Goal: Contribute content: Add original content to the website for others to see

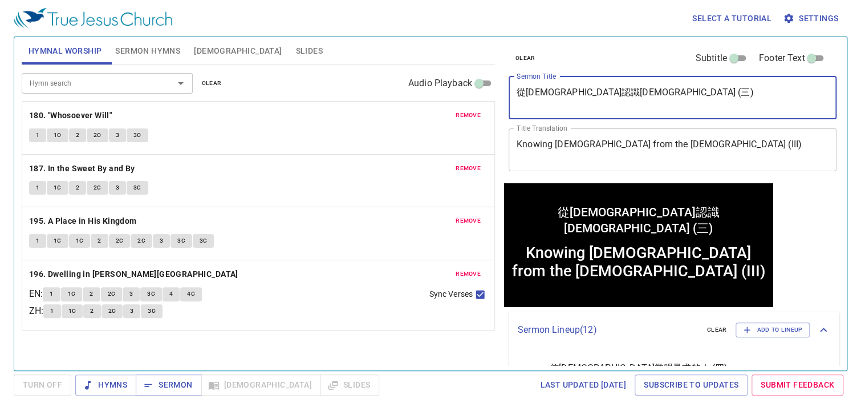
drag, startPoint x: 641, startPoint y: 99, endPoint x: 444, endPoint y: 81, distance: 197.6
click at [444, 81] on div "Hymnal Worship Sermon Hymns [DEMOGRAPHIC_DATA] Slides Hymn search Hymn search c…" at bounding box center [430, 199] width 827 height 333
paste textarea "诗祷告会- 向着标竿直跑"
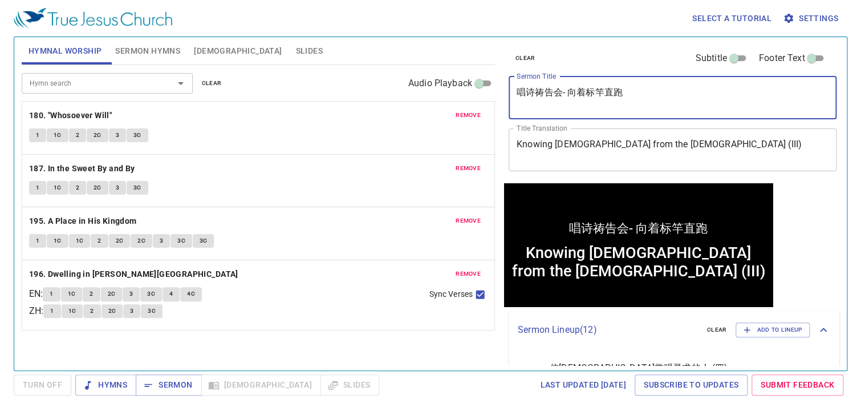
type textarea "唱诗祷告会- 向着标竿直跑"
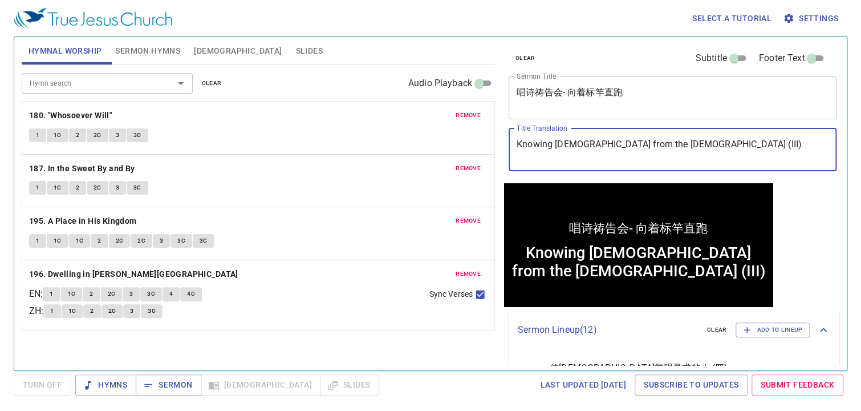
drag, startPoint x: 668, startPoint y: 141, endPoint x: 409, endPoint y: 126, distance: 260.0
click at [409, 126] on div "Hymnal Worship Sermon Hymns Bible Slides Hymn search Hymn search clear Audio Pl…" at bounding box center [430, 199] width 827 height 333
paste textarea "Hymnal Singing and Prayer Session"
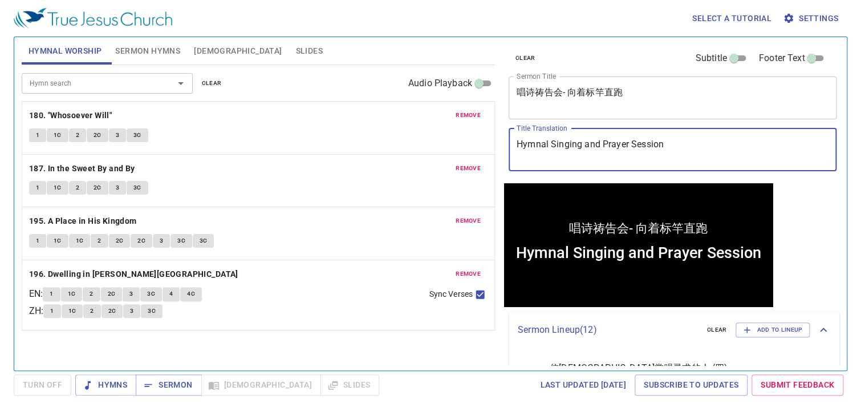
type textarea "Hymnal Singing and Prayer Session"
click at [149, 55] on span "Sermon Hymns" at bounding box center [147, 51] width 65 height 14
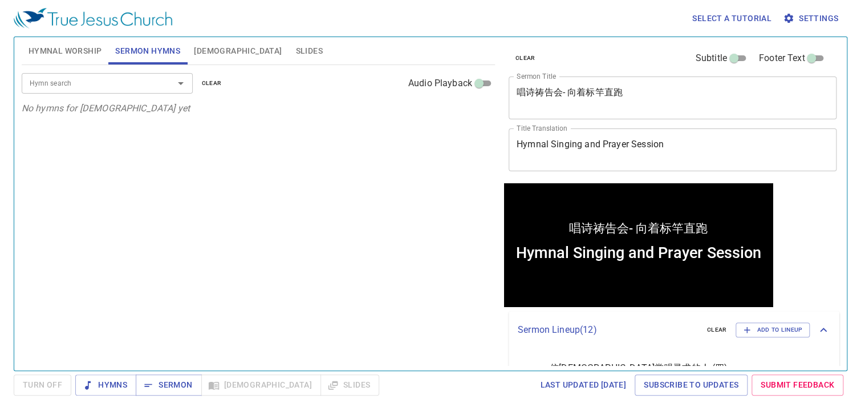
click at [85, 85] on input "Hymn search" at bounding box center [90, 82] width 131 height 13
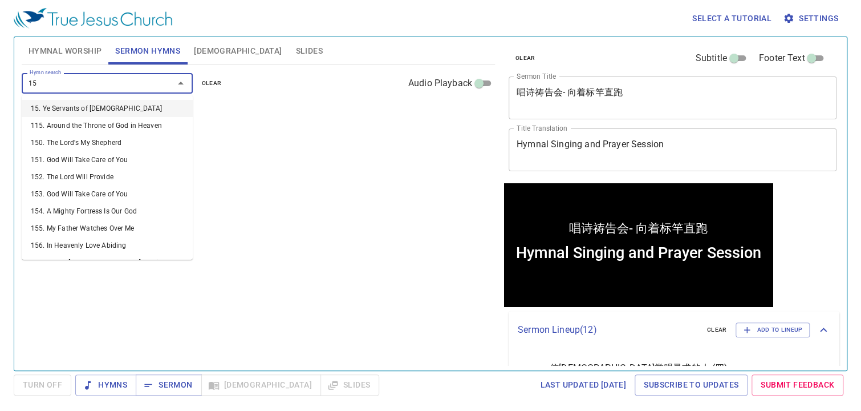
type input "158"
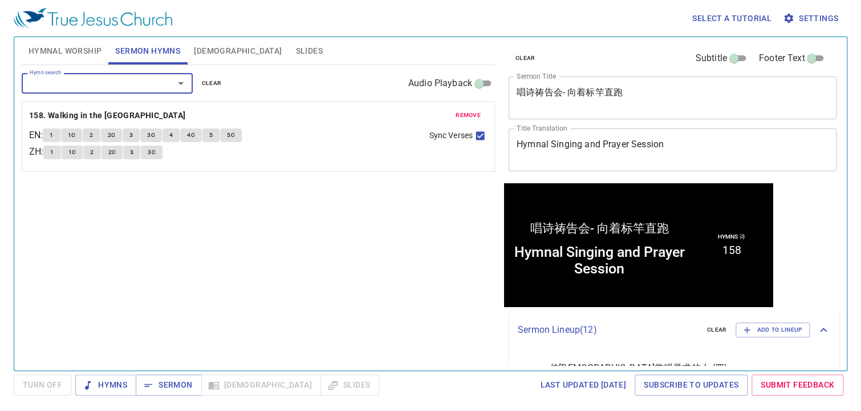
click at [50, 40] on button "Hymnal Worship" at bounding box center [65, 50] width 87 height 27
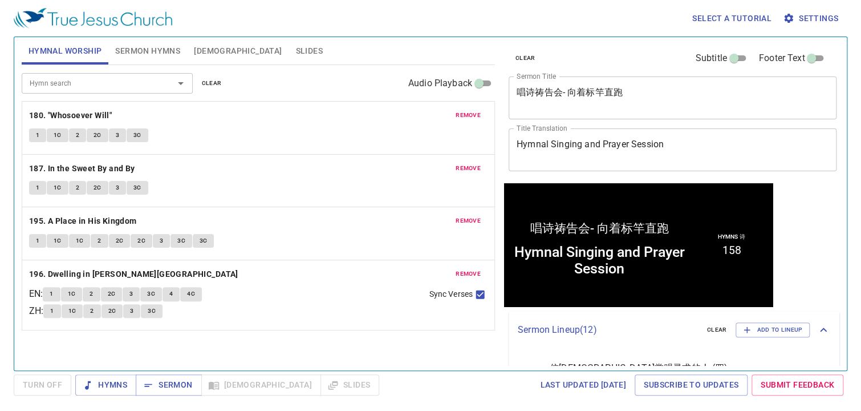
click at [477, 117] on span "remove" at bounding box center [468, 115] width 25 height 10
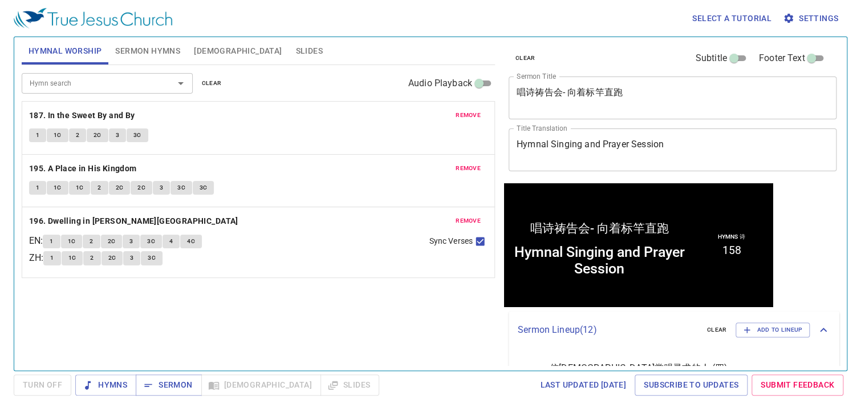
click at [476, 117] on span "remove" at bounding box center [468, 115] width 25 height 10
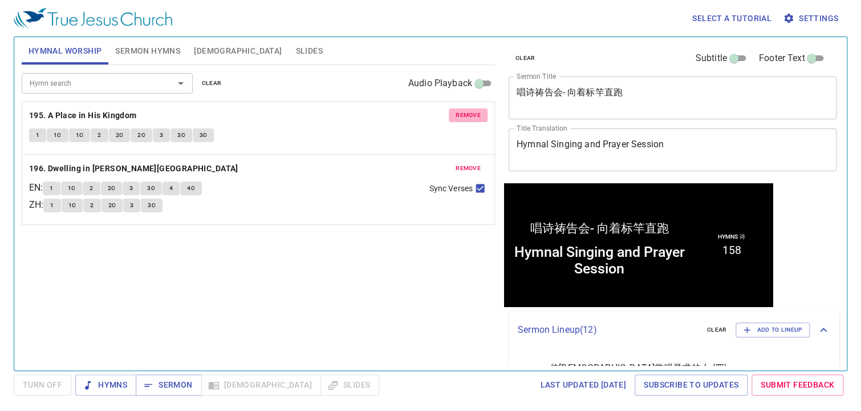
click at [476, 117] on span "remove" at bounding box center [468, 115] width 25 height 10
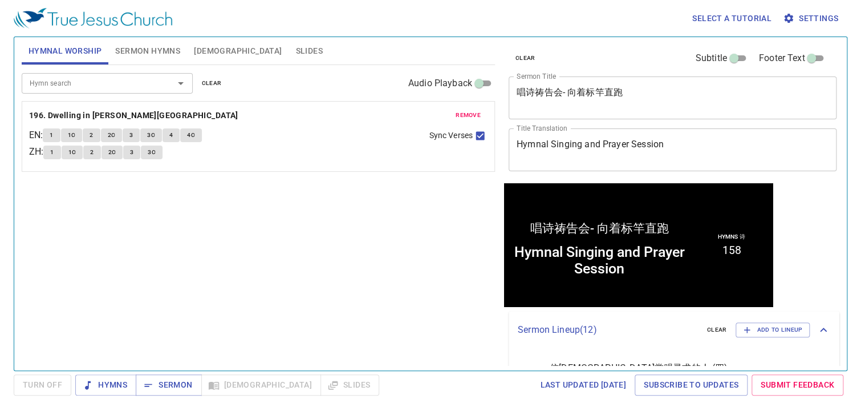
click at [476, 117] on span "remove" at bounding box center [468, 115] width 25 height 10
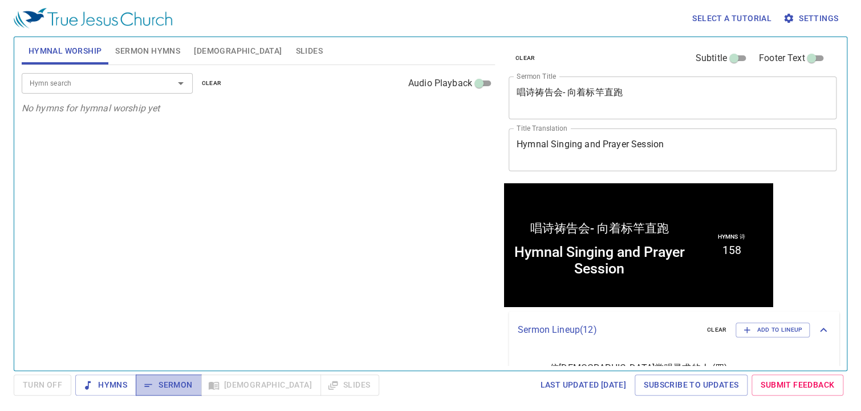
click at [181, 384] on span "Sermon" at bounding box center [168, 385] width 47 height 14
click at [96, 90] on div "Hymn search" at bounding box center [107, 83] width 171 height 20
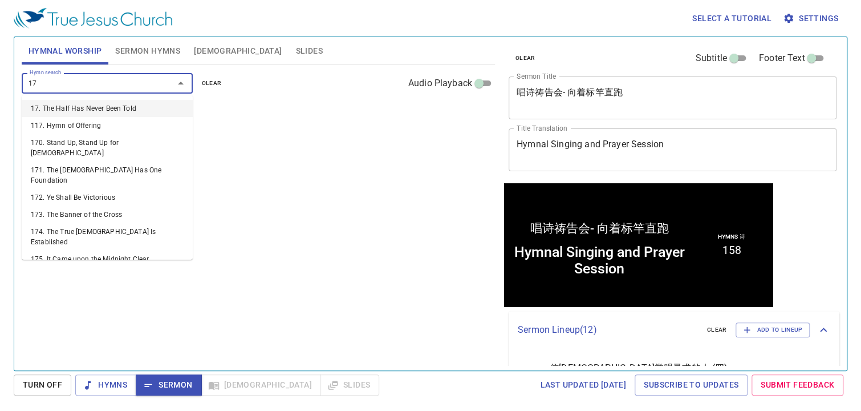
type input "171"
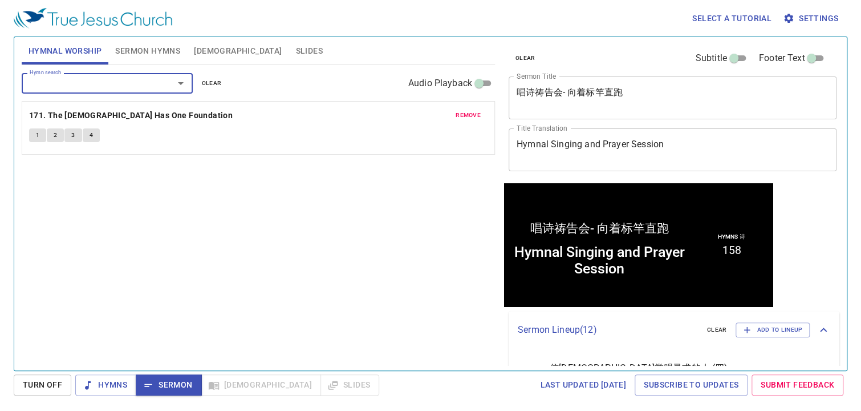
type input "1"
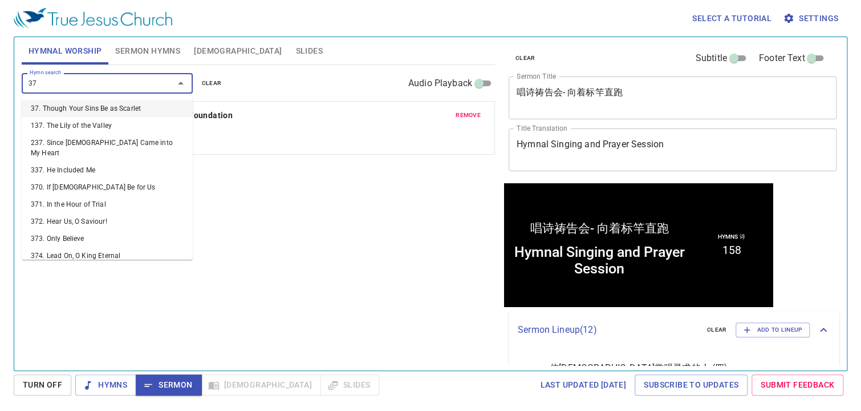
type input "379"
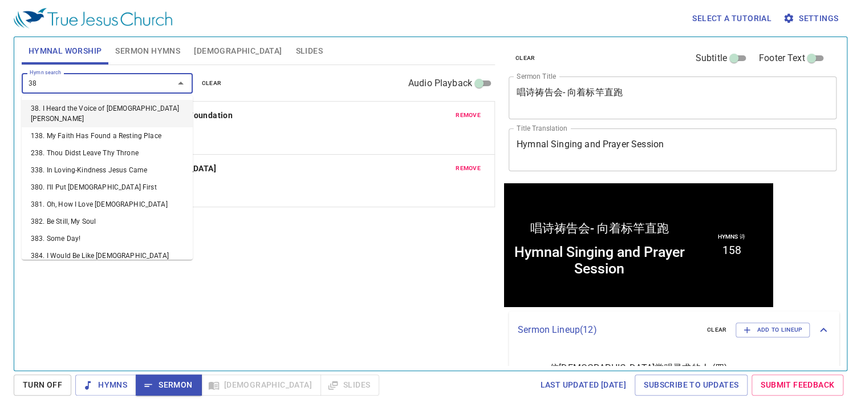
type input "388"
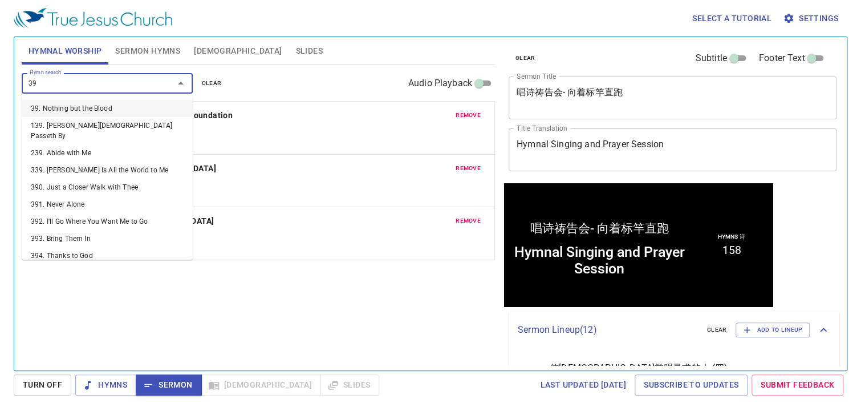
type input "395"
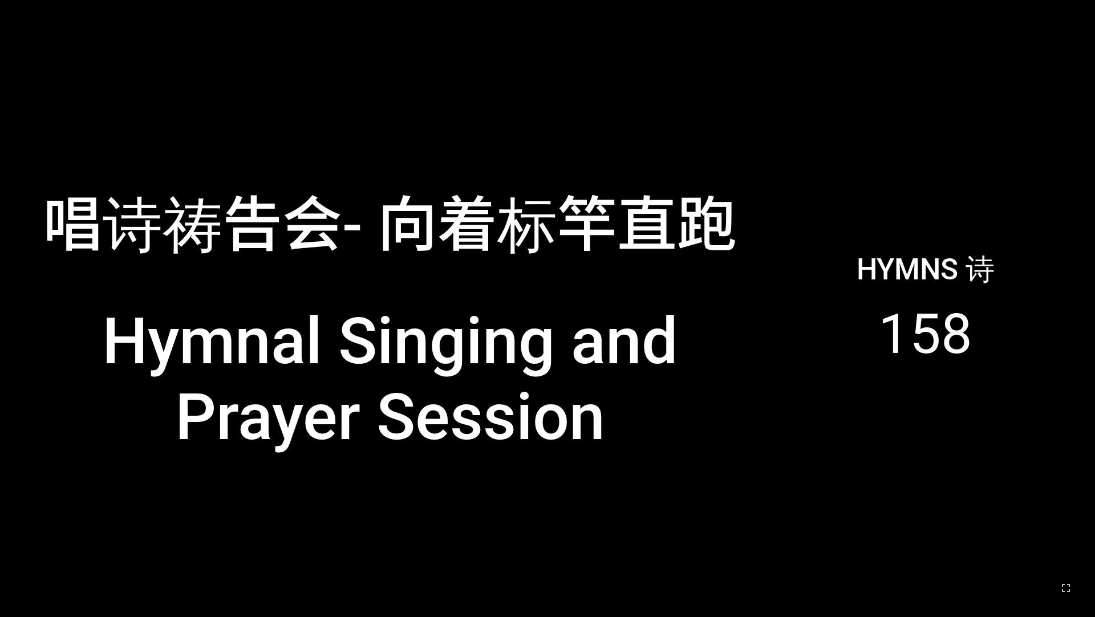
click at [588, 281] on div "Hymnal Singing and Prayer Session" at bounding box center [390, 383] width 756 height 208
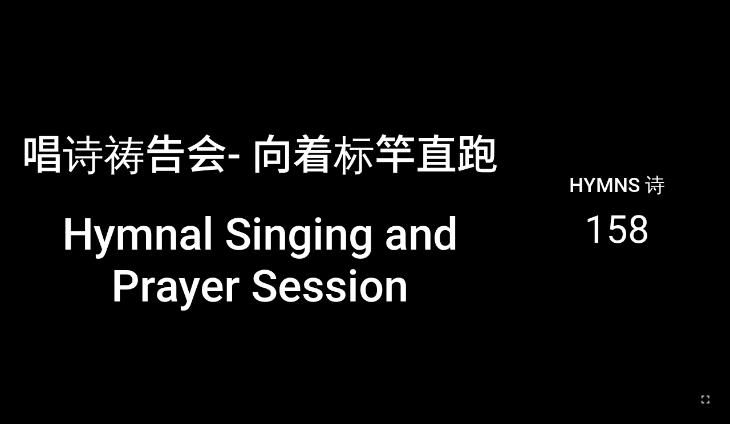
click at [695, 221] on div "Hymns 诗 158" at bounding box center [617, 212] width 210 height 408
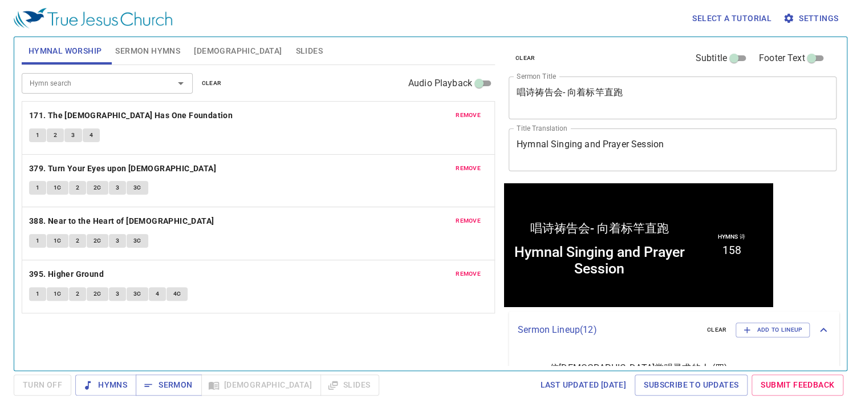
click at [598, 241] on div "Hymnal Singing and Prayer Session" at bounding box center [599, 259] width 186 height 42
drag, startPoint x: 598, startPoint y: 241, endPoint x: 698, endPoint y: 207, distance: 105.0
click at [698, 207] on div "Hymns 诗 158" at bounding box center [732, 244] width 78 height 119
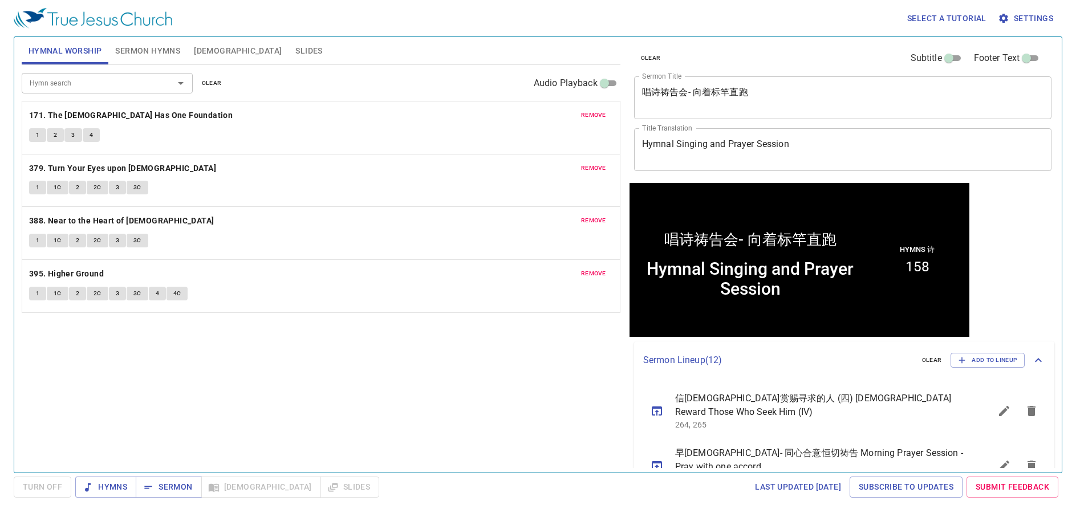
click at [861, 233] on div "Hymns 诗 158" at bounding box center [917, 259] width 98 height 148
drag, startPoint x: 868, startPoint y: 233, endPoint x: 840, endPoint y: 224, distance: 29.8
click at [840, 224] on div "唱诗祷告会- 向着标竿直跑" at bounding box center [750, 222] width 236 height 59
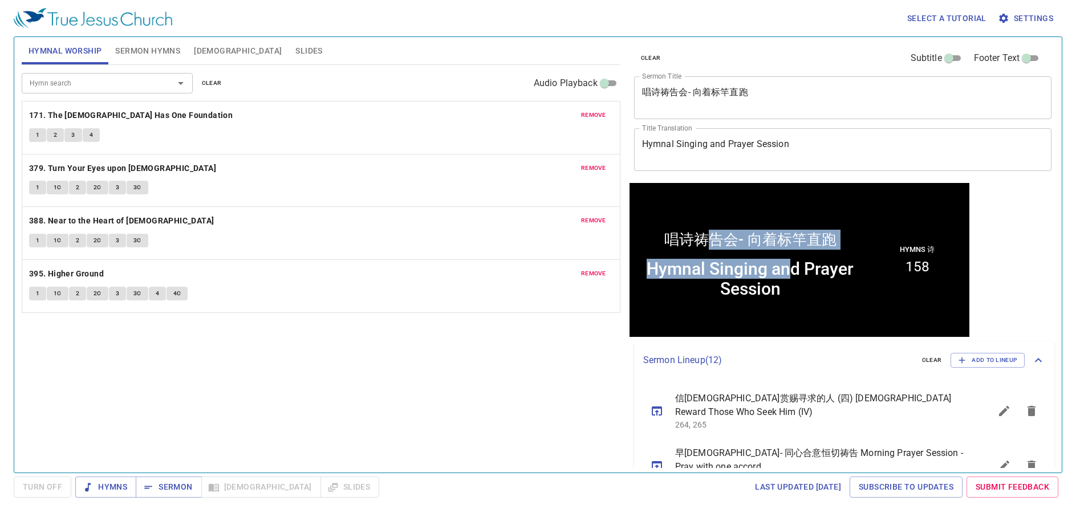
drag, startPoint x: 788, startPoint y: 260, endPoint x: 703, endPoint y: 246, distance: 85.4
click at [703, 246] on div "唱诗祷告会- 向着标竿直跑 唱诗祷告会- 向着标竿直跑 Hymnal Singing and Prayer Session Hymnal Singing an…" at bounding box center [799, 259] width 334 height 148
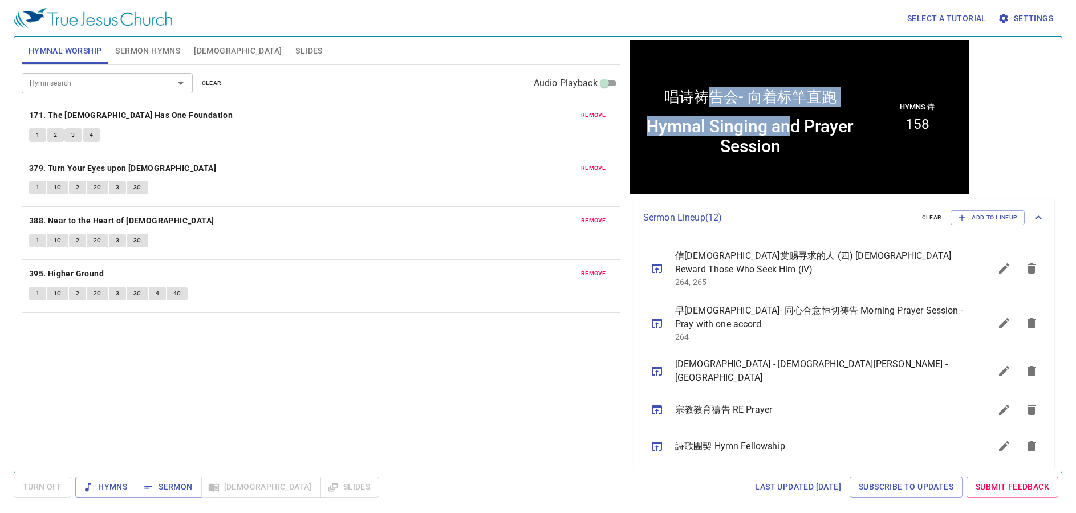
scroll to position [214, 0]
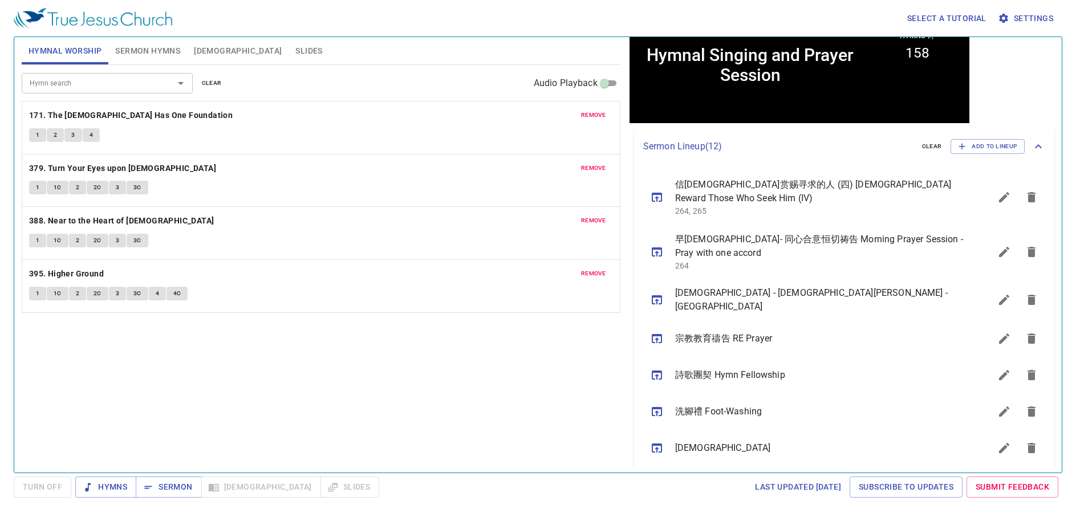
click at [844, 85] on div "Hymnal Singing and Prayer Session" at bounding box center [750, 65] width 230 height 40
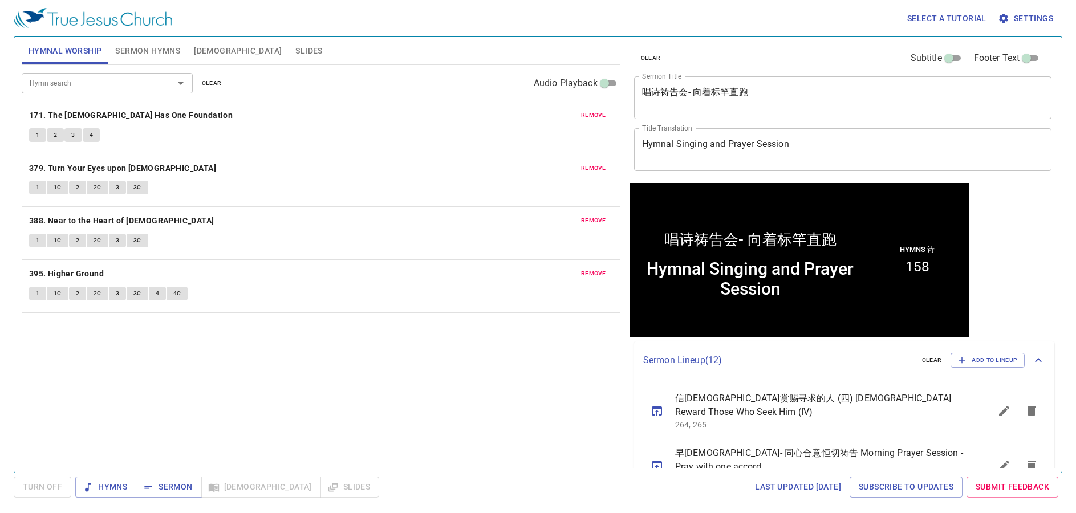
click at [861, 258] on div "Hymns 诗 158" at bounding box center [917, 259] width 98 height 148
click at [688, 220] on div "唱诗祷告会- 向着标竿直跑" at bounding box center [750, 222] width 236 height 59
drag, startPoint x: 688, startPoint y: 220, endPoint x: 805, endPoint y: 225, distance: 116.4
click at [805, 225] on div "唱诗祷告会- 向着标竿直跑" at bounding box center [750, 222] width 236 height 59
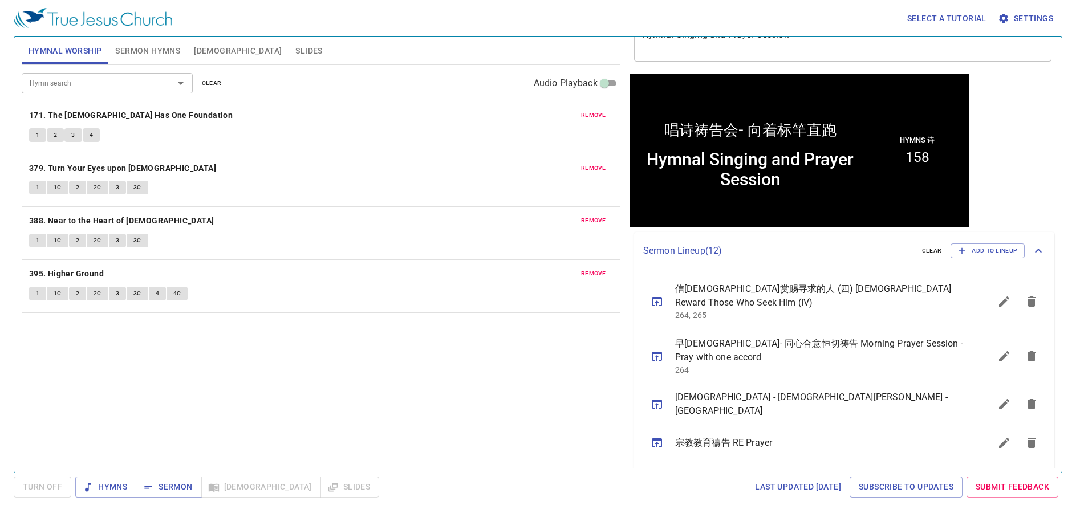
scroll to position [38, 0]
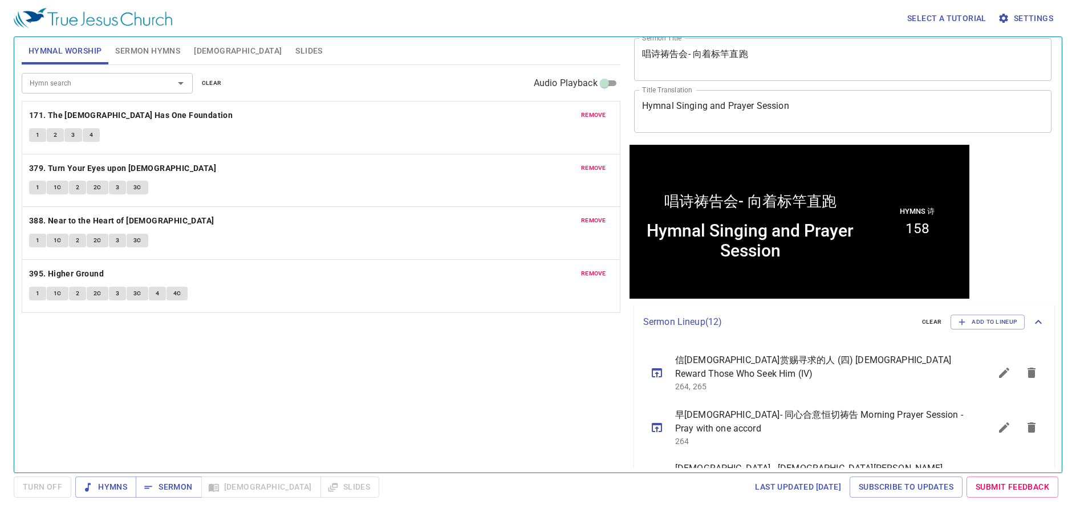
click at [843, 198] on div "唱诗祷告会- 向着标竿直跑" at bounding box center [750, 184] width 236 height 59
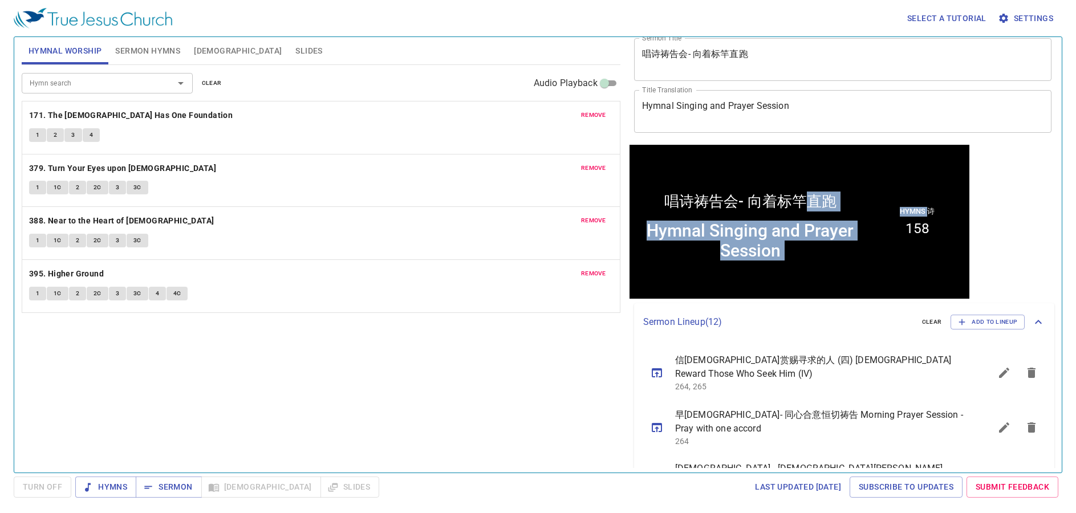
drag, startPoint x: 801, startPoint y: 198, endPoint x: 922, endPoint y: 196, distance: 120.4
click at [861, 196] on div "唱诗祷告会- 向着标竿直跑 唱诗祷告会- 向着标竿直跑 Hymnal Singing and Prayer Session Hymnal Singing an…" at bounding box center [799, 221] width 334 height 148
drag, startPoint x: 922, startPoint y: 196, endPoint x: 845, endPoint y: 177, distance: 78.7
click at [845, 177] on div "唱诗祷告会- 向着标竿直跑" at bounding box center [750, 184] width 236 height 59
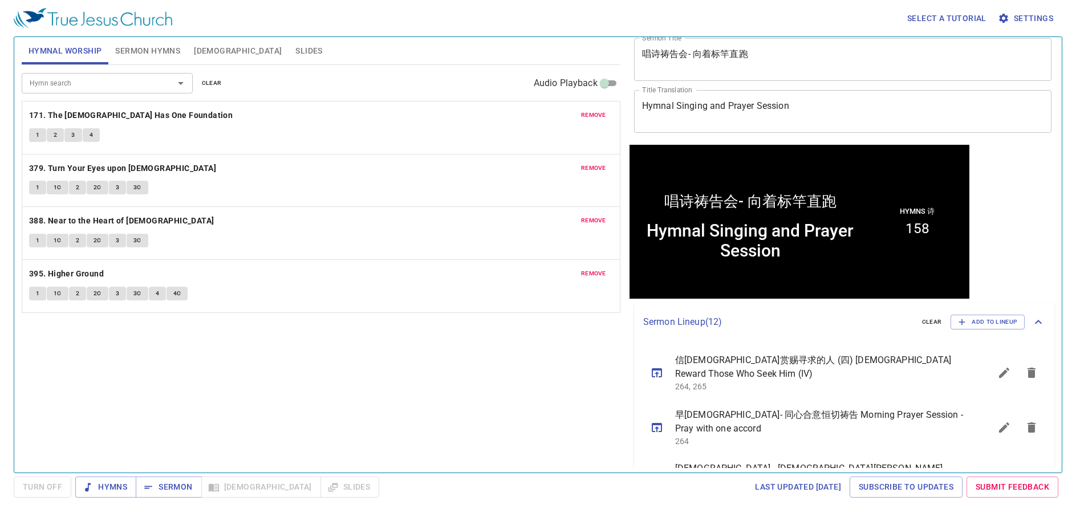
drag, startPoint x: 829, startPoint y: 193, endPoint x: 740, endPoint y: 177, distance: 90.3
click at [740, 177] on div "唱诗祷告会- 向着标竿直跑" at bounding box center [750, 184] width 236 height 59
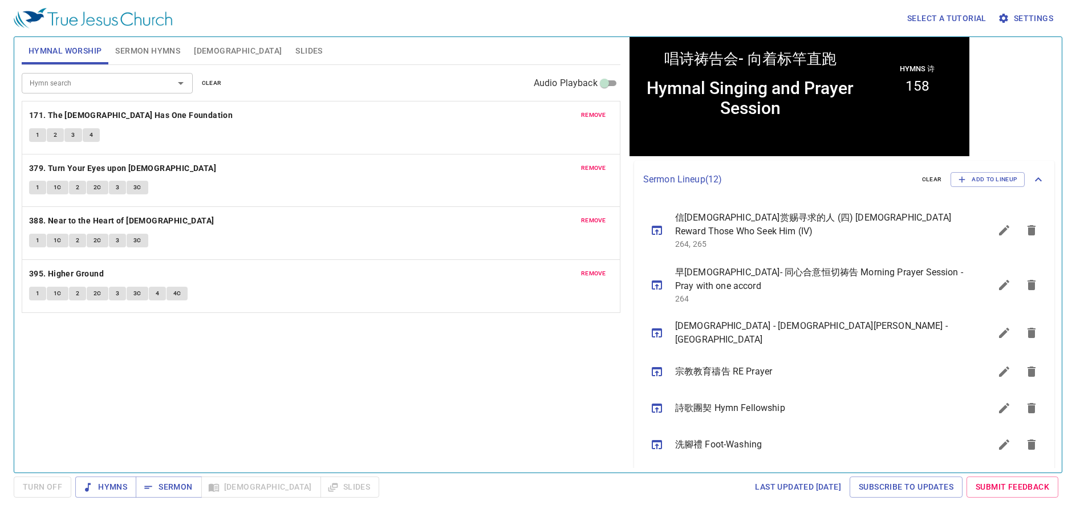
scroll to position [395, 0]
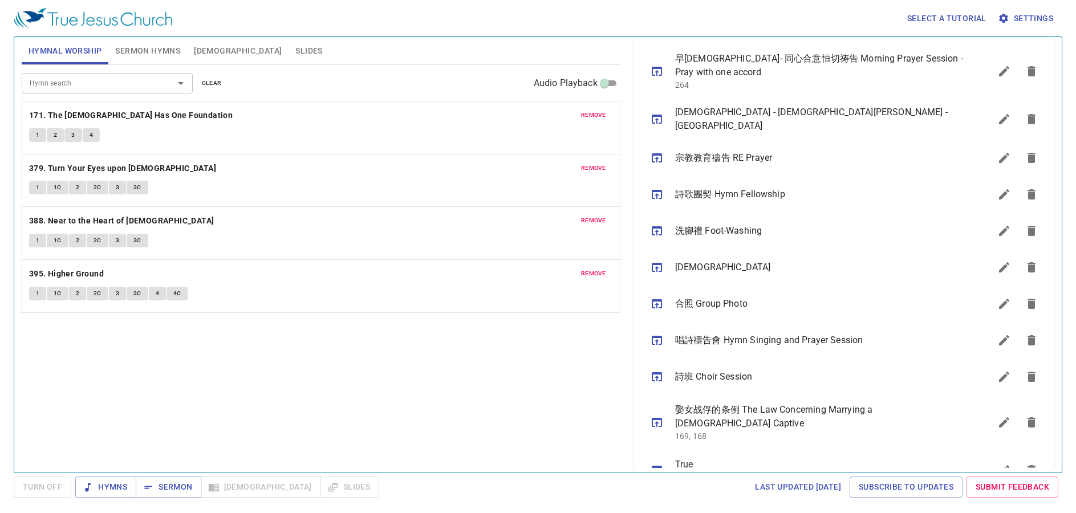
click at [721, 338] on div "唱詩禱告會 Hymn Singing and Prayer Session" at bounding box center [812, 340] width 356 height 37
click at [654, 334] on icon "sermon lineup list" at bounding box center [657, 341] width 14 height 14
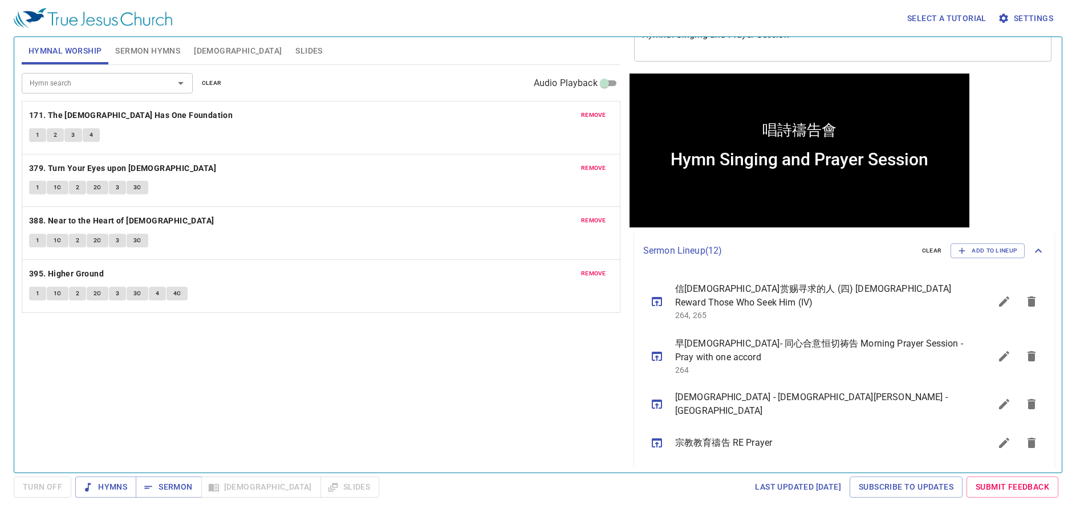
scroll to position [0, 0]
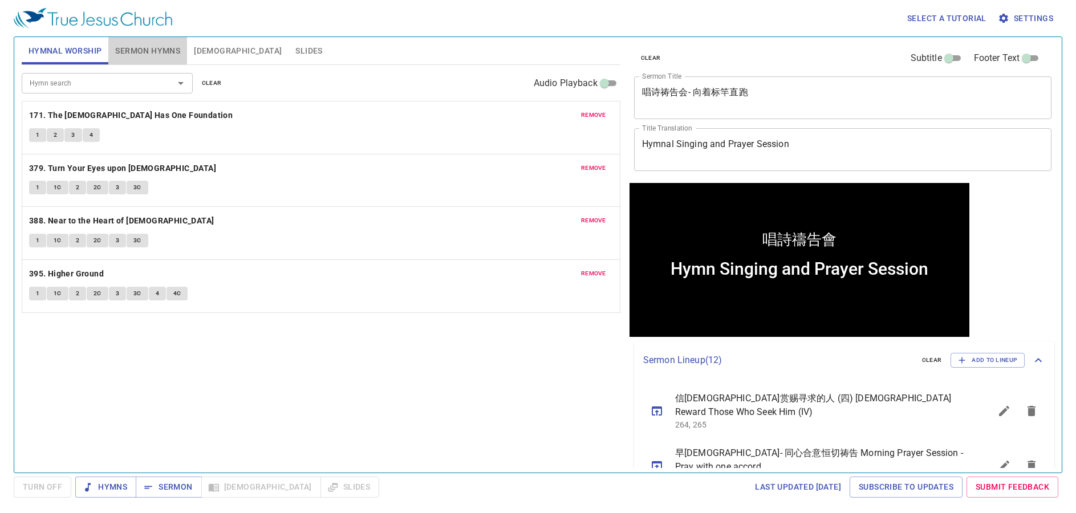
click at [127, 50] on span "Sermon Hymns" at bounding box center [147, 51] width 65 height 14
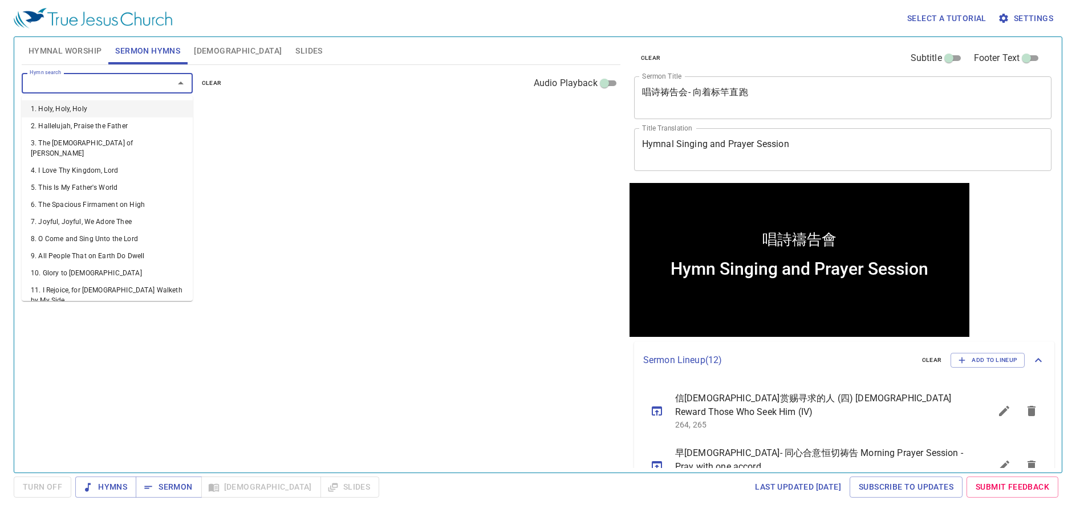
click at [124, 87] on input "Hymn search" at bounding box center [90, 82] width 131 height 13
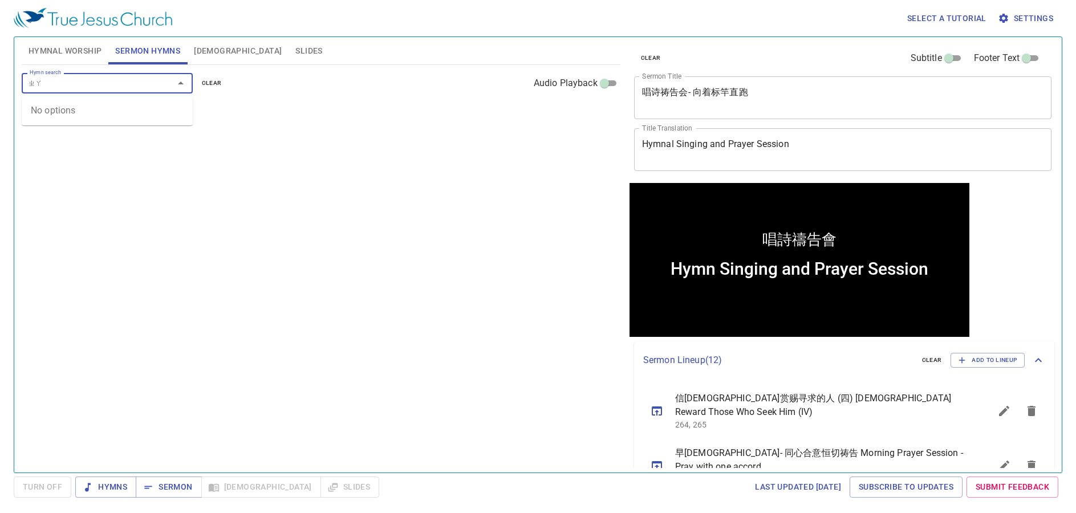
type input "ㄓ"
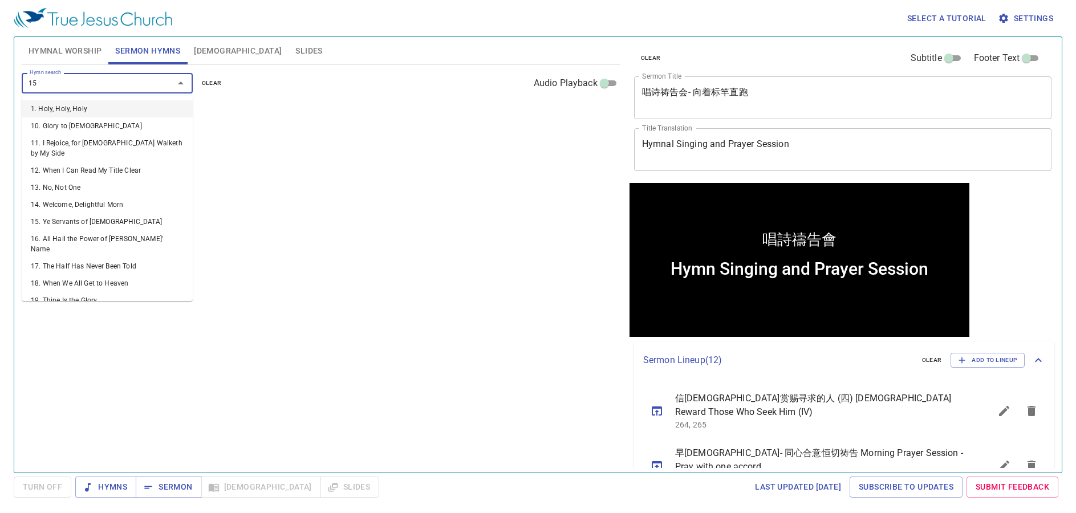
type input "158"
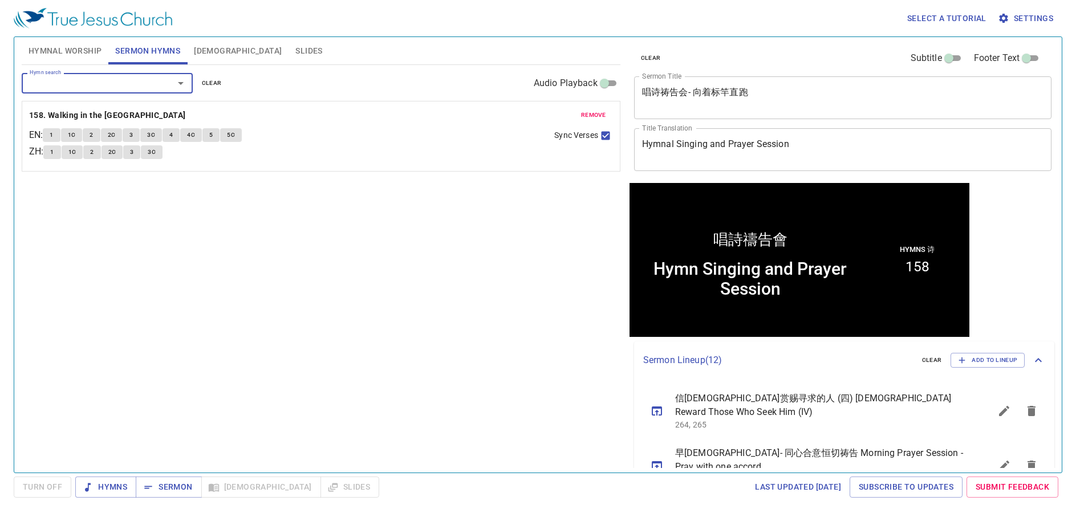
click at [457, 257] on div "Hymn search Hymn search clear Audio Playback remove 158. Walking in the King's …" at bounding box center [321, 264] width 599 height 398
click at [787, 267] on div "Hymn Singing and Prayer Session" at bounding box center [750, 278] width 230 height 40
click at [789, 258] on div "Hymn Singing and Prayer Session" at bounding box center [750, 278] width 230 height 40
click at [796, 215] on div "唱詩禱告會" at bounding box center [750, 222] width 236 height 59
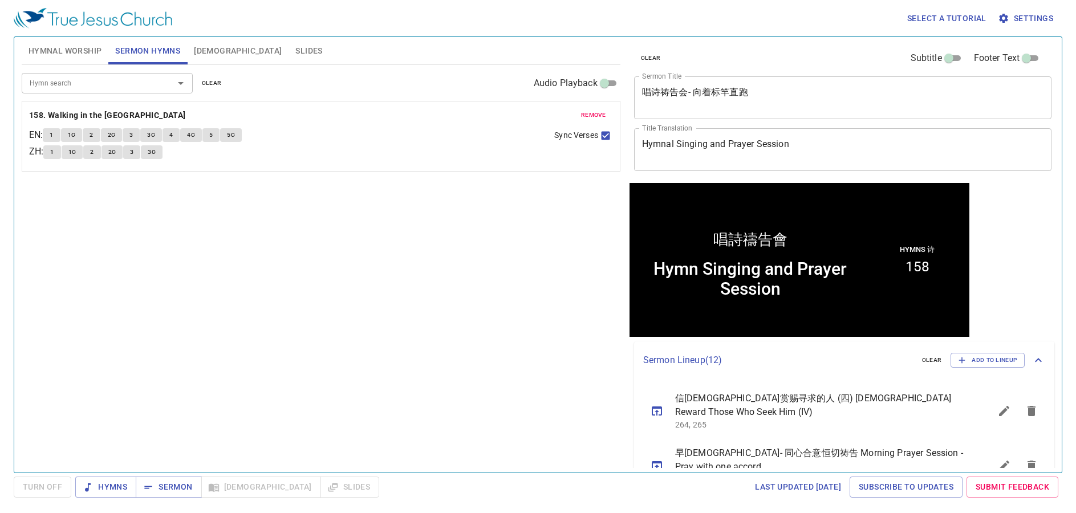
click at [452, 338] on div "Hymn search Hymn search clear Audio Playback remove 158. Walking in the King's …" at bounding box center [321, 264] width 599 height 398
drag, startPoint x: 267, startPoint y: 41, endPoint x: 259, endPoint y: 52, distance: 13.5
click at [262, 48] on div "Hymnal Worship Sermon Hymns Bible Slides" at bounding box center [321, 50] width 599 height 27
click at [295, 54] on span "Slides" at bounding box center [308, 51] width 27 height 14
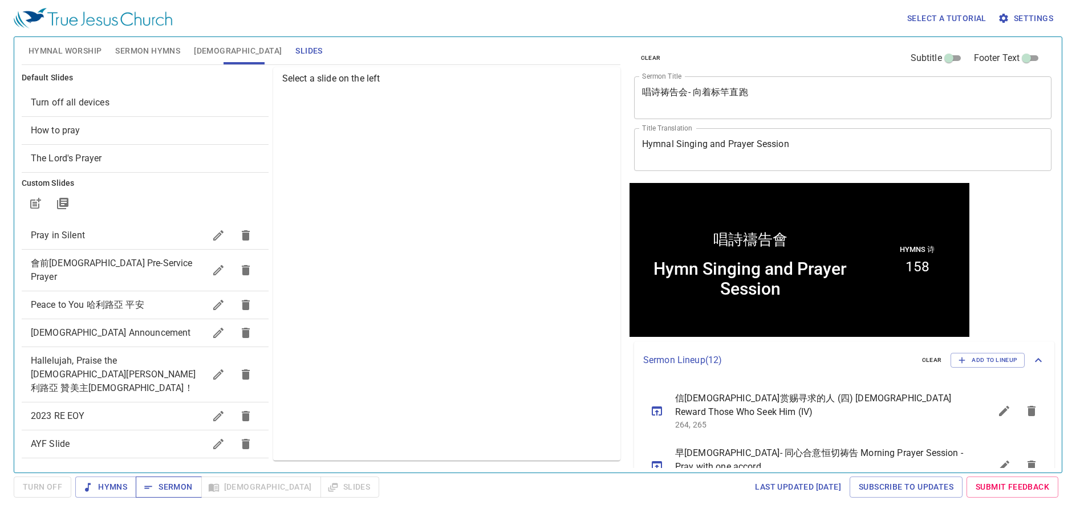
click at [156, 410] on span "Sermon" at bounding box center [168, 487] width 47 height 14
click at [55, 55] on span "Hymnal Worship" at bounding box center [66, 51] width 74 height 14
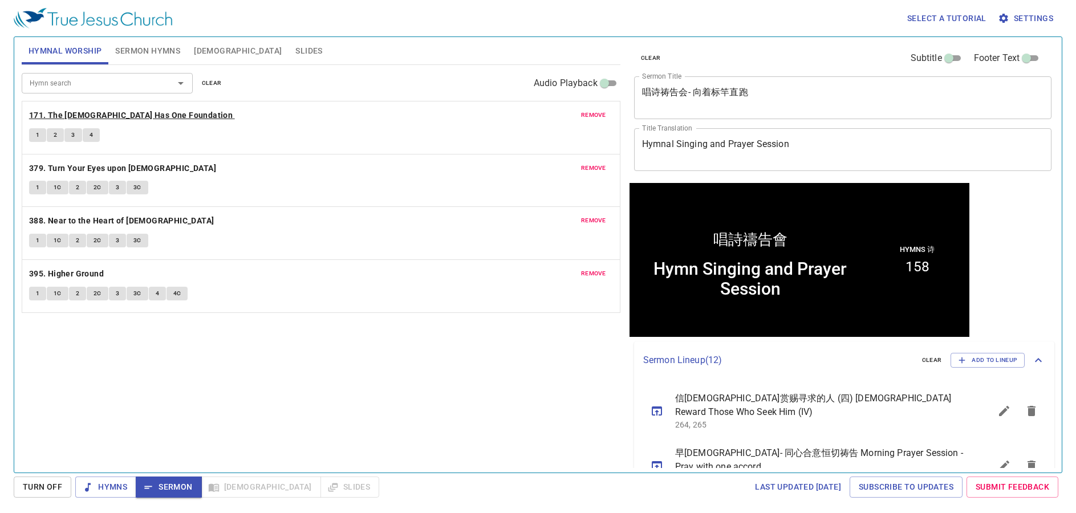
click at [120, 109] on b "171. The Church Has One Foundation" at bounding box center [131, 115] width 204 height 14
click at [37, 133] on span "1" at bounding box center [37, 135] width 3 height 10
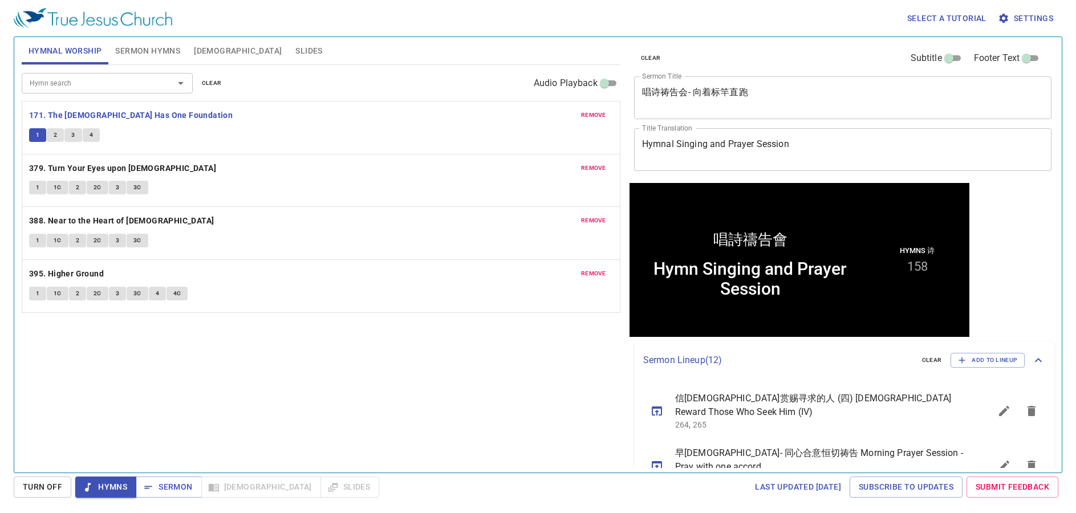
click at [53, 137] on button "2" at bounding box center [55, 135] width 17 height 14
click at [74, 136] on span "3" at bounding box center [72, 135] width 3 height 10
click at [92, 135] on span "4" at bounding box center [91, 135] width 3 height 10
click at [113, 165] on b "379. Turn Your Eyes upon Jesus" at bounding box center [122, 168] width 187 height 14
click at [34, 189] on button "1" at bounding box center [37, 188] width 17 height 14
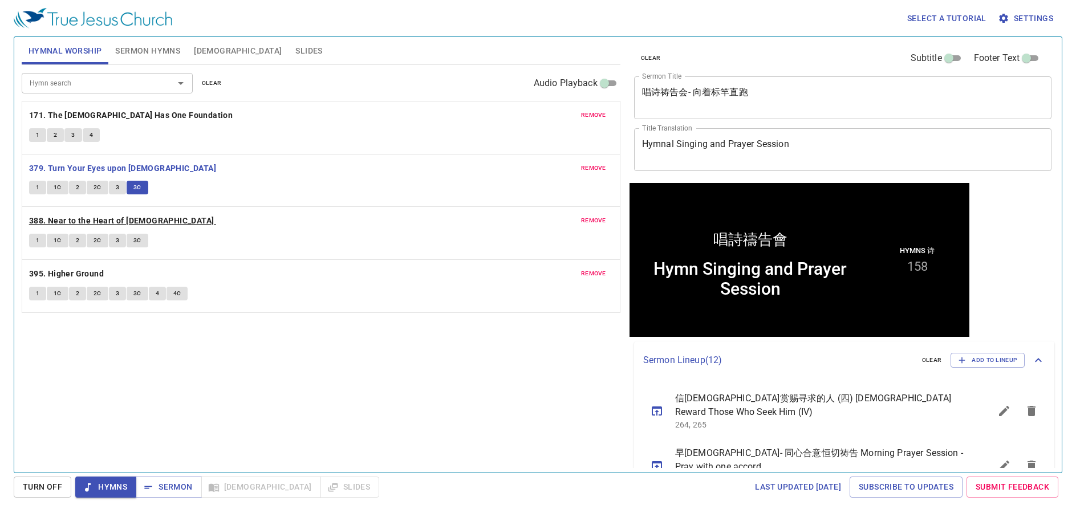
click at [60, 225] on b "388. Near to the Heart of God" at bounding box center [121, 221] width 185 height 14
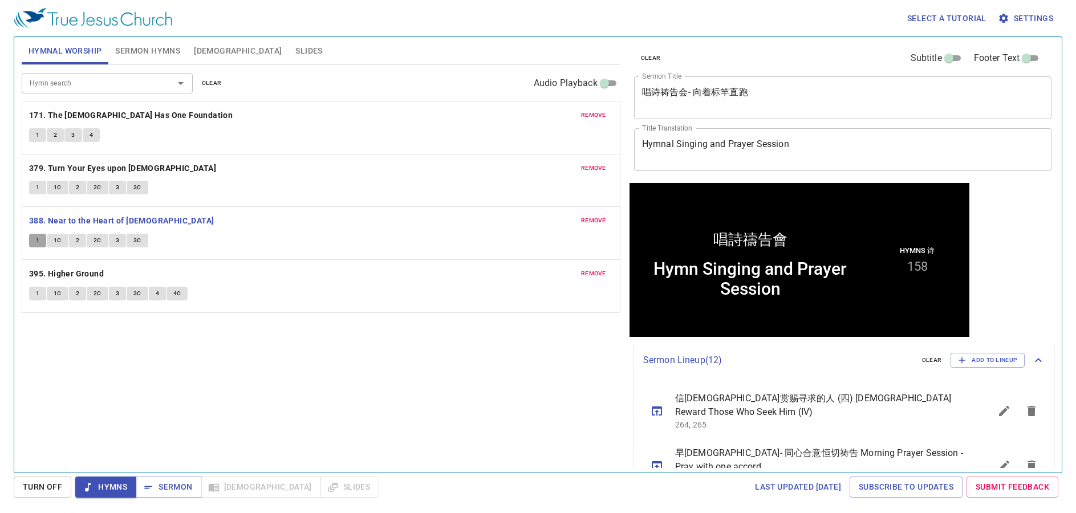
click at [37, 239] on span "1" at bounding box center [37, 241] width 3 height 10
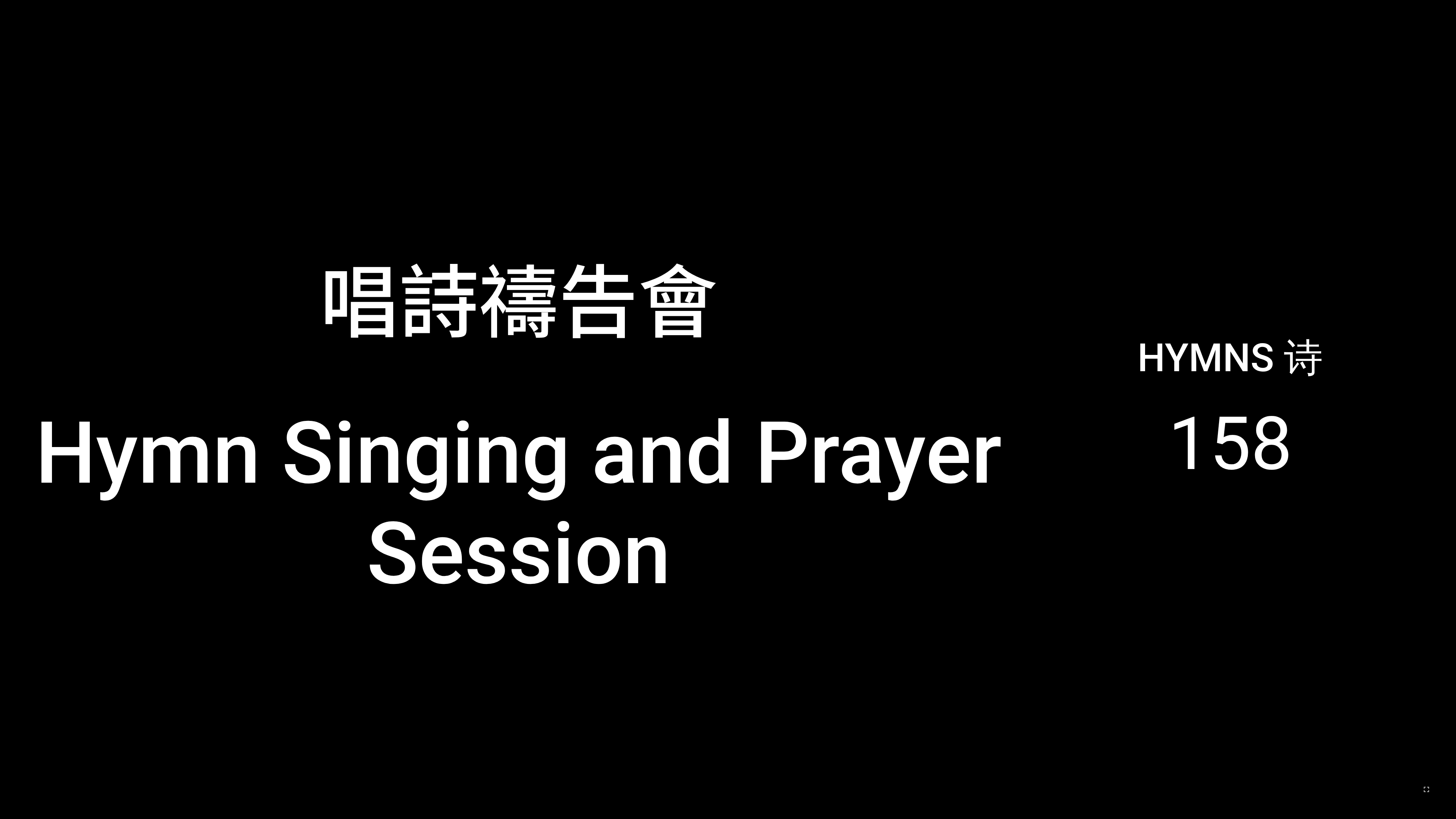
click at [711, 183] on div "唱詩禱告會" at bounding box center [519, 213] width 1005 height 314
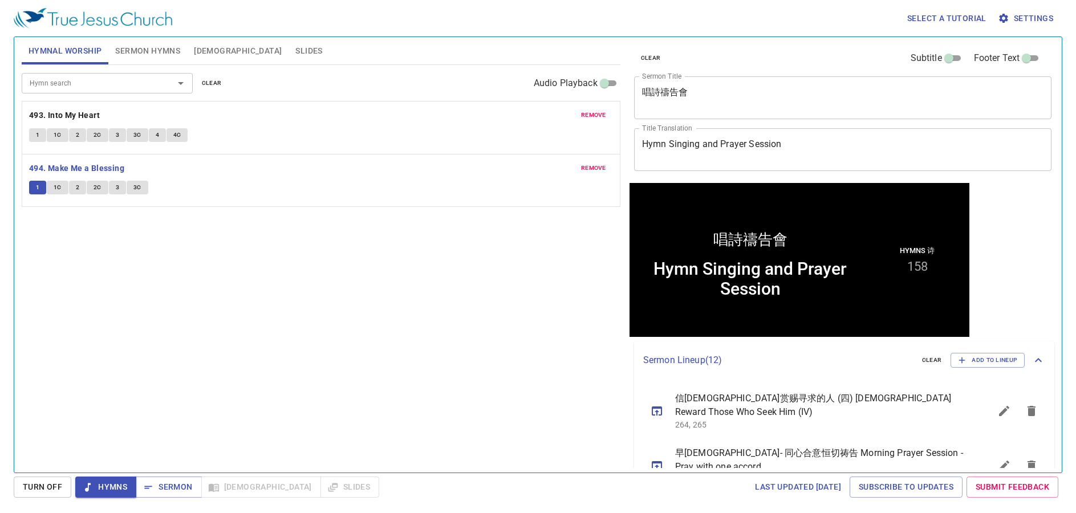
scroll to position [1, 0]
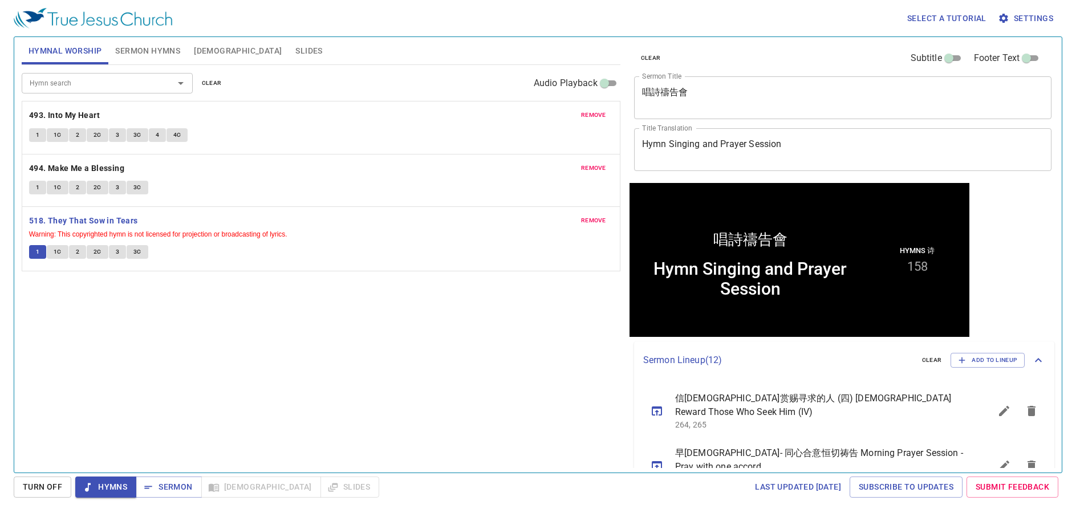
scroll to position [1, 0]
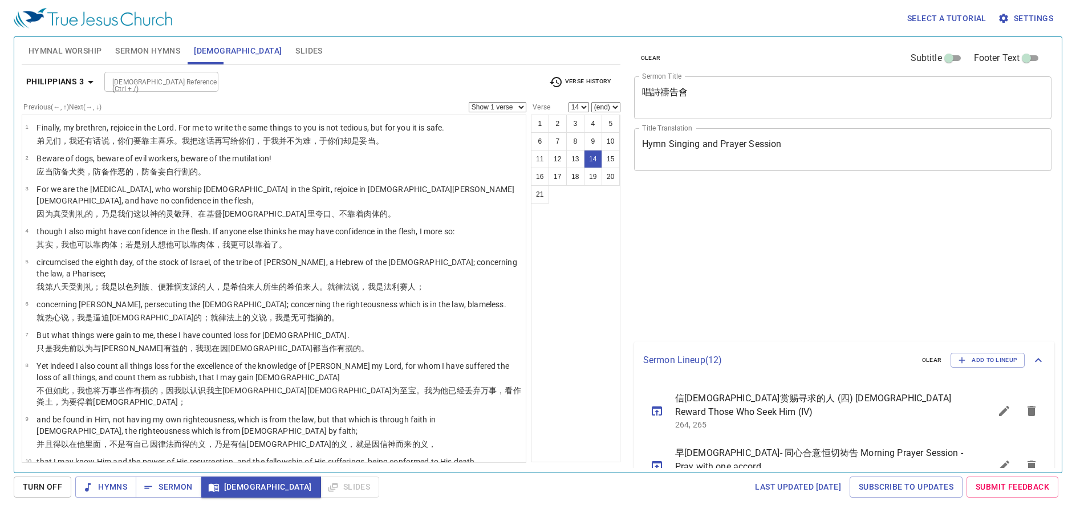
select select "14"
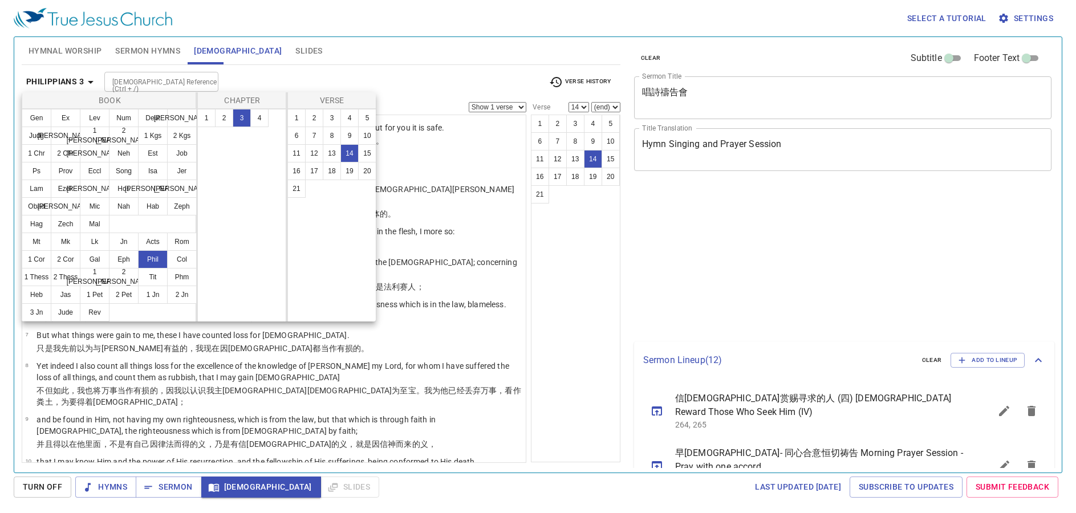
select select "14"
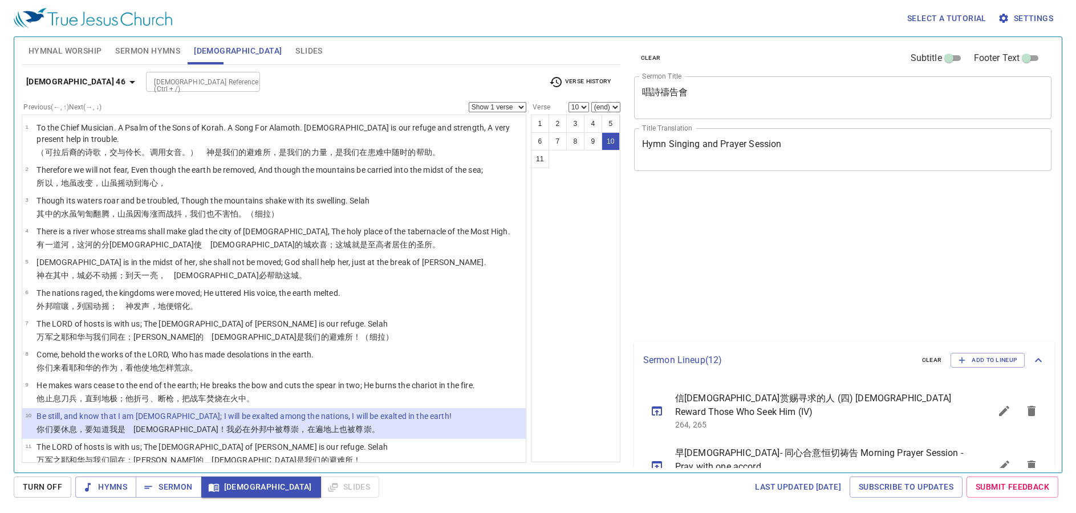
select select "10"
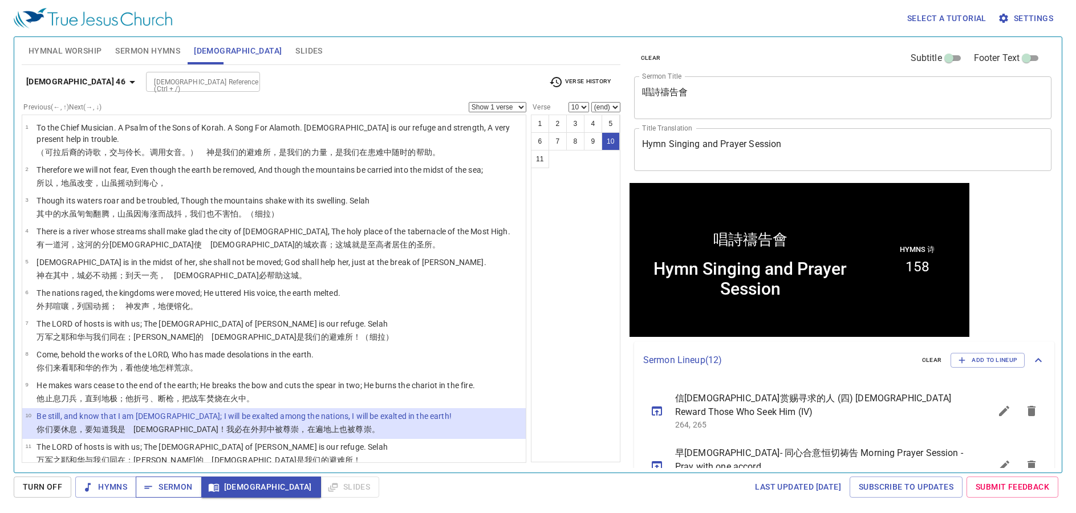
click at [159, 490] on span "Sermon" at bounding box center [168, 487] width 47 height 14
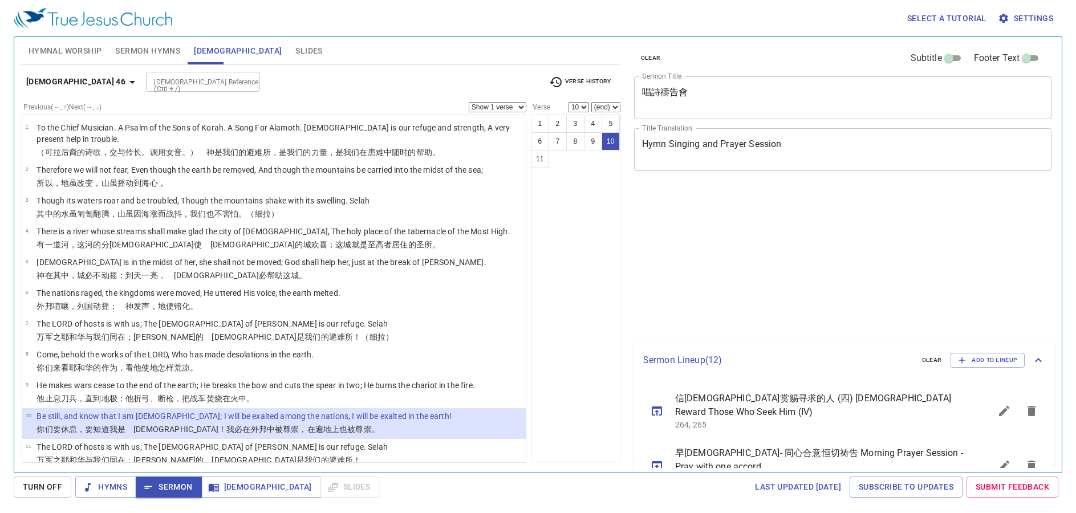
select select "10"
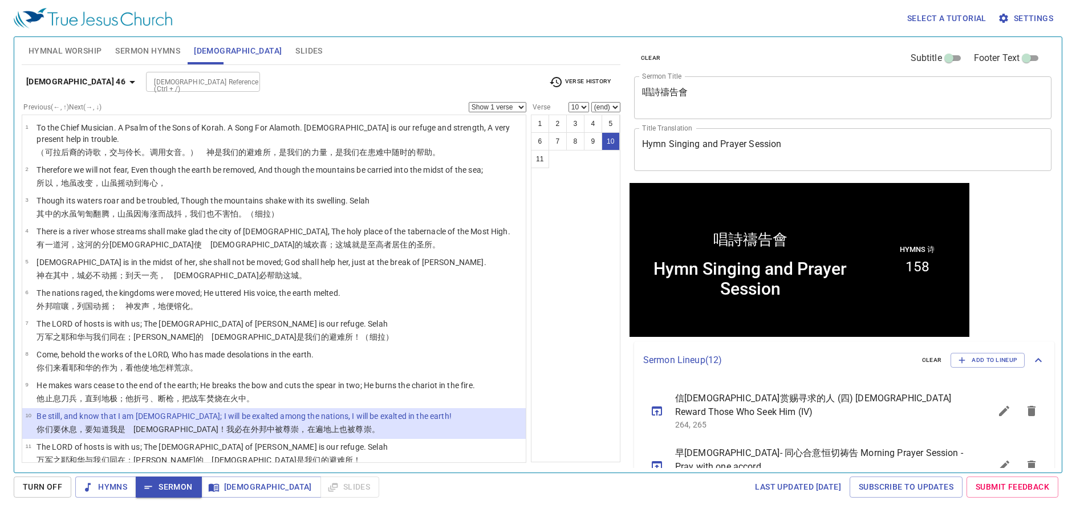
scroll to position [1, 0]
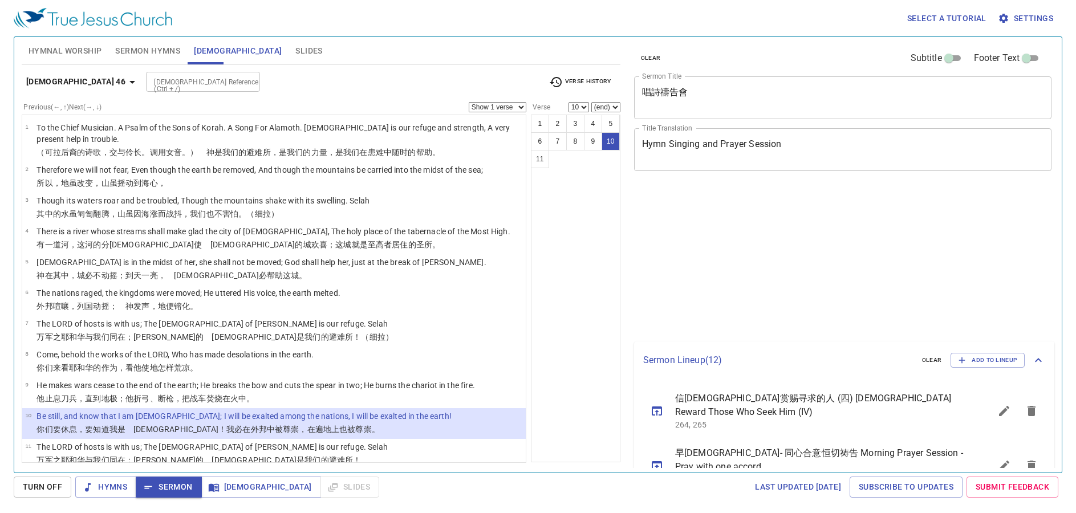
select select "10"
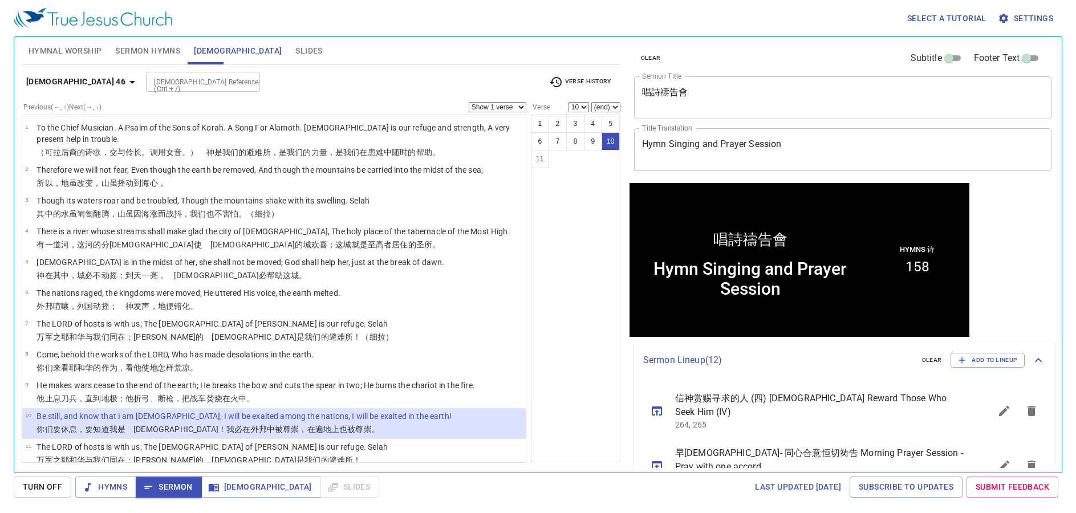
scroll to position [1, 0]
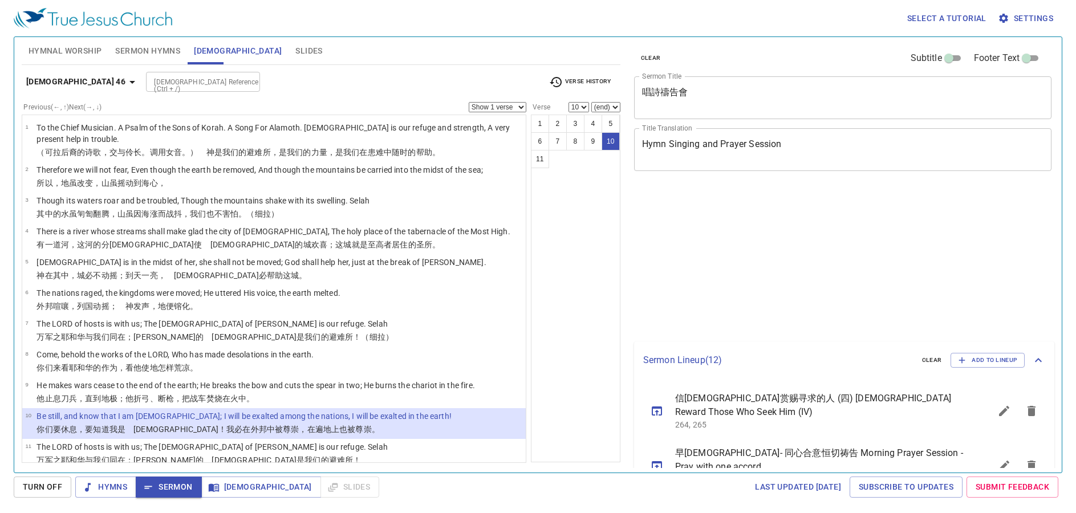
select select "10"
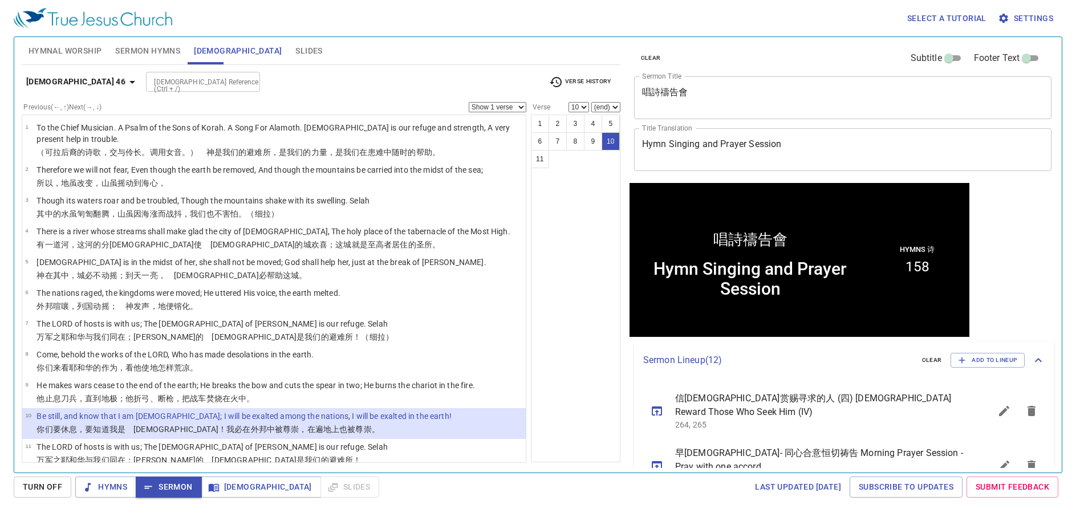
scroll to position [1, 0]
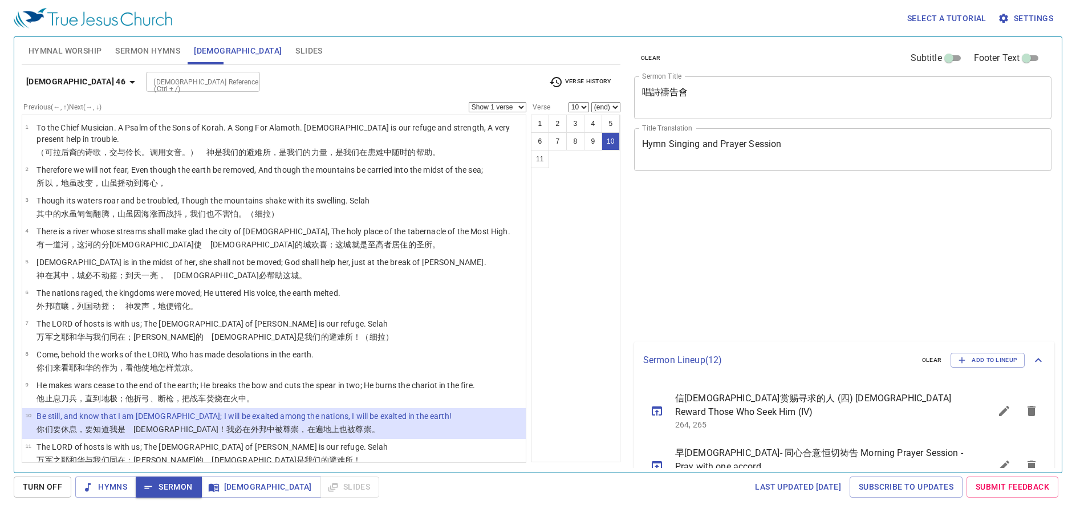
select select "10"
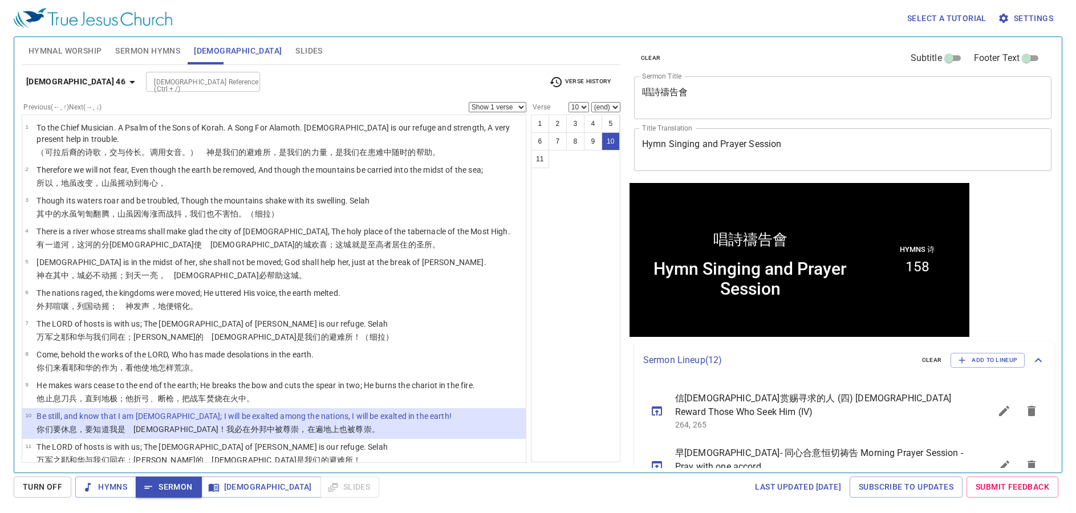
scroll to position [1, 0]
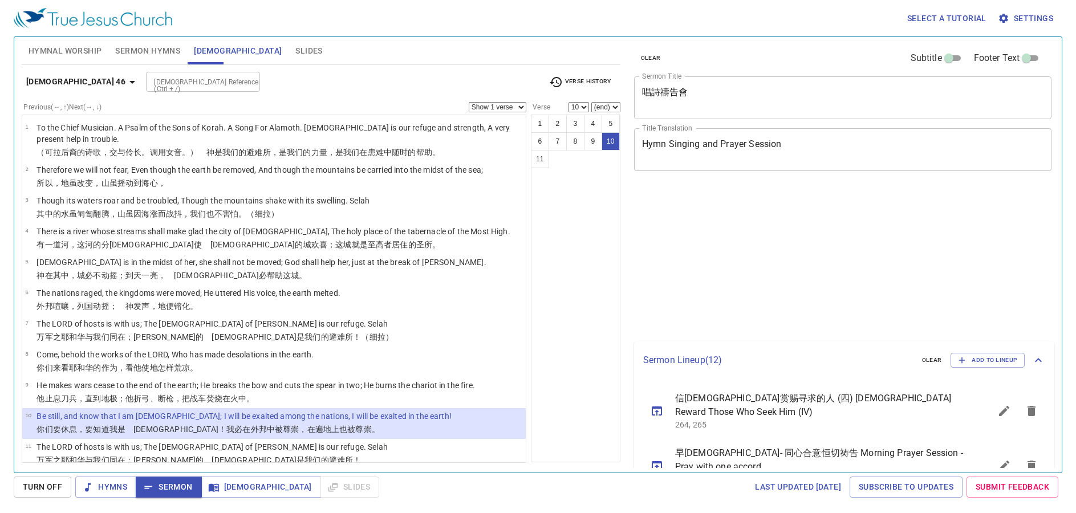
select select "10"
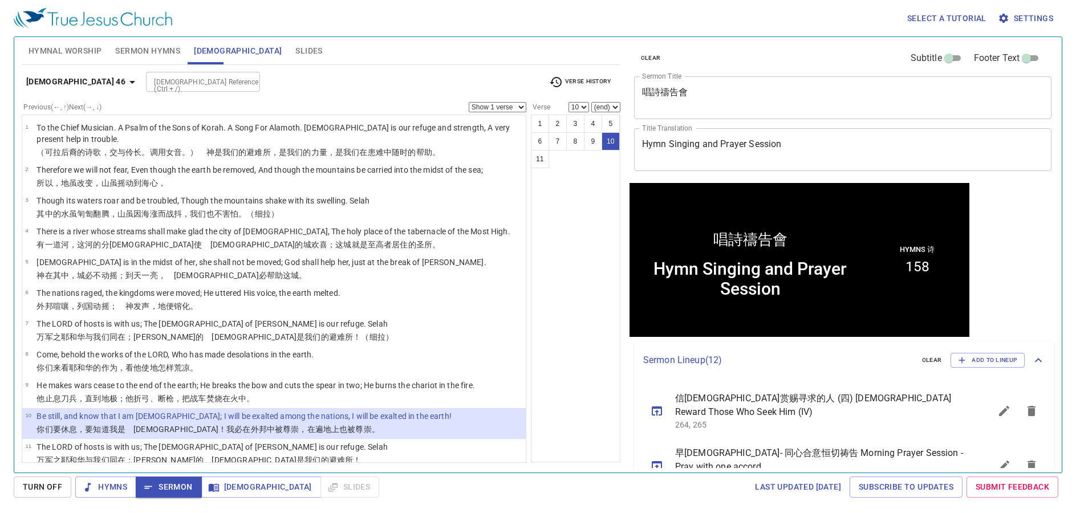
scroll to position [1, 0]
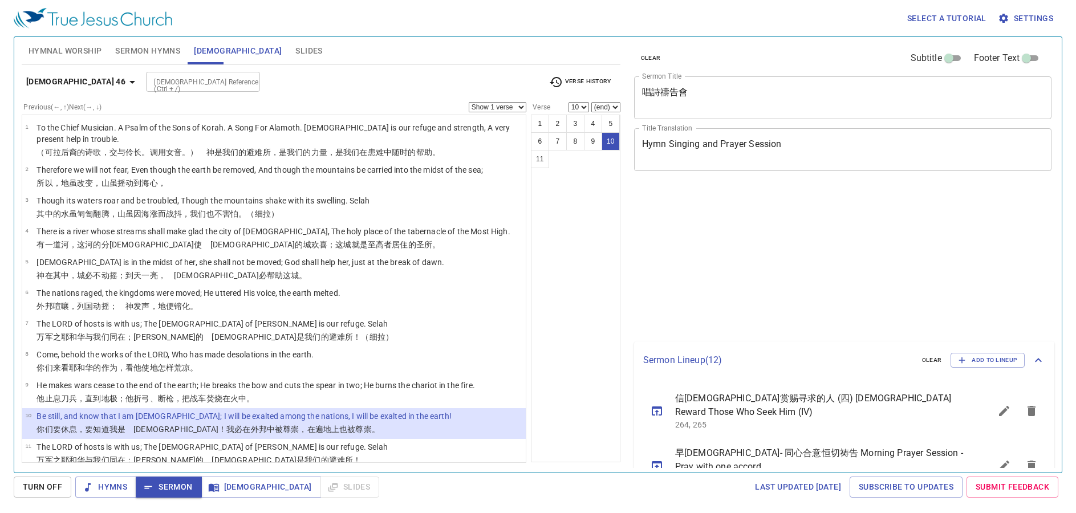
select select "10"
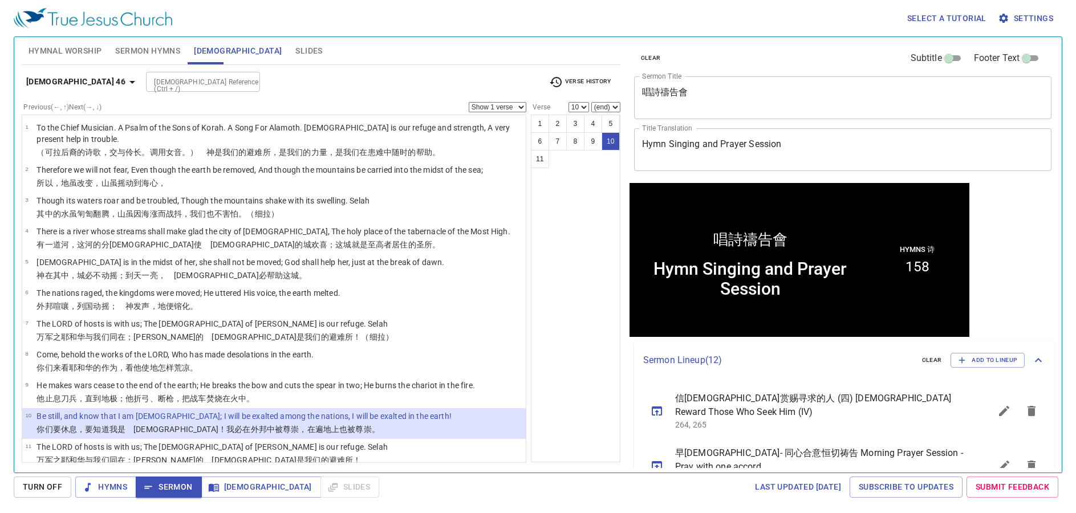
scroll to position [1, 0]
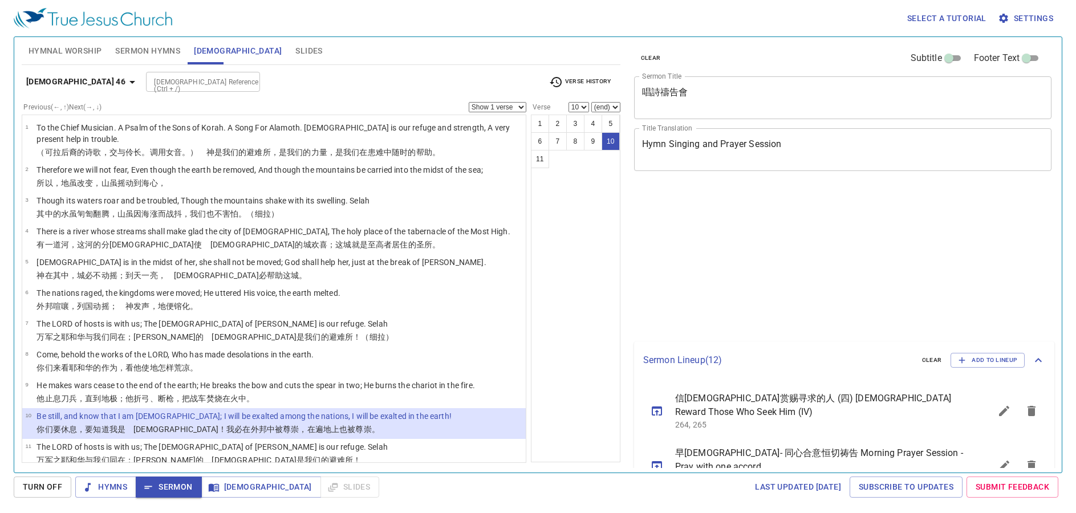
select select "10"
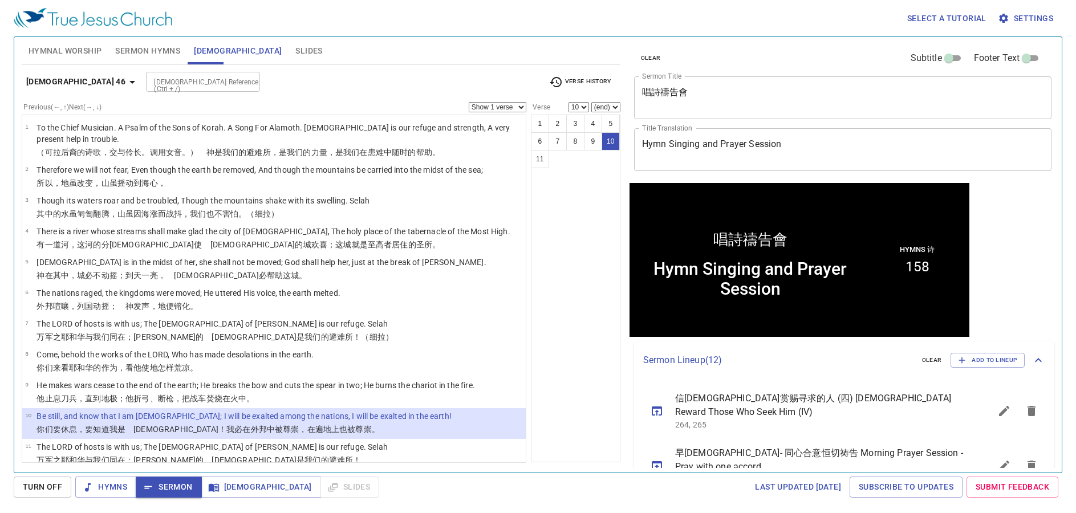
scroll to position [1, 0]
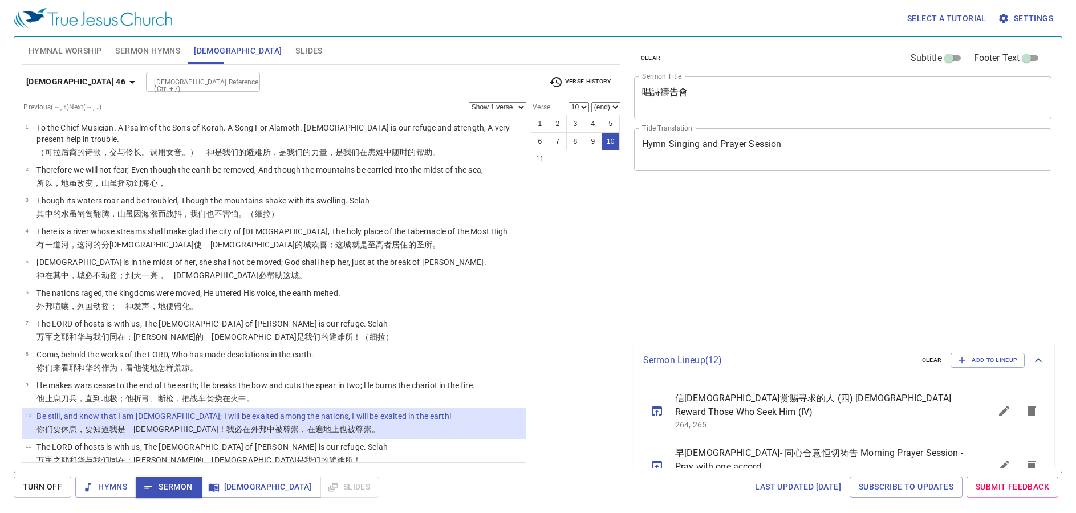
select select "10"
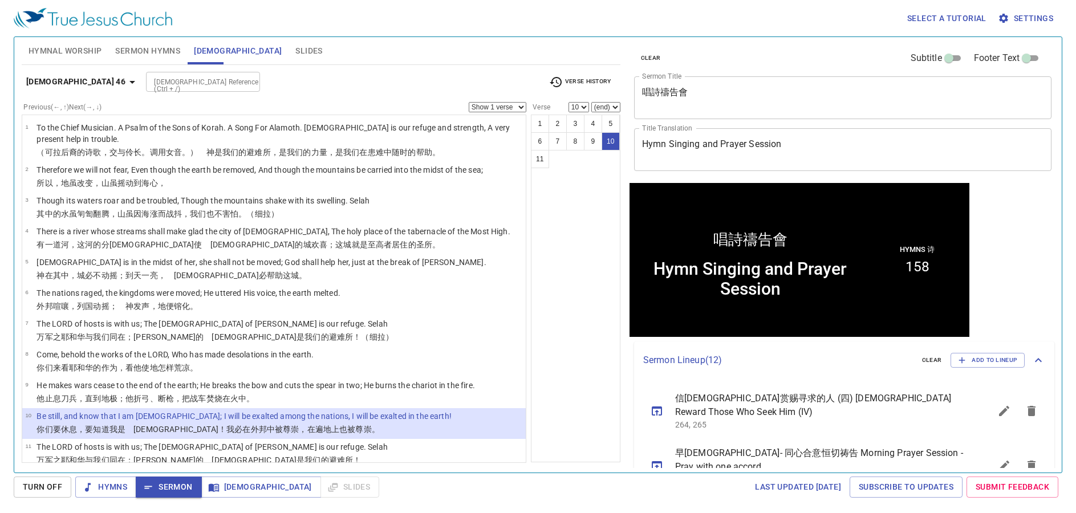
scroll to position [1, 0]
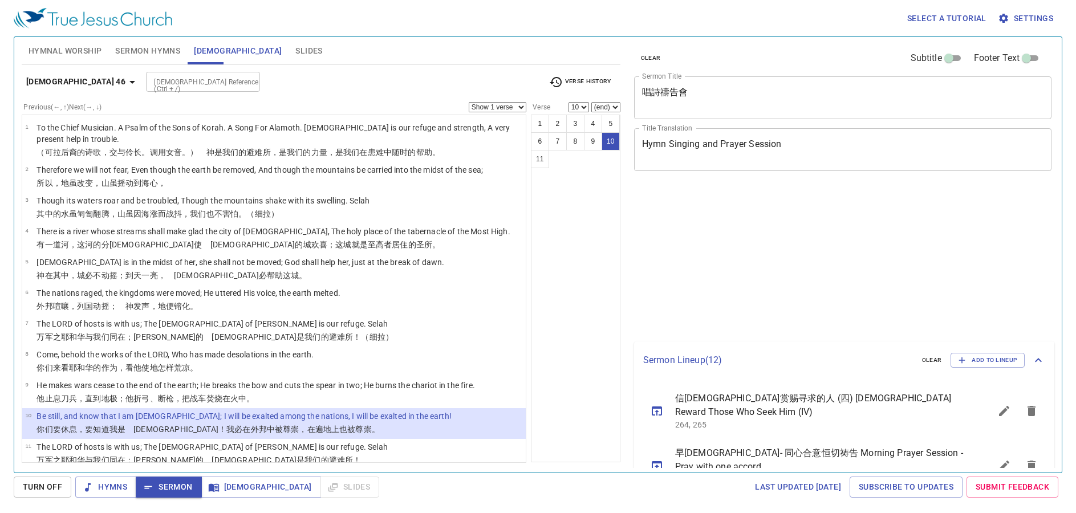
select select "10"
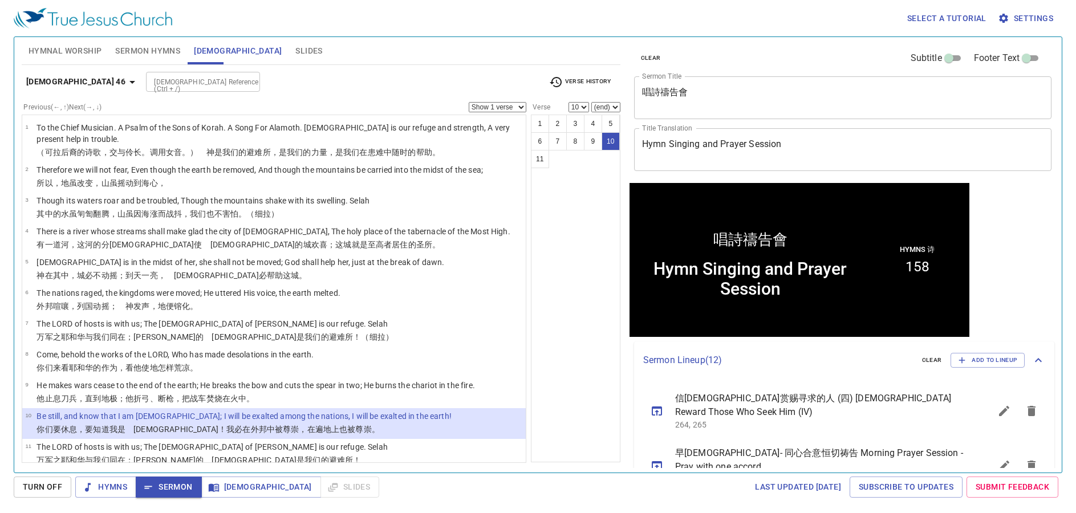
scroll to position [1, 0]
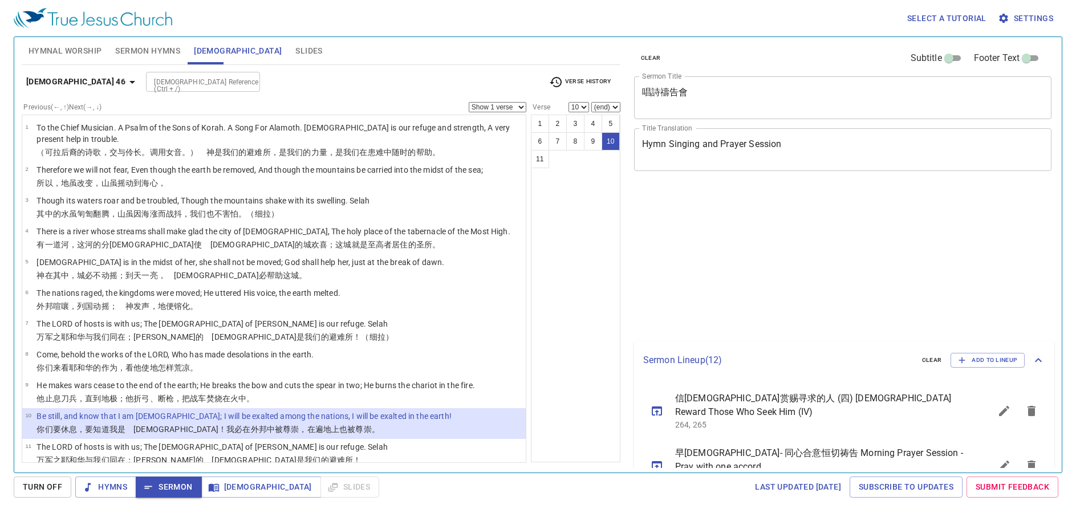
select select "10"
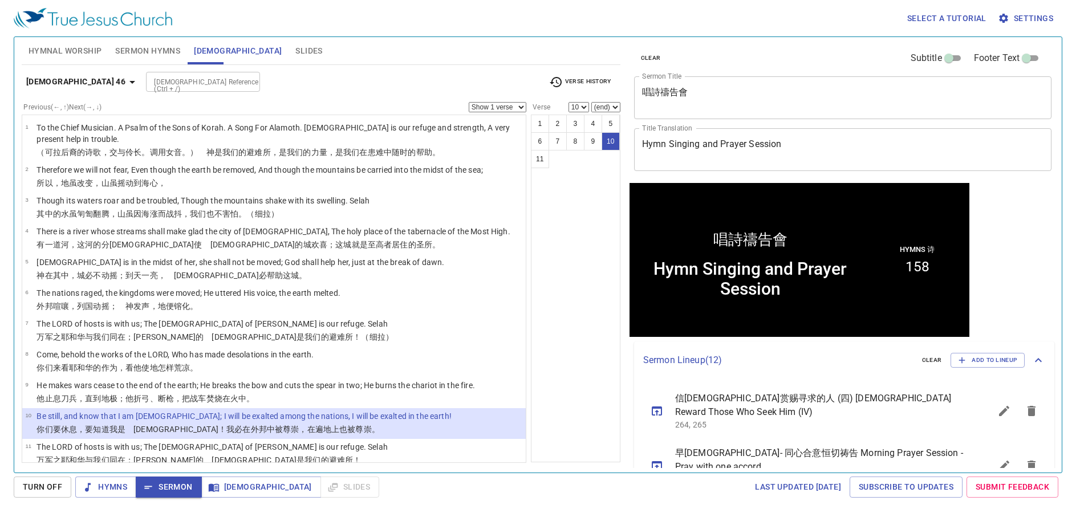
scroll to position [1, 0]
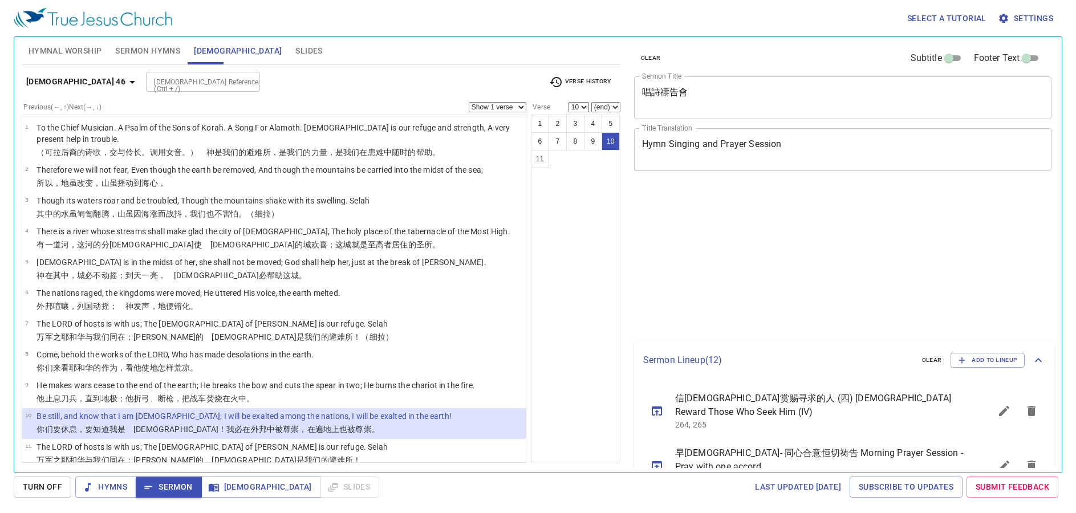
select select "10"
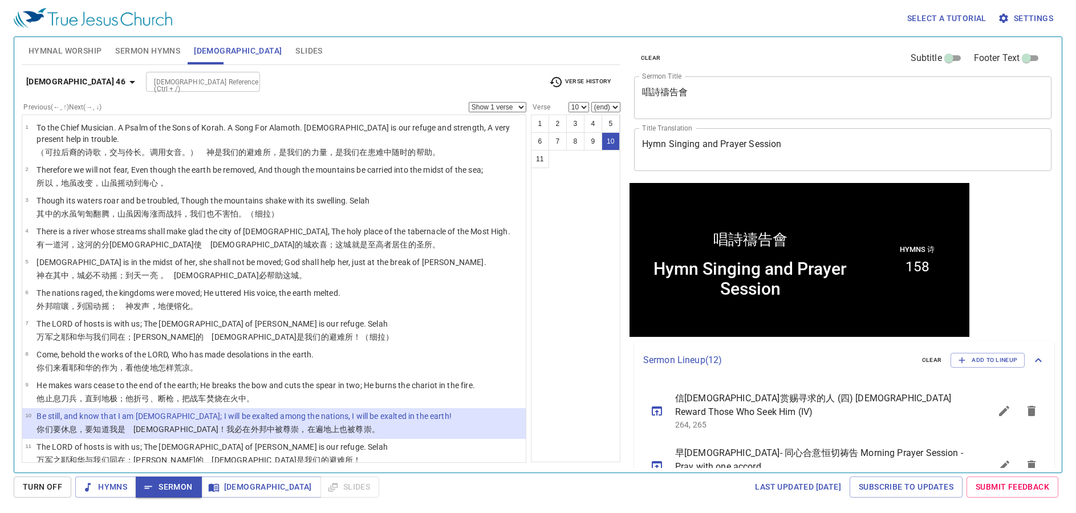
scroll to position [1, 0]
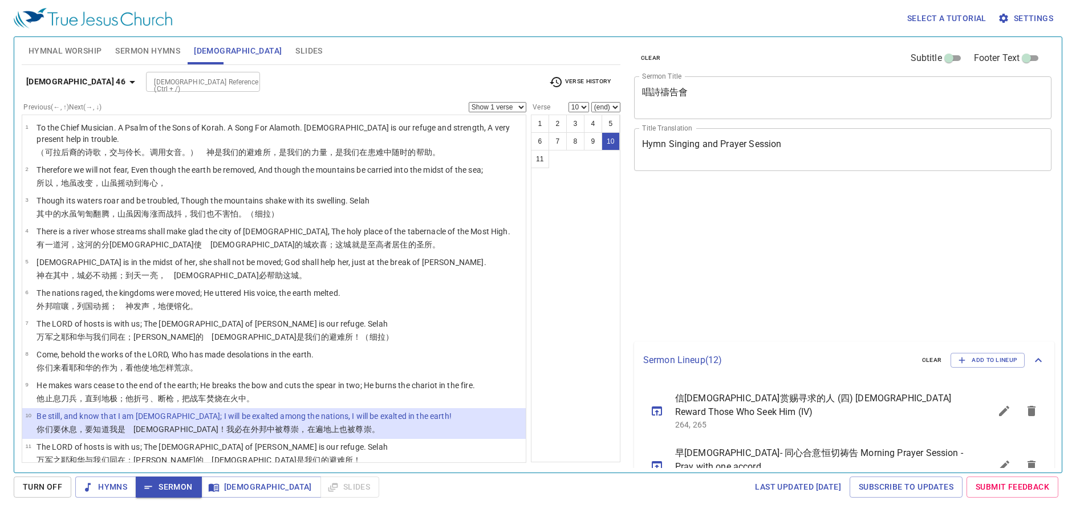
select select "10"
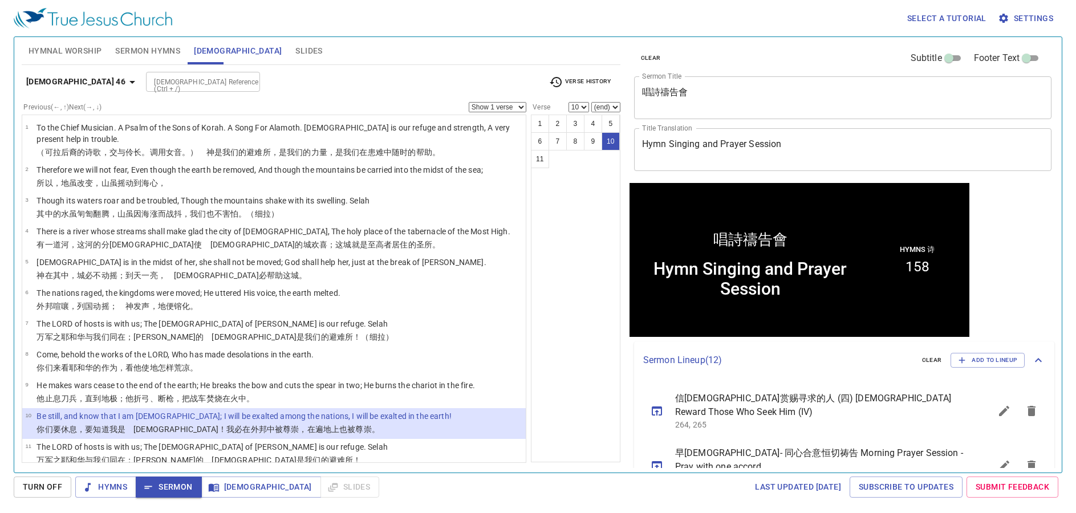
scroll to position [1, 0]
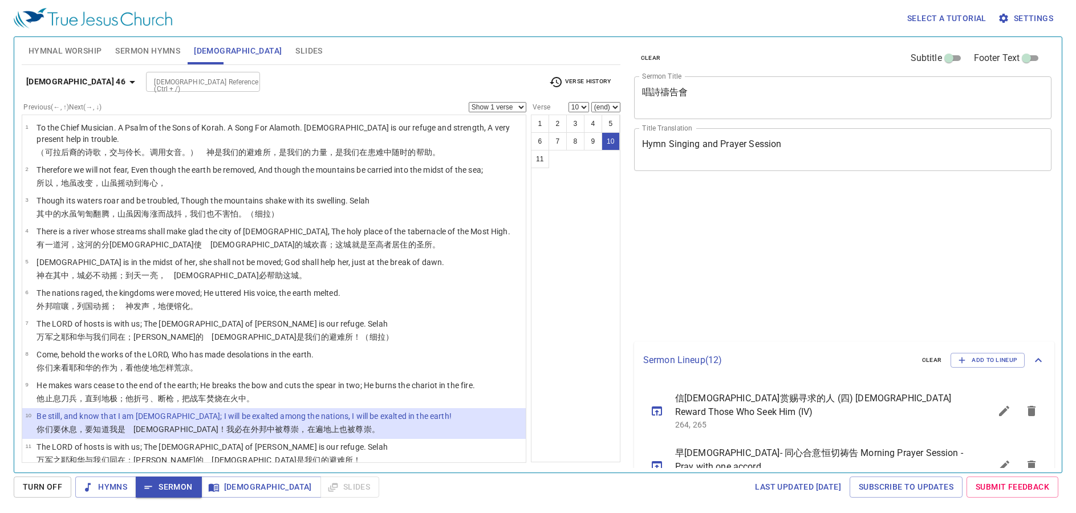
select select "10"
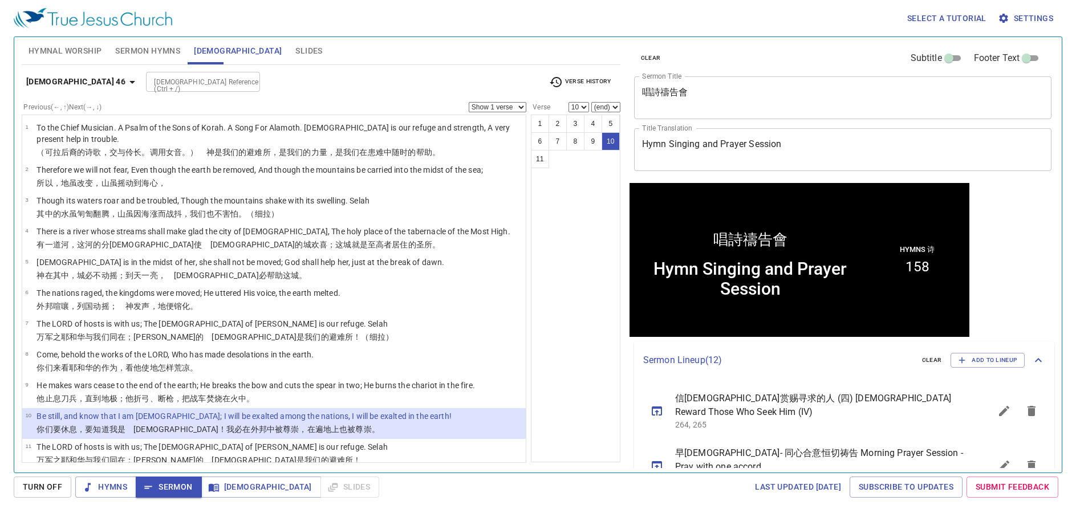
scroll to position [1, 0]
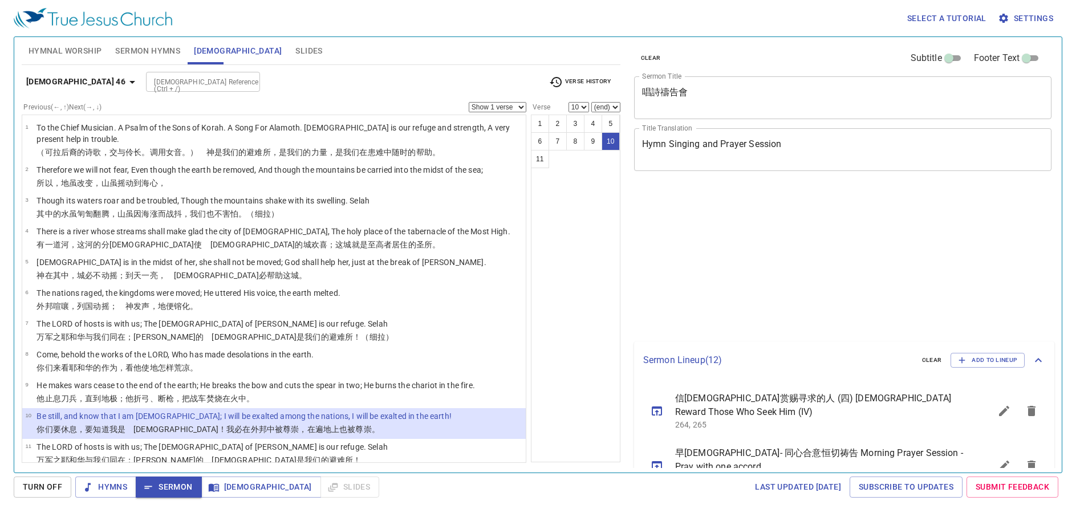
select select "10"
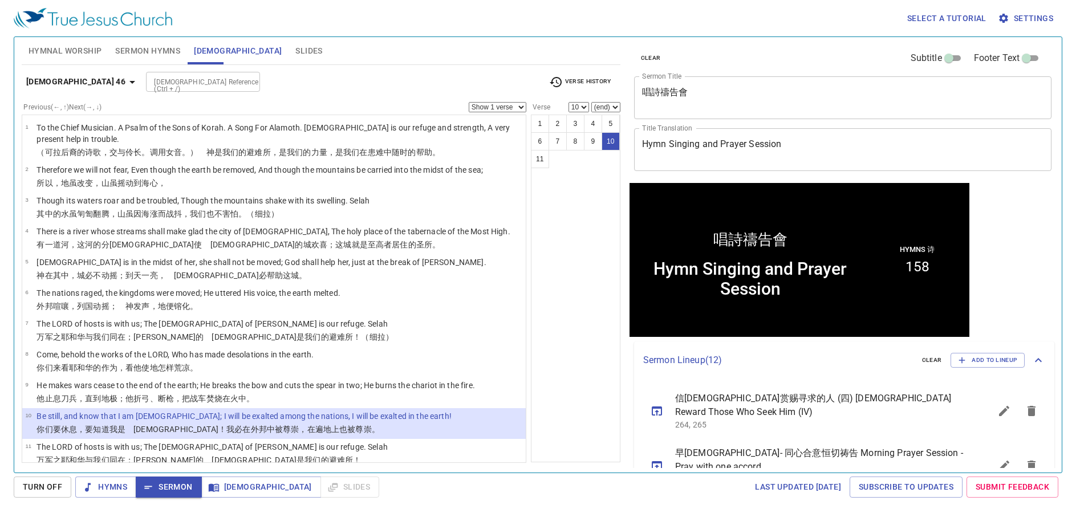
scroll to position [1, 0]
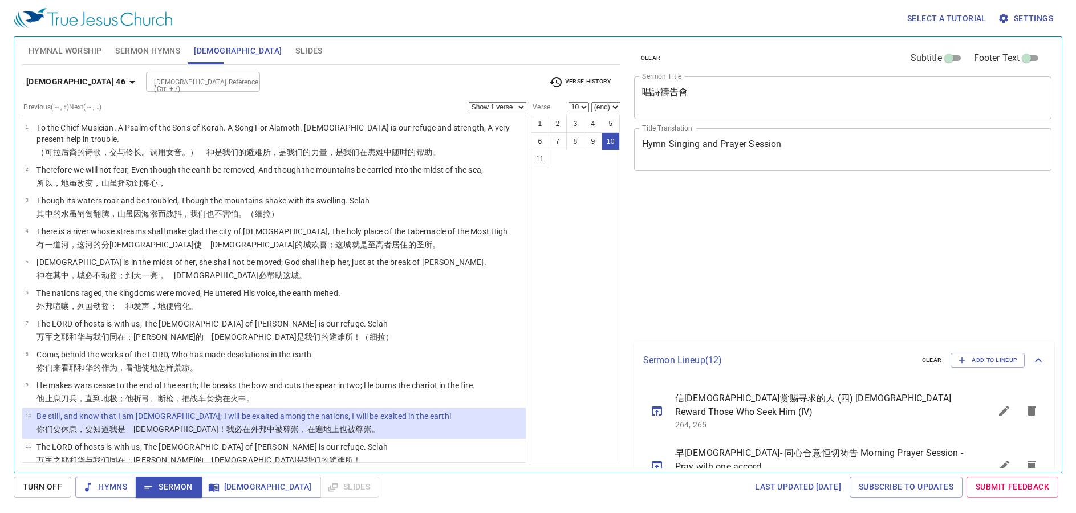
select select "10"
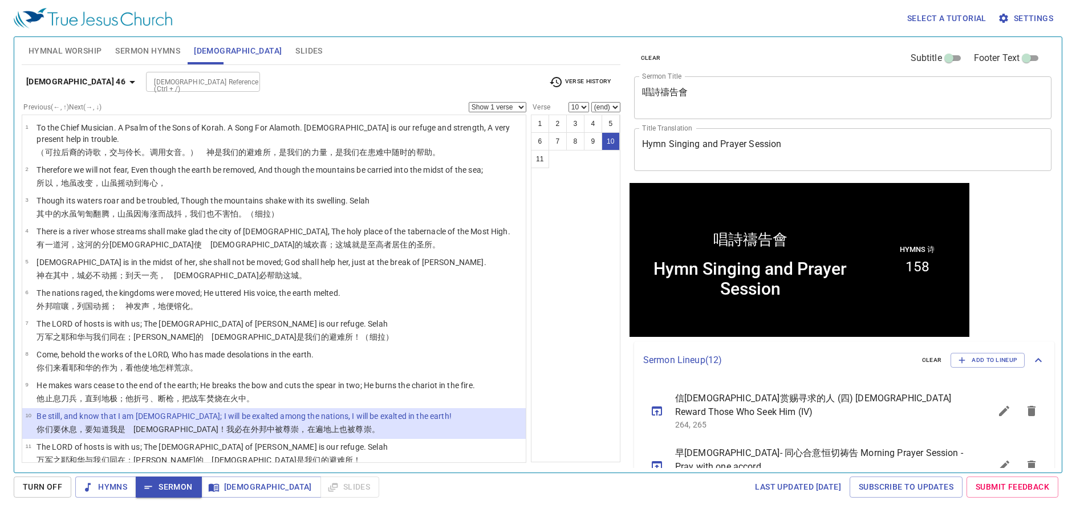
scroll to position [1, 0]
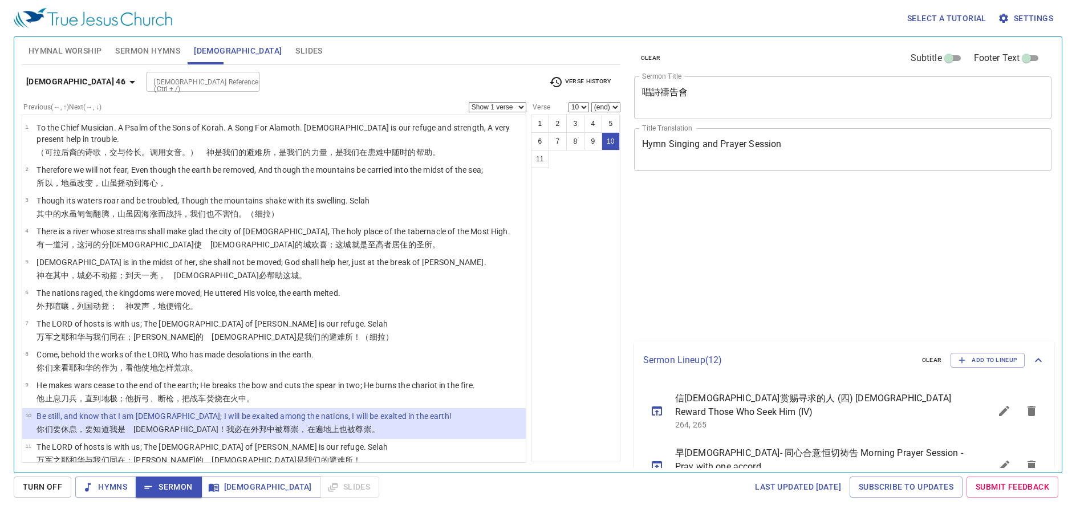
select select "10"
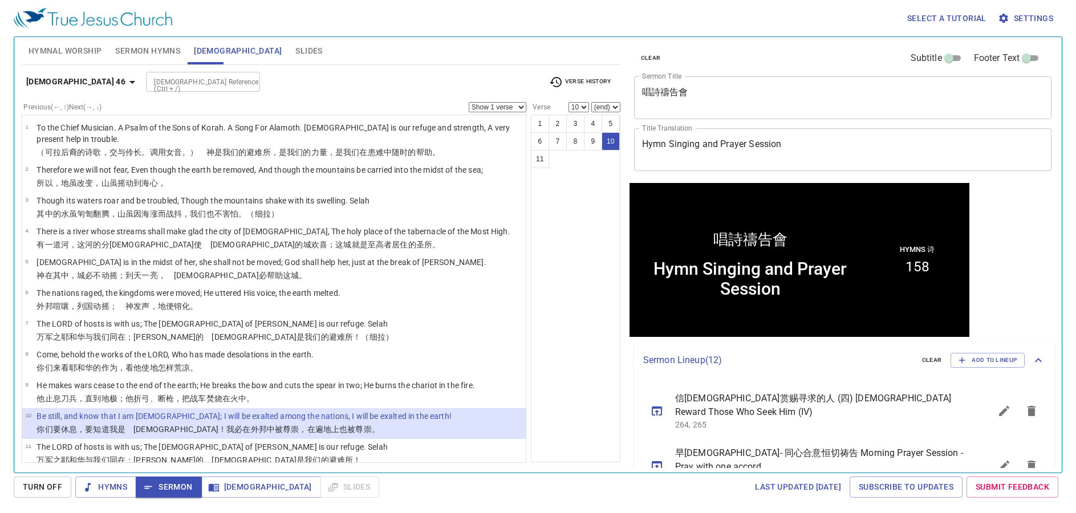
scroll to position [1, 0]
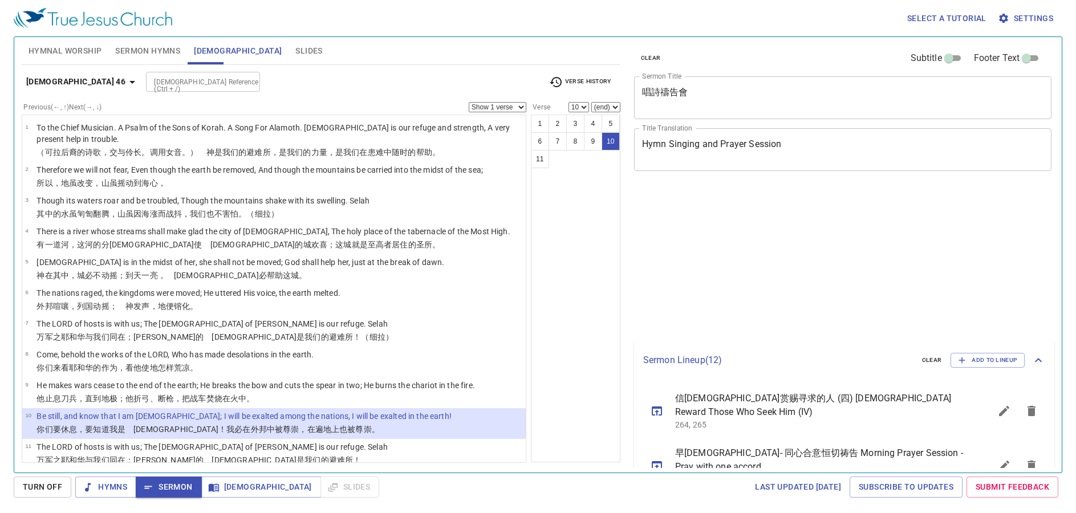
select select "10"
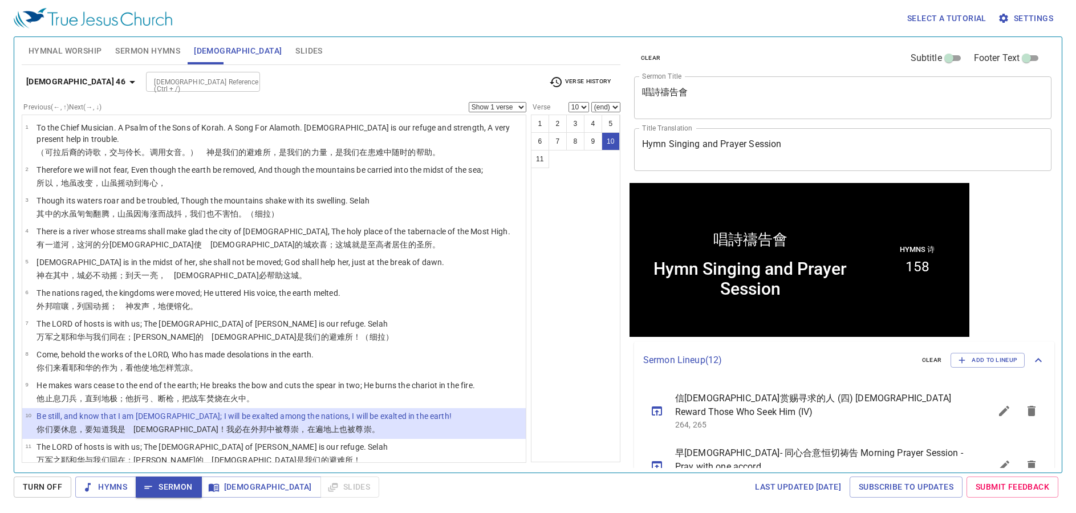
scroll to position [1, 0]
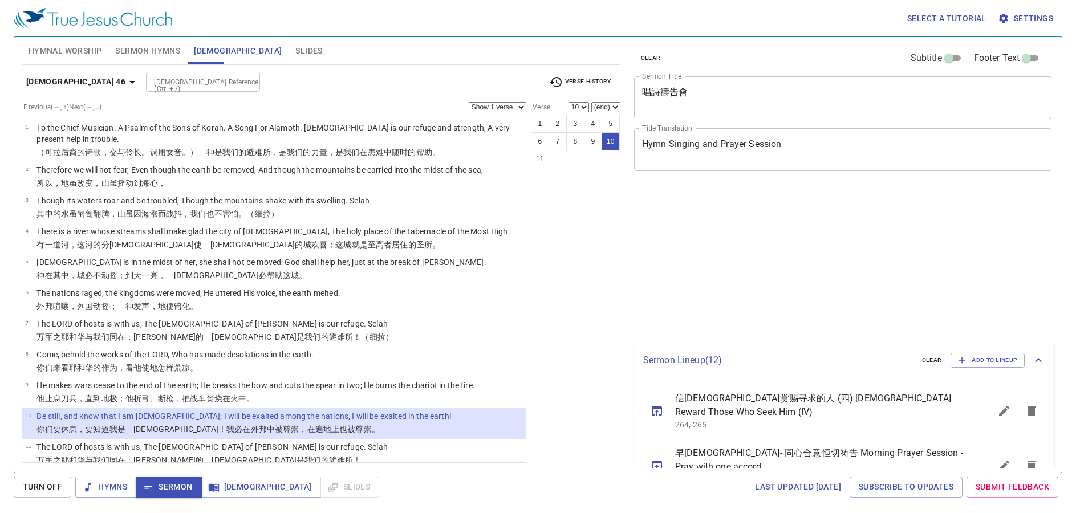
select select "10"
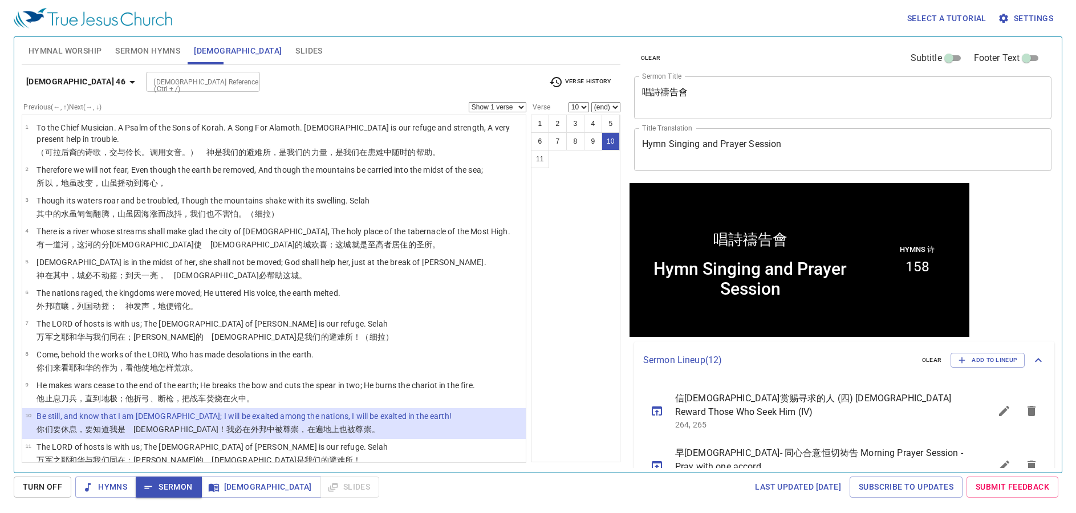
scroll to position [1, 0]
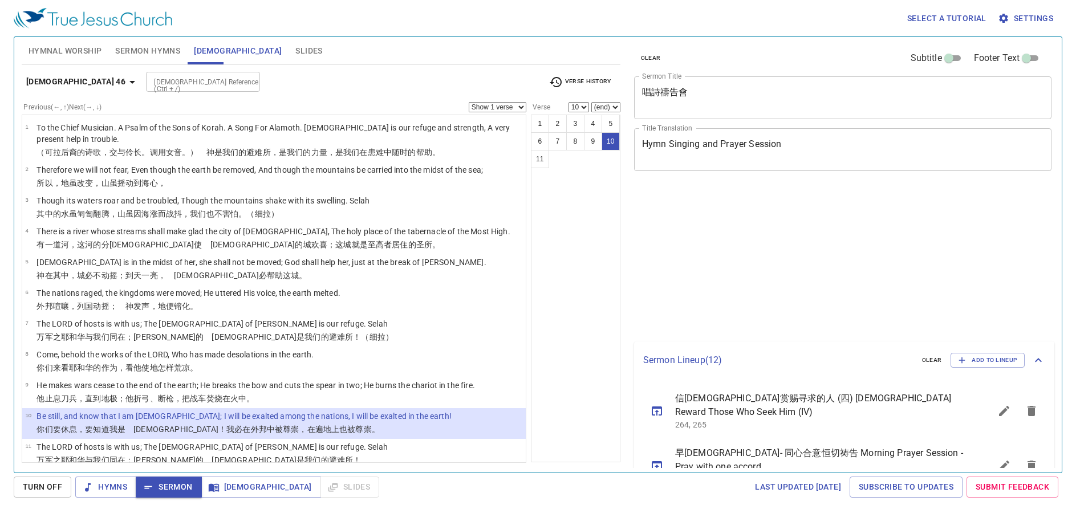
select select "10"
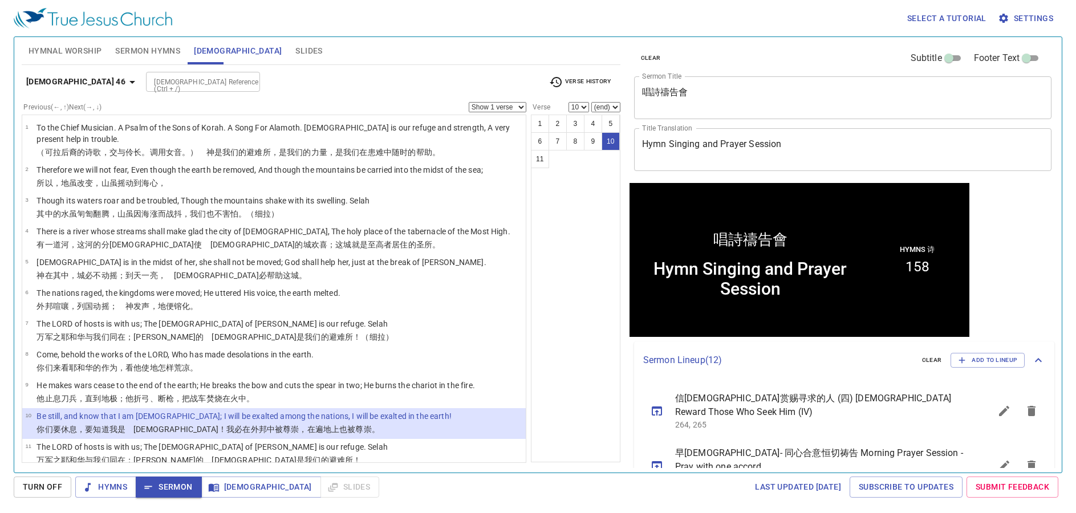
scroll to position [1, 0]
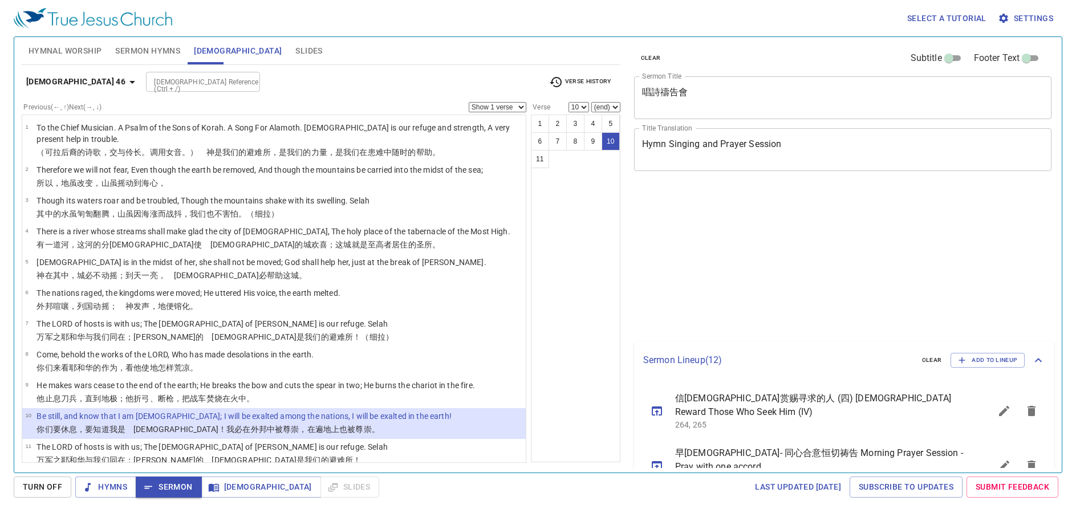
select select "10"
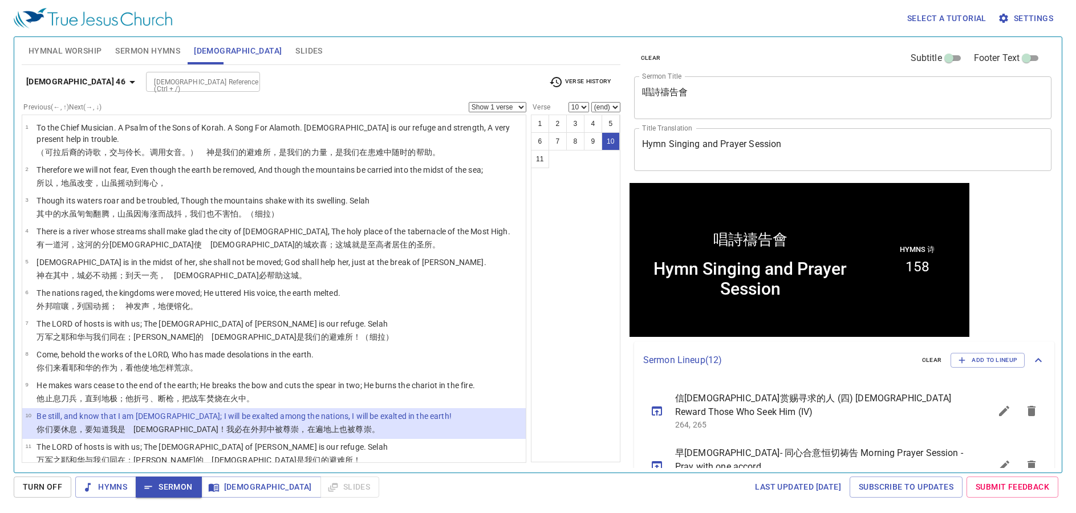
scroll to position [1, 0]
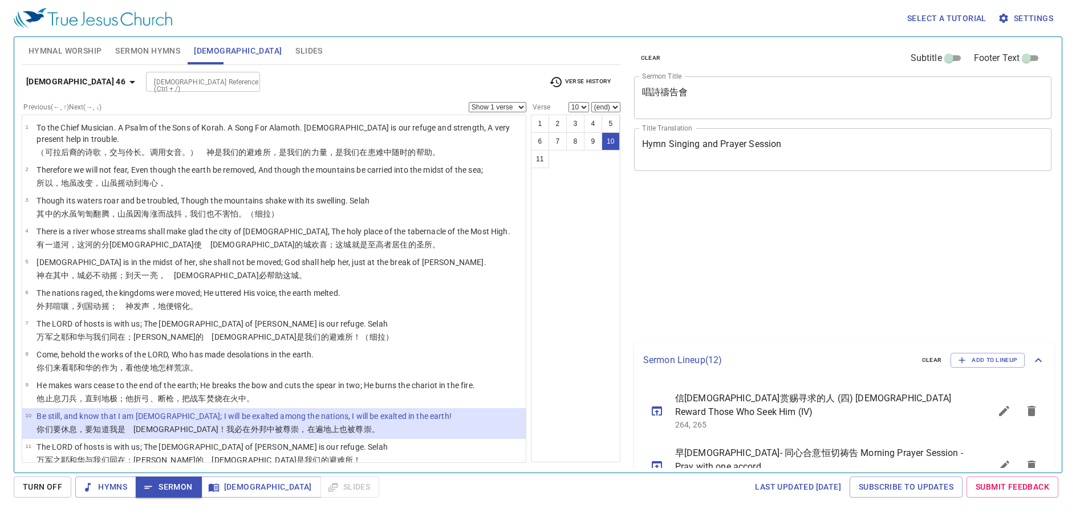
select select "10"
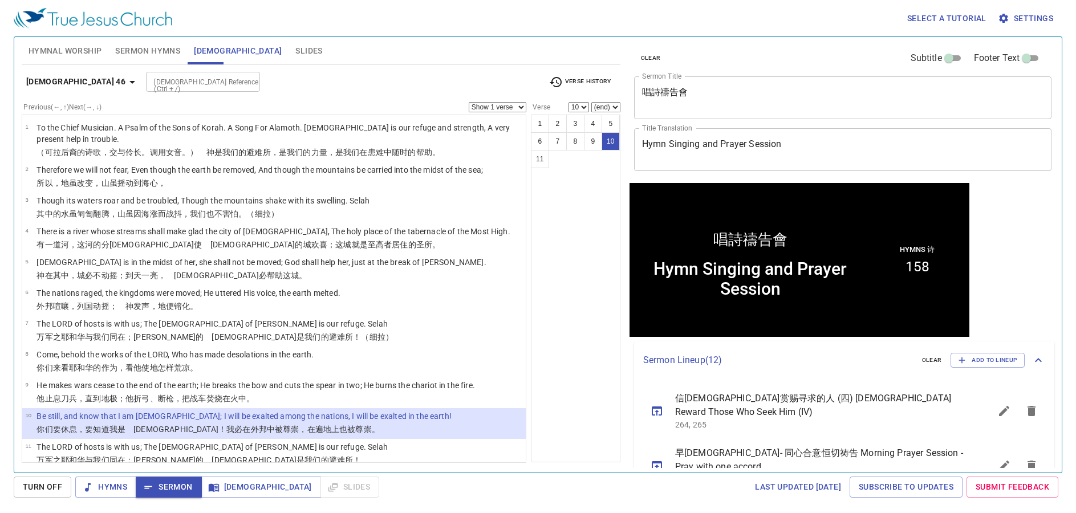
scroll to position [1, 0]
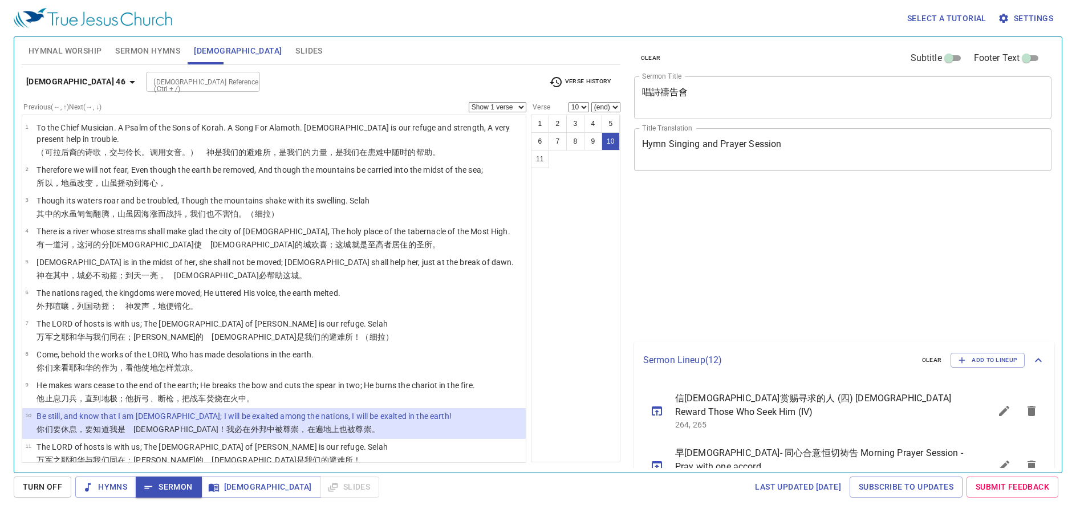
select select "10"
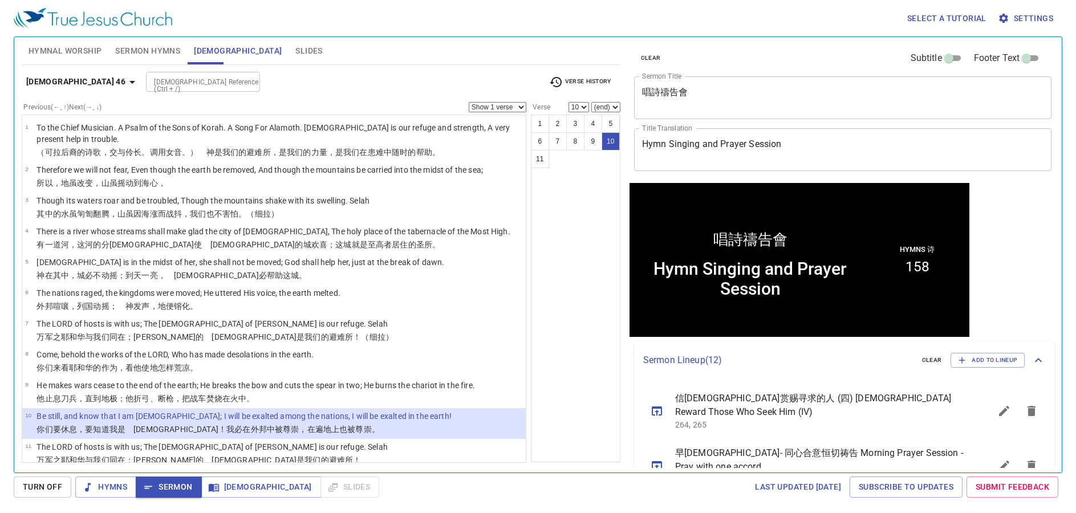
scroll to position [1, 0]
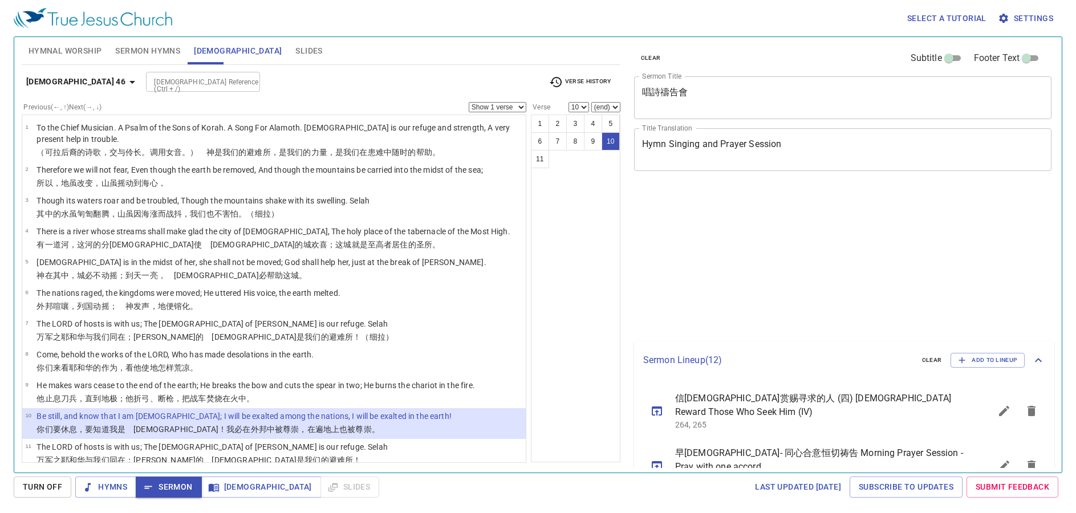
select select "10"
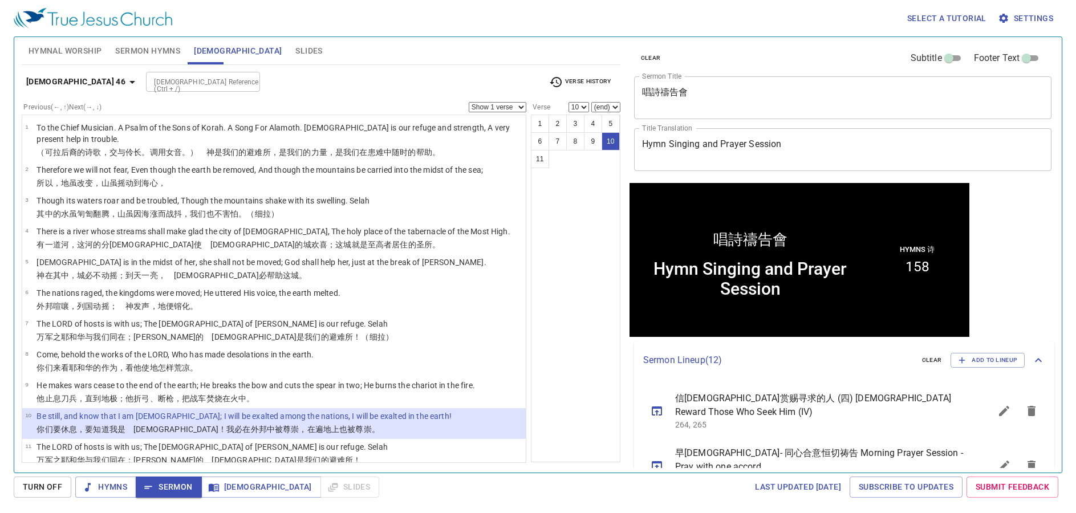
scroll to position [1, 0]
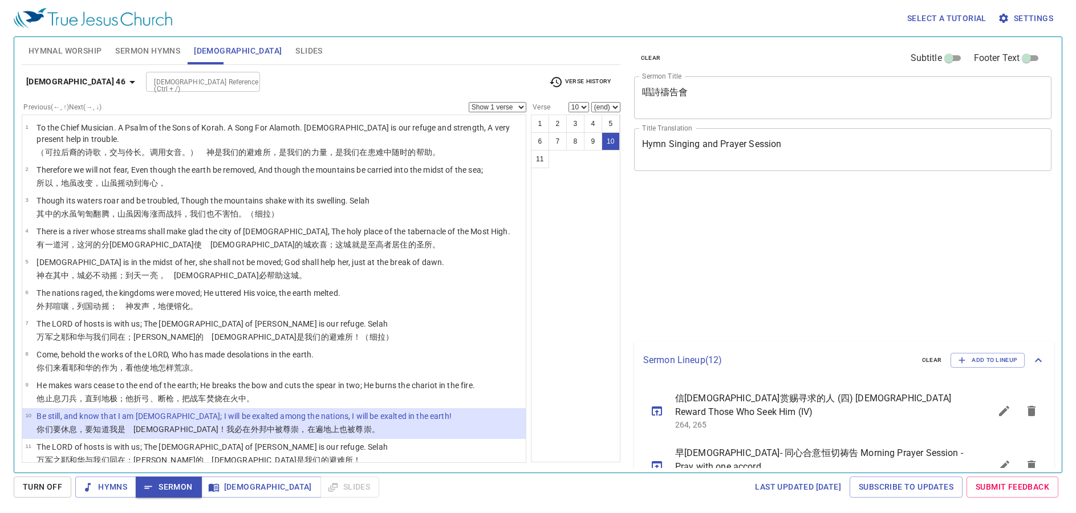
select select "10"
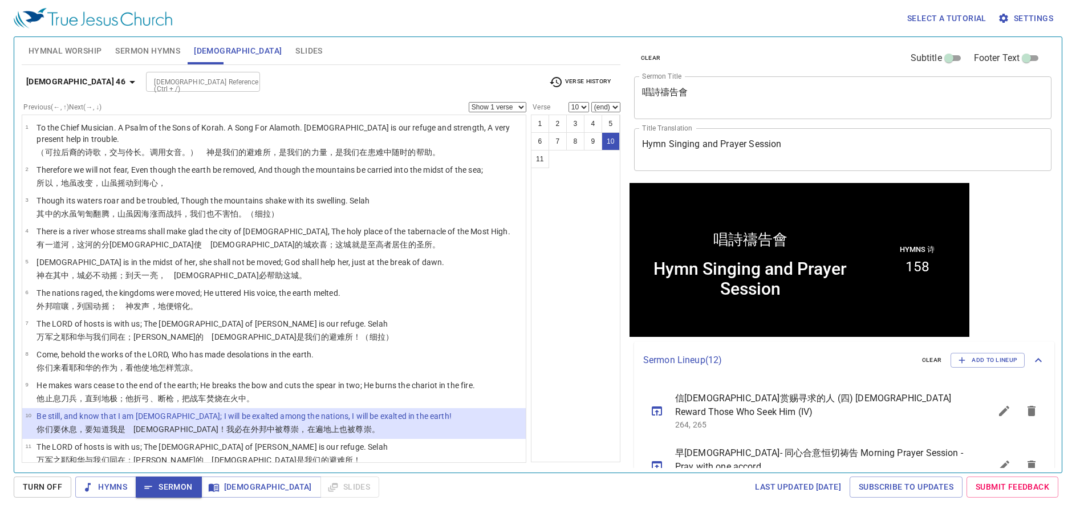
scroll to position [1, 0]
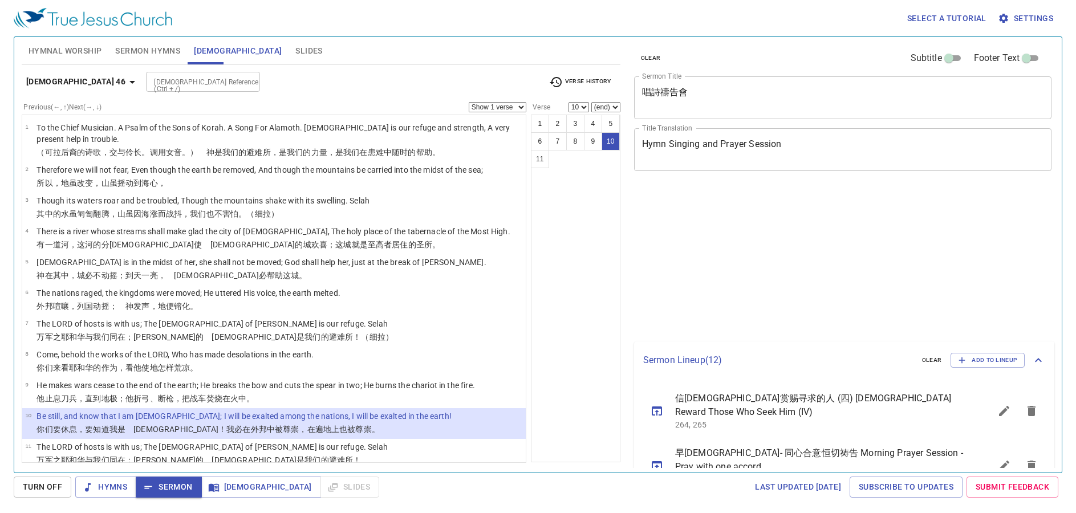
select select "10"
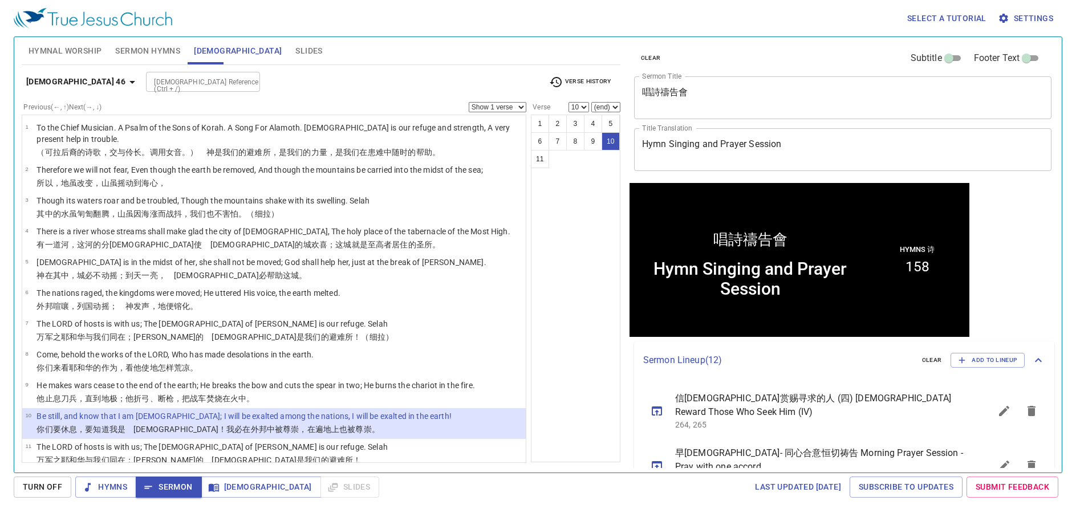
scroll to position [1, 0]
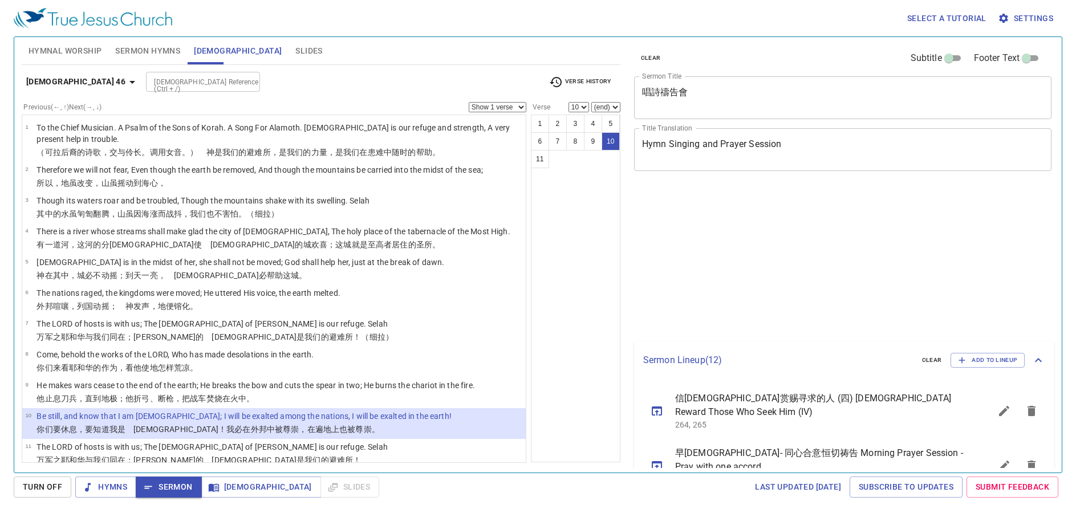
select select "10"
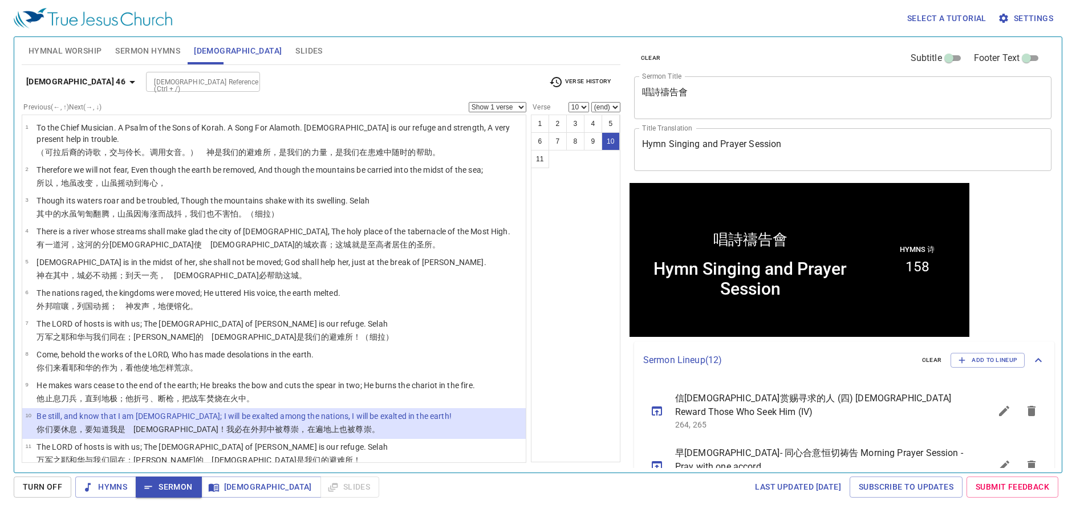
scroll to position [1, 0]
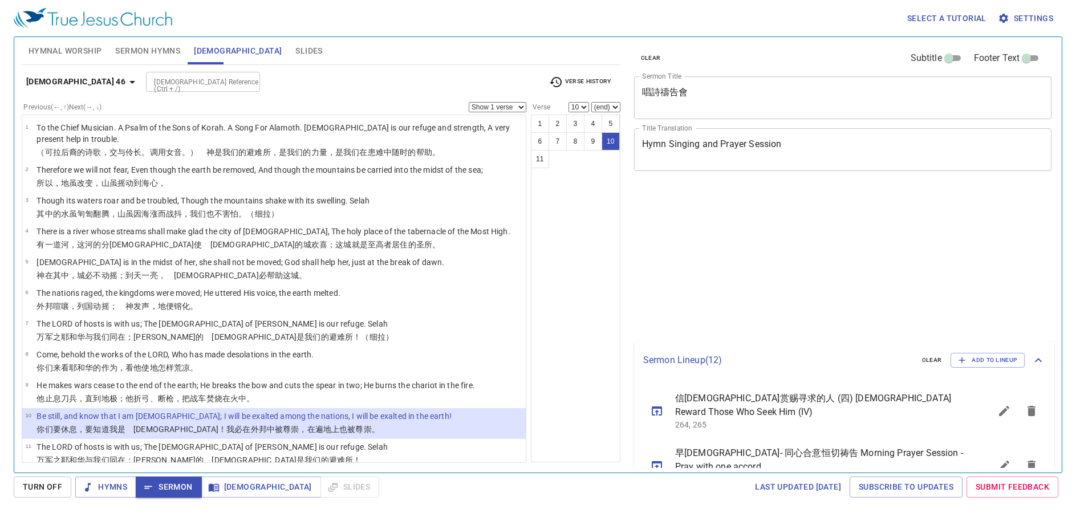
select select "10"
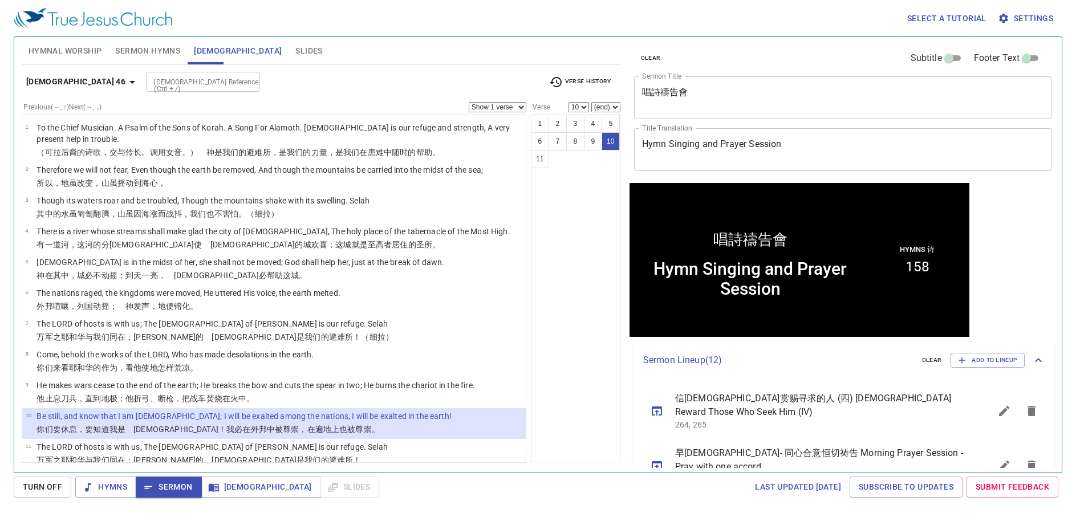
scroll to position [1, 0]
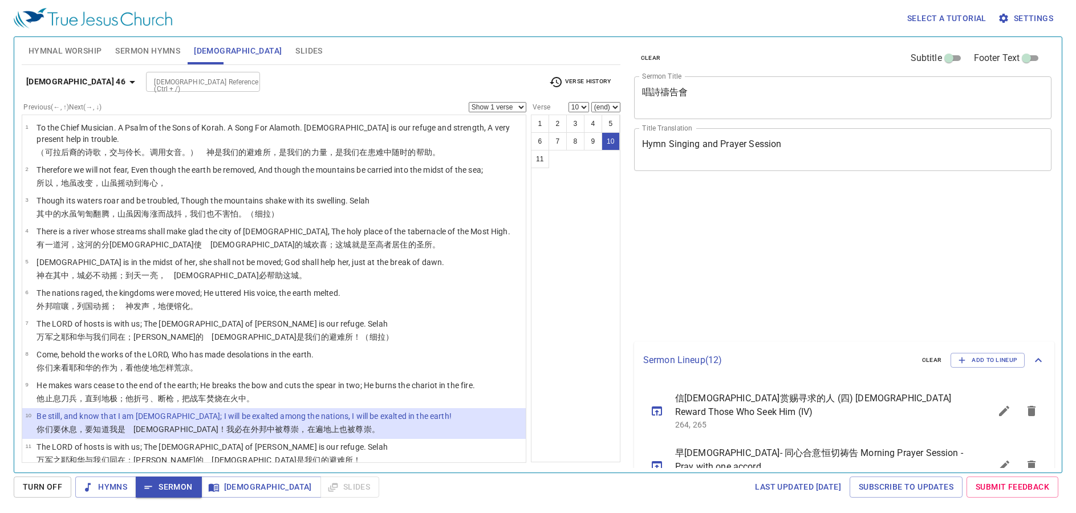
select select "10"
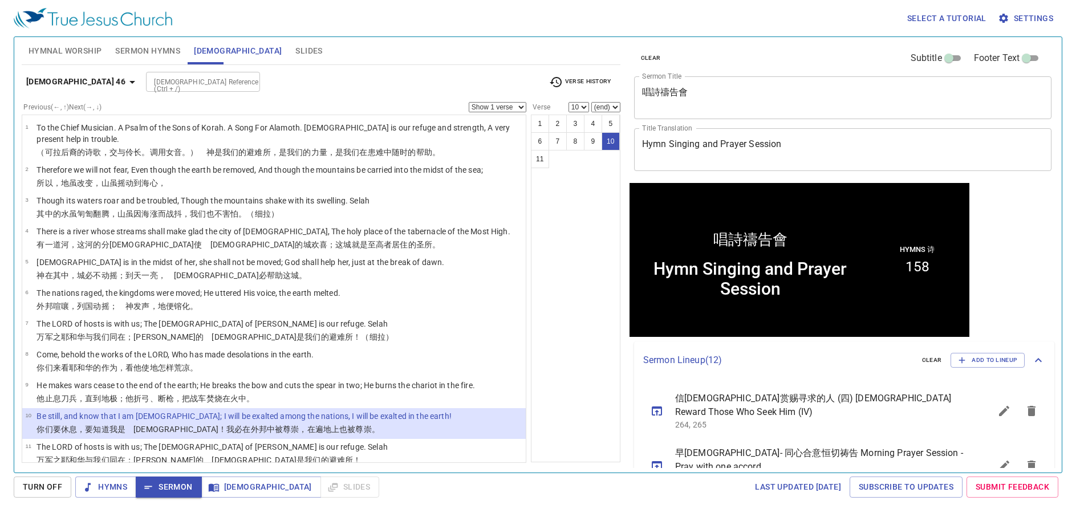
scroll to position [1, 0]
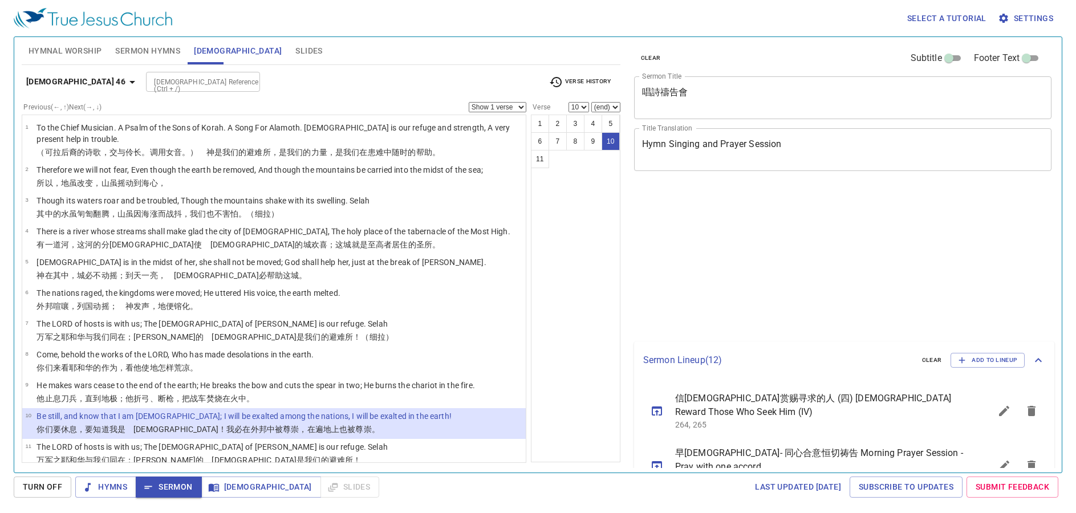
select select "10"
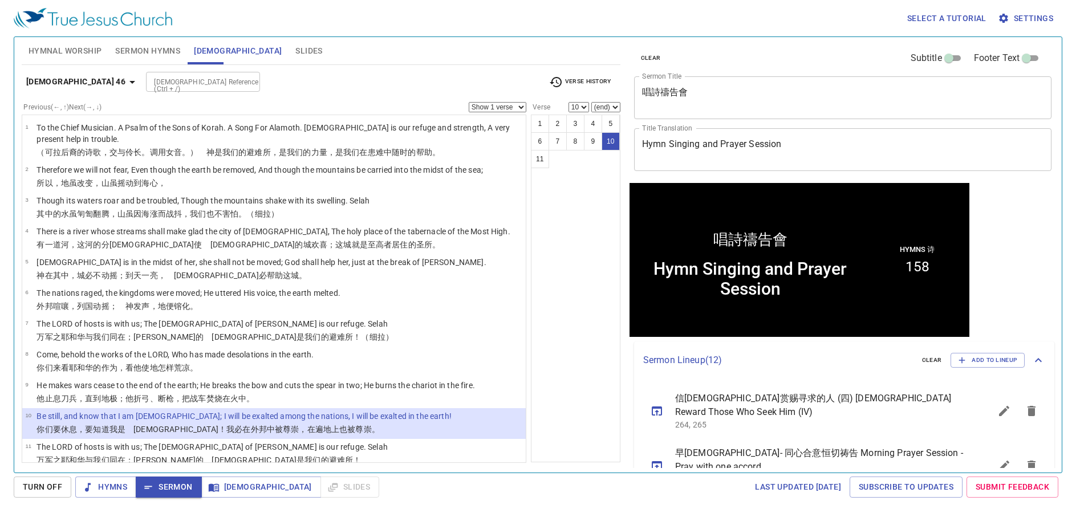
scroll to position [1, 0]
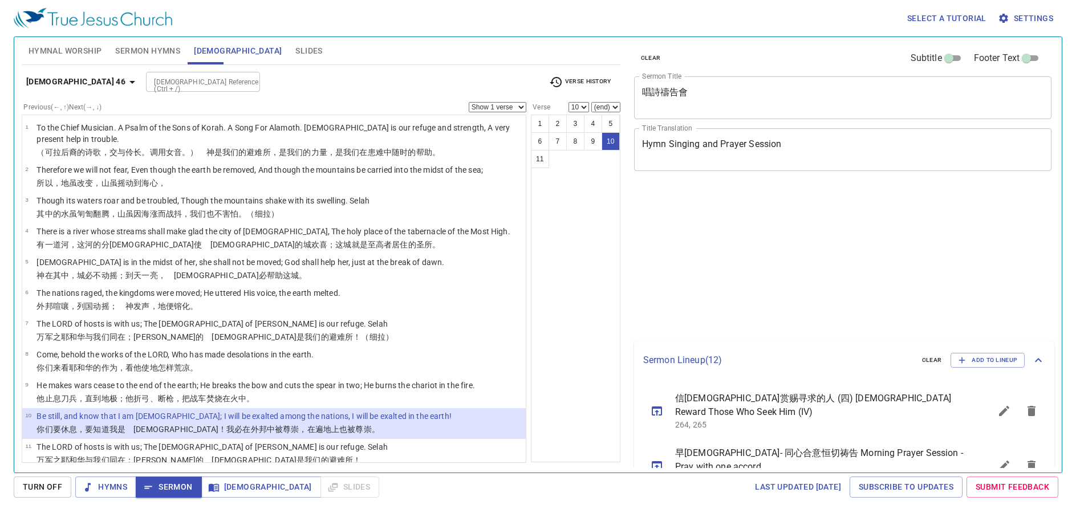
select select "10"
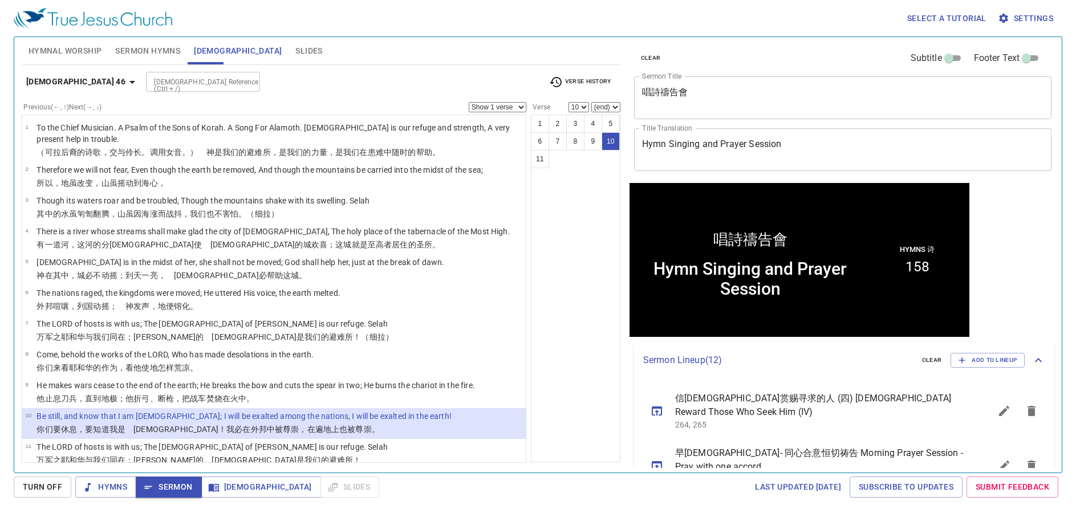
scroll to position [1, 0]
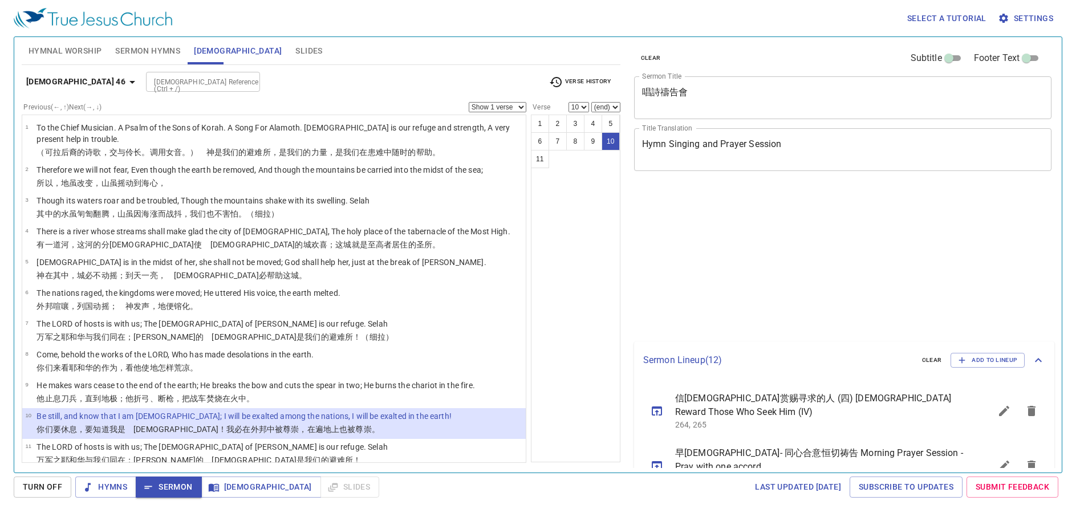
select select "10"
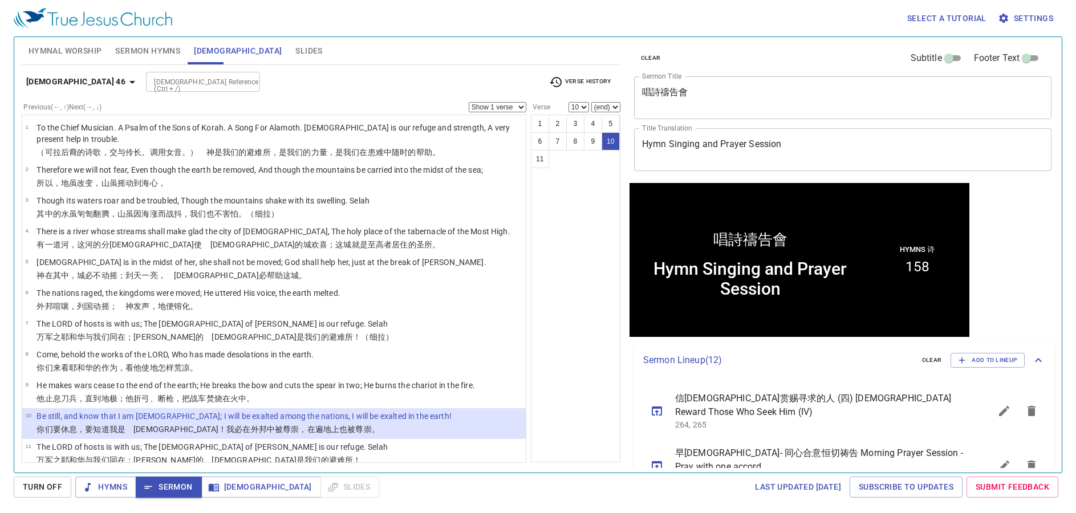
scroll to position [1, 0]
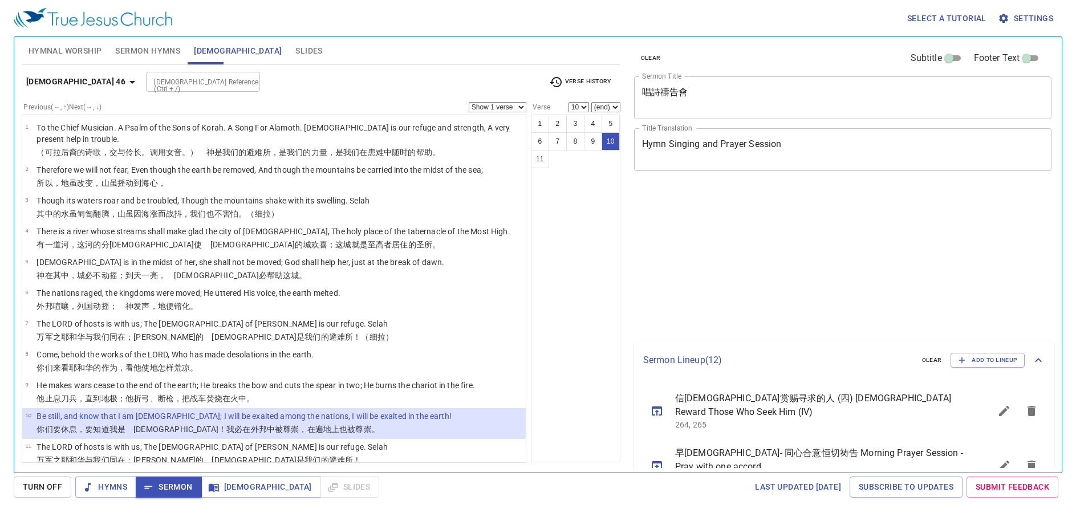
select select "10"
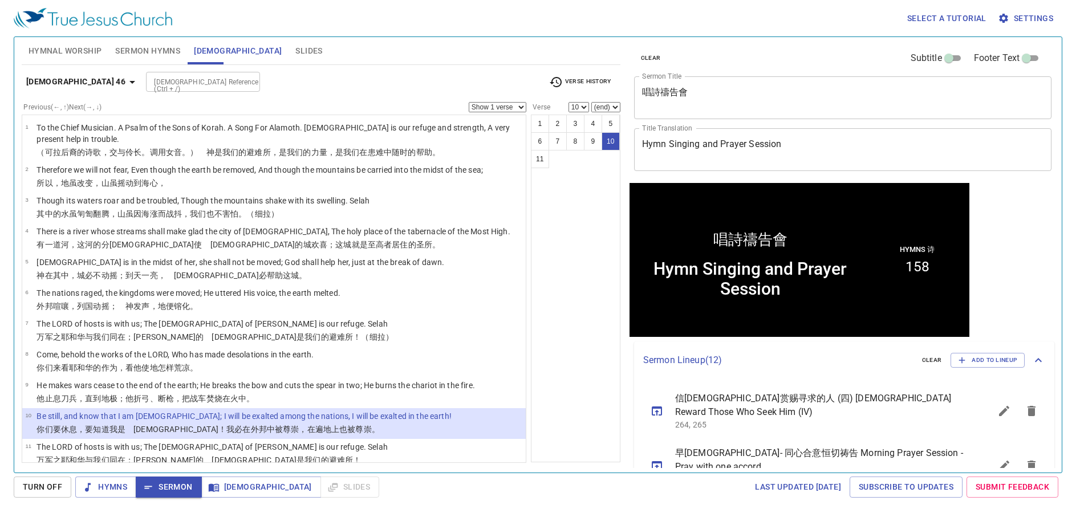
scroll to position [1, 0]
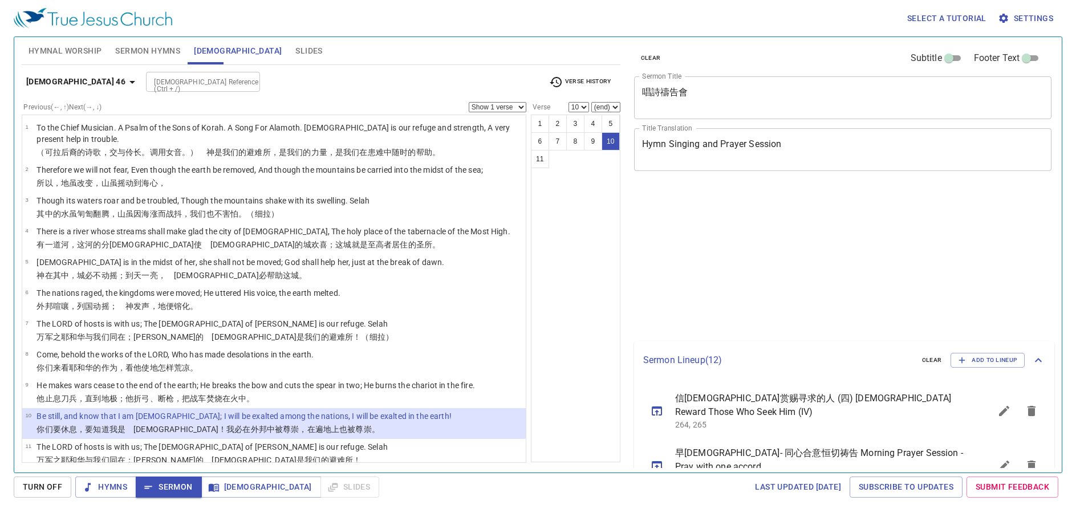
select select "10"
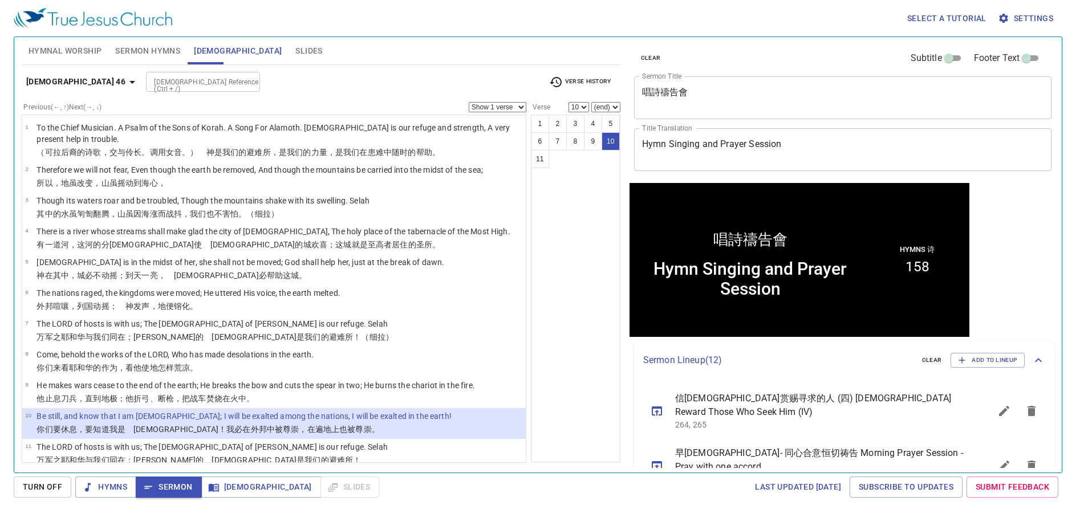
scroll to position [1, 0]
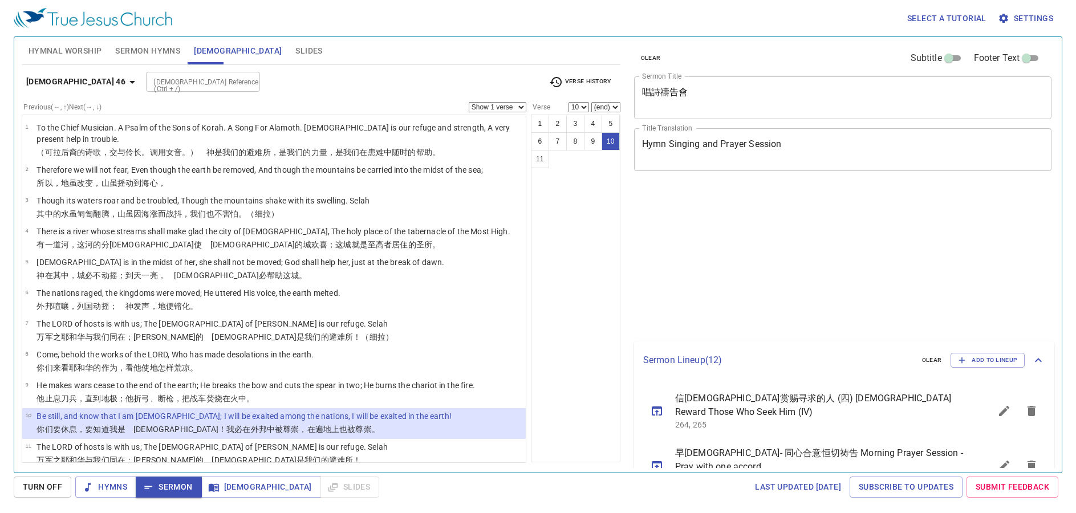
select select "10"
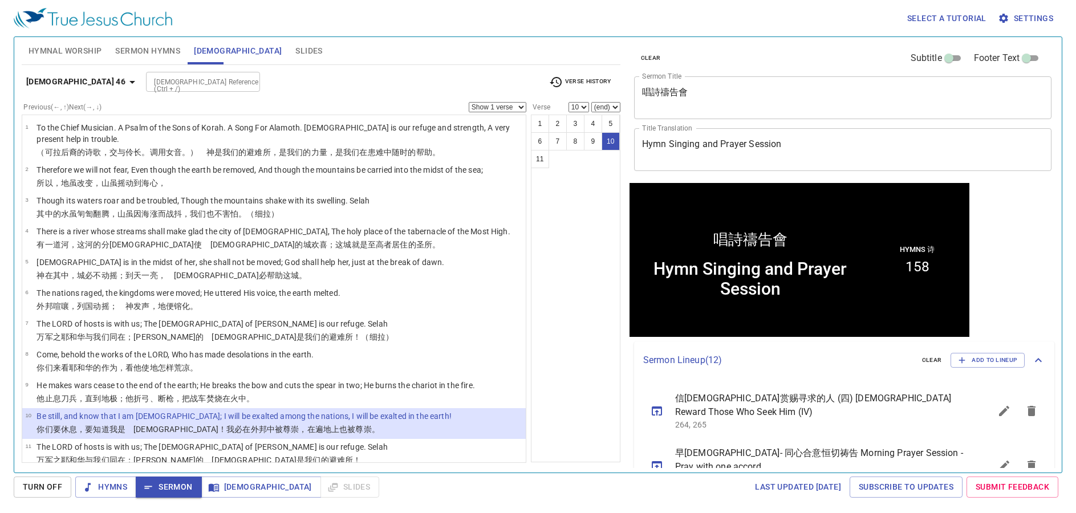
scroll to position [1, 0]
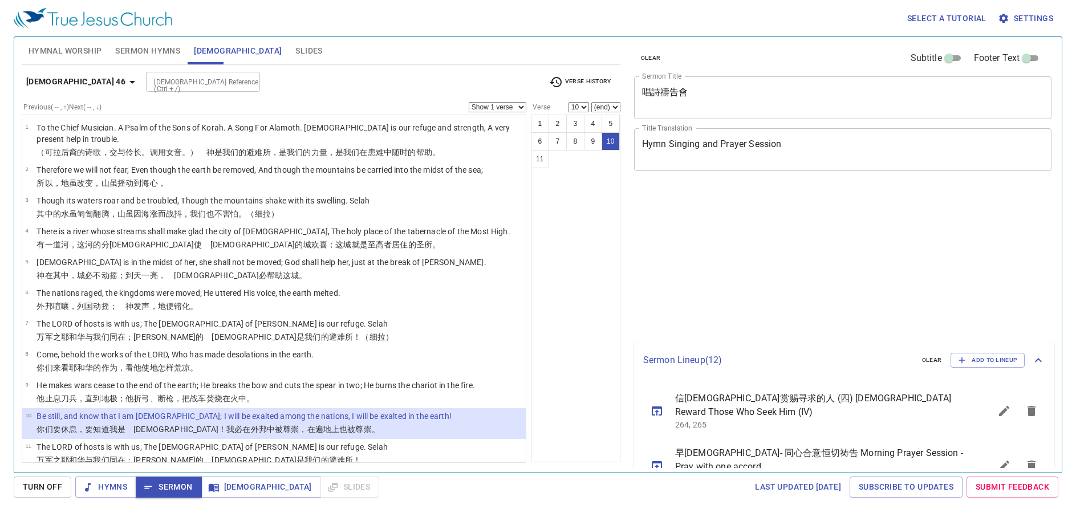
select select "10"
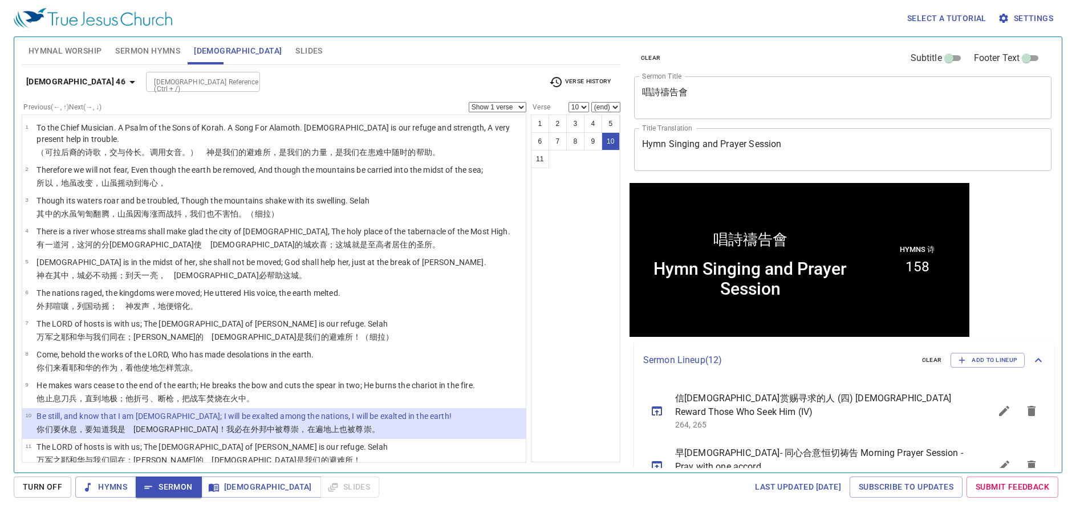
scroll to position [1, 0]
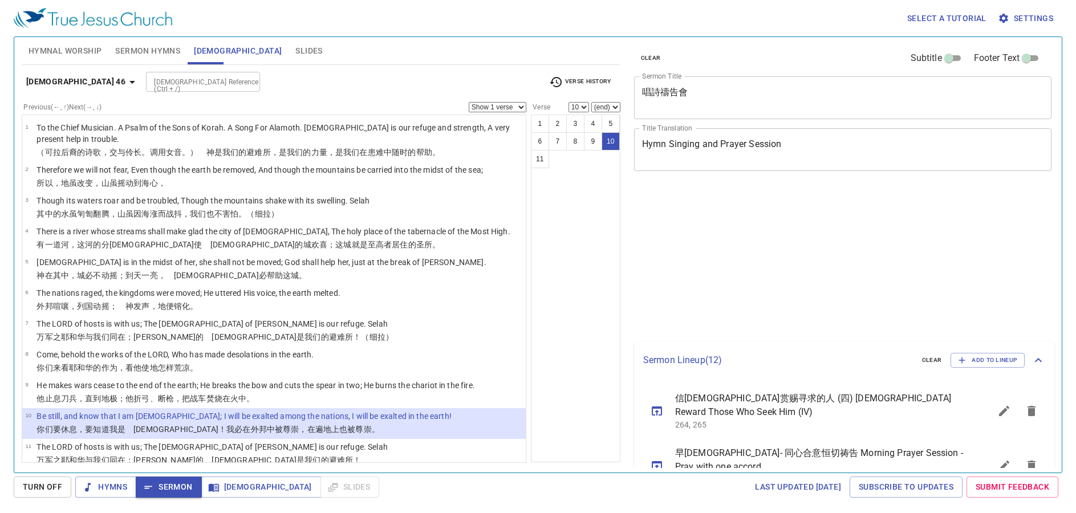
select select "10"
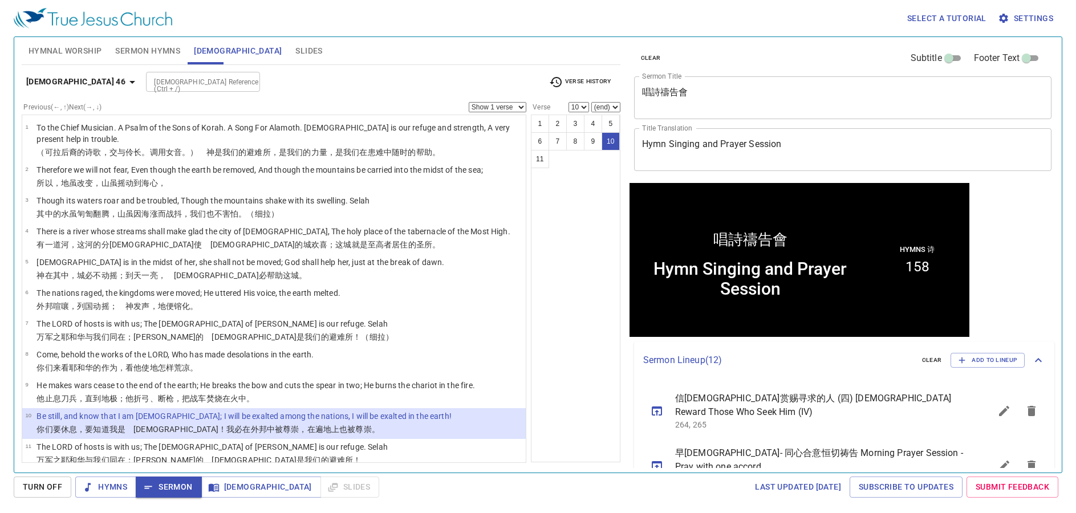
scroll to position [1, 0]
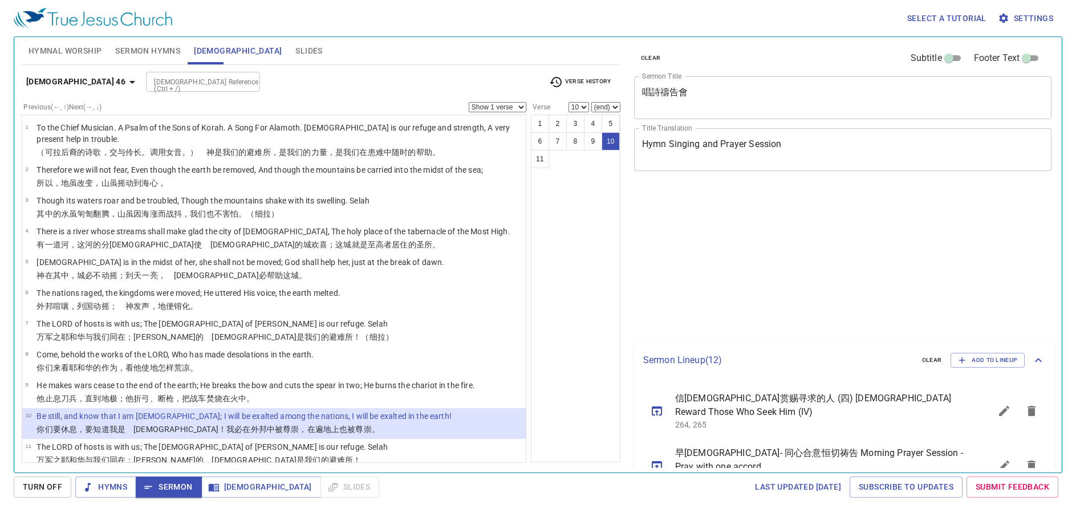
select select "10"
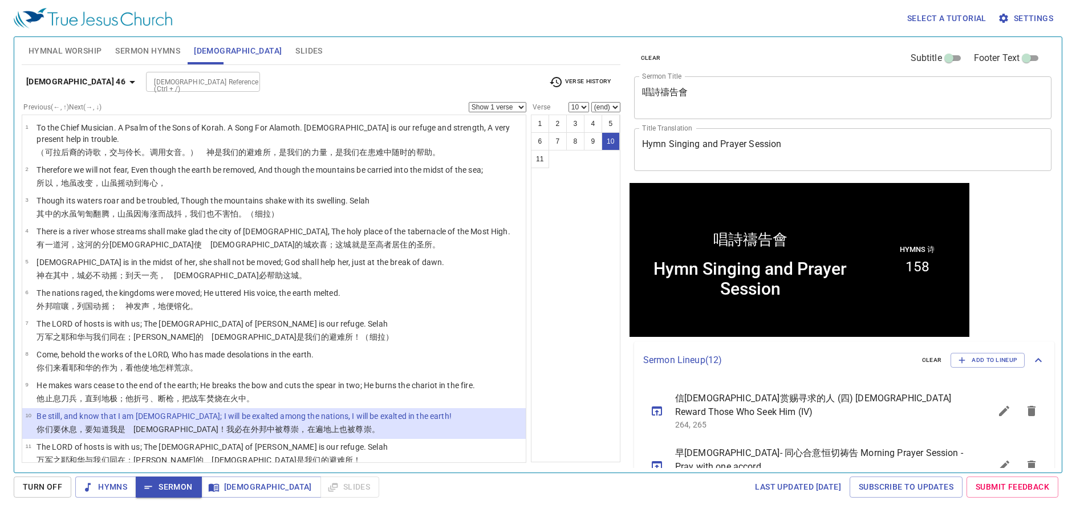
scroll to position [1, 0]
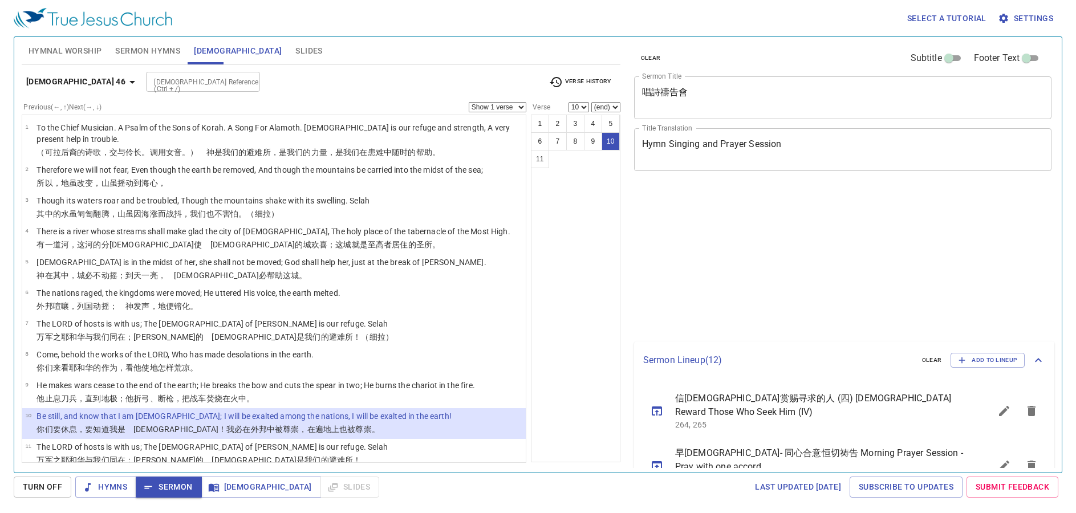
select select "10"
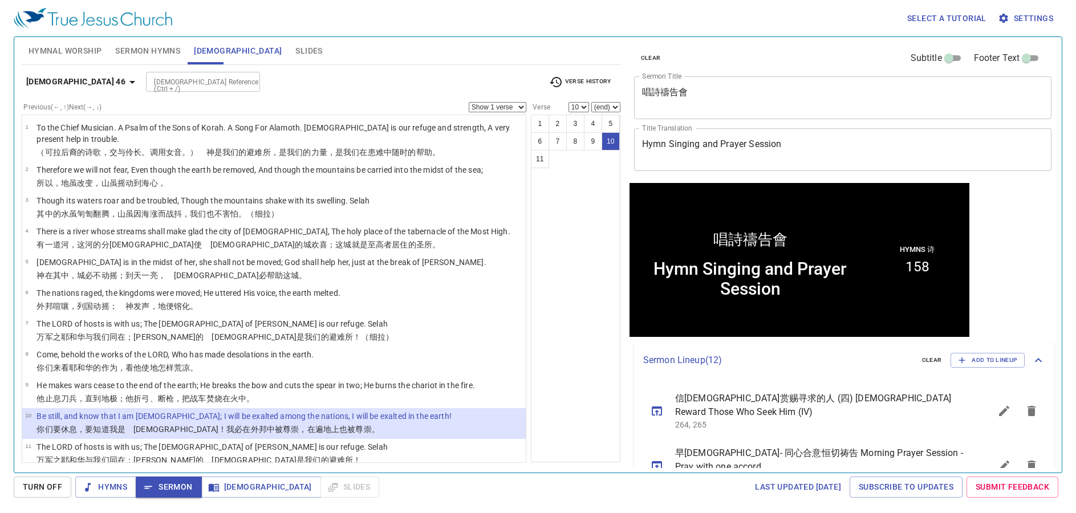
scroll to position [1, 0]
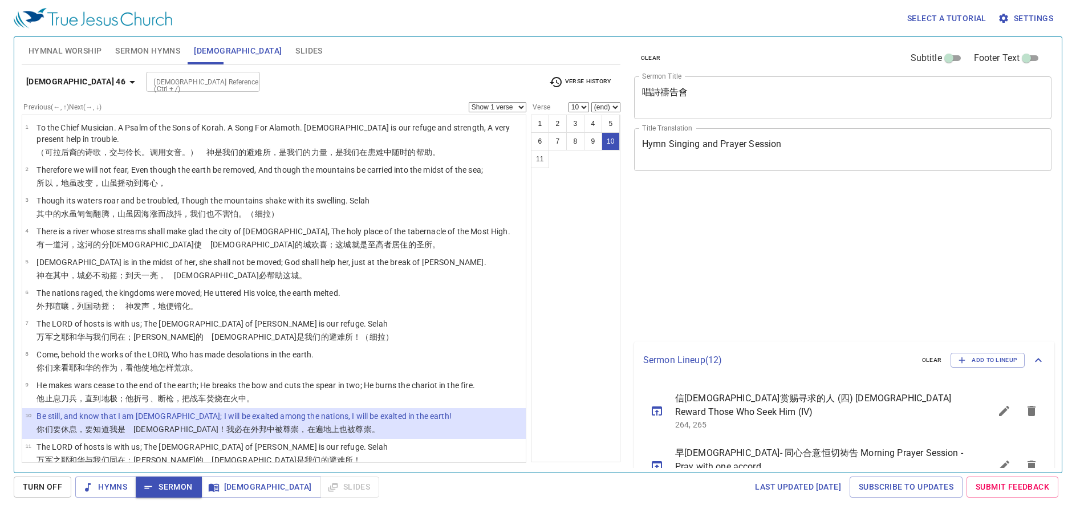
select select "10"
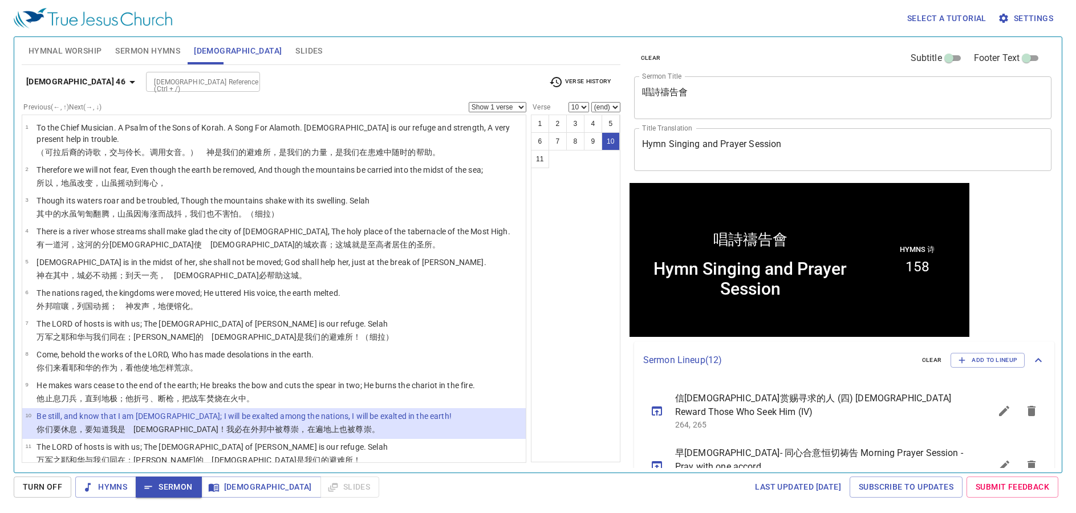
scroll to position [1, 0]
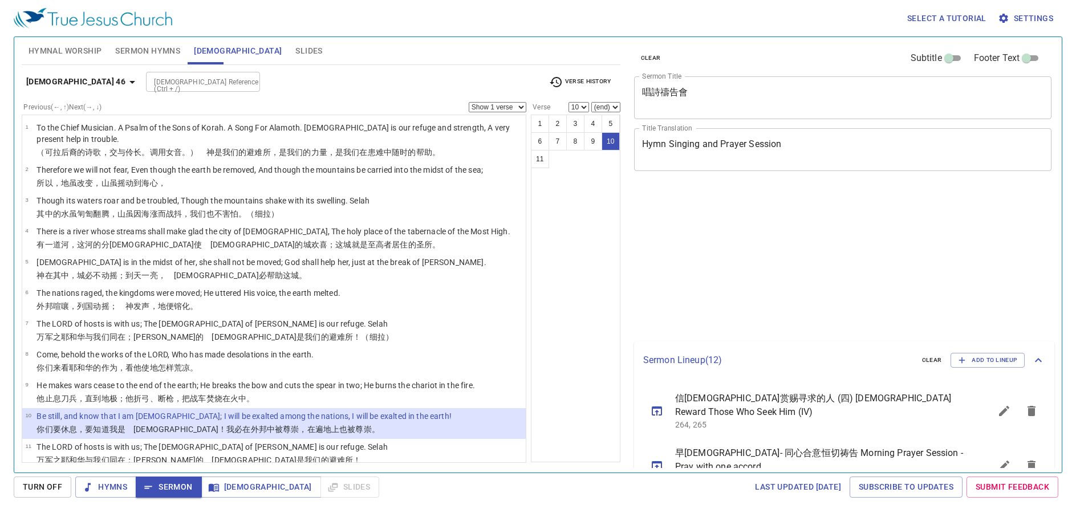
select select "10"
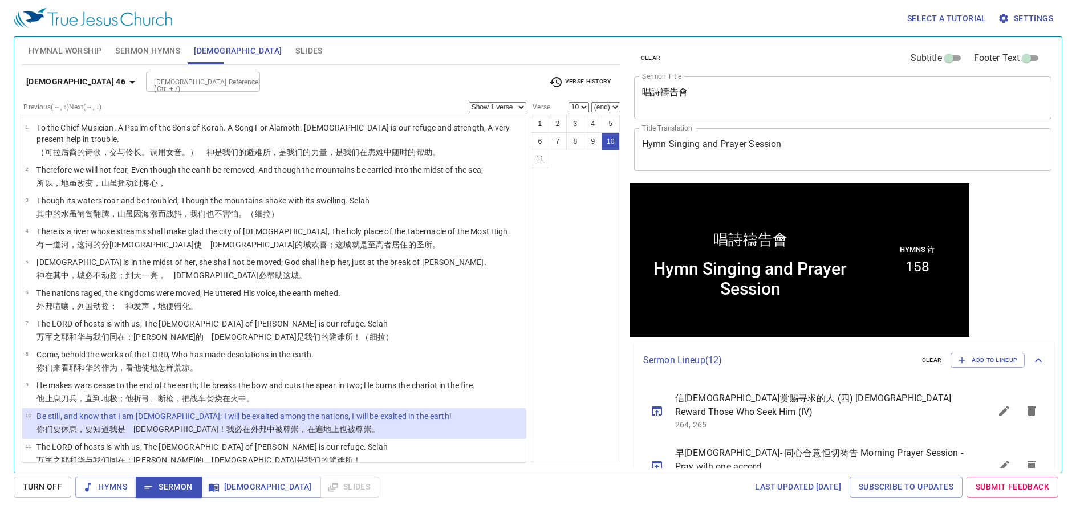
scroll to position [1, 0]
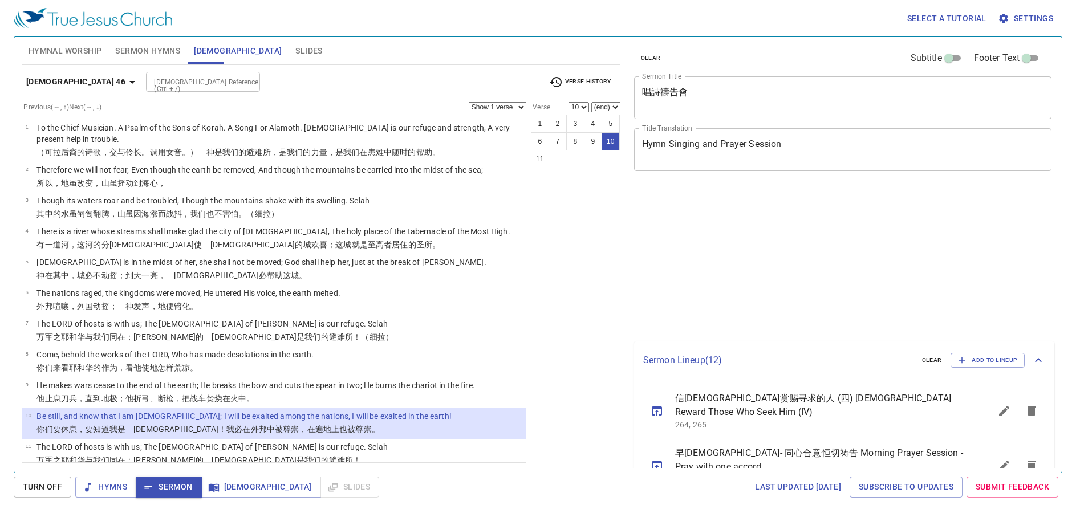
select select "10"
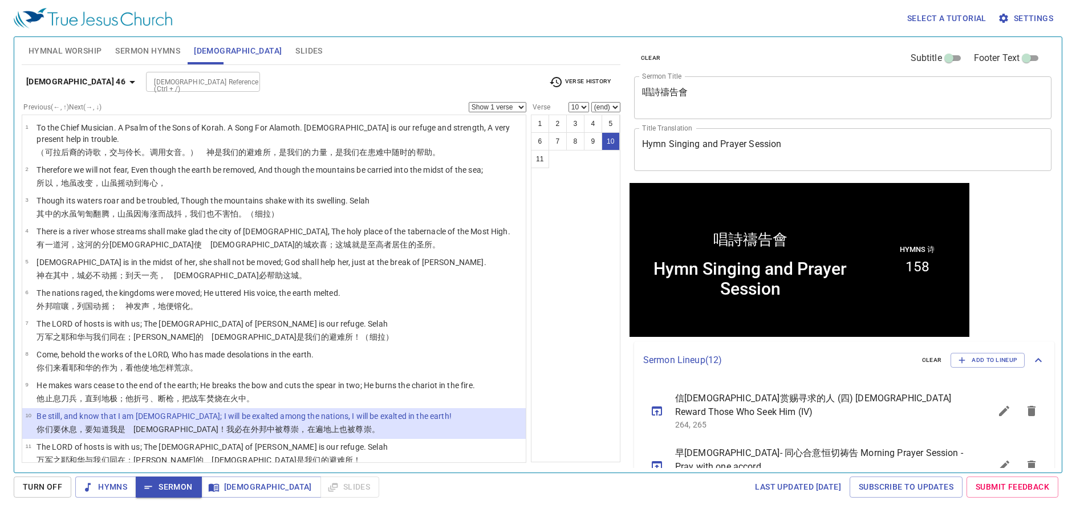
scroll to position [1, 0]
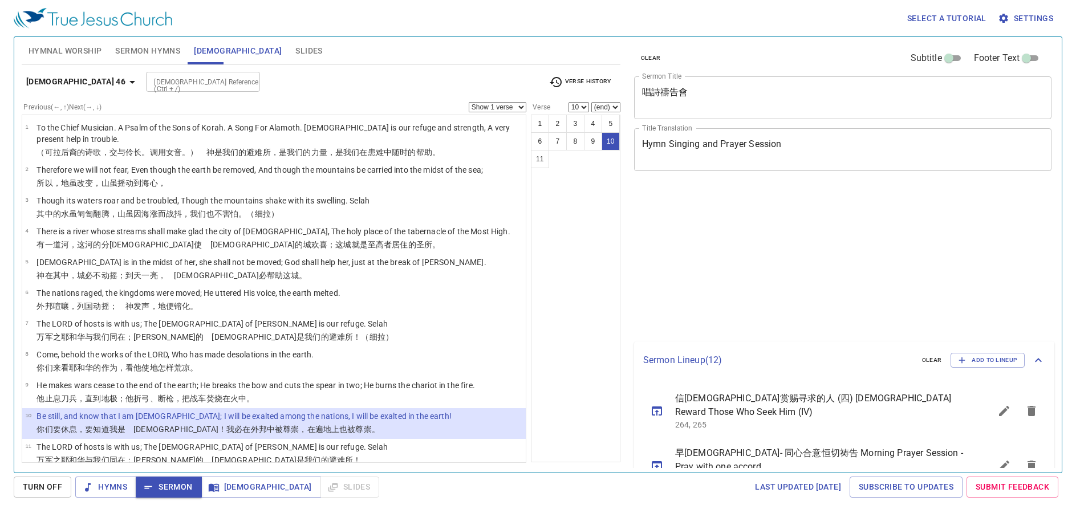
select select "10"
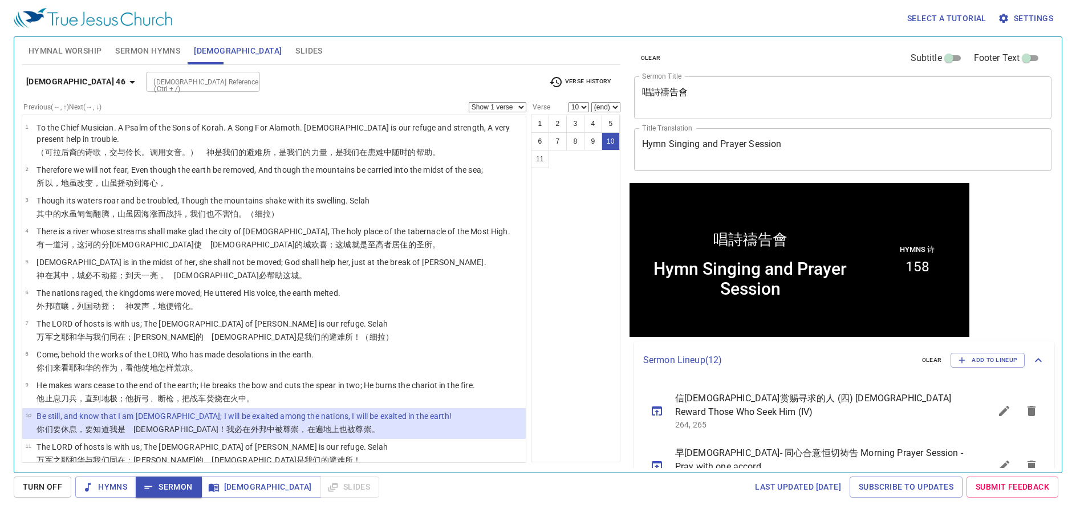
scroll to position [1, 0]
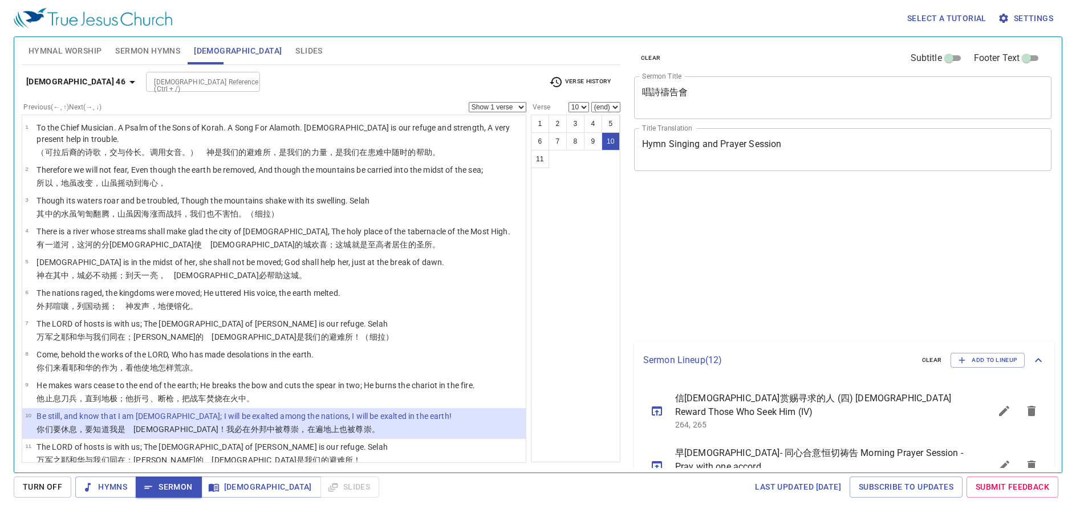
select select "10"
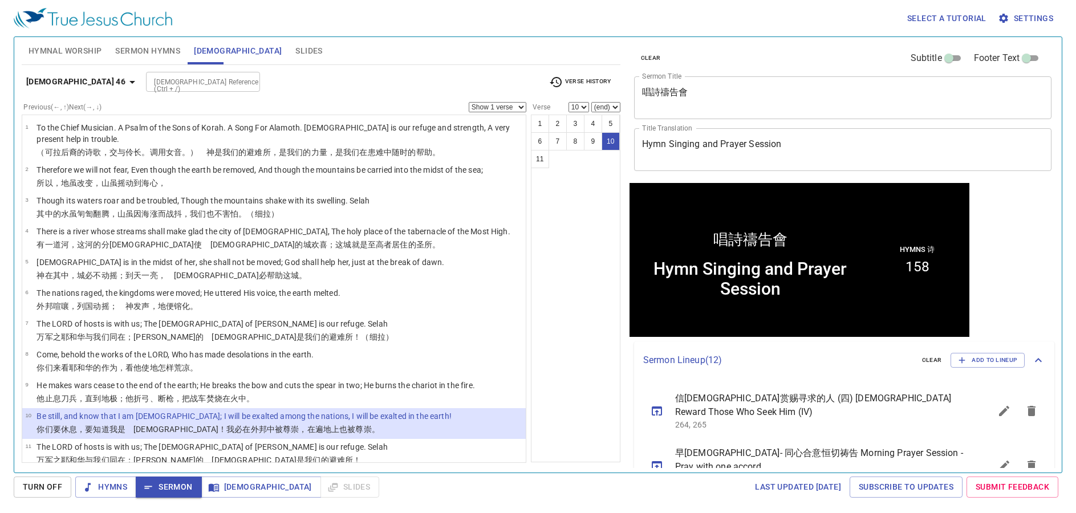
scroll to position [1, 0]
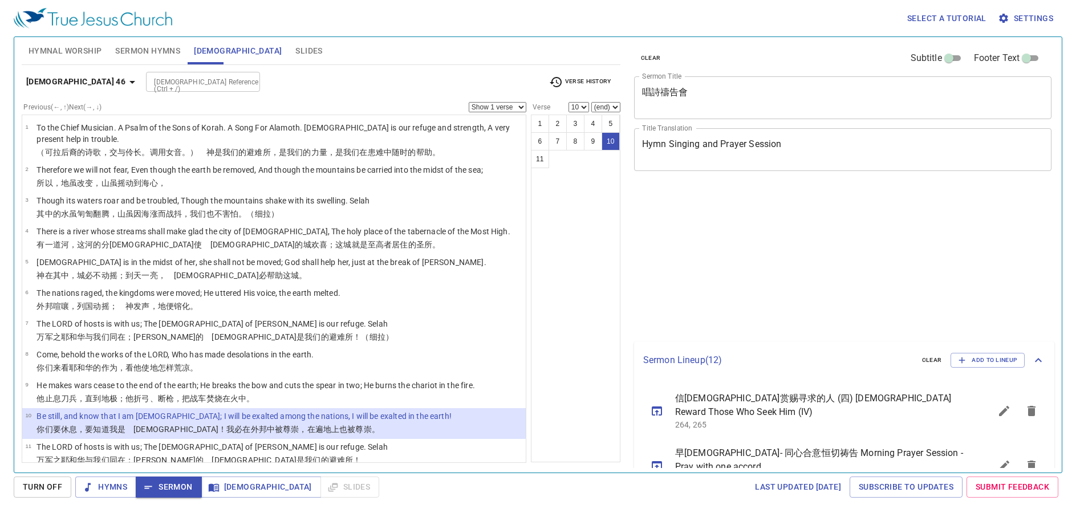
select select "10"
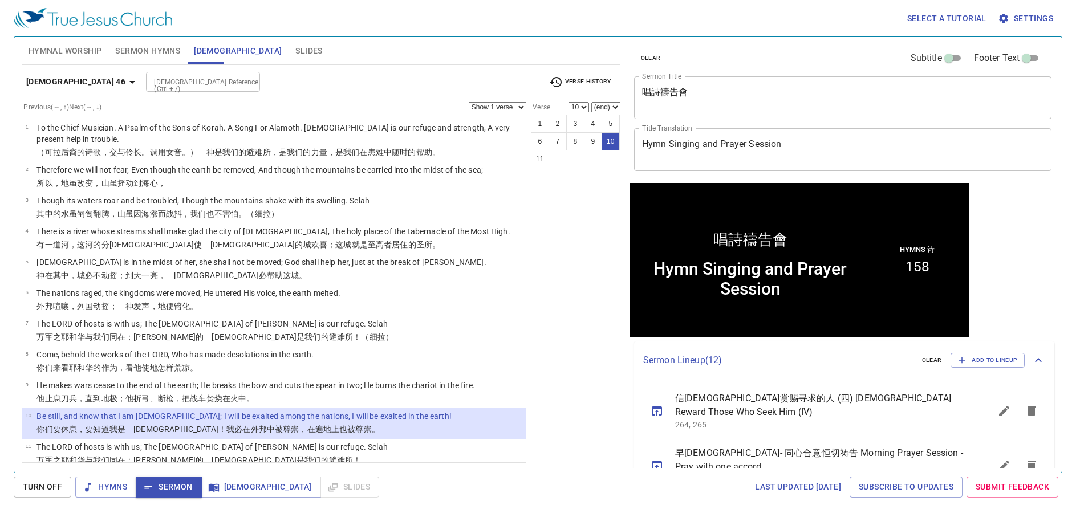
scroll to position [1, 0]
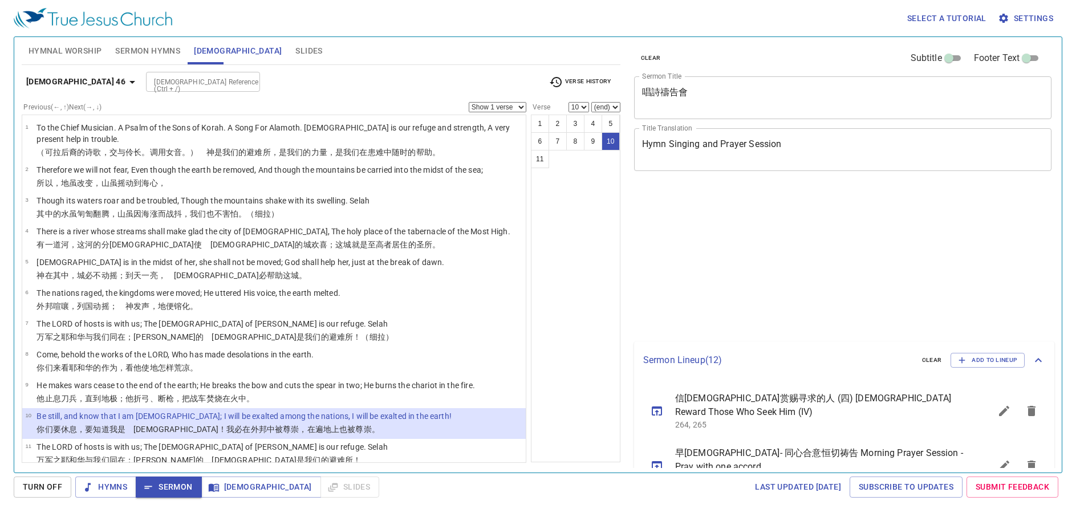
select select "10"
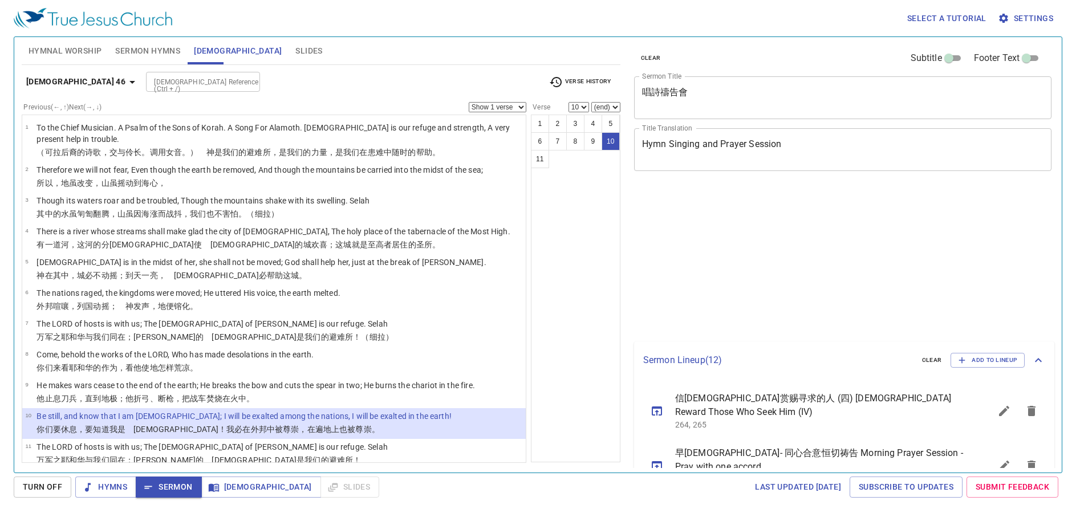
select select "10"
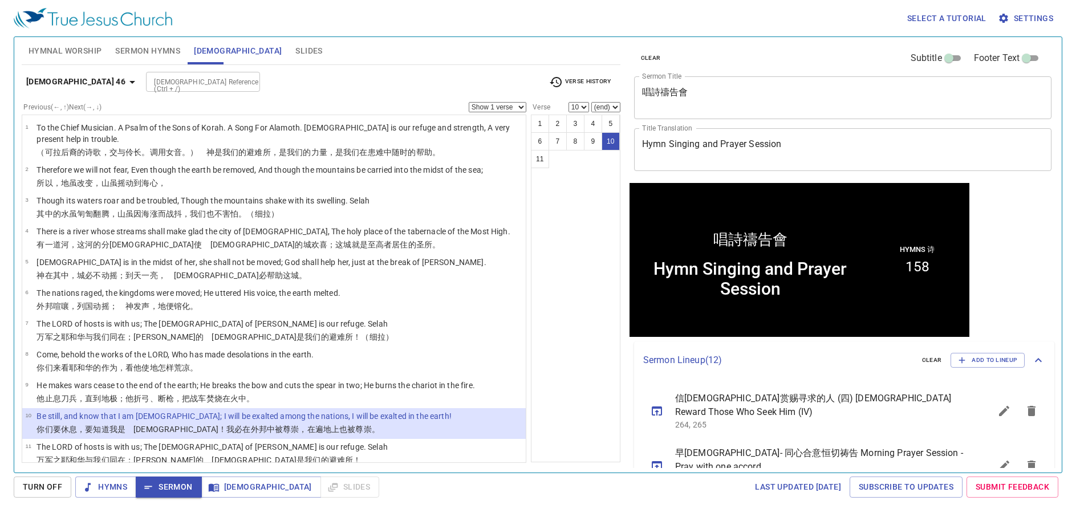
scroll to position [1, 0]
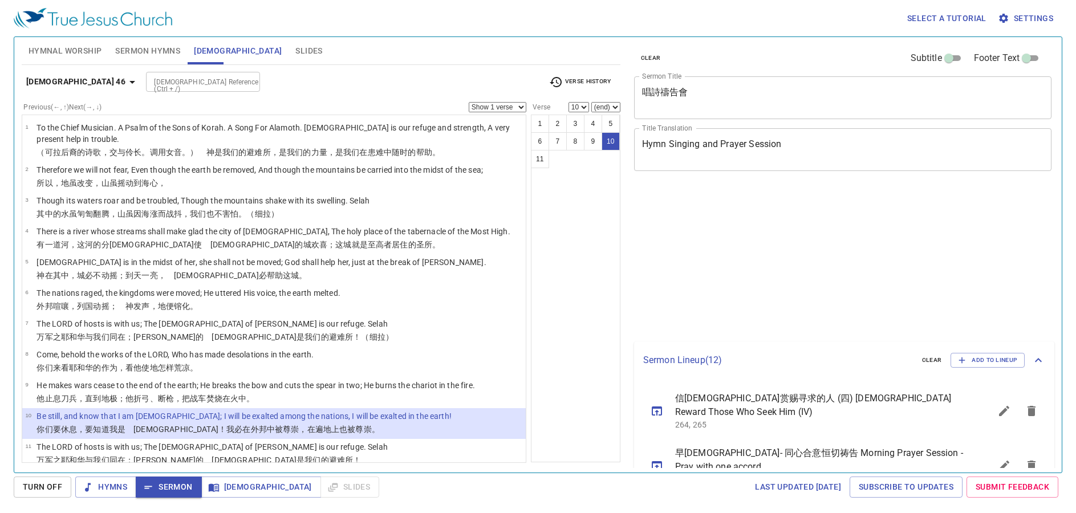
select select "10"
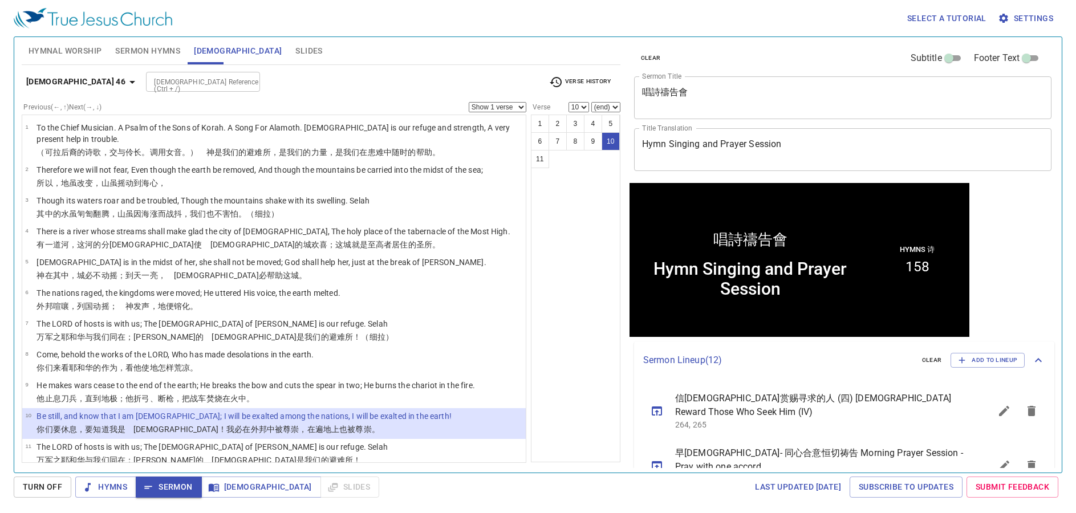
scroll to position [1, 0]
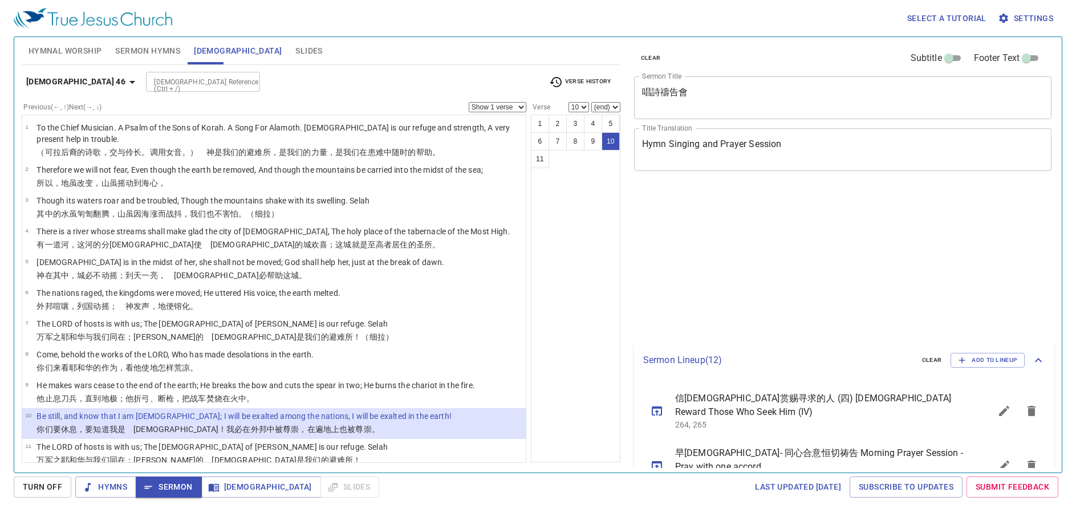
select select "10"
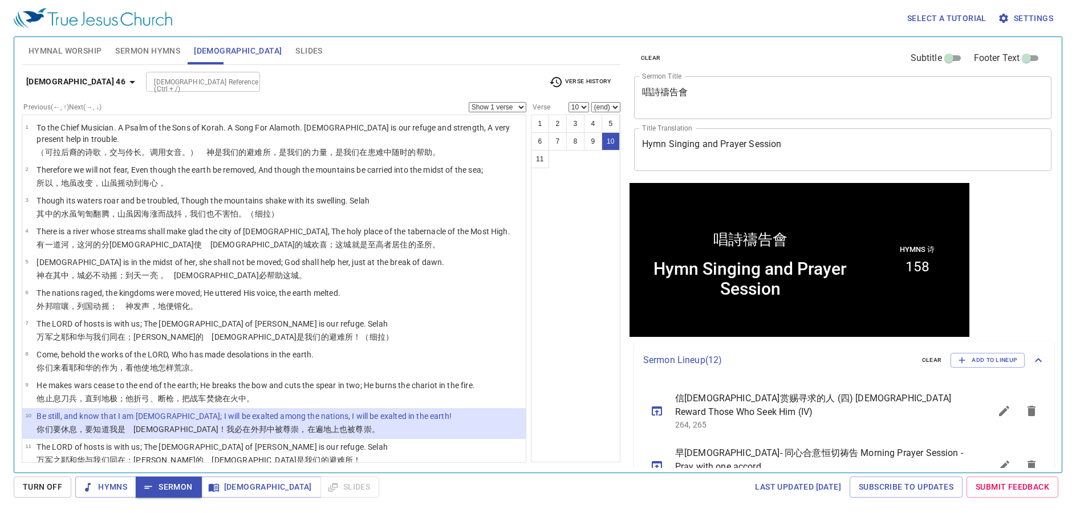
scroll to position [1, 0]
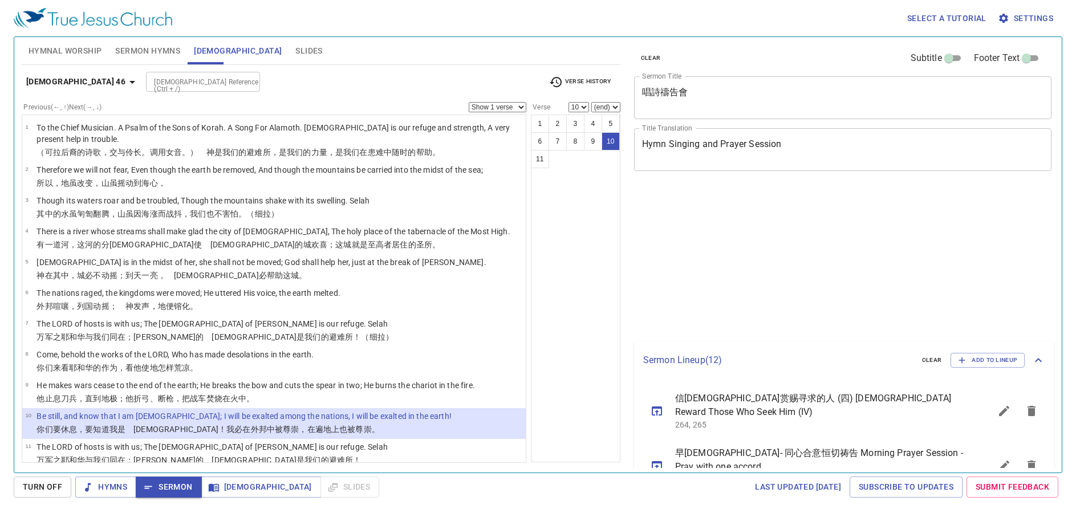
select select "10"
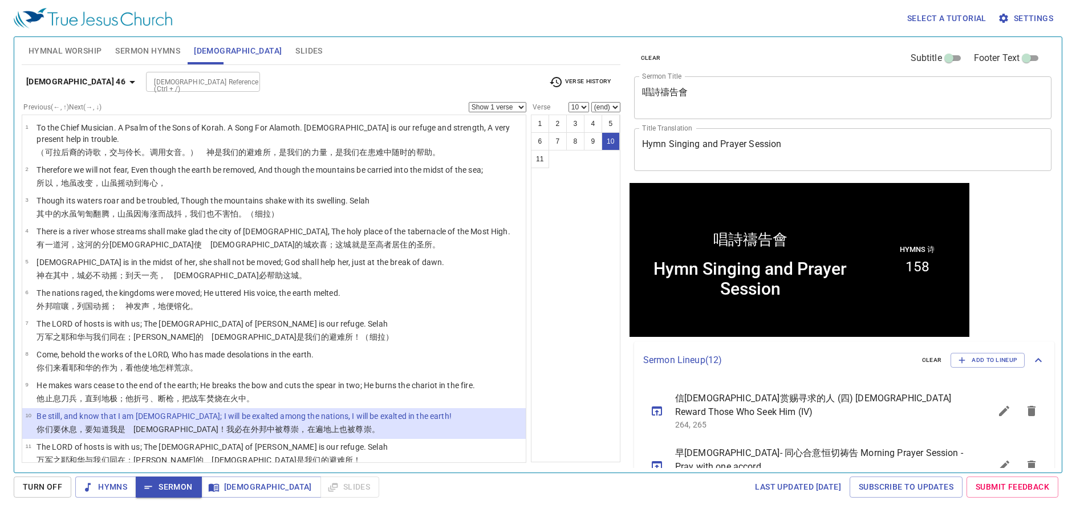
scroll to position [1, 0]
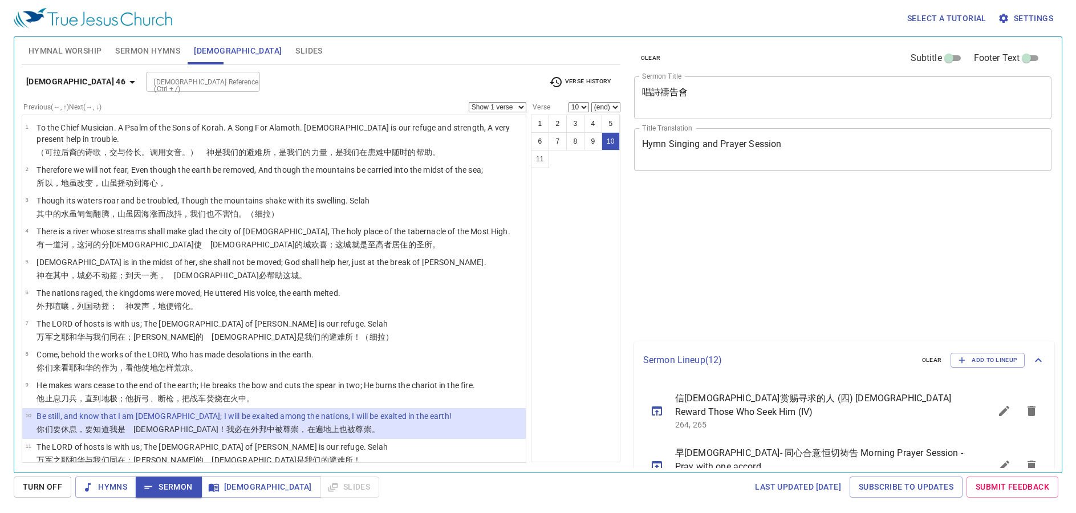
select select "10"
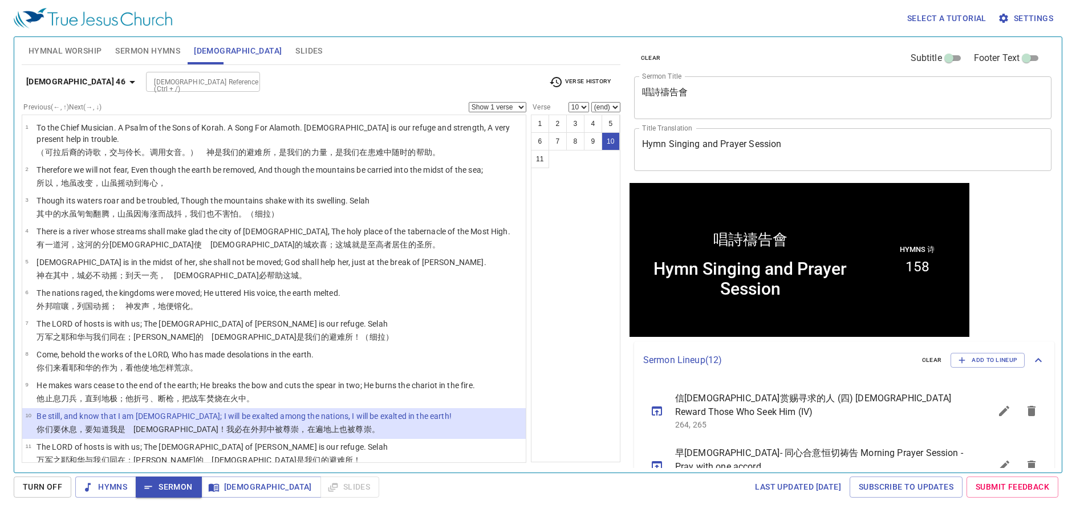
scroll to position [1, 0]
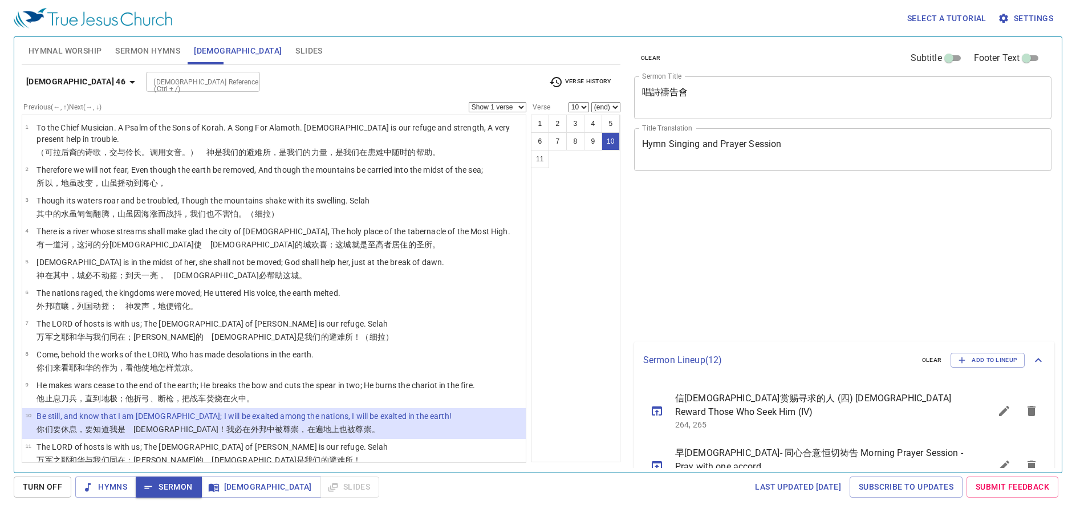
select select "10"
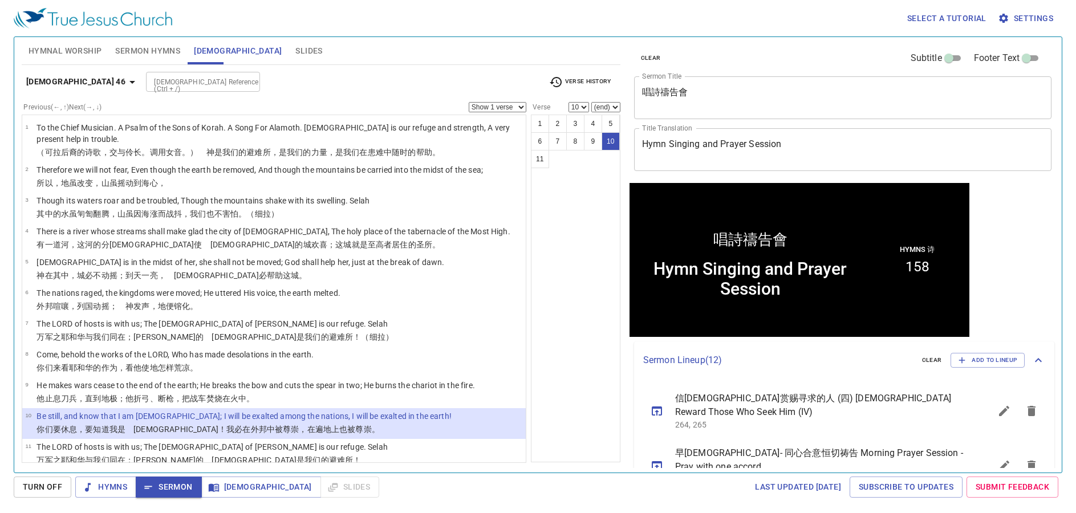
scroll to position [1, 0]
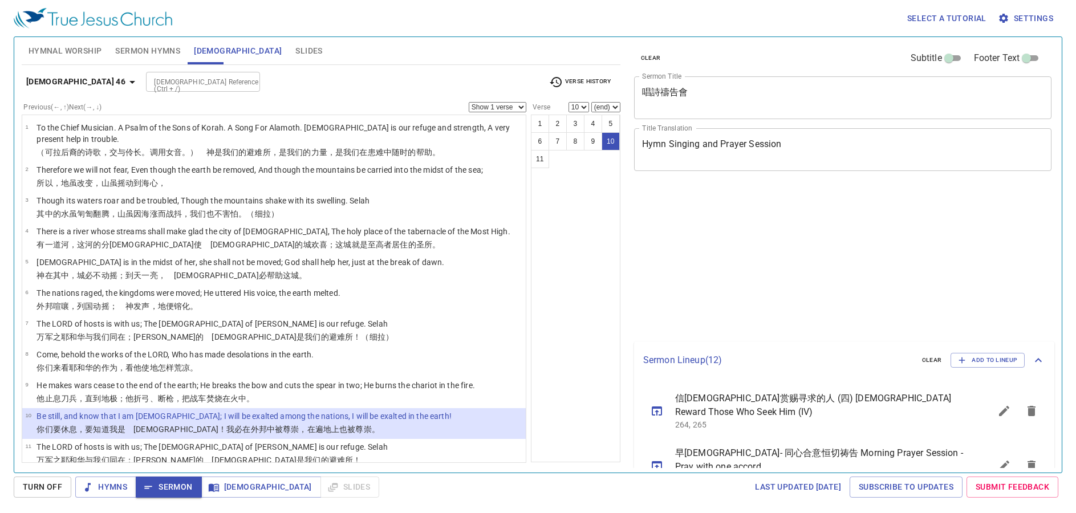
select select "10"
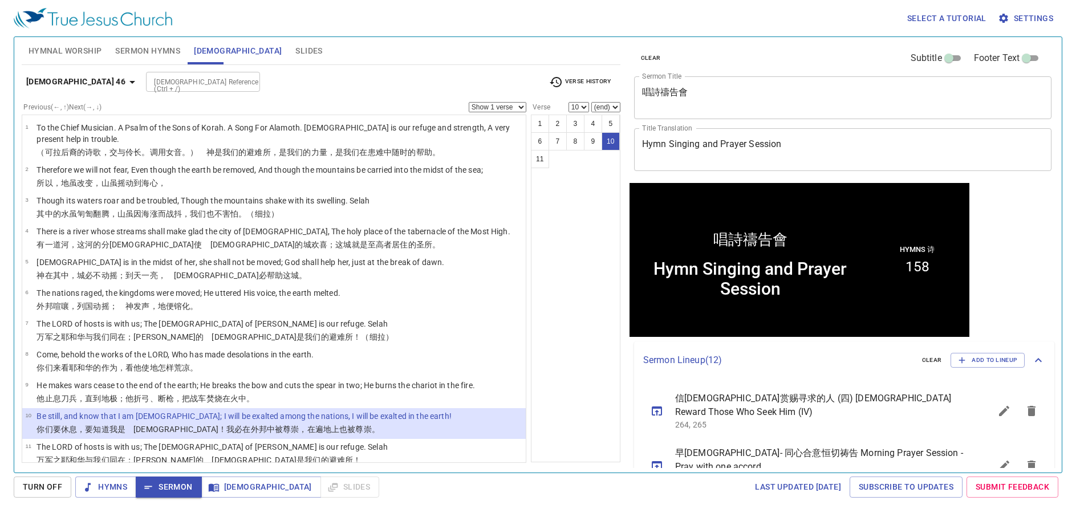
scroll to position [1, 0]
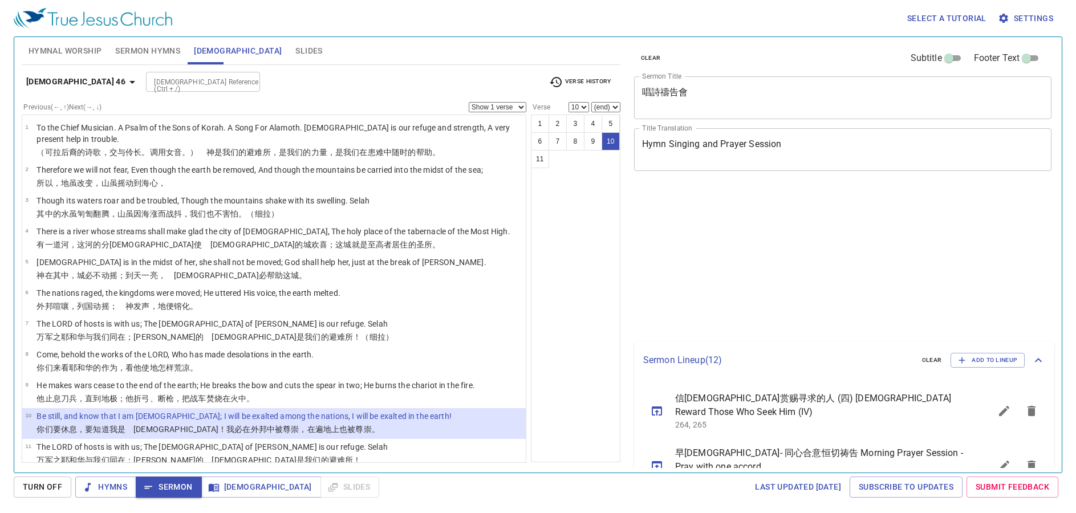
select select "10"
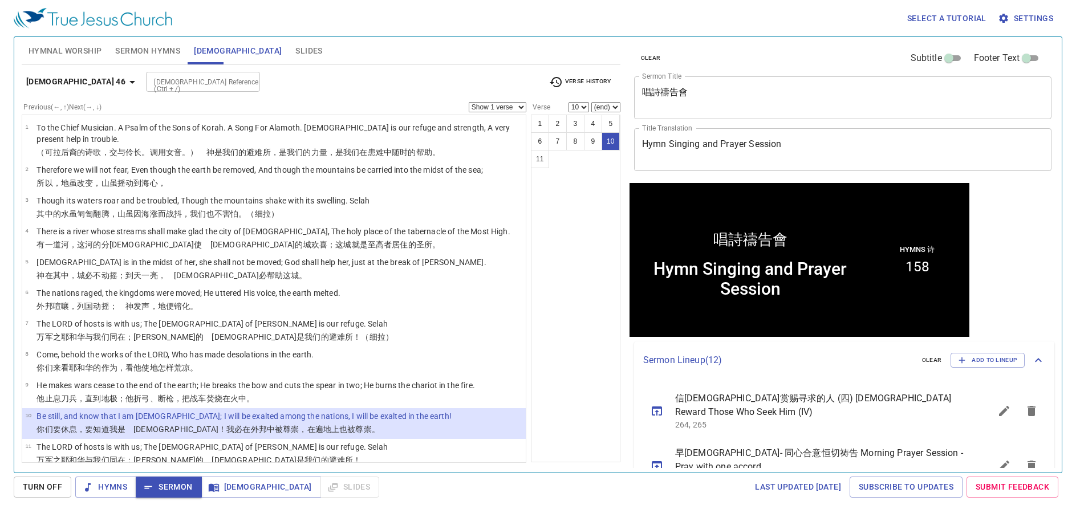
scroll to position [1, 0]
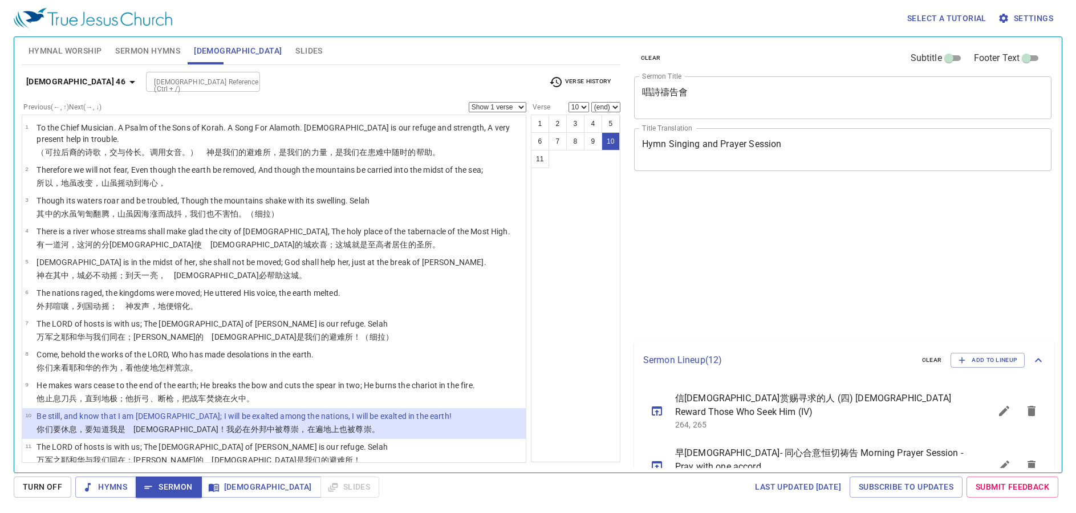
select select "10"
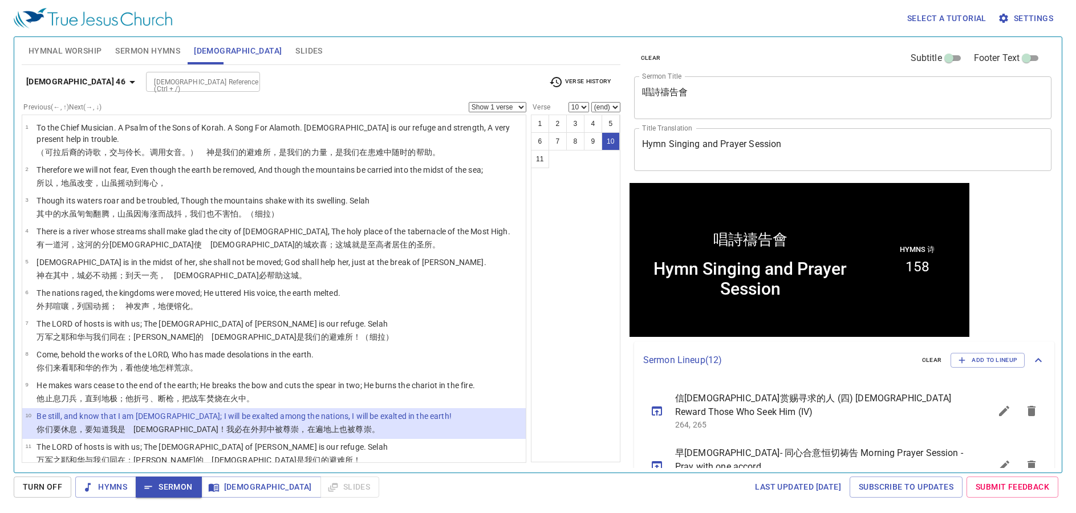
scroll to position [1, 0]
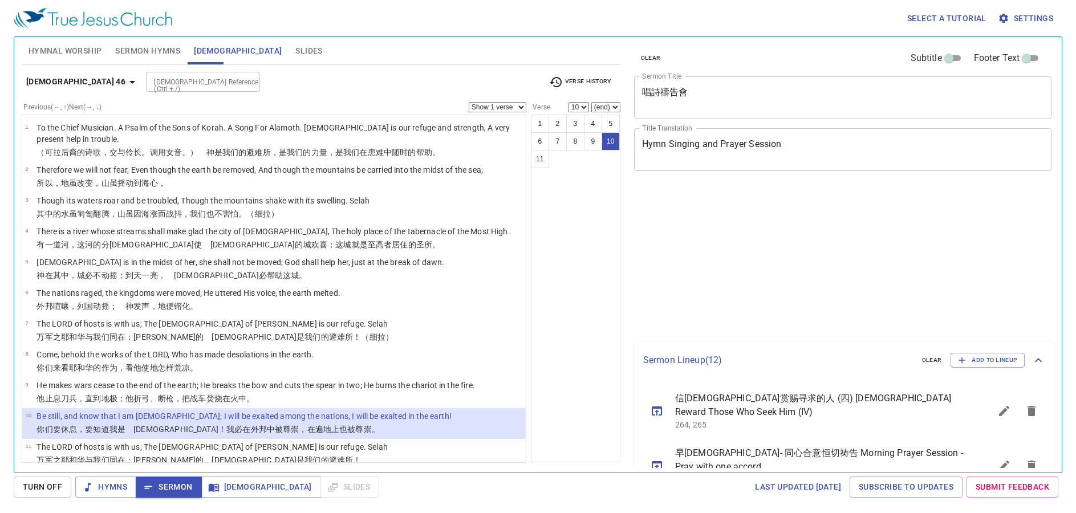
select select "10"
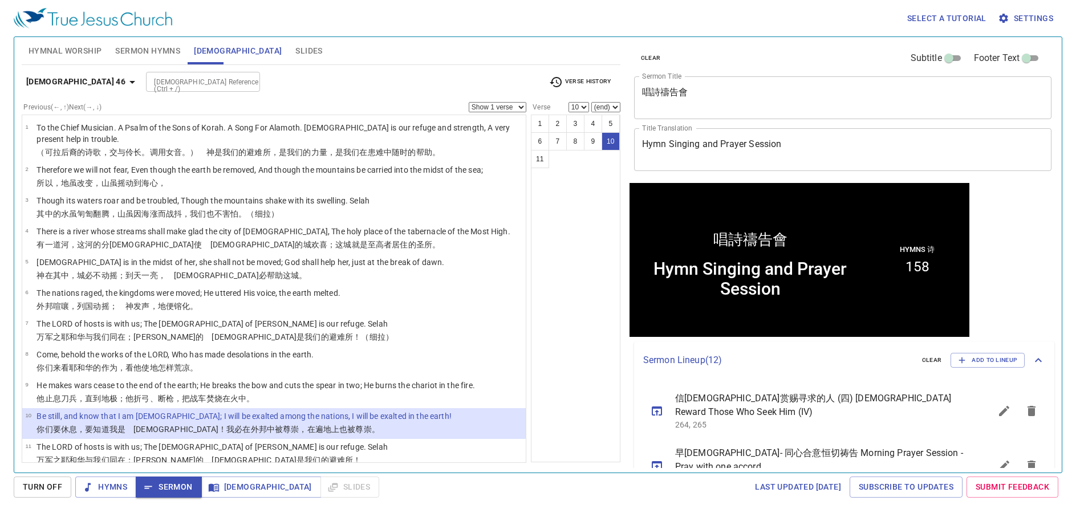
scroll to position [1, 0]
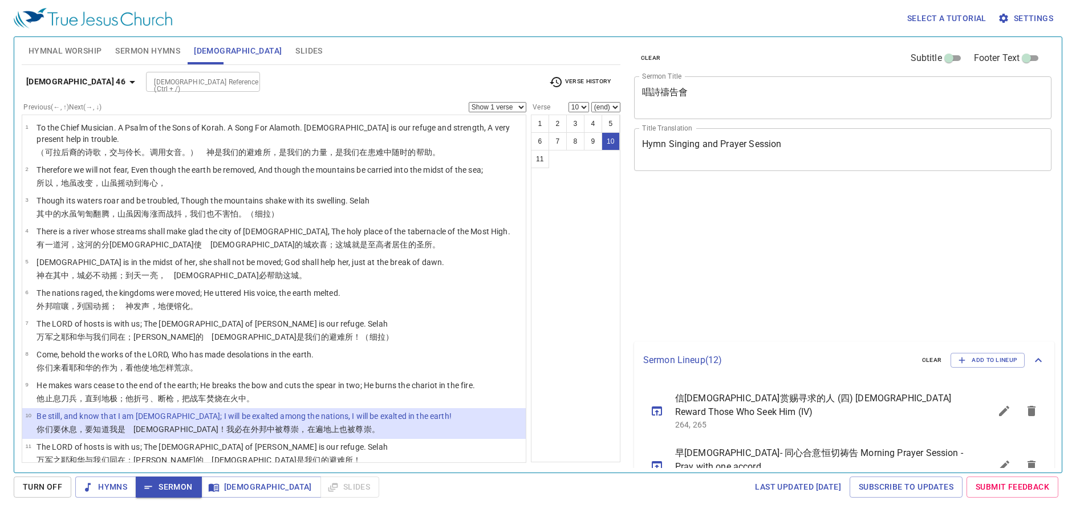
select select "10"
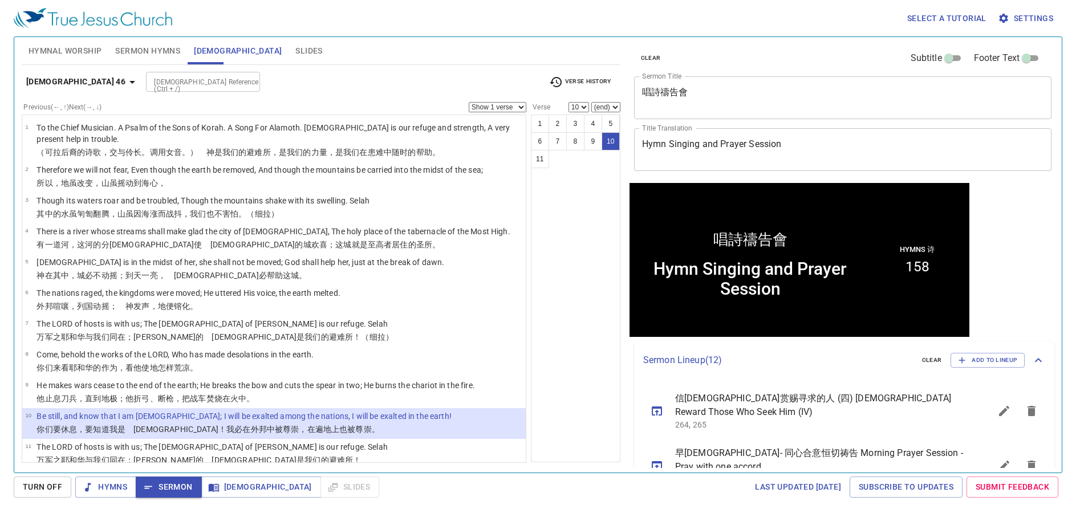
scroll to position [1, 0]
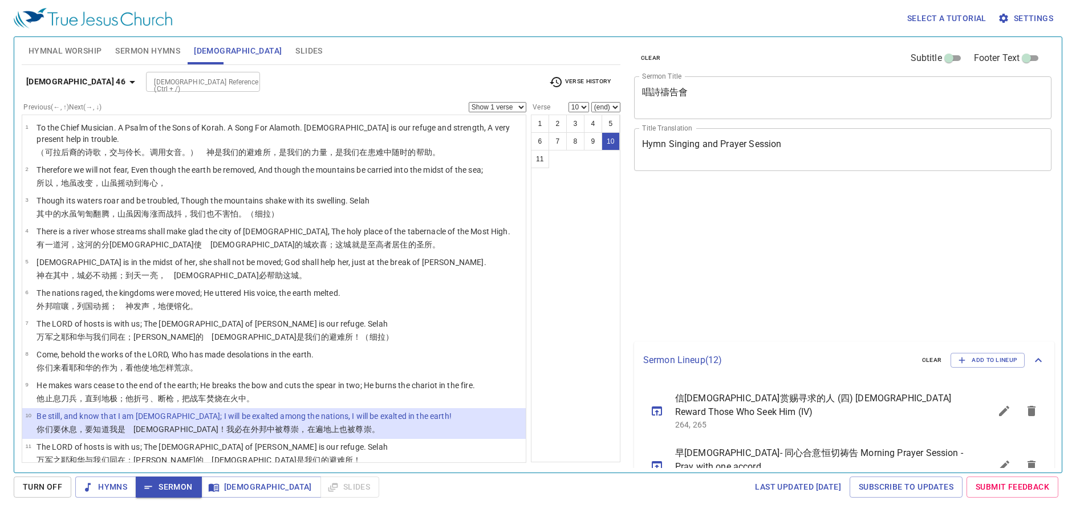
select select "10"
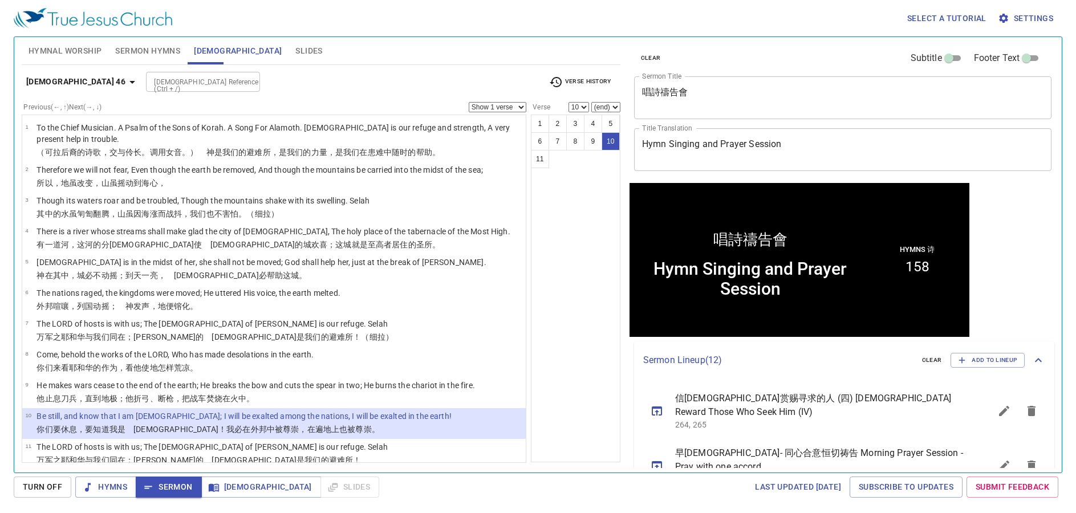
scroll to position [1, 0]
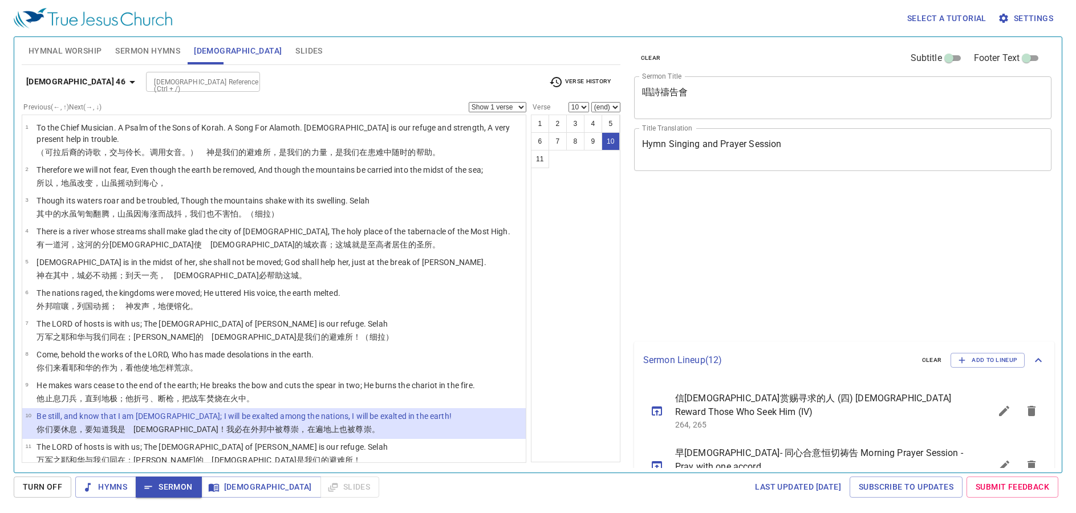
select select "10"
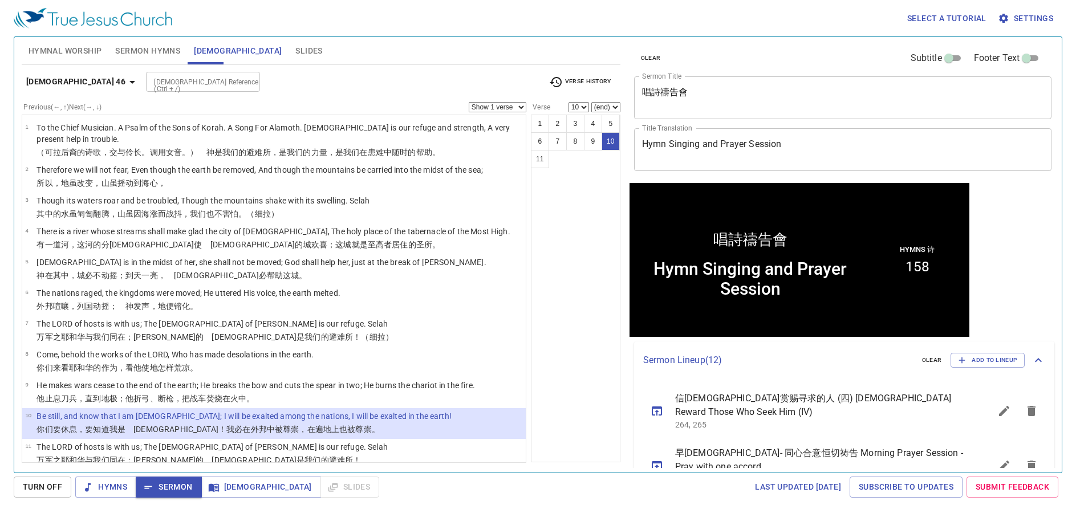
scroll to position [1, 0]
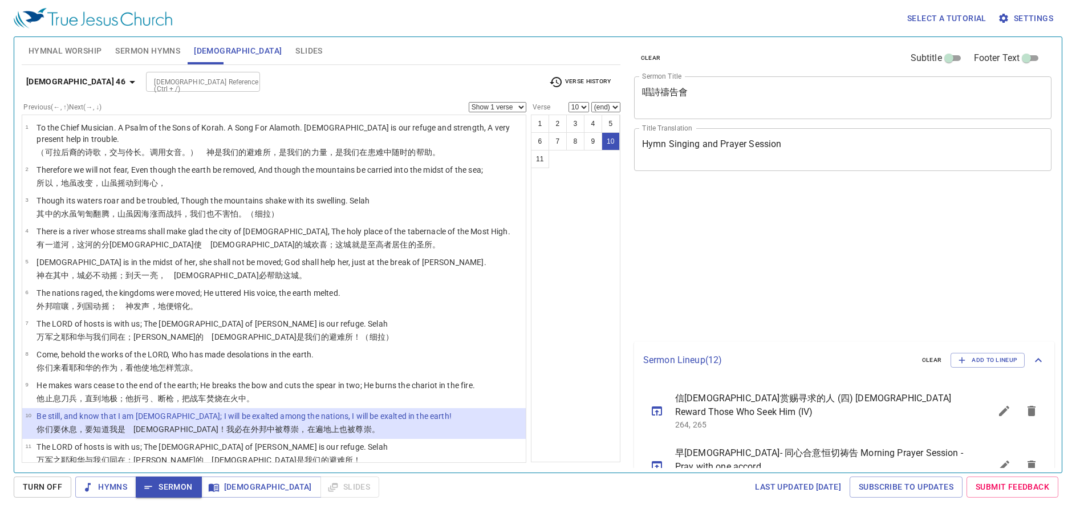
select select "10"
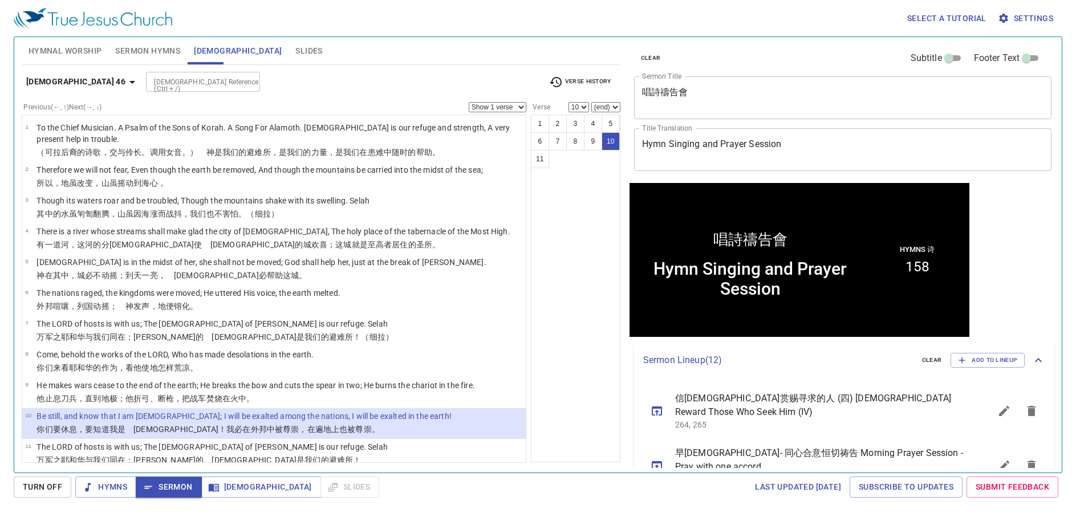
scroll to position [1, 0]
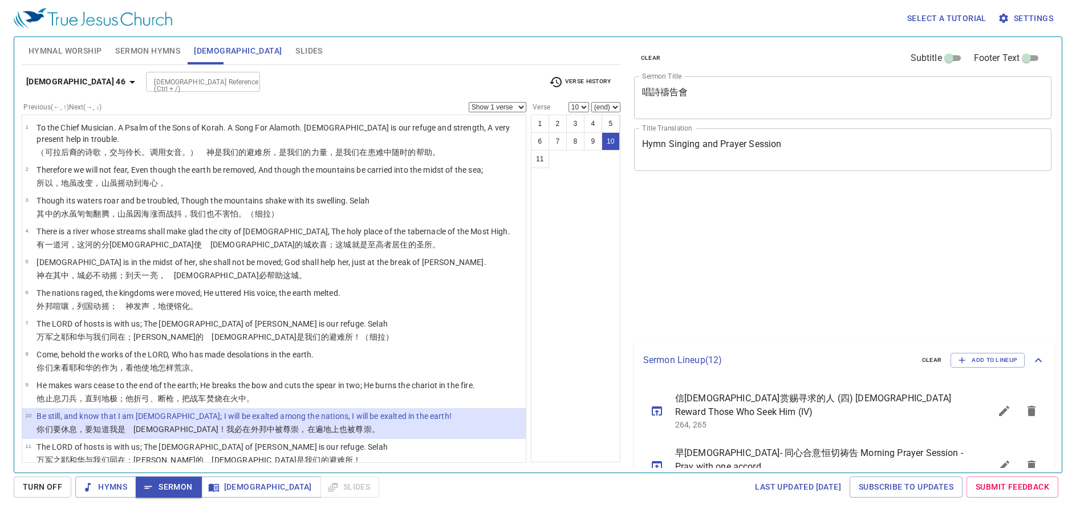
select select "10"
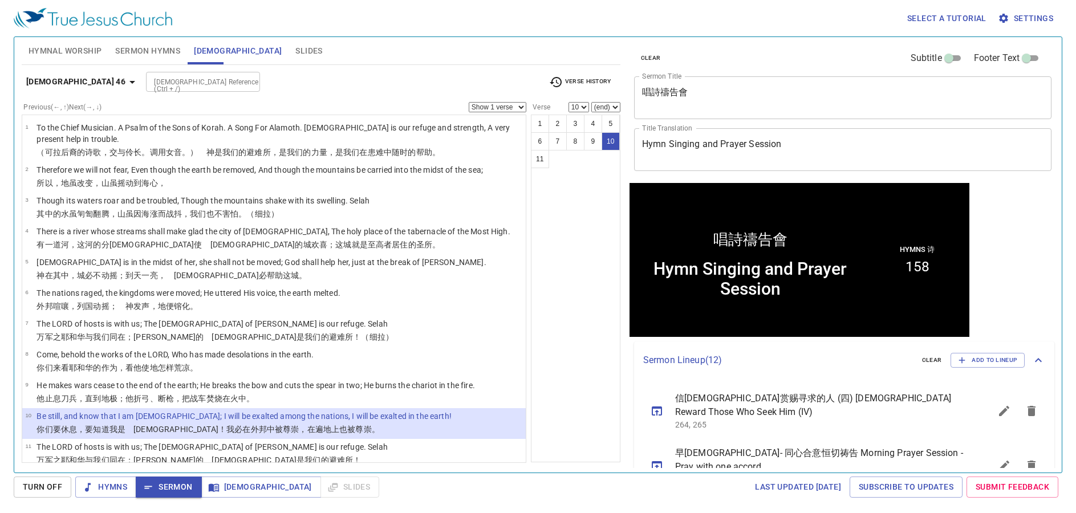
scroll to position [1, 0]
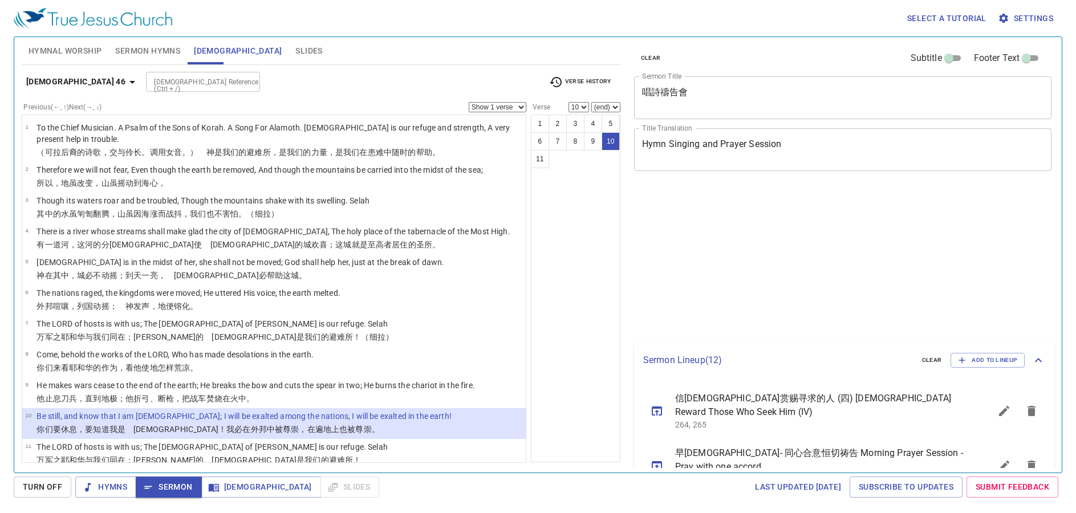
select select "10"
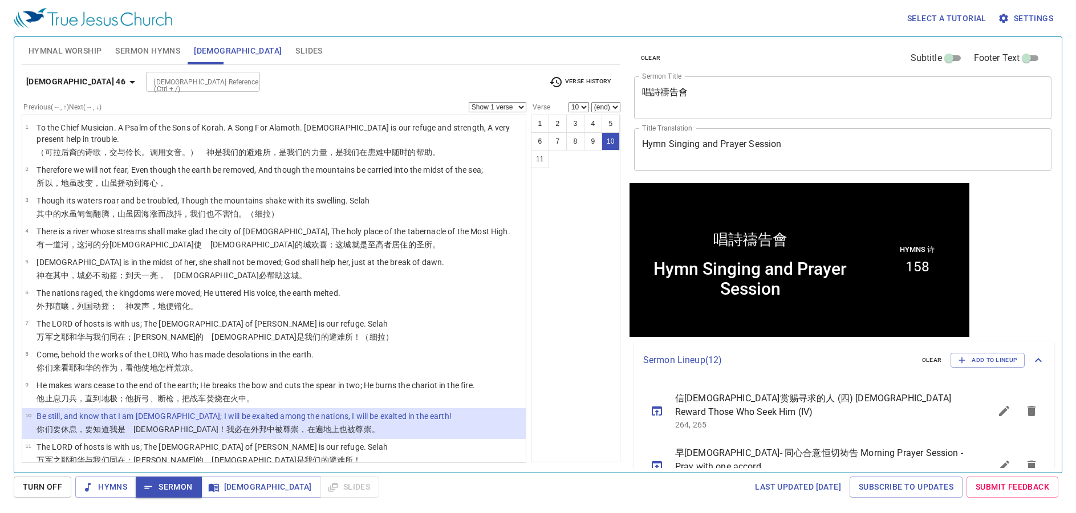
scroll to position [1, 0]
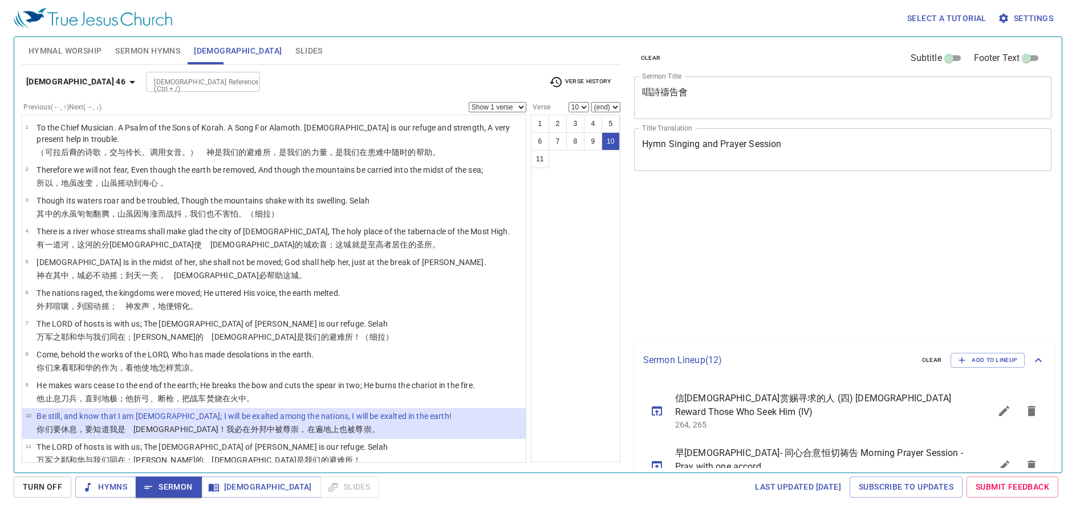
select select "10"
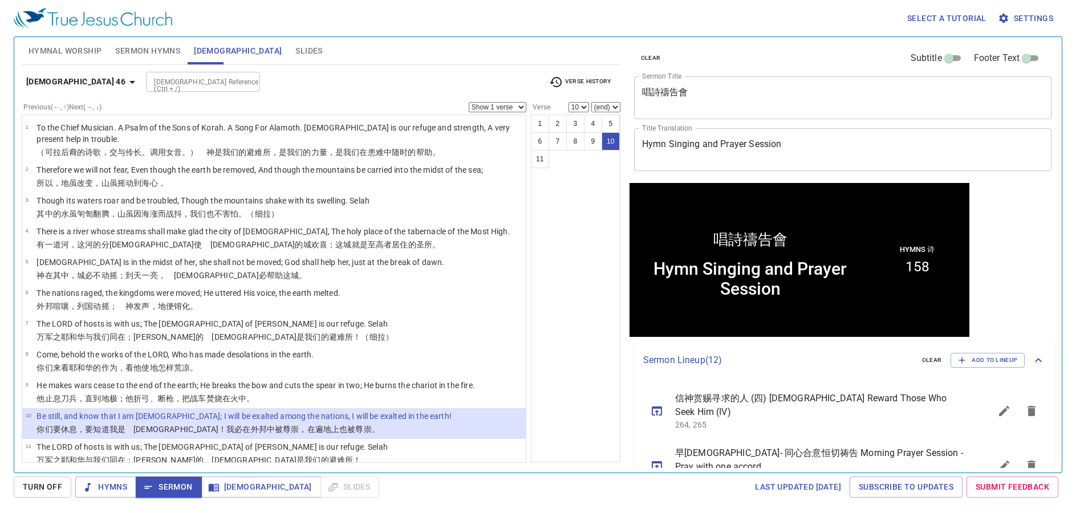
scroll to position [1, 0]
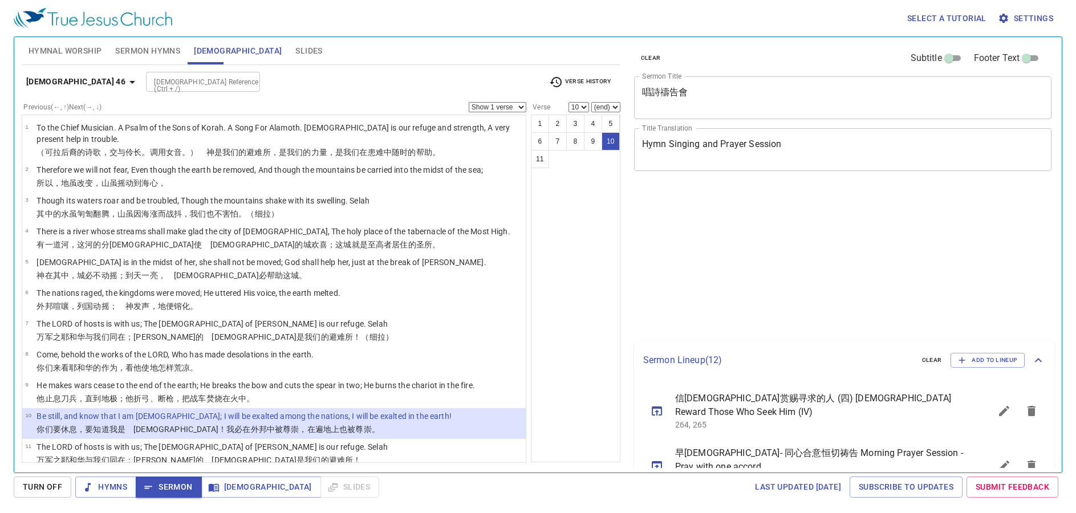
select select "10"
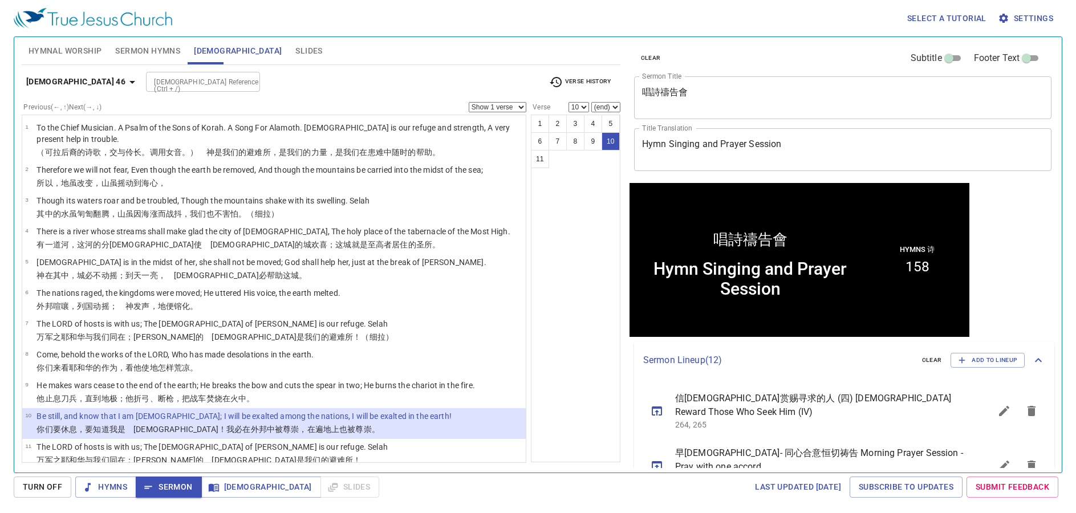
scroll to position [1, 0]
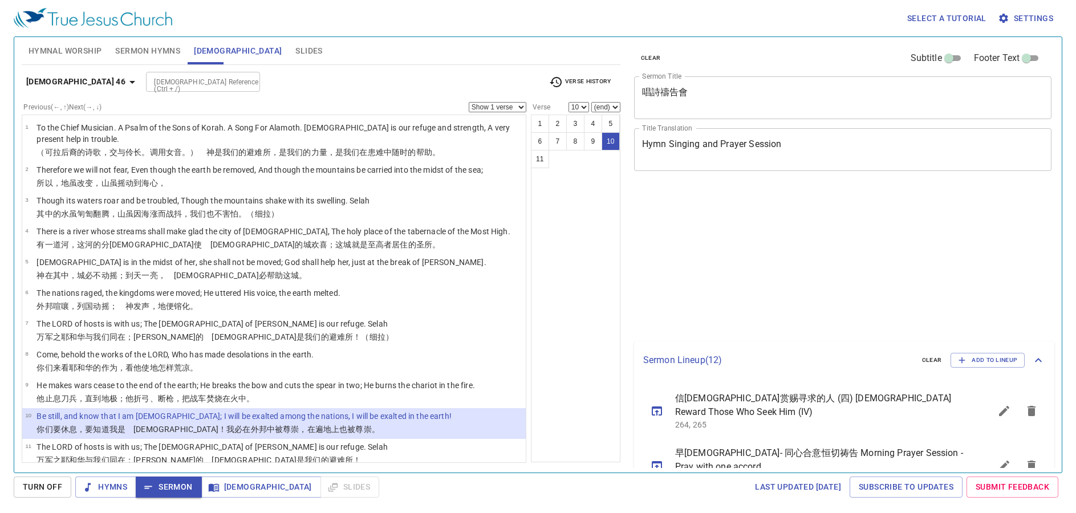
select select "10"
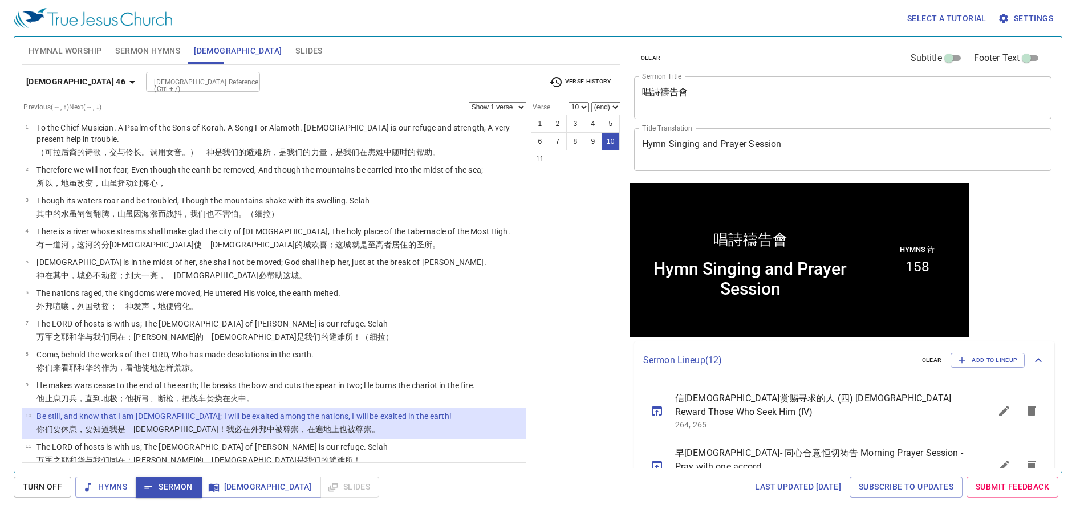
scroll to position [1, 0]
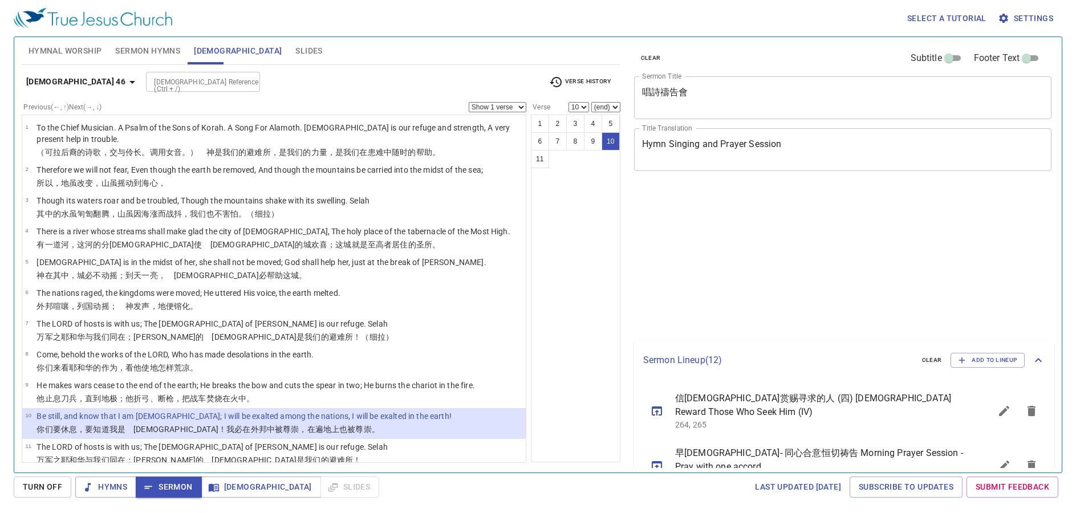
select select "10"
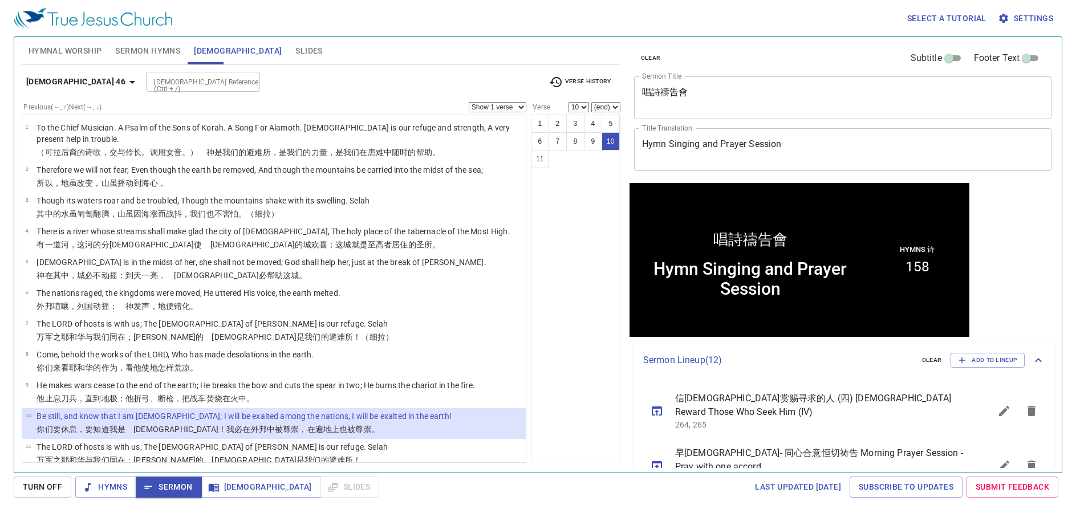
scroll to position [1, 0]
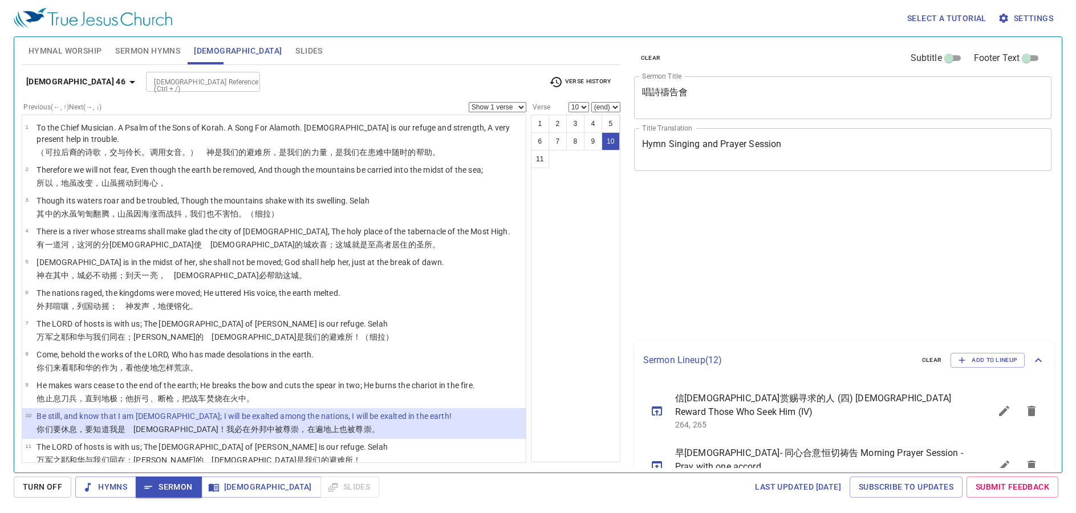
select select "10"
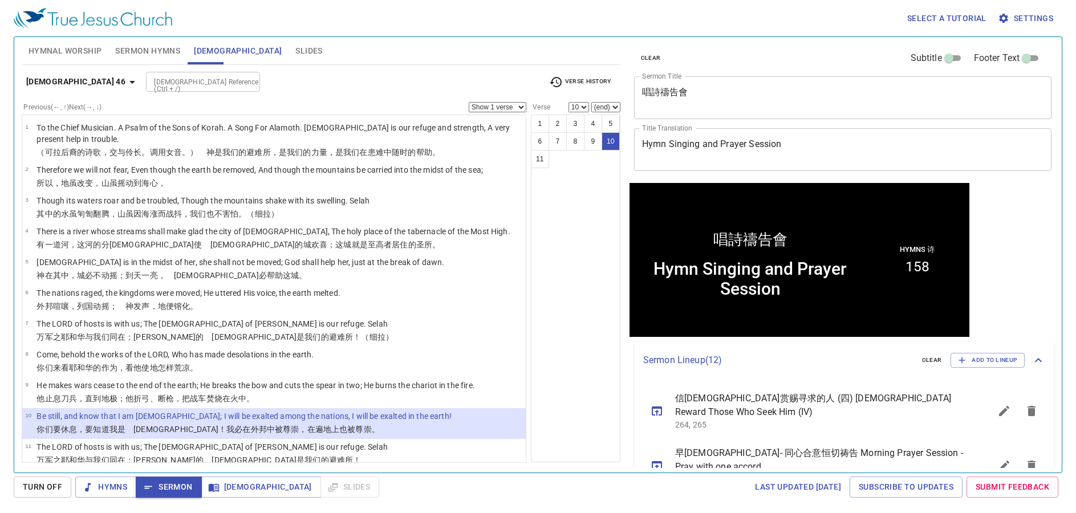
scroll to position [1, 0]
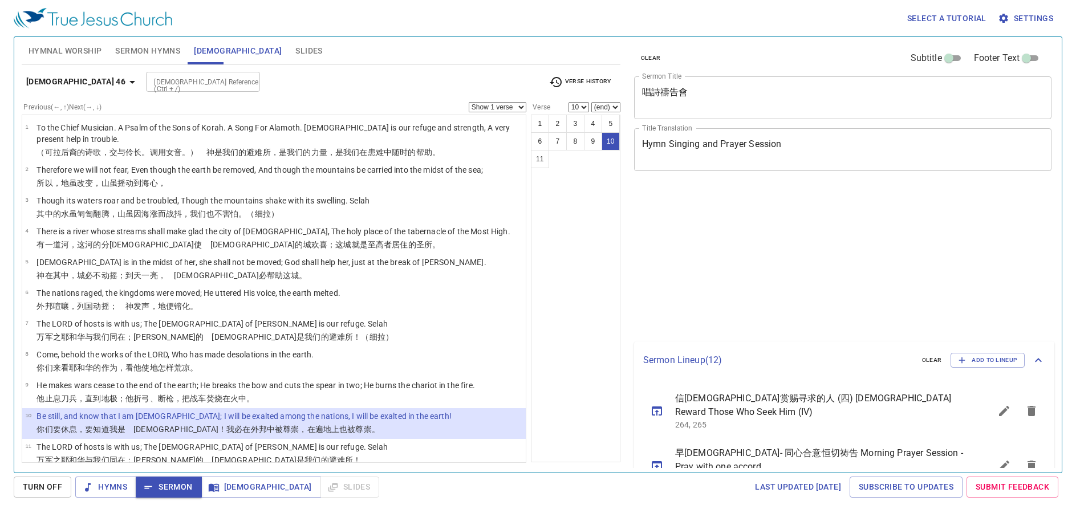
select select "10"
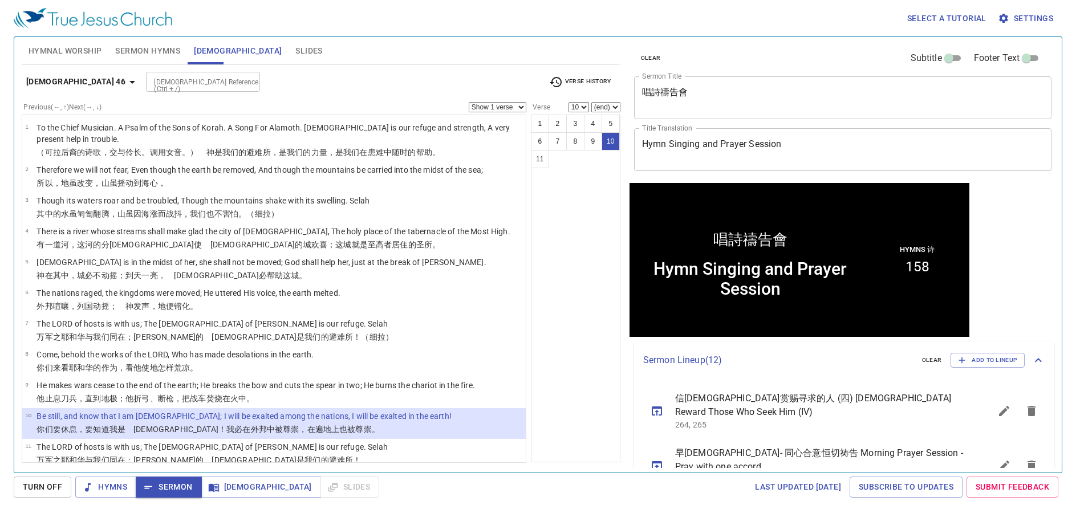
scroll to position [1, 0]
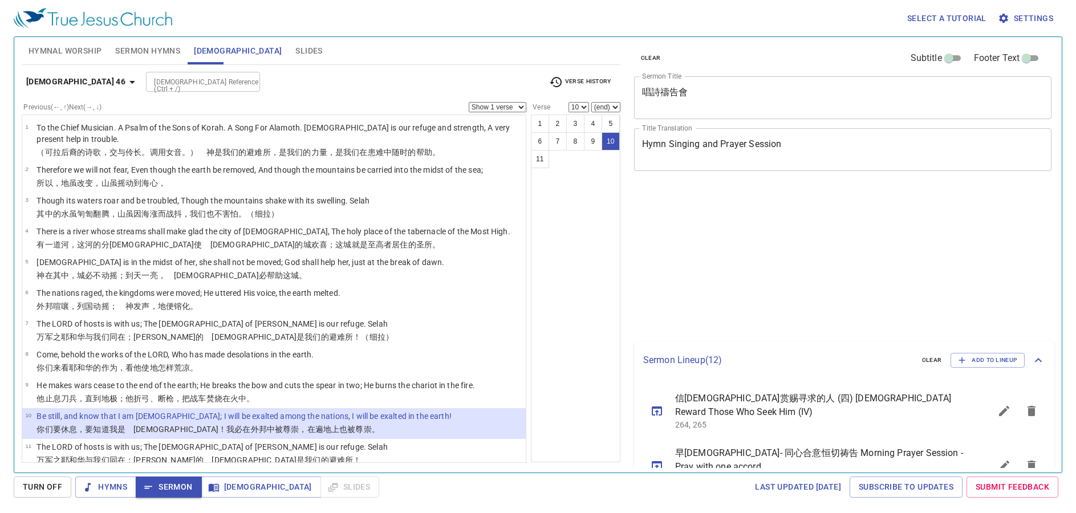
select select "10"
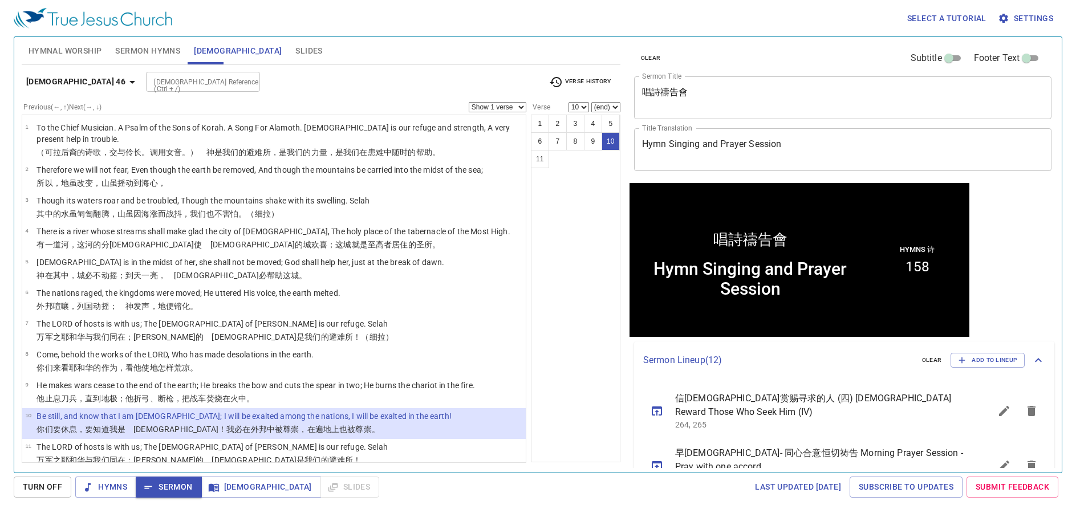
scroll to position [1, 0]
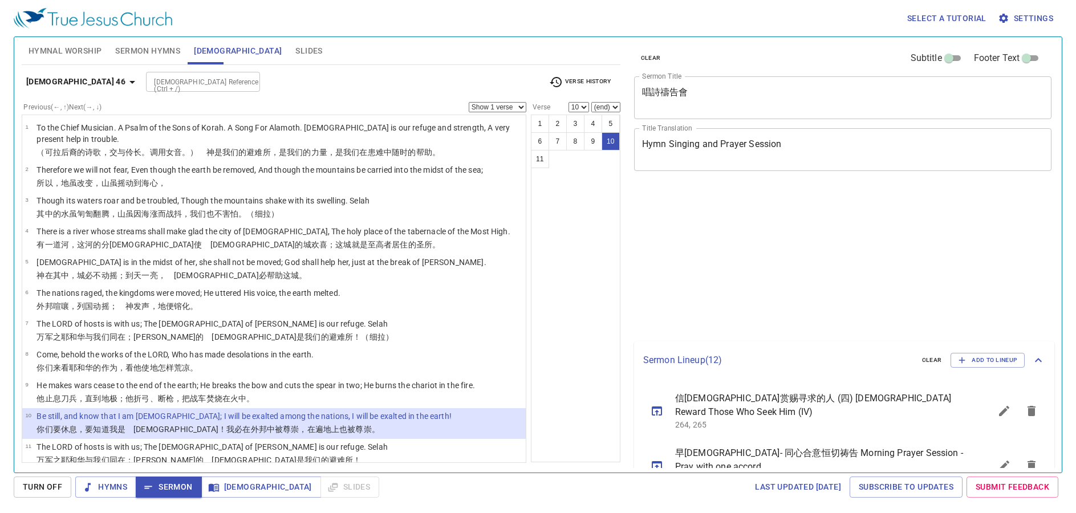
select select "10"
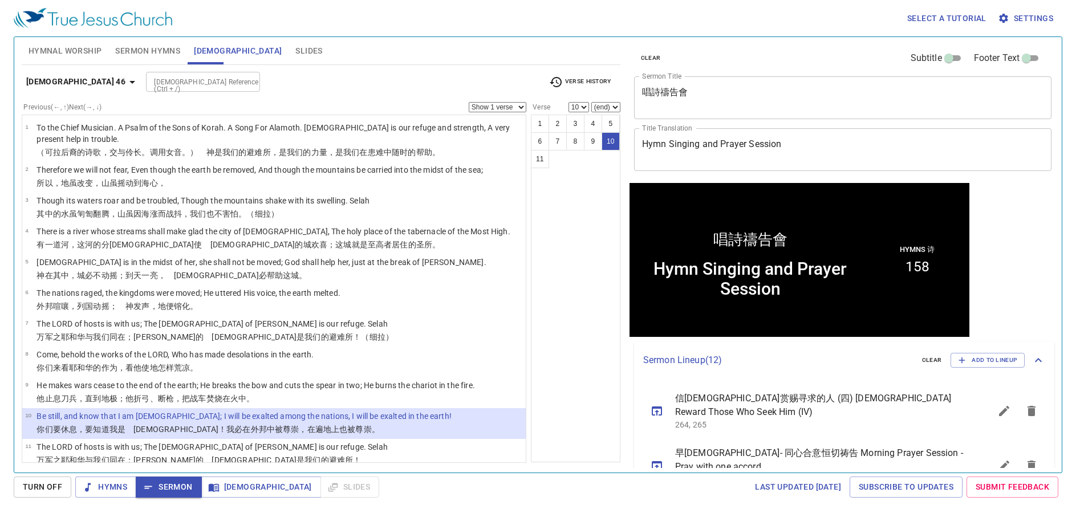
scroll to position [1, 0]
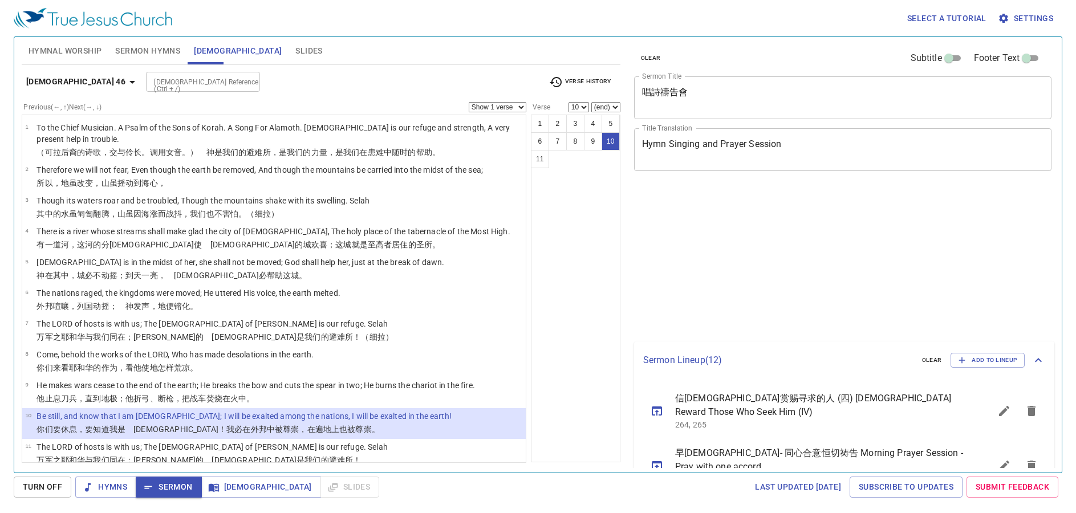
select select "10"
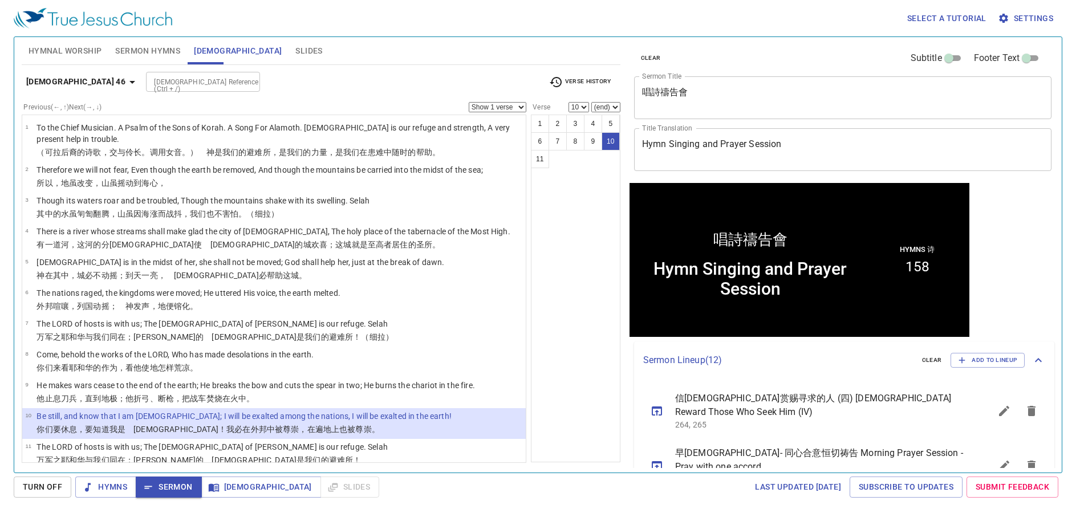
scroll to position [1, 0]
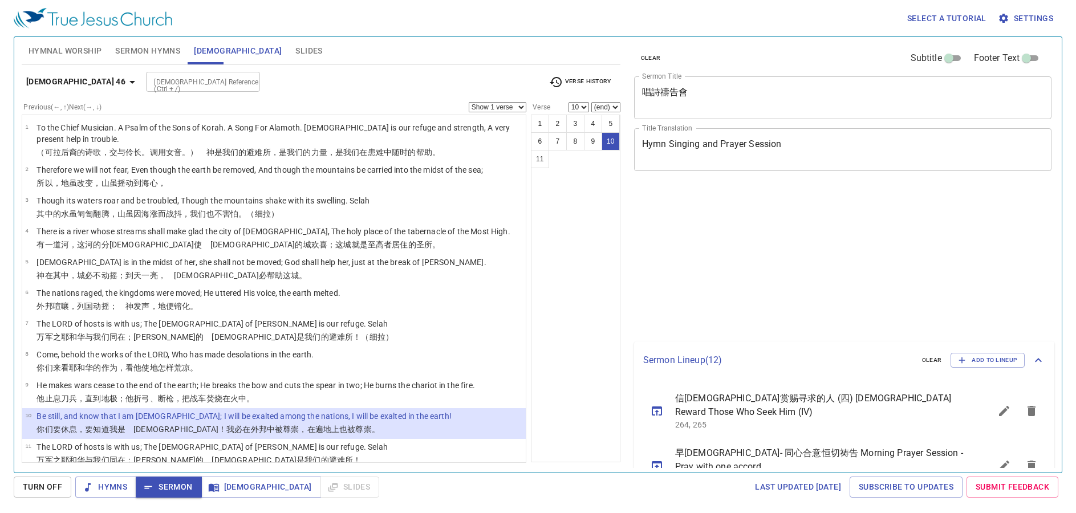
select select "10"
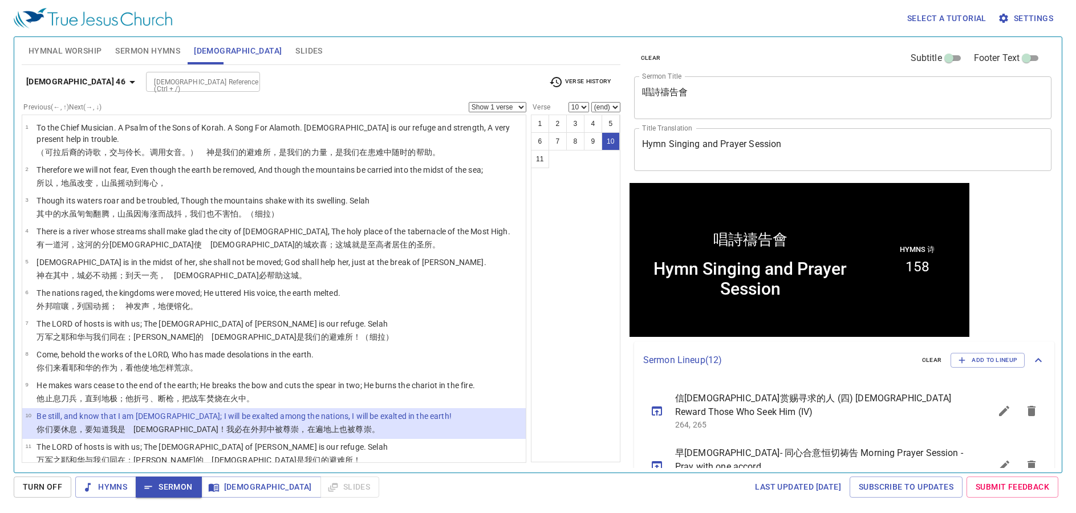
scroll to position [1, 0]
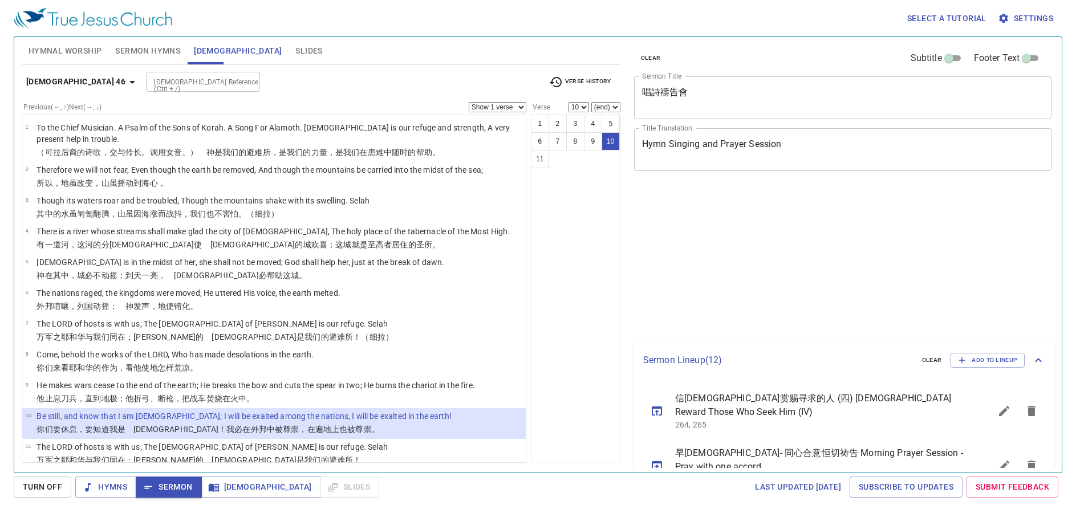
select select "10"
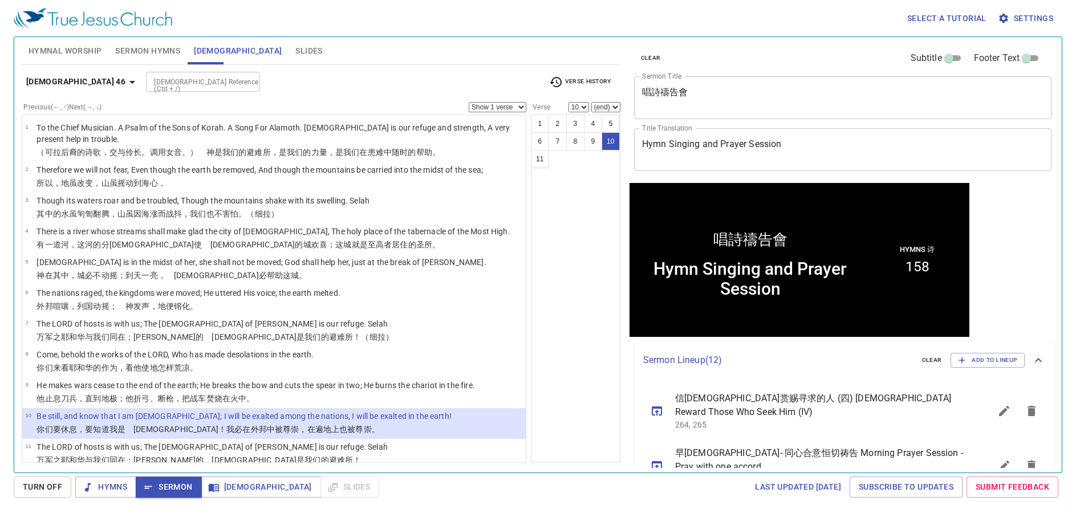
scroll to position [1, 0]
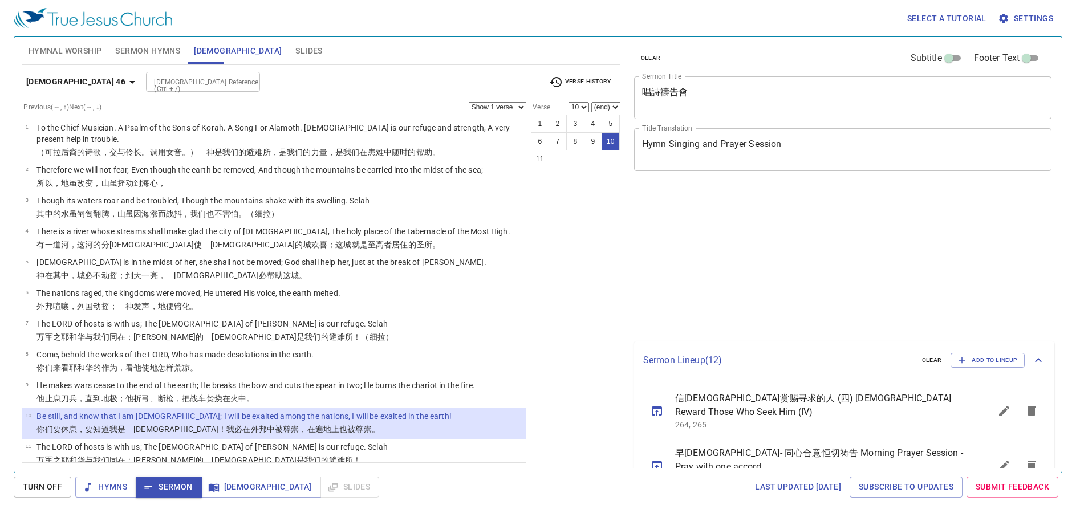
select select "10"
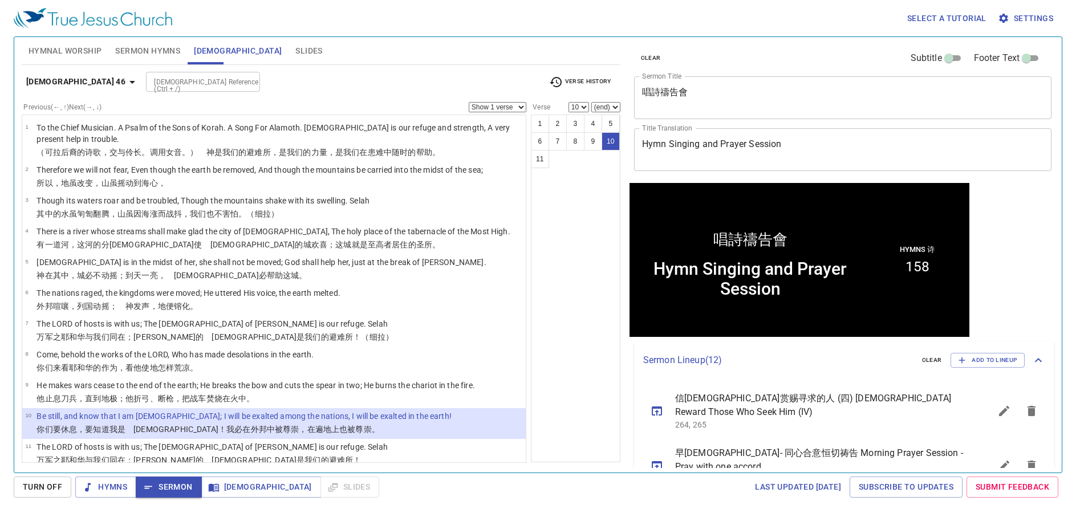
scroll to position [1, 0]
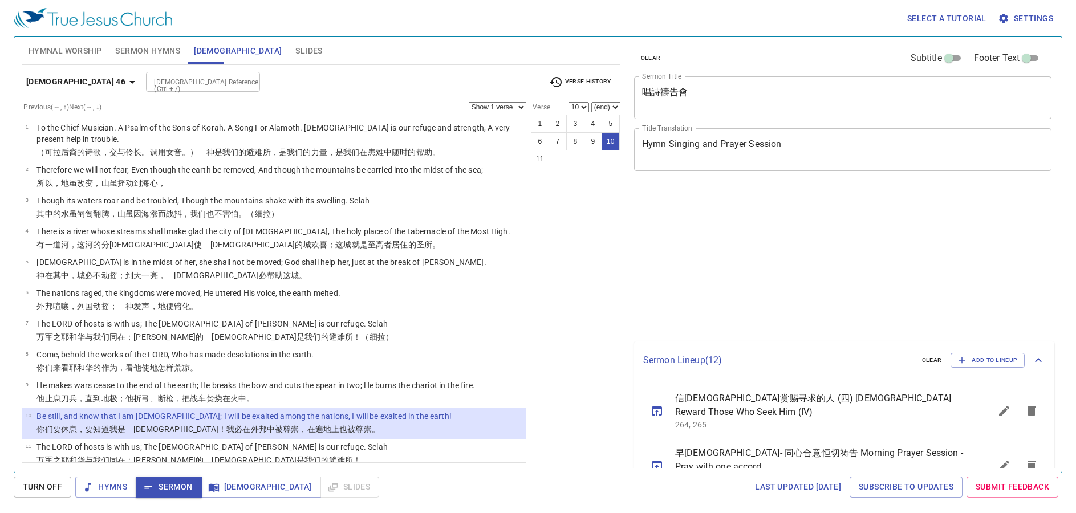
select select "10"
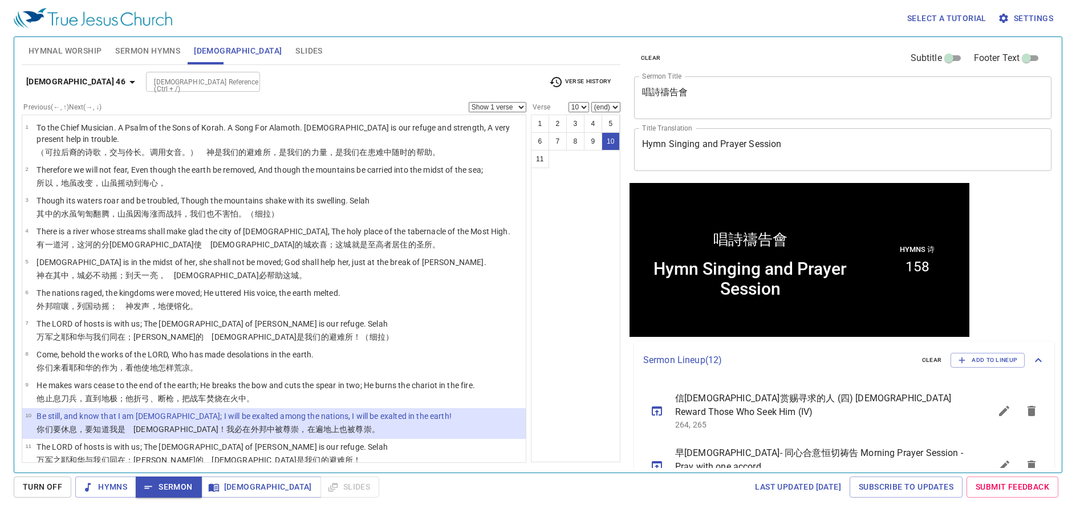
scroll to position [1, 0]
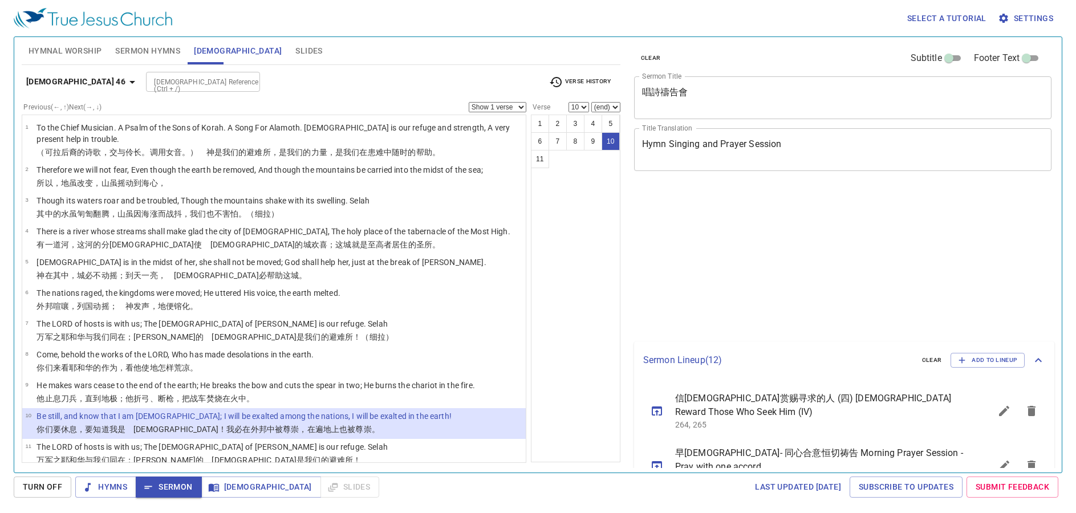
select select "10"
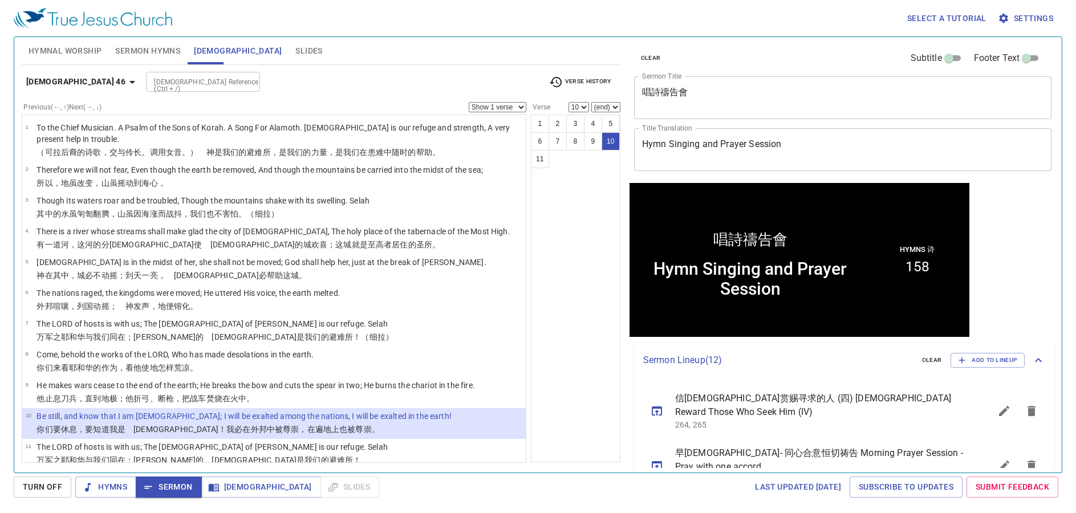
scroll to position [1, 0]
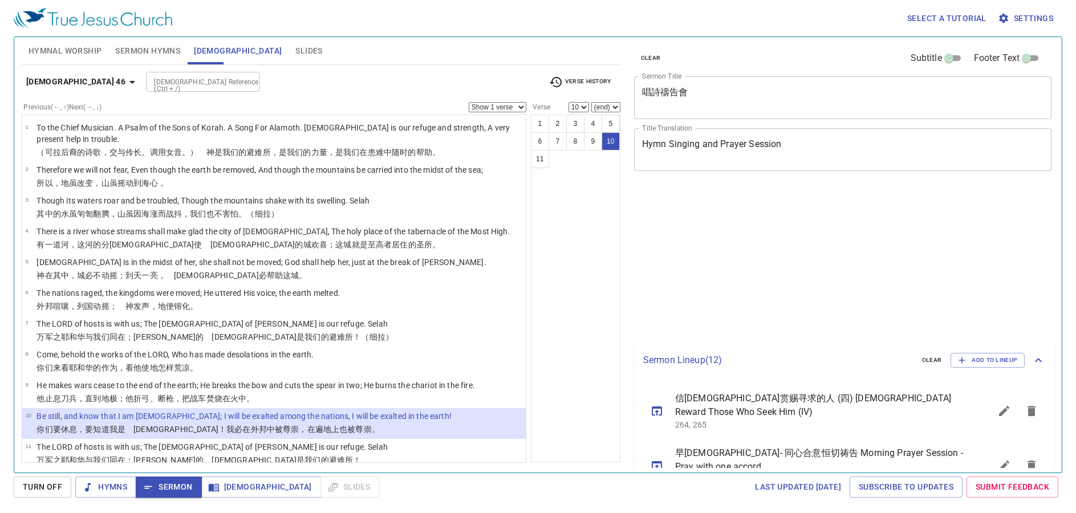
select select "10"
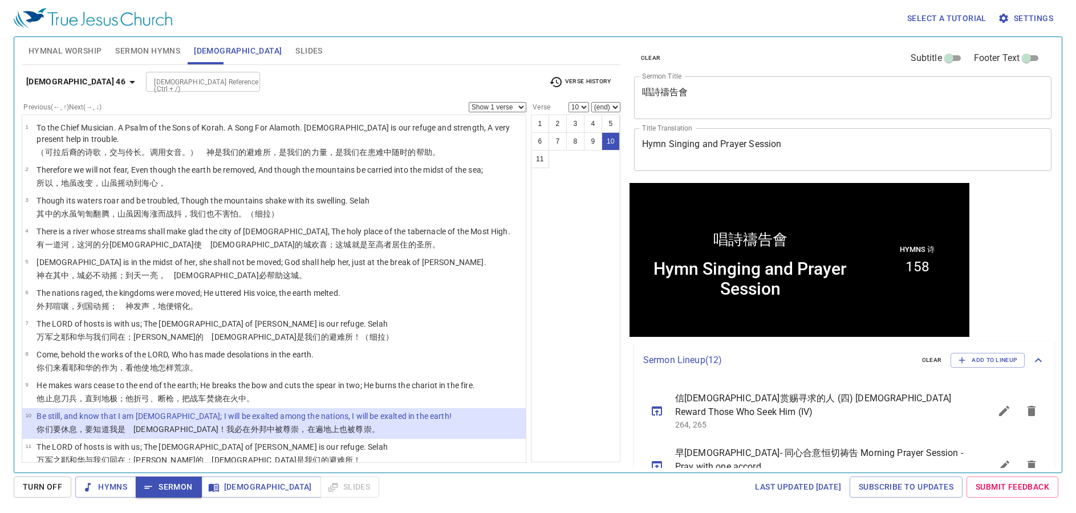
scroll to position [1, 0]
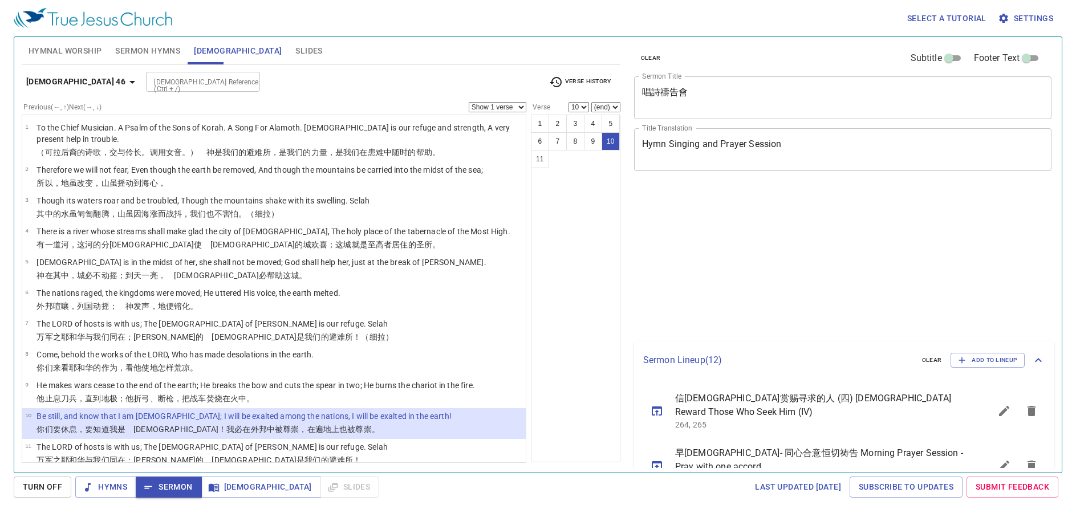
select select "10"
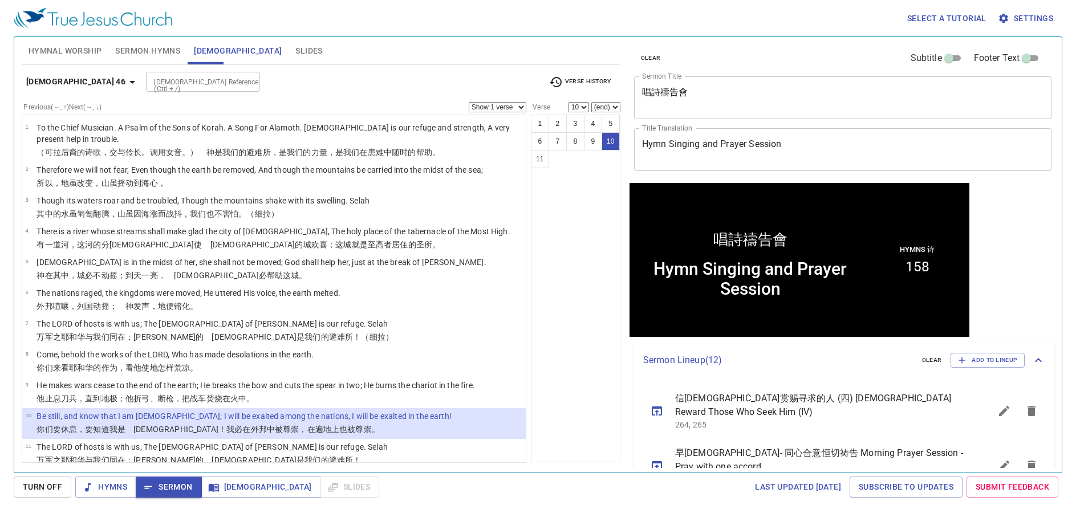
scroll to position [1, 0]
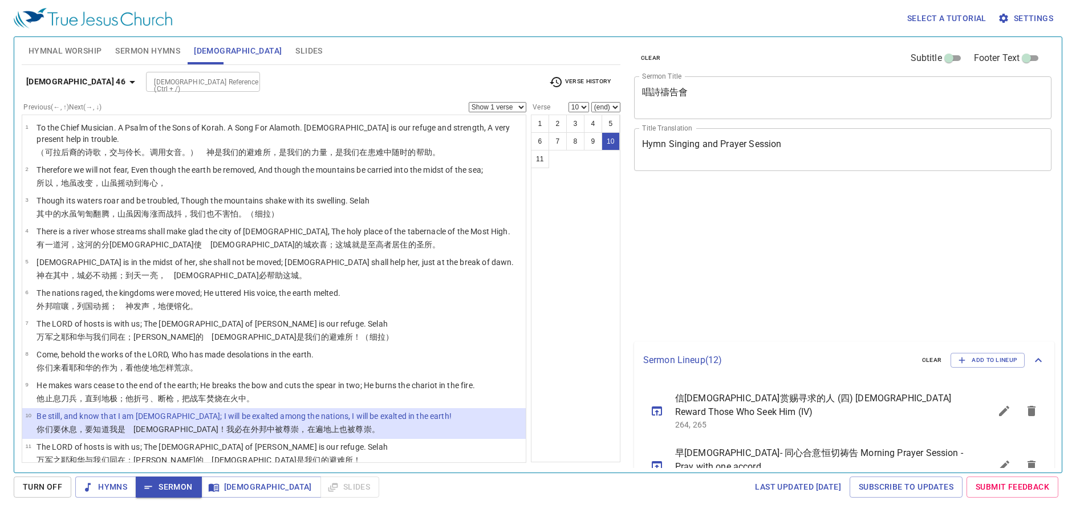
select select "10"
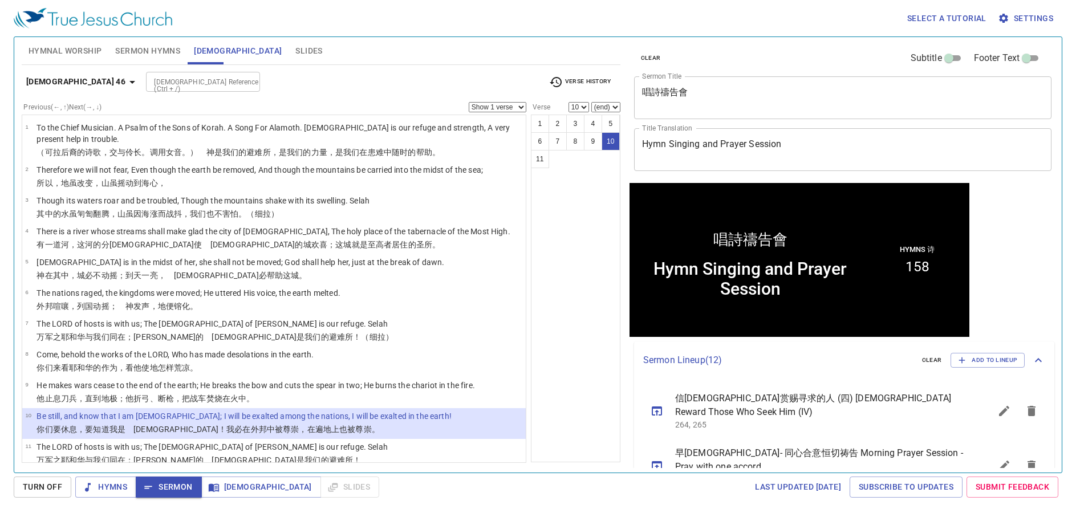
scroll to position [1, 0]
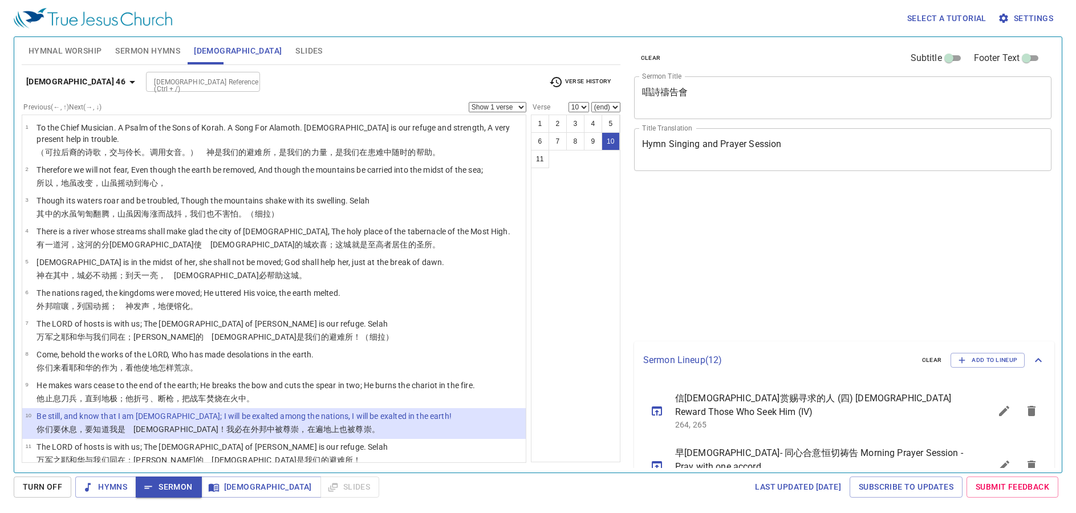
select select "10"
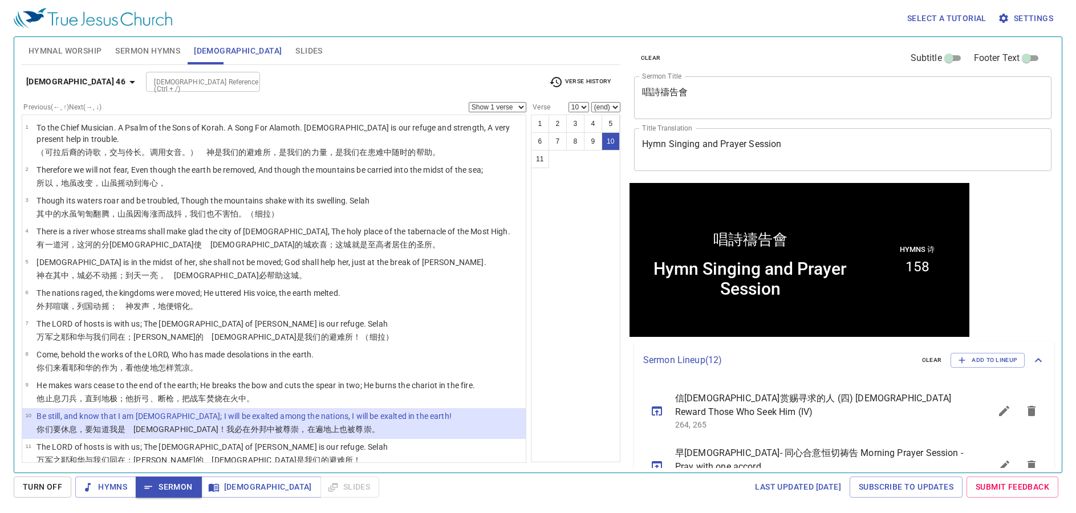
scroll to position [1, 0]
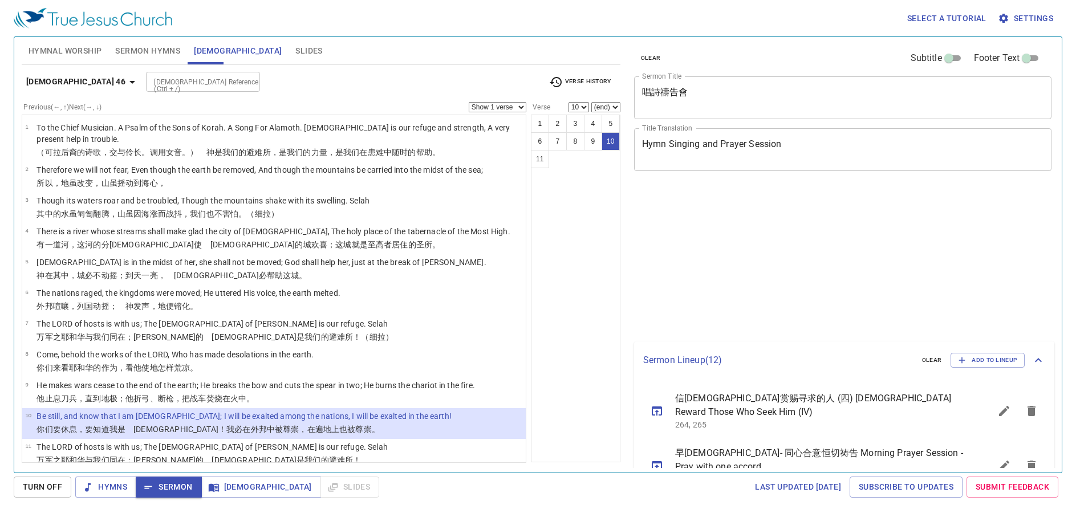
select select "10"
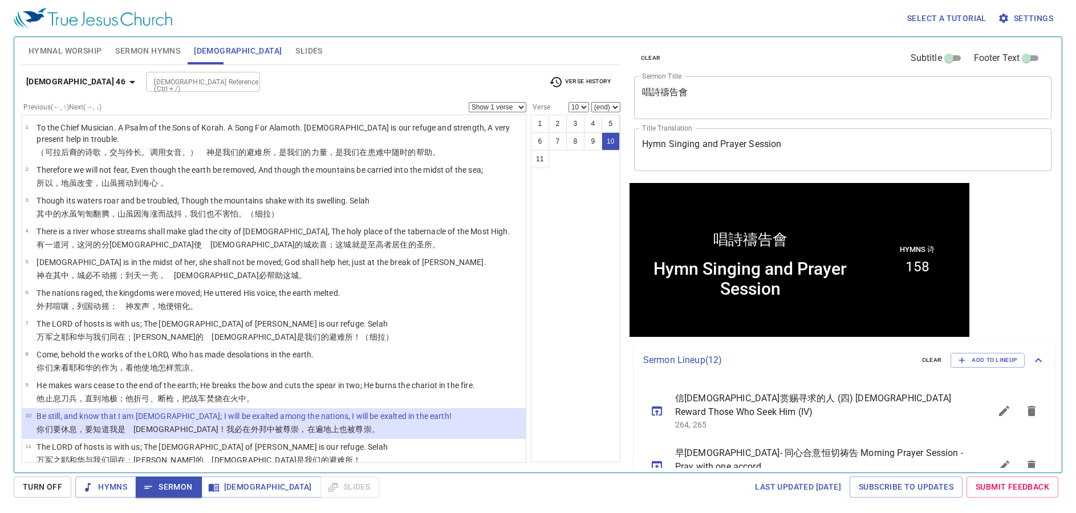
scroll to position [1, 0]
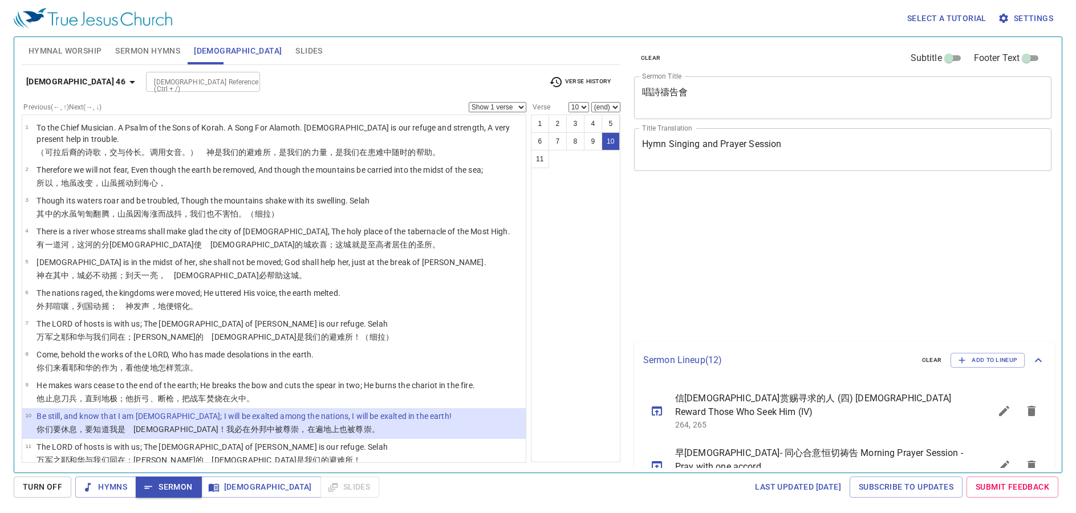
select select "10"
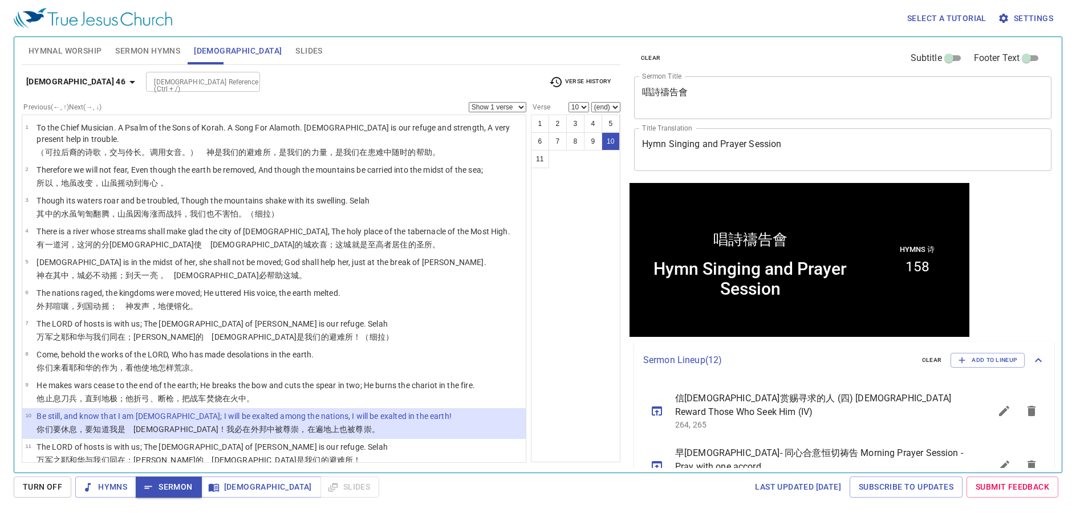
scroll to position [1, 0]
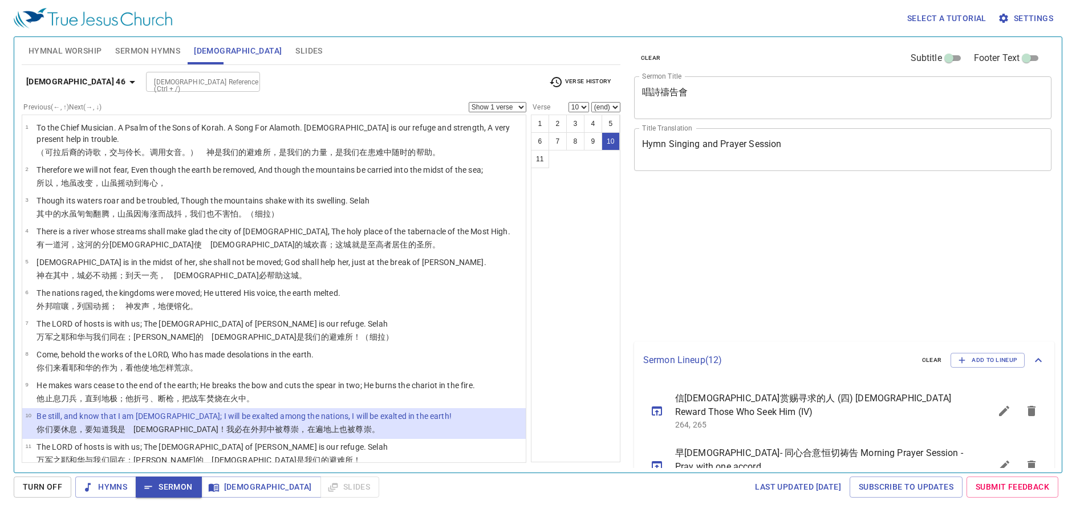
select select "10"
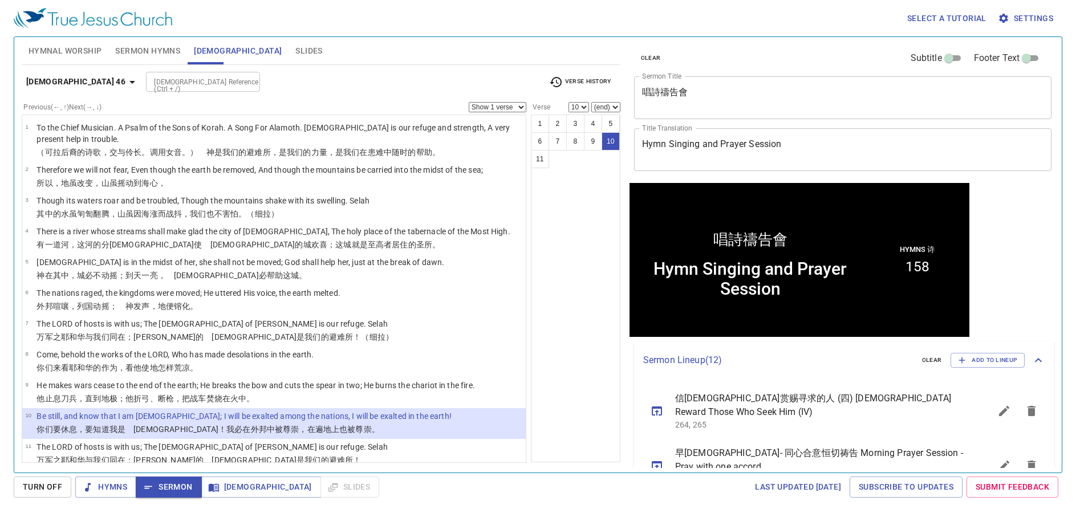
scroll to position [1, 0]
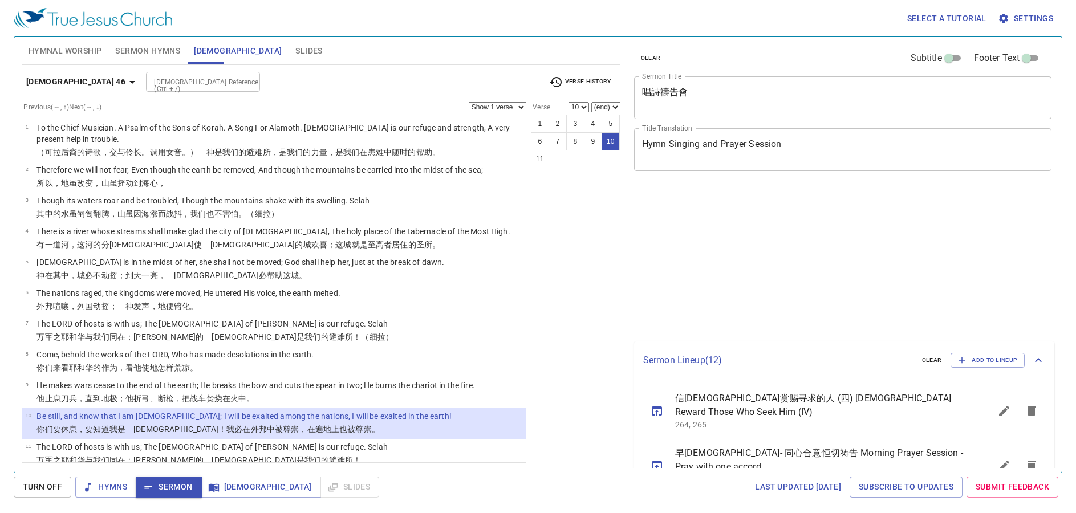
select select "10"
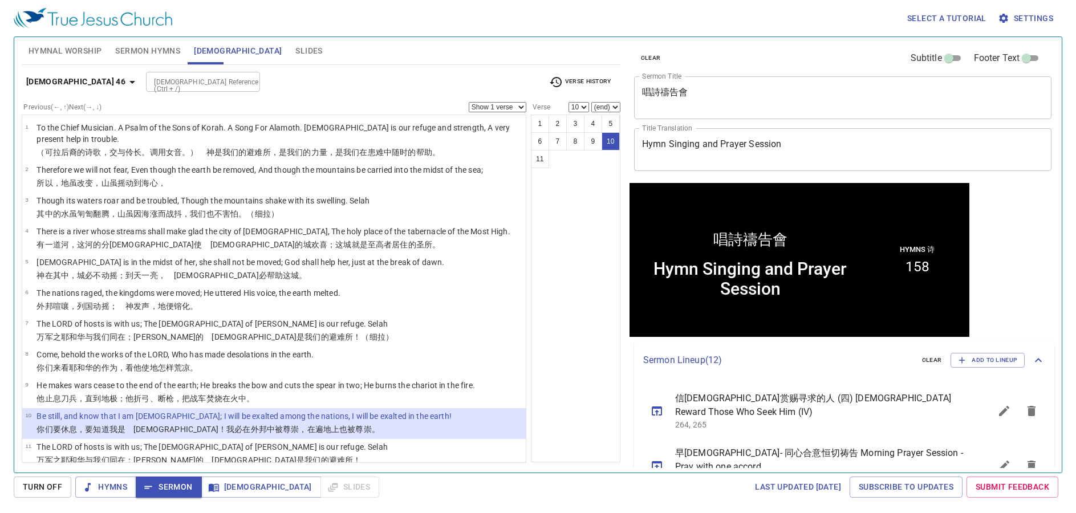
scroll to position [1, 0]
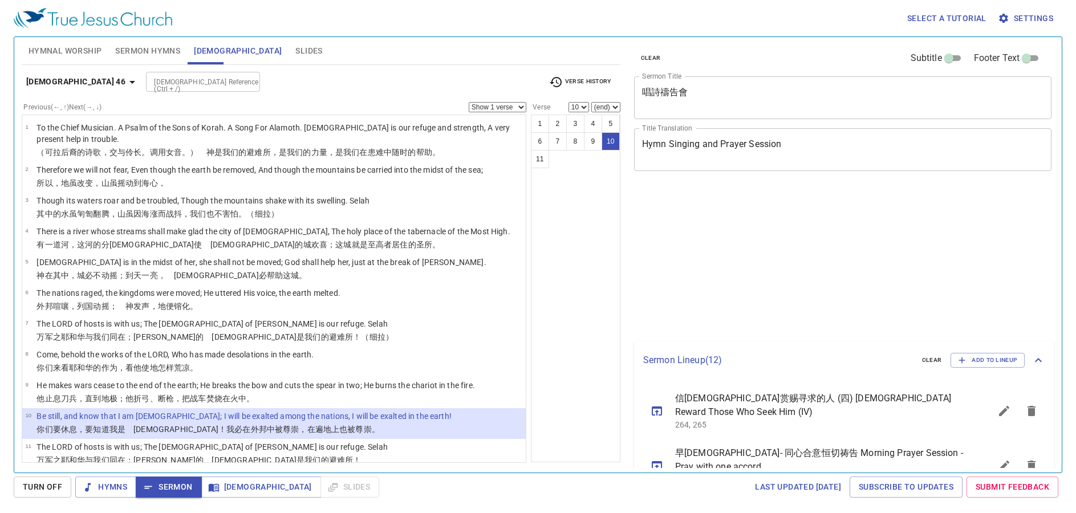
select select "10"
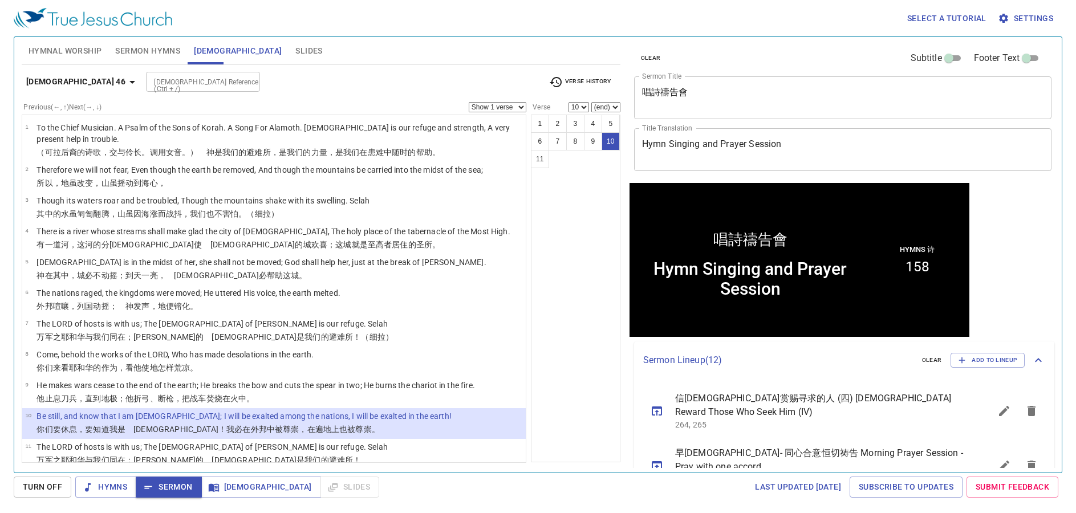
scroll to position [1, 0]
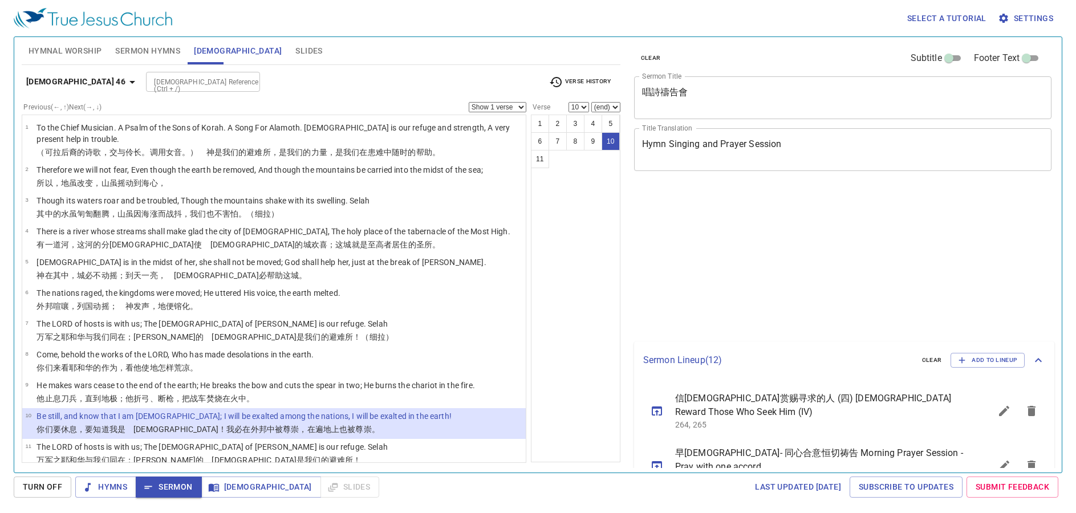
select select "10"
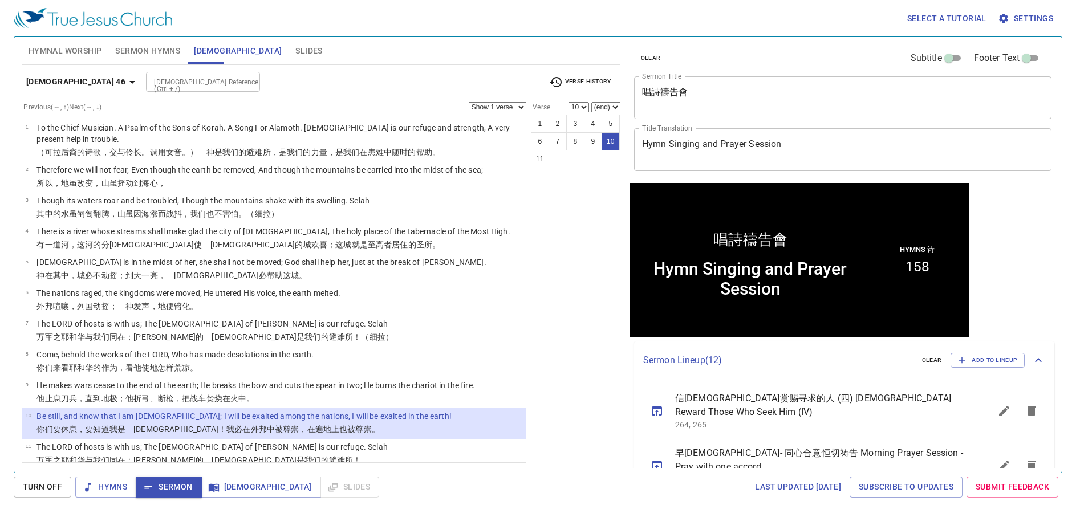
scroll to position [1, 0]
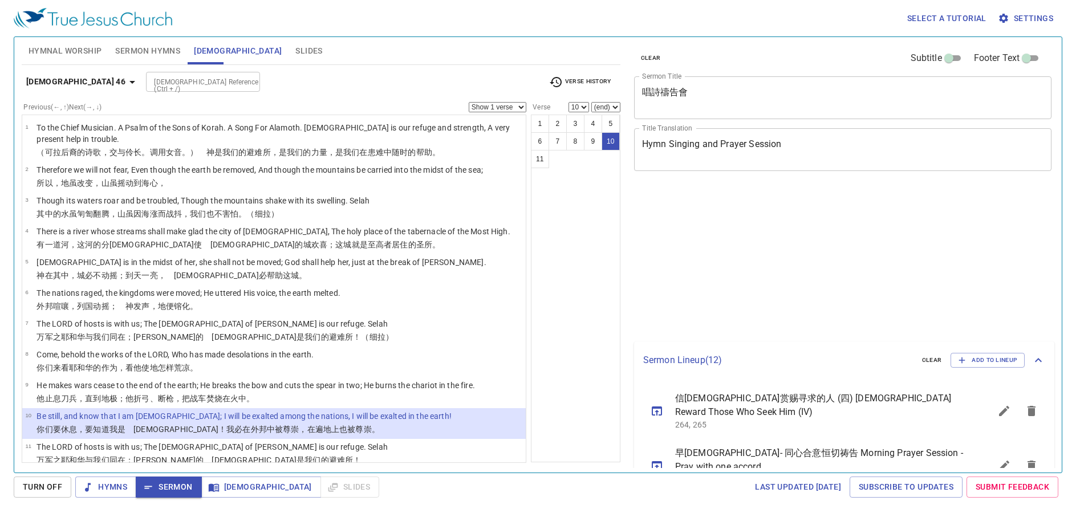
select select "10"
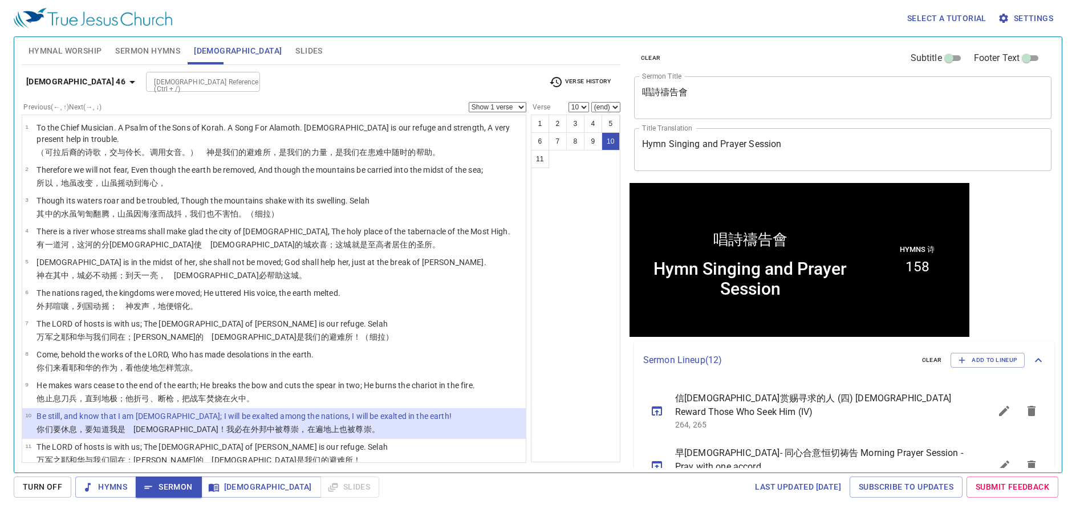
scroll to position [1, 0]
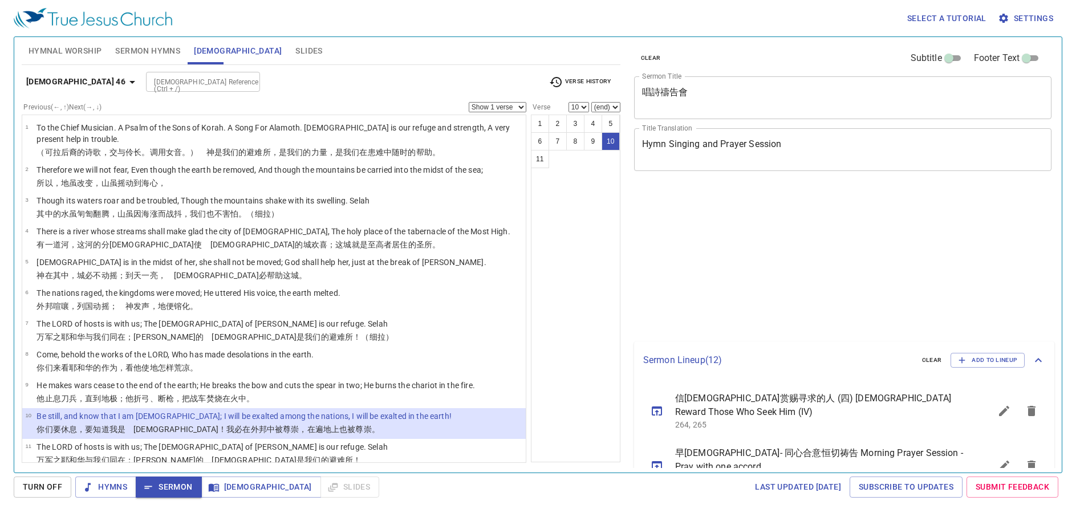
select select "10"
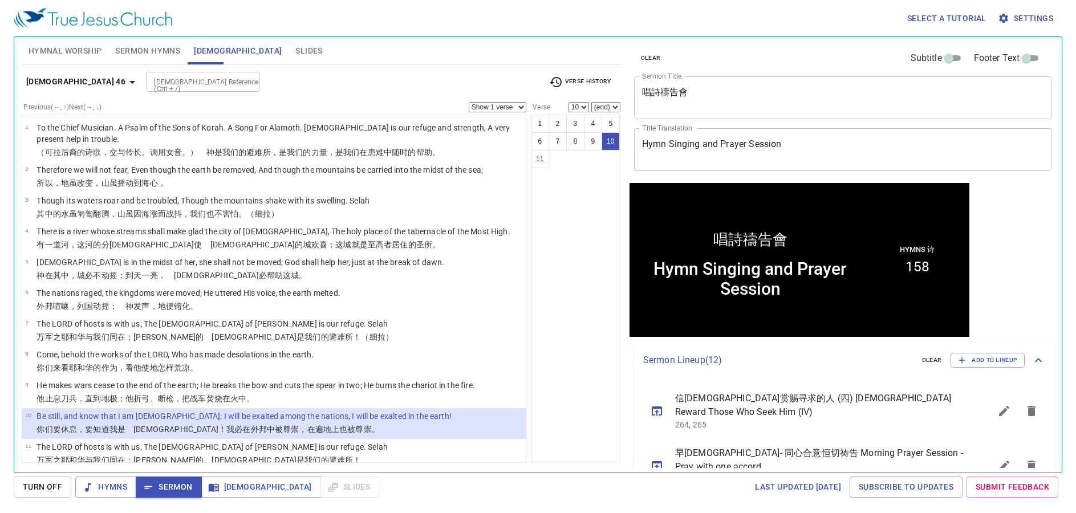
scroll to position [1, 0]
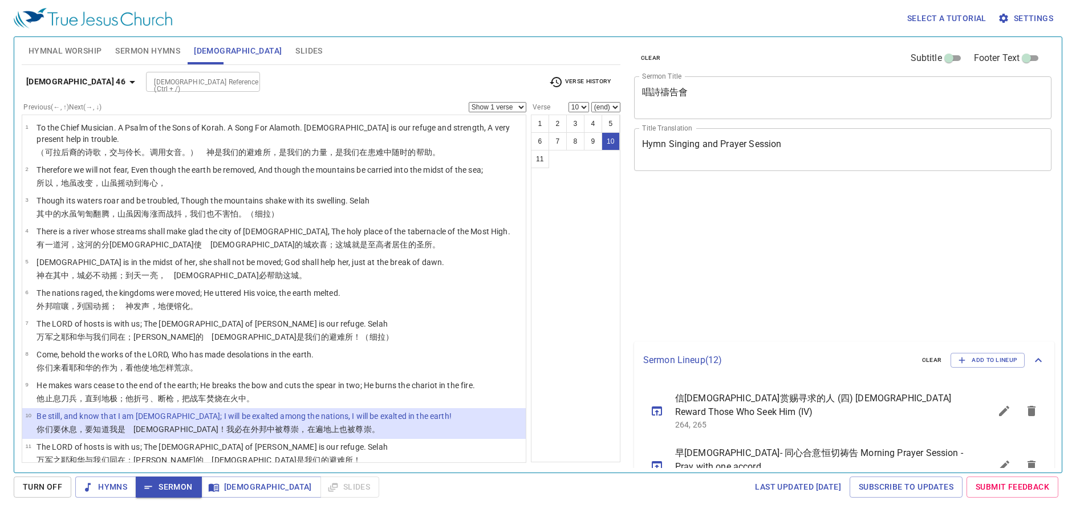
select select "10"
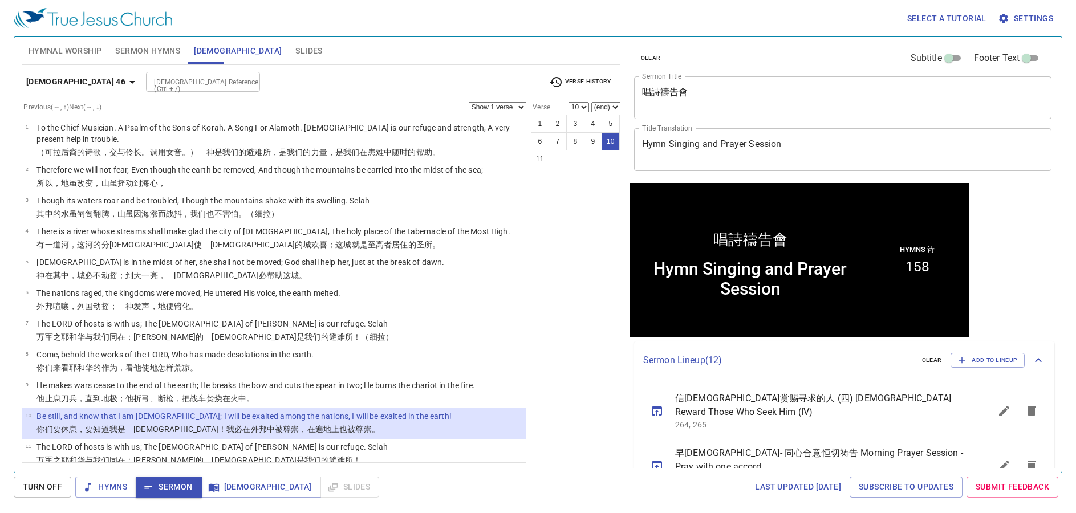
scroll to position [1, 0]
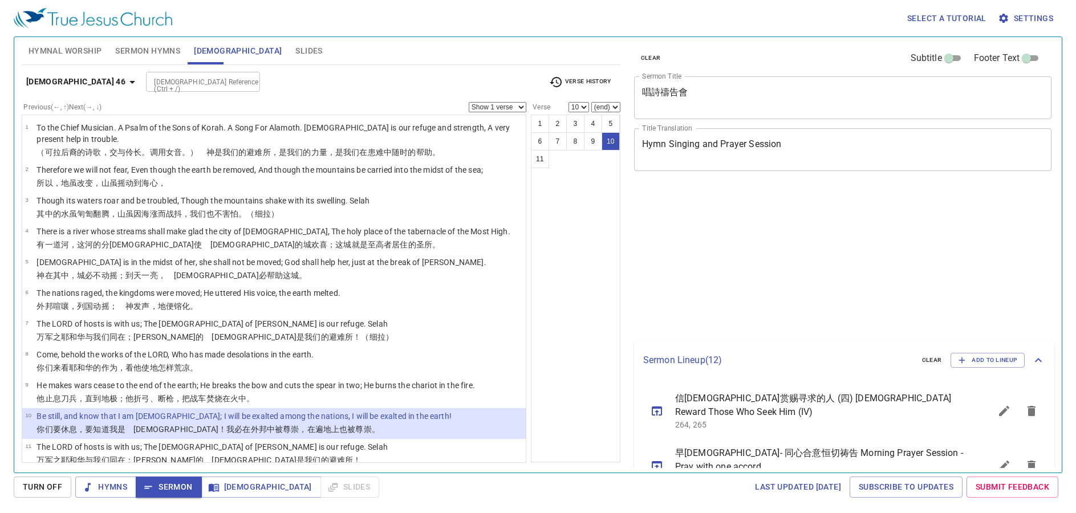
select select "10"
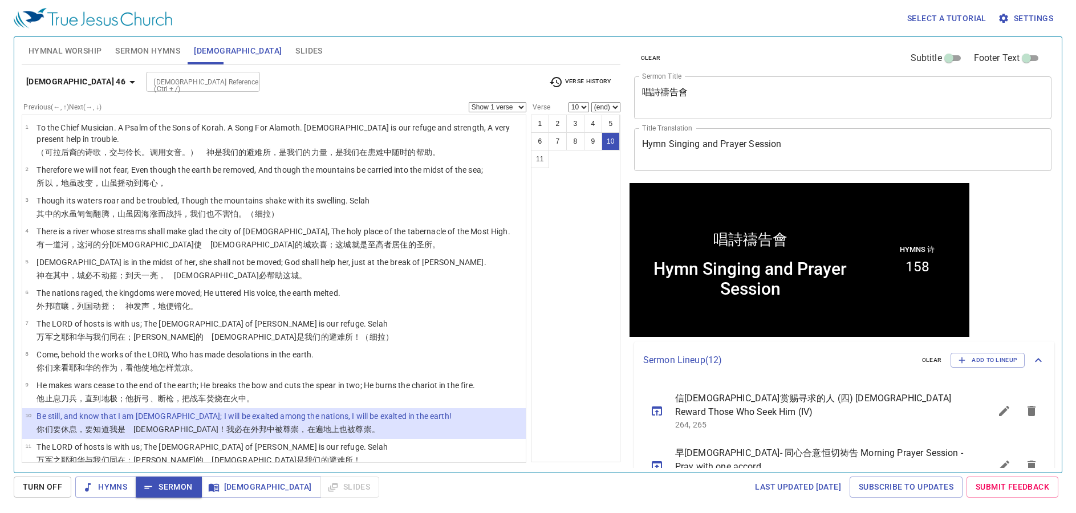
scroll to position [1, 0]
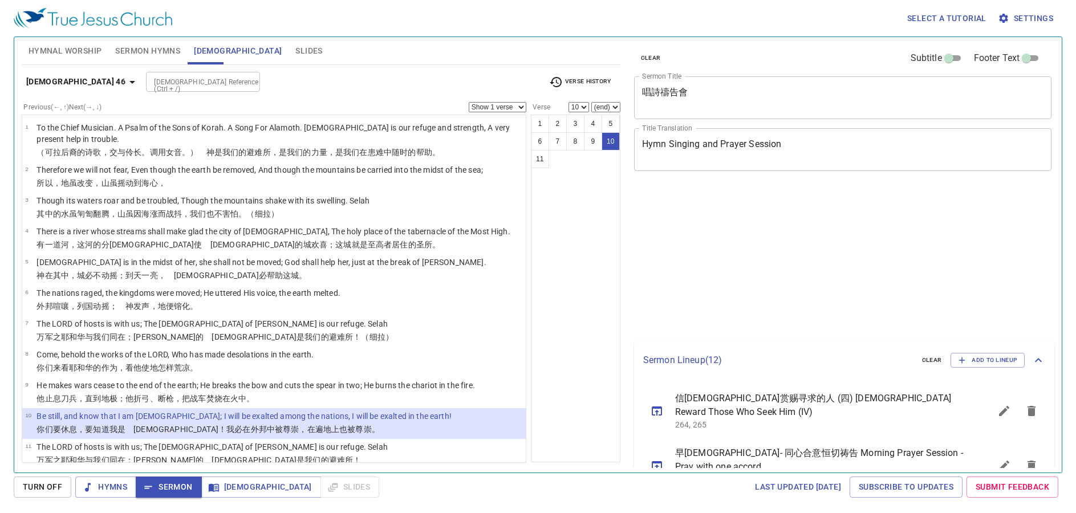
select select "10"
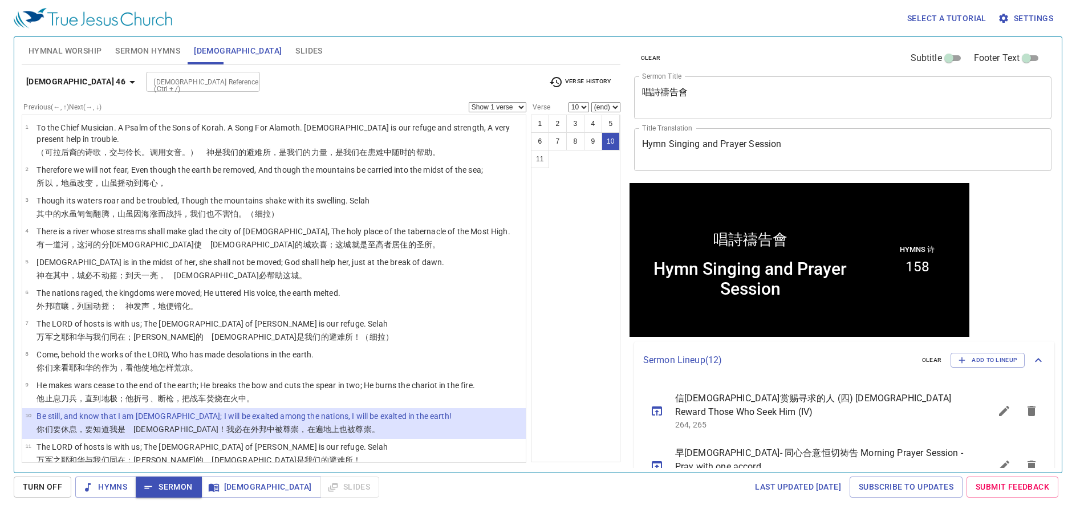
scroll to position [1, 0]
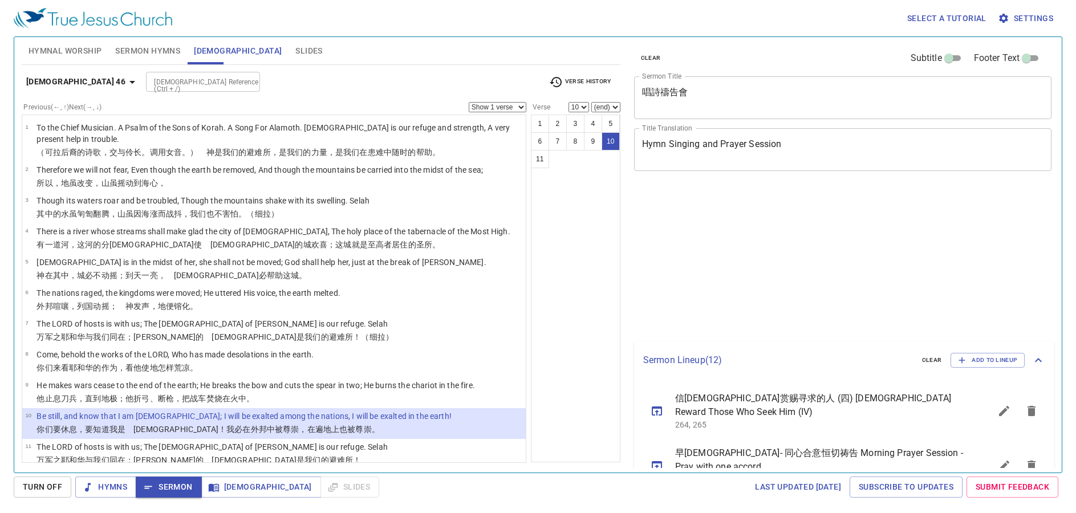
select select "10"
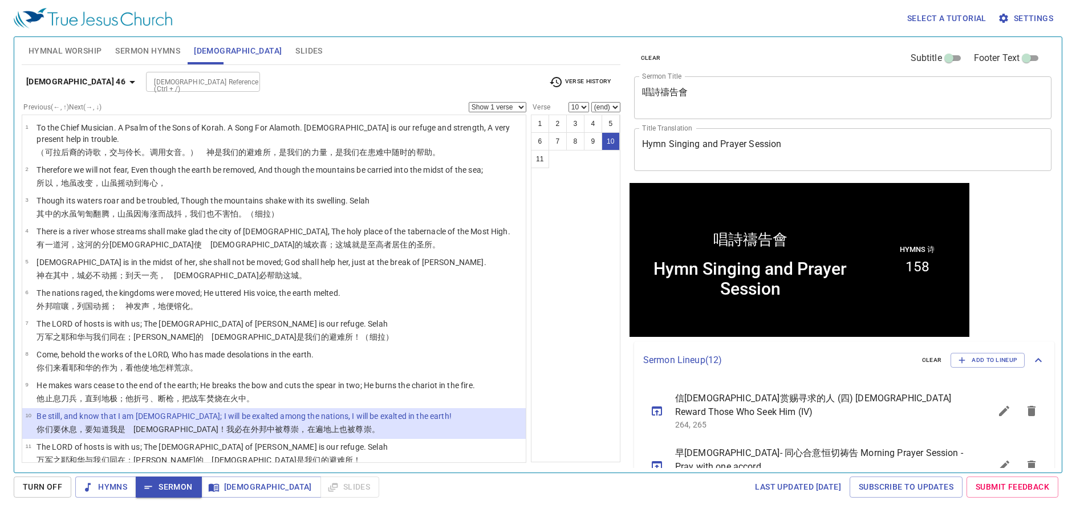
scroll to position [1, 0]
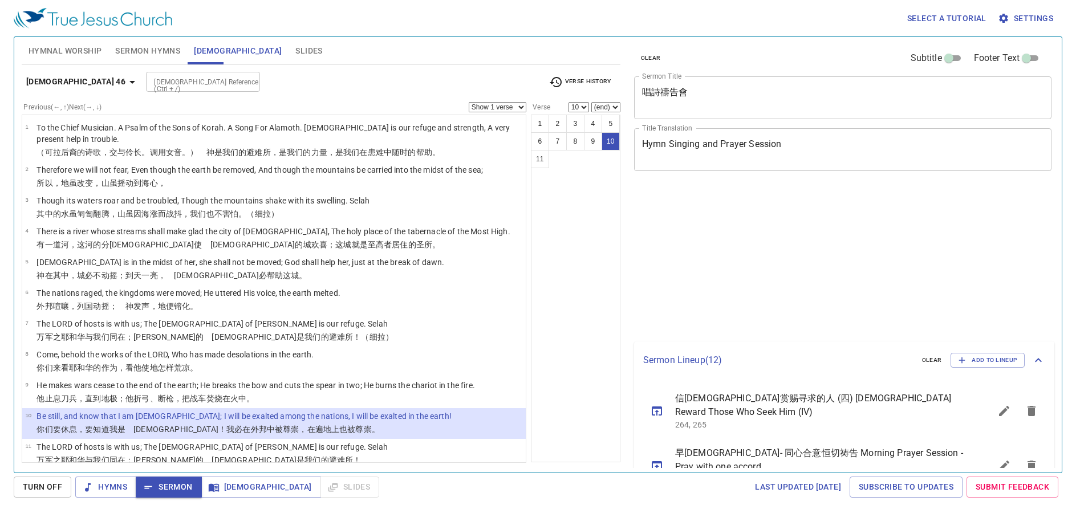
select select "10"
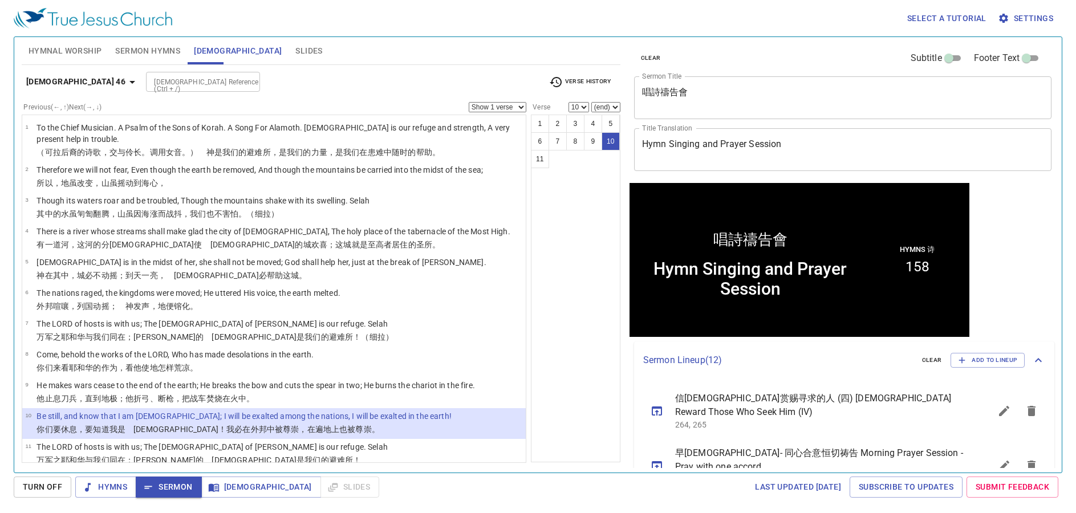
scroll to position [1, 0]
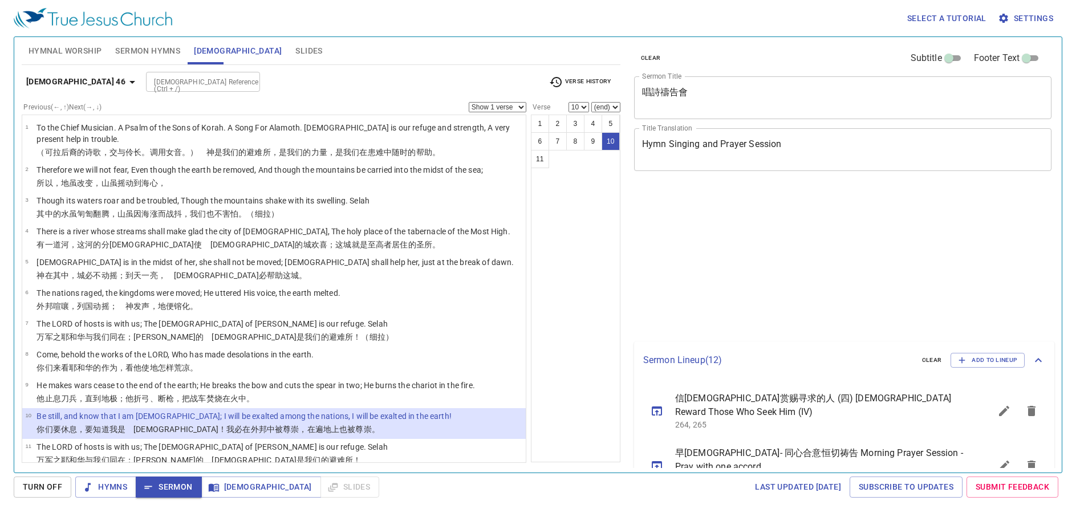
select select "10"
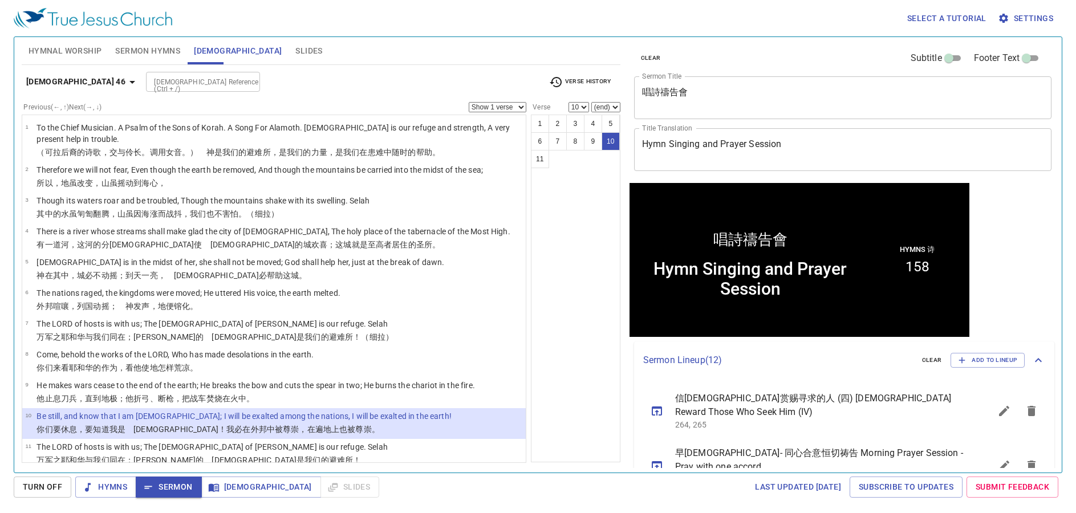
scroll to position [1, 0]
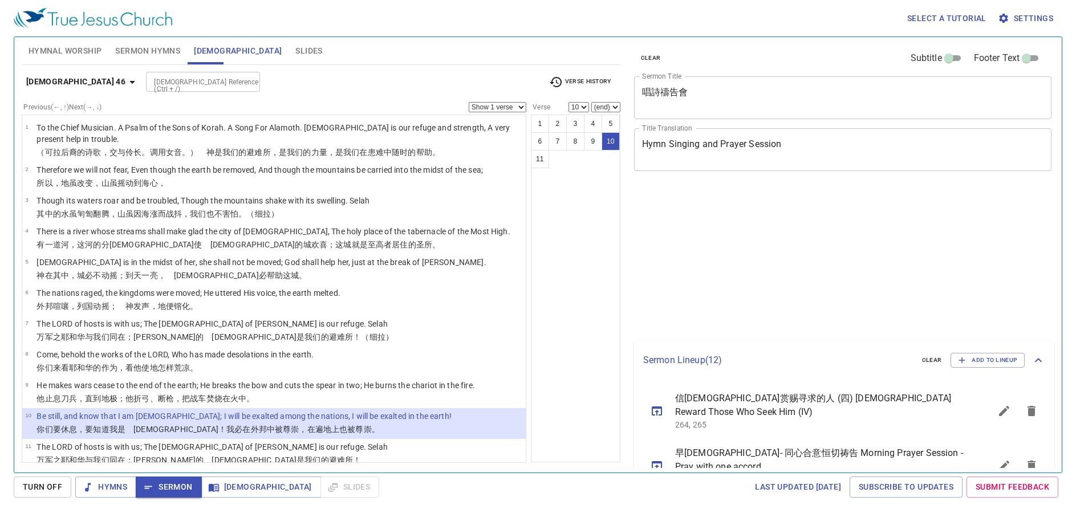
select select "10"
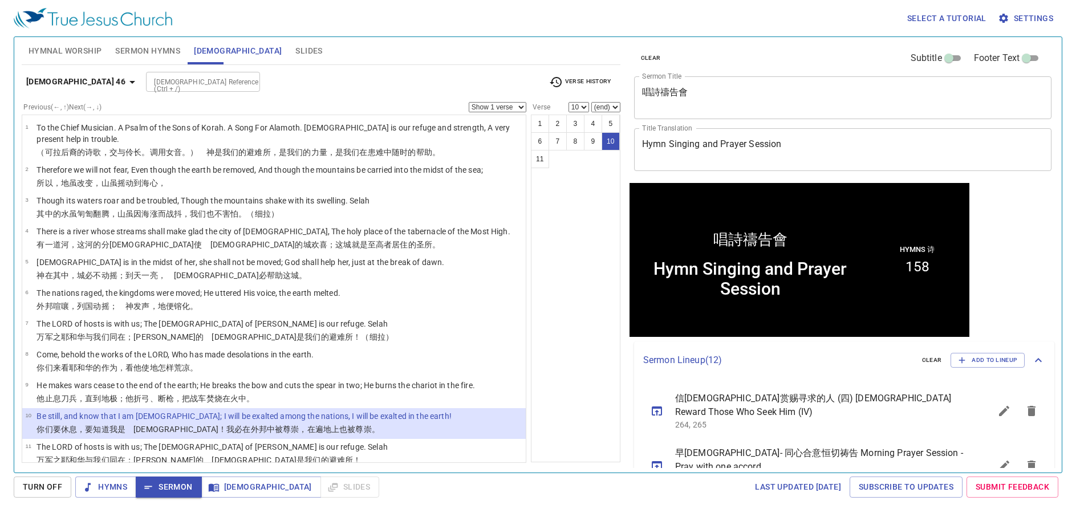
scroll to position [1, 0]
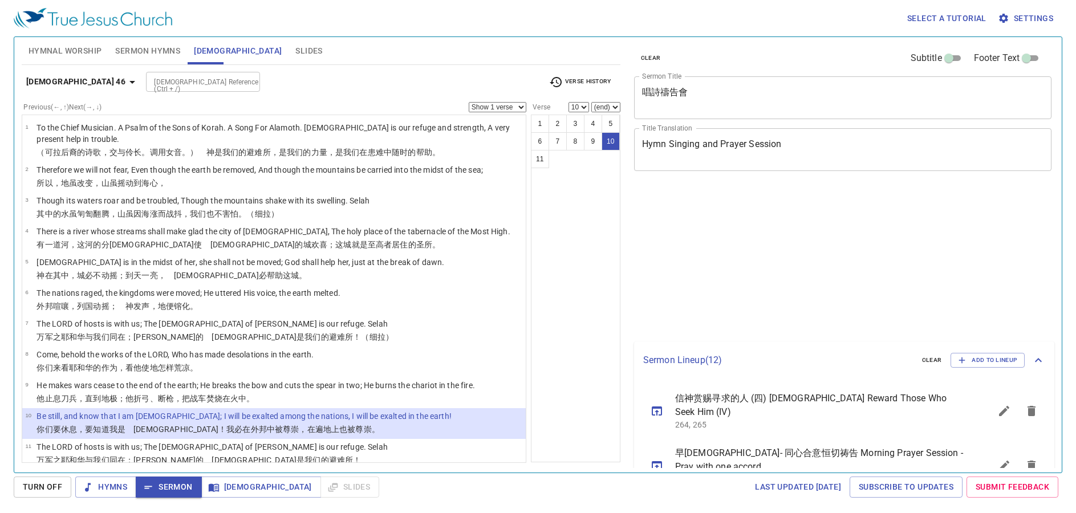
select select "10"
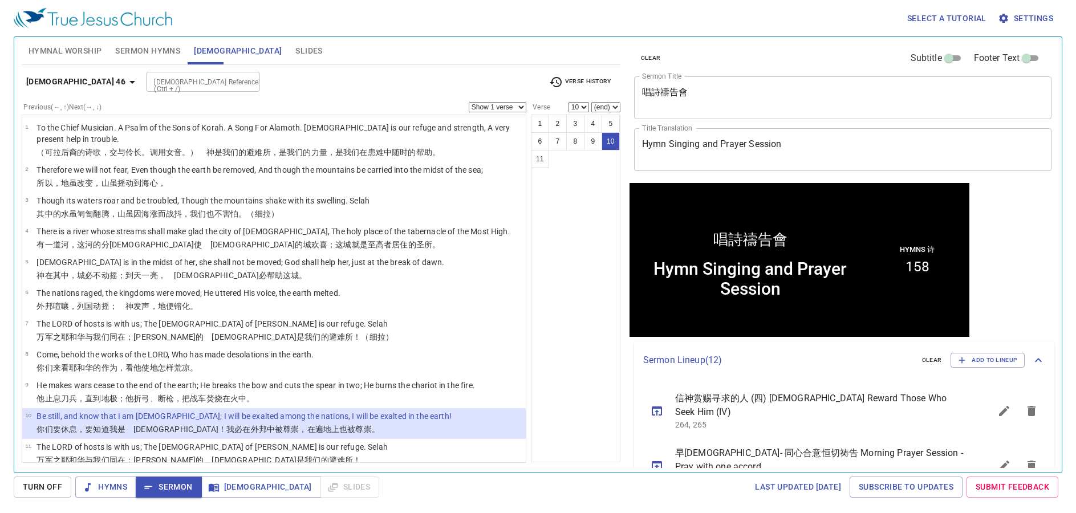
scroll to position [1, 0]
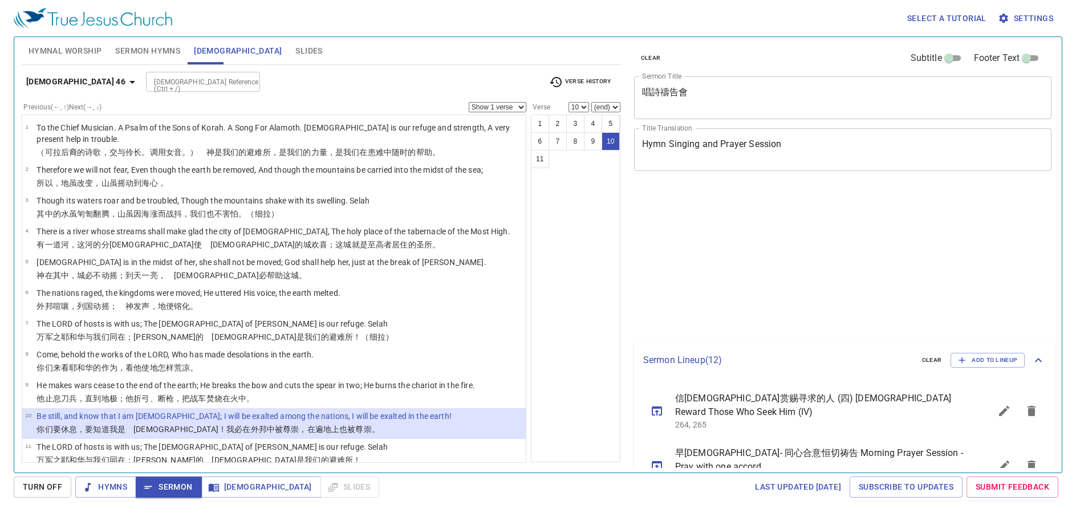
select select "10"
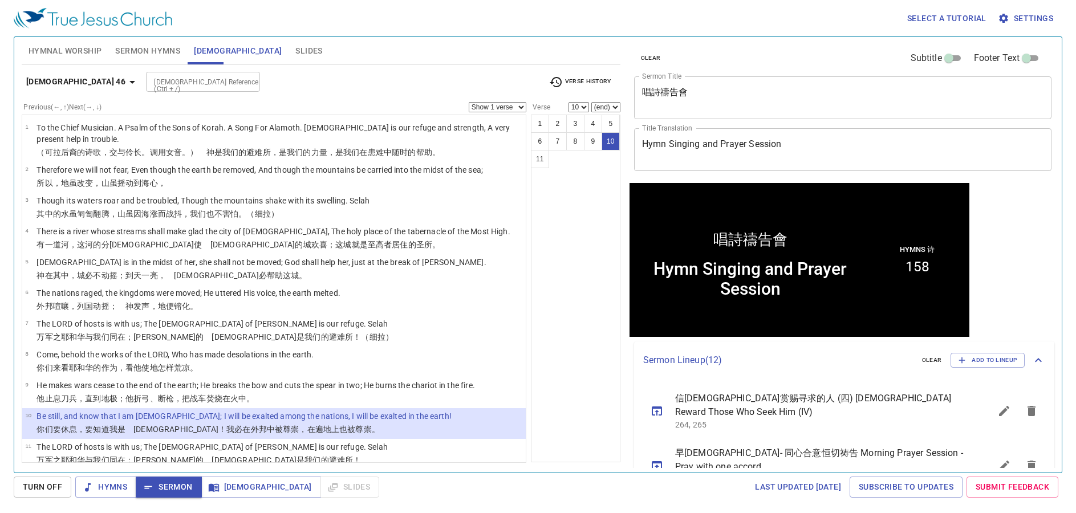
scroll to position [1, 0]
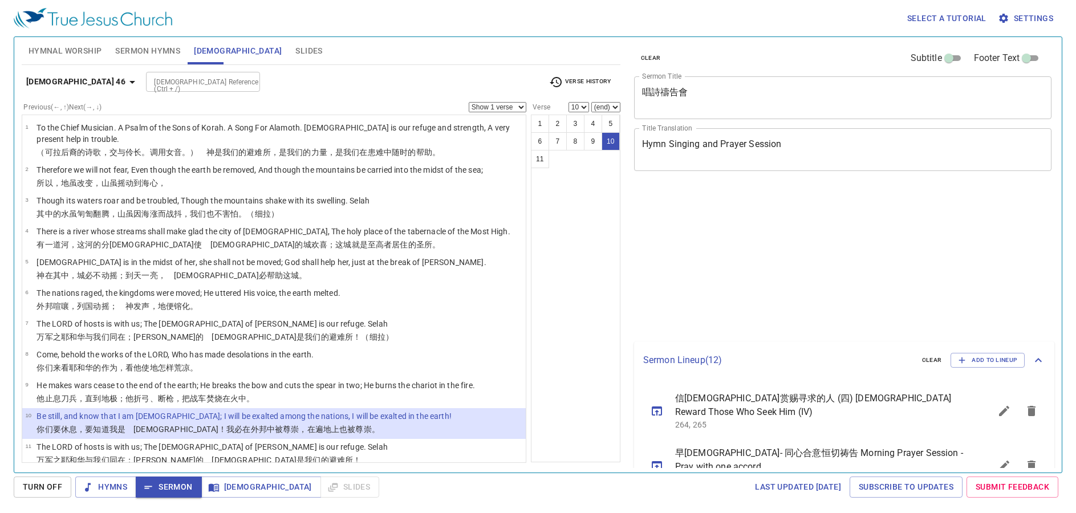
select select "10"
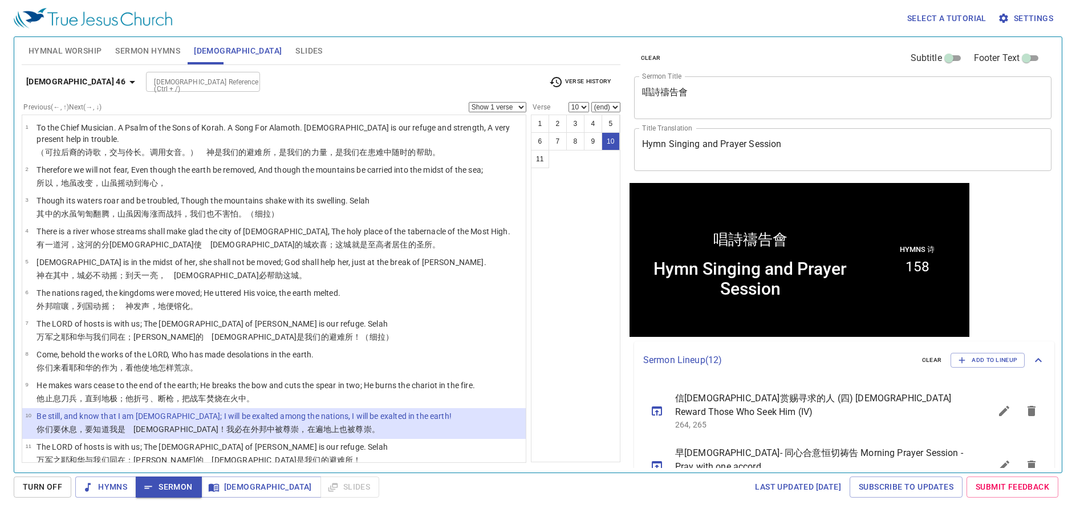
scroll to position [1, 0]
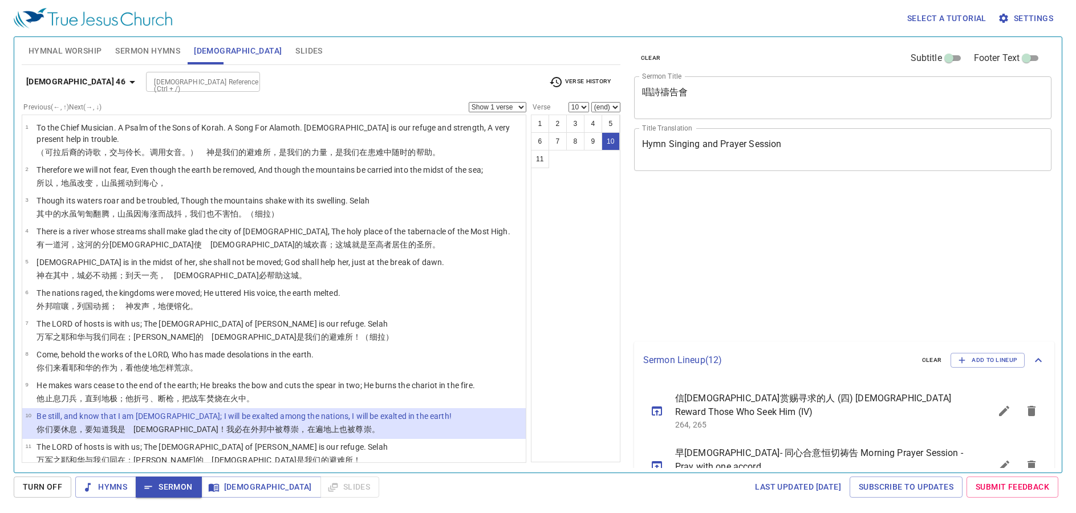
select select "10"
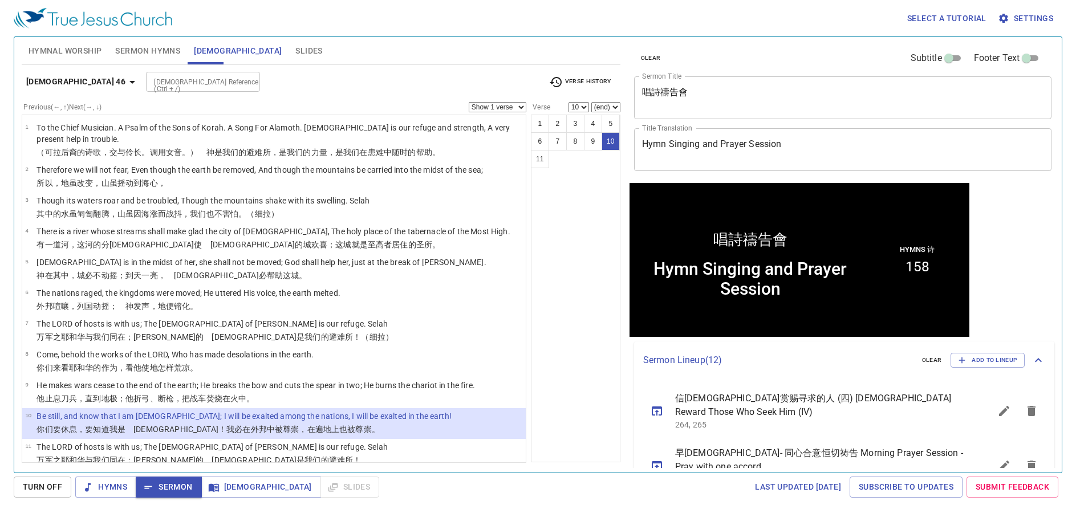
scroll to position [1, 0]
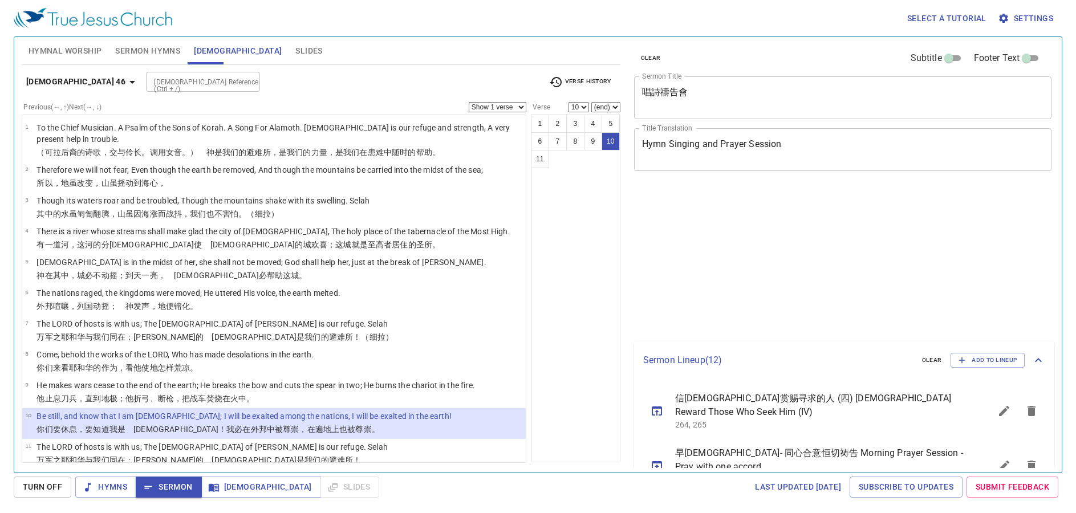
select select "10"
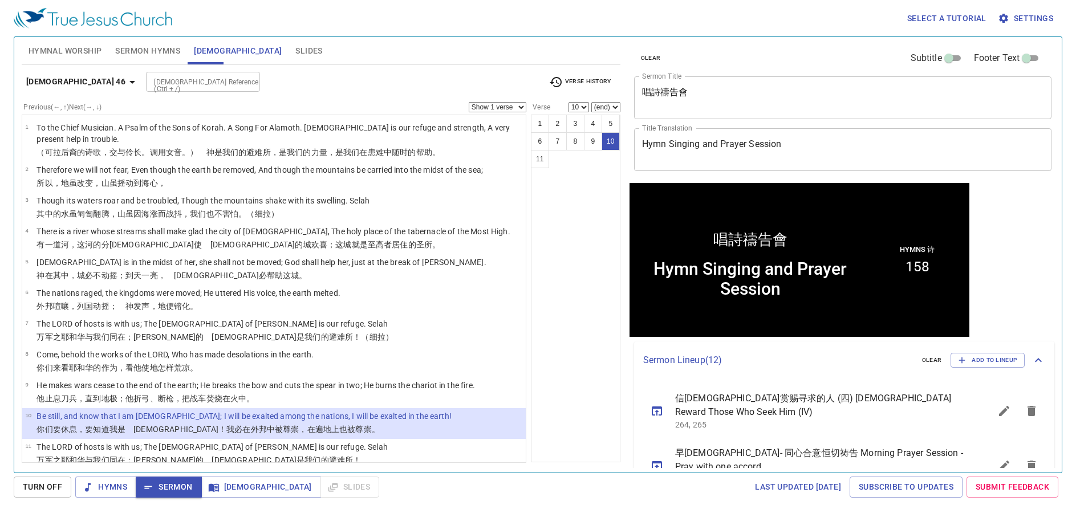
scroll to position [1, 0]
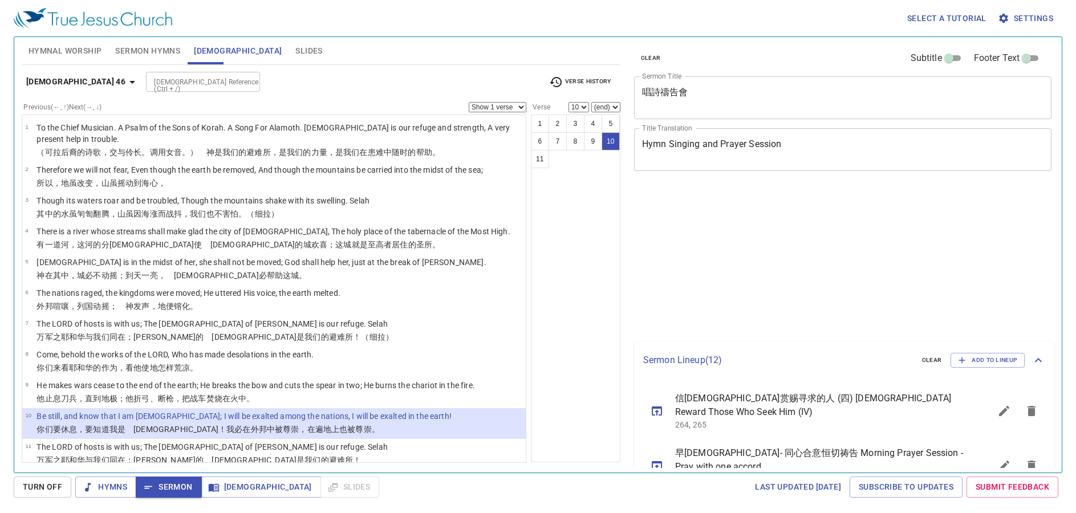
select select "10"
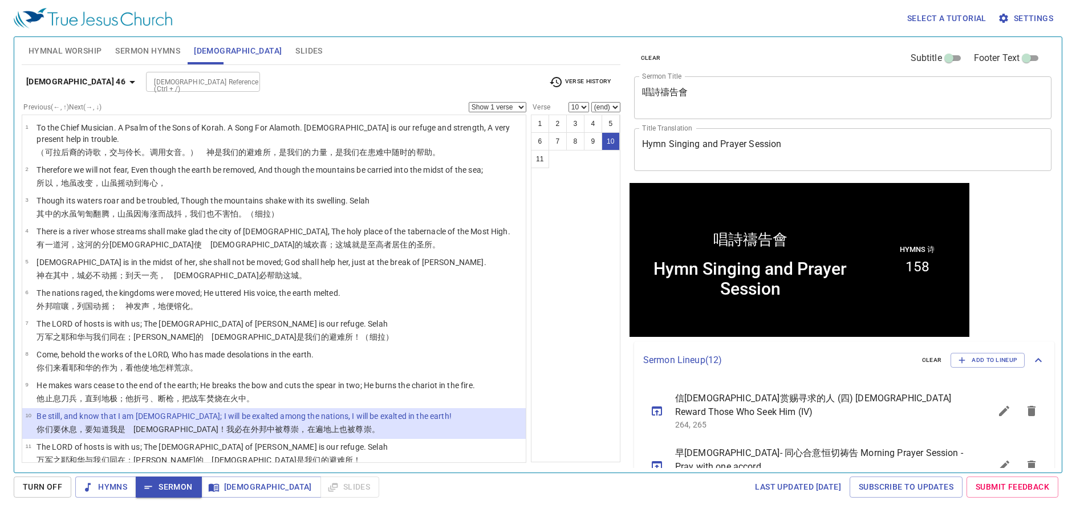
scroll to position [1, 0]
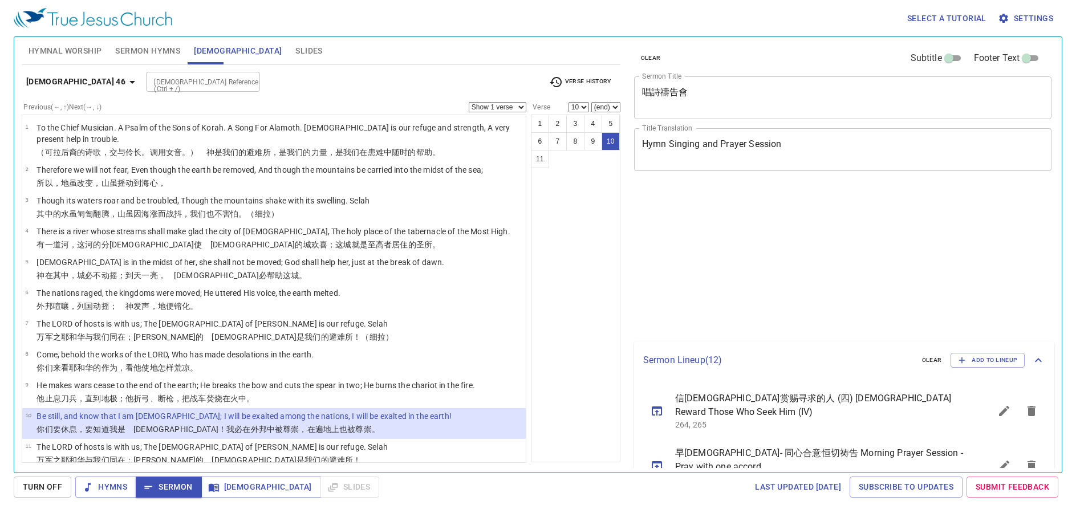
select select "10"
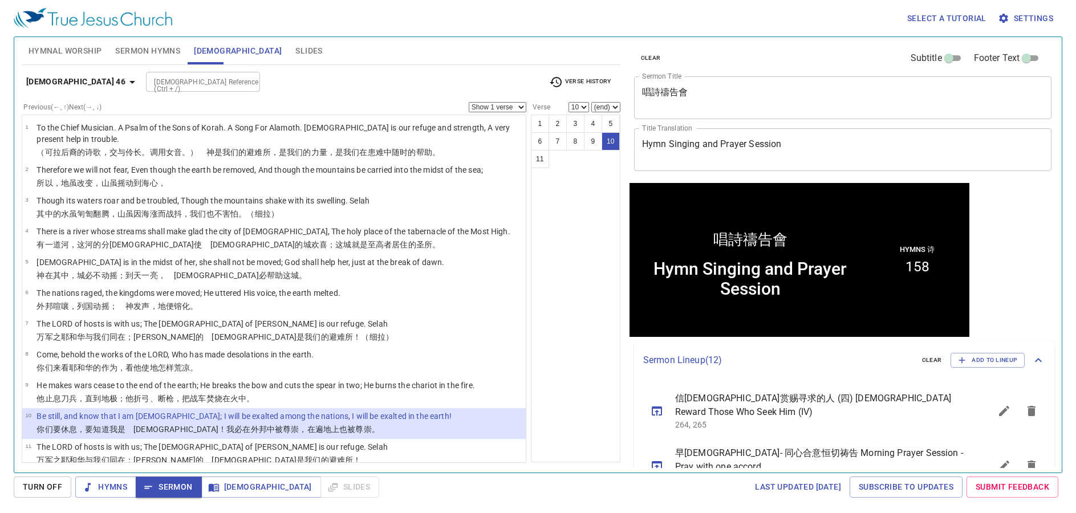
scroll to position [1, 0]
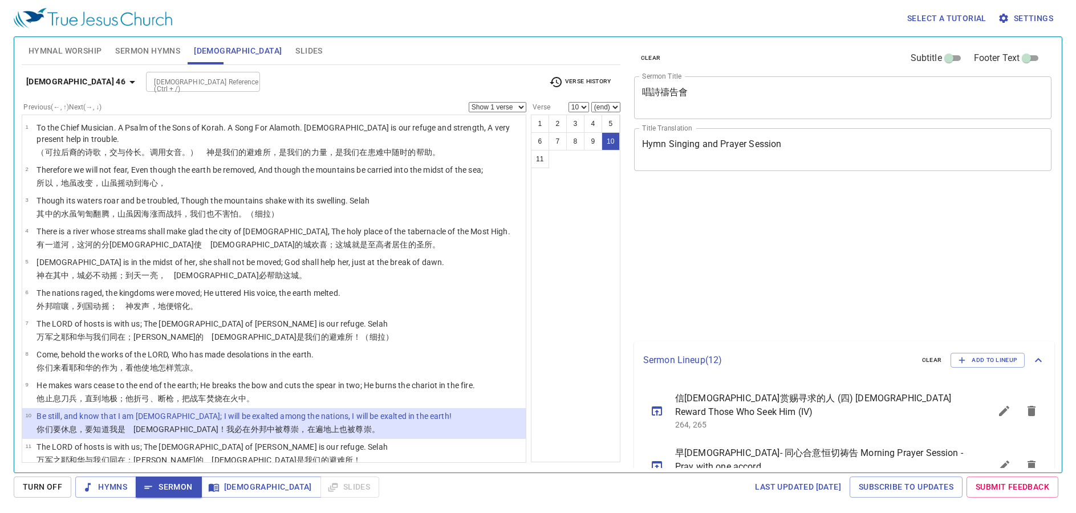
select select "10"
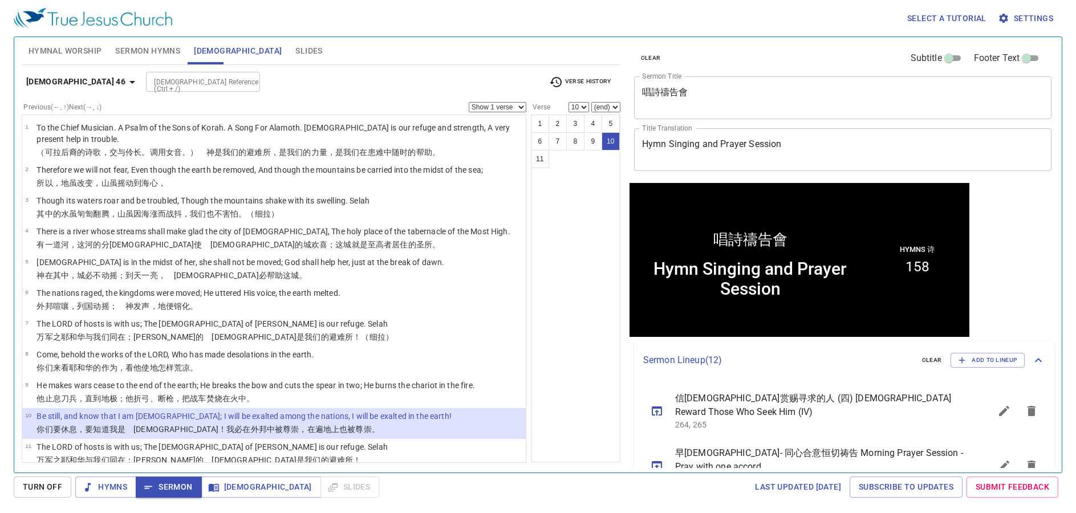
scroll to position [1, 0]
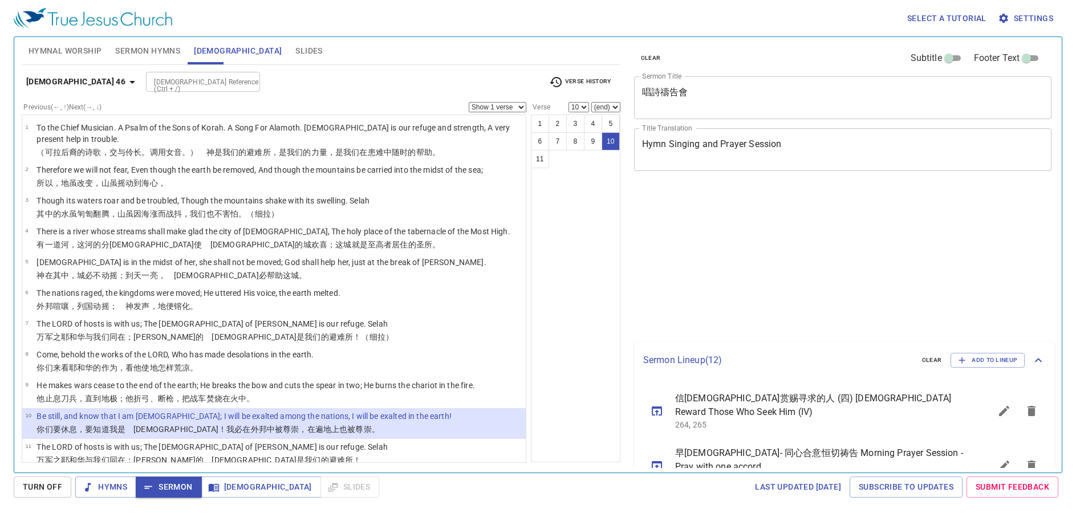
select select "10"
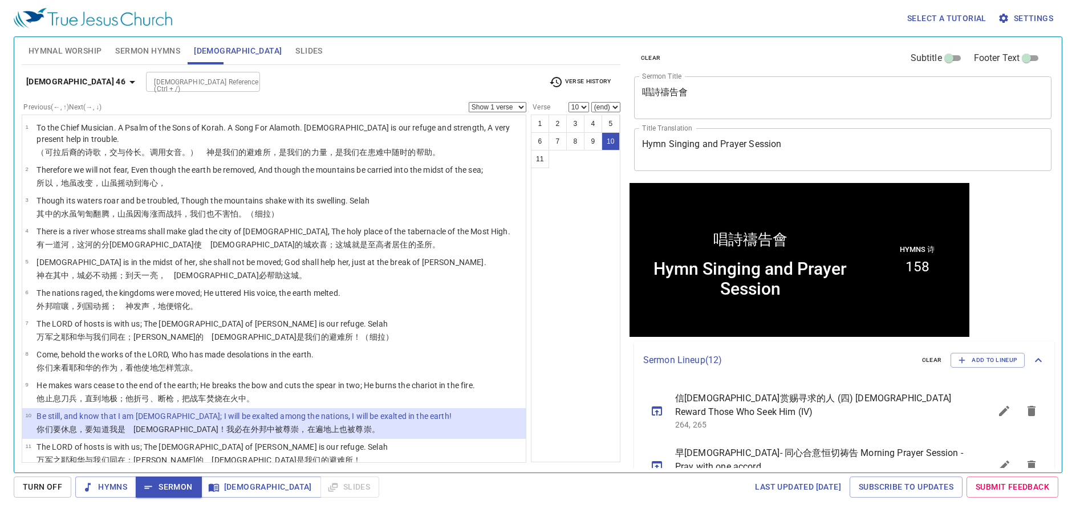
scroll to position [1, 0]
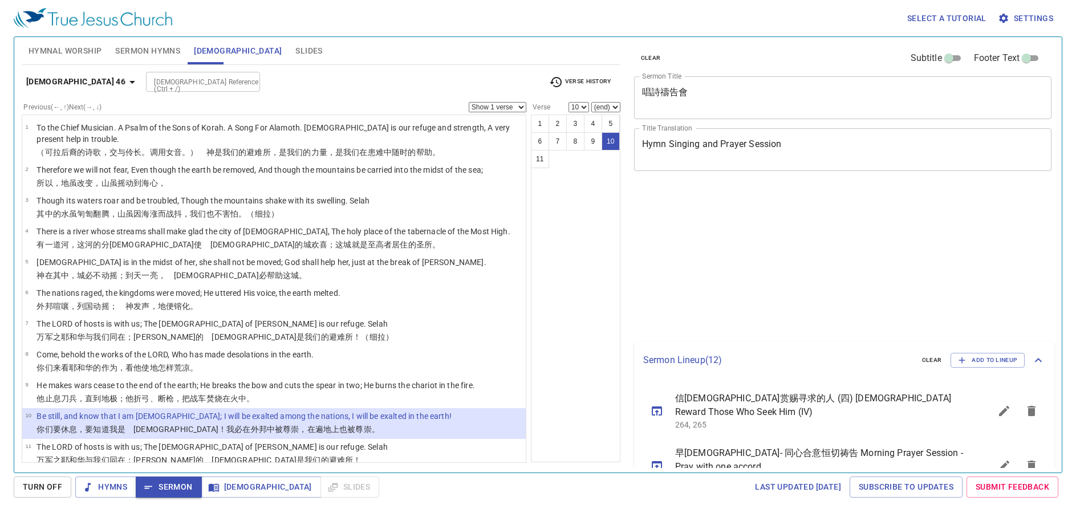
select select "10"
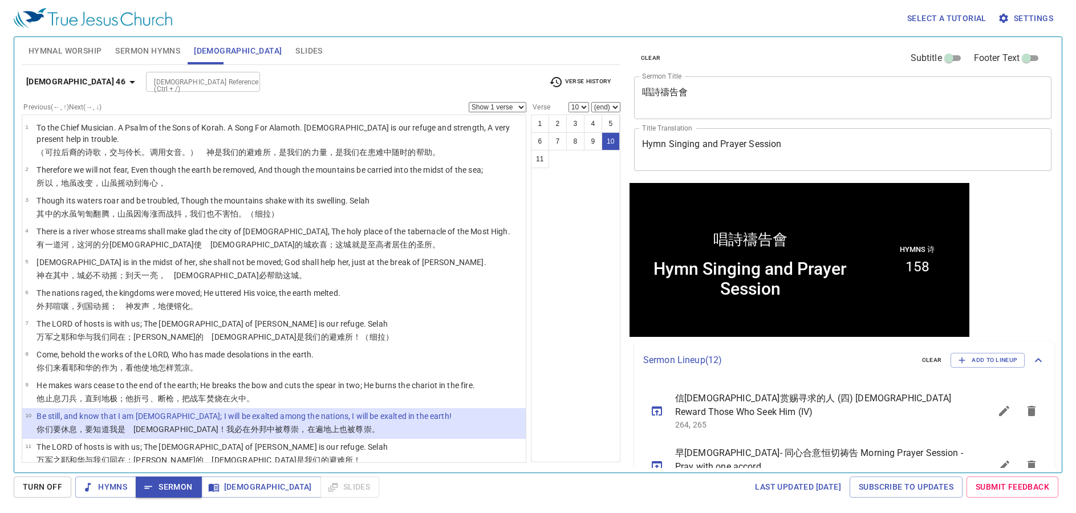
scroll to position [1, 0]
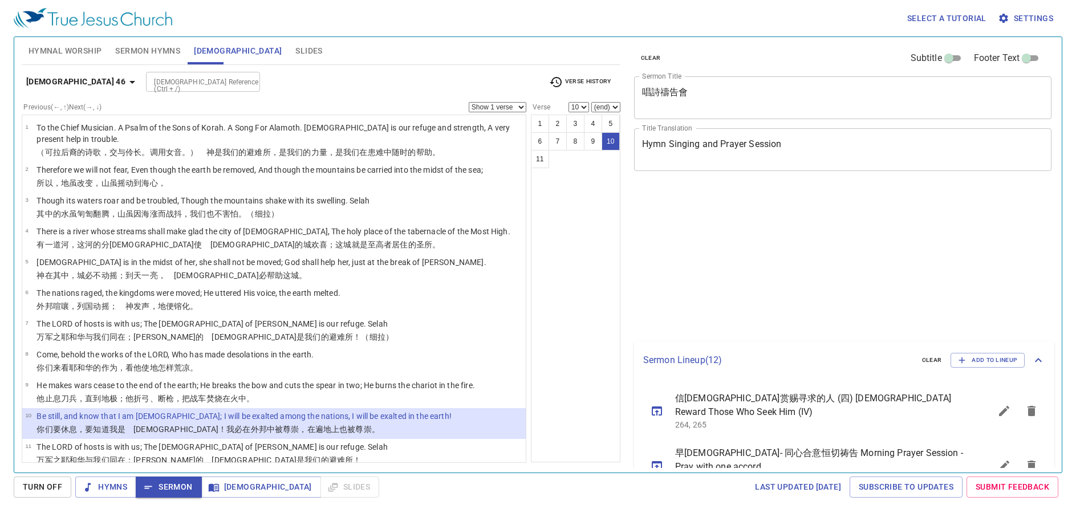
select select "10"
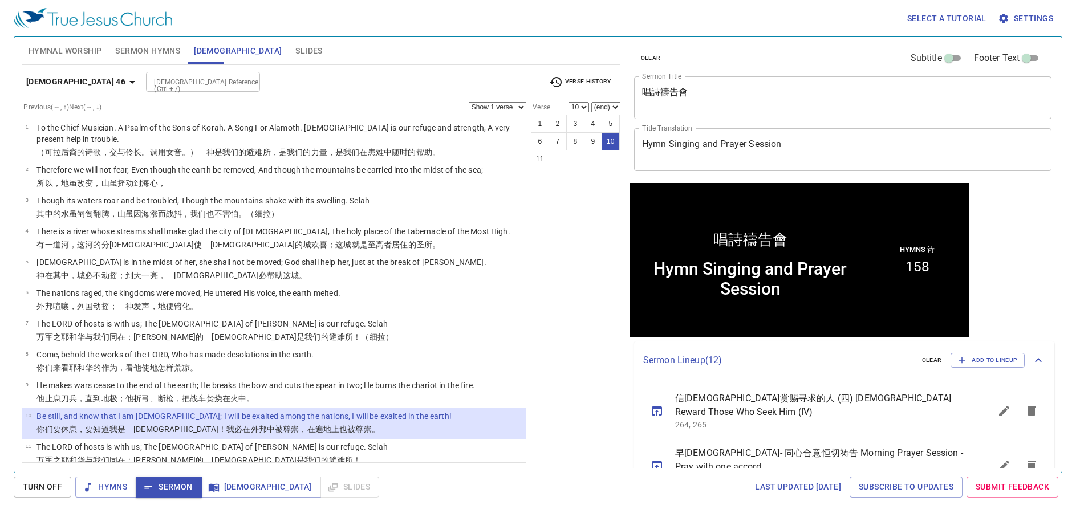
scroll to position [1, 0]
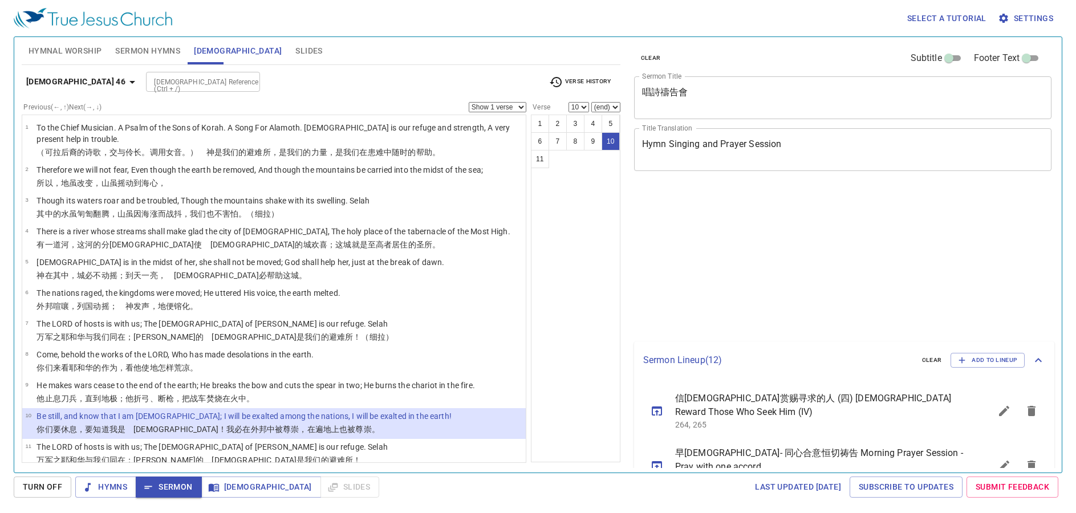
select select "10"
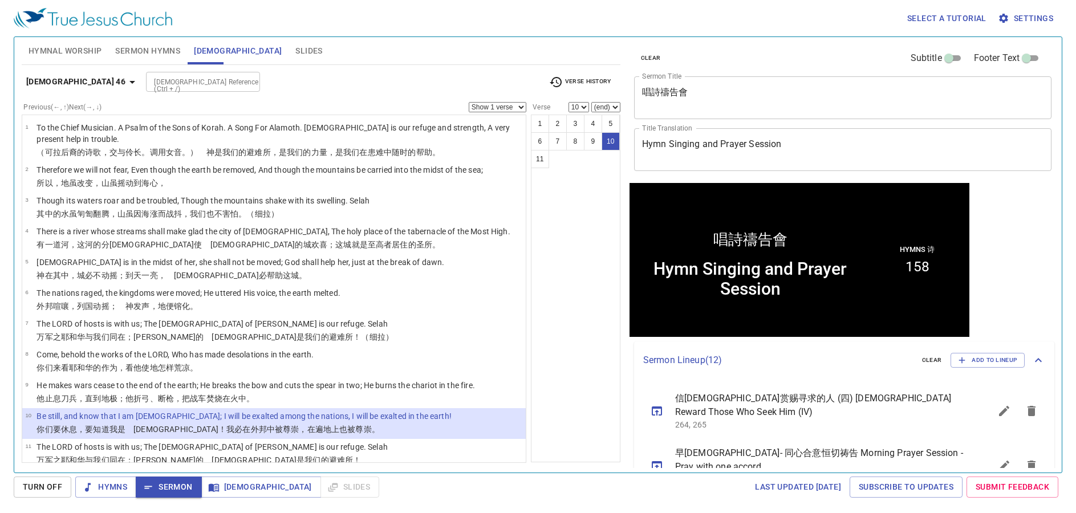
scroll to position [1, 0]
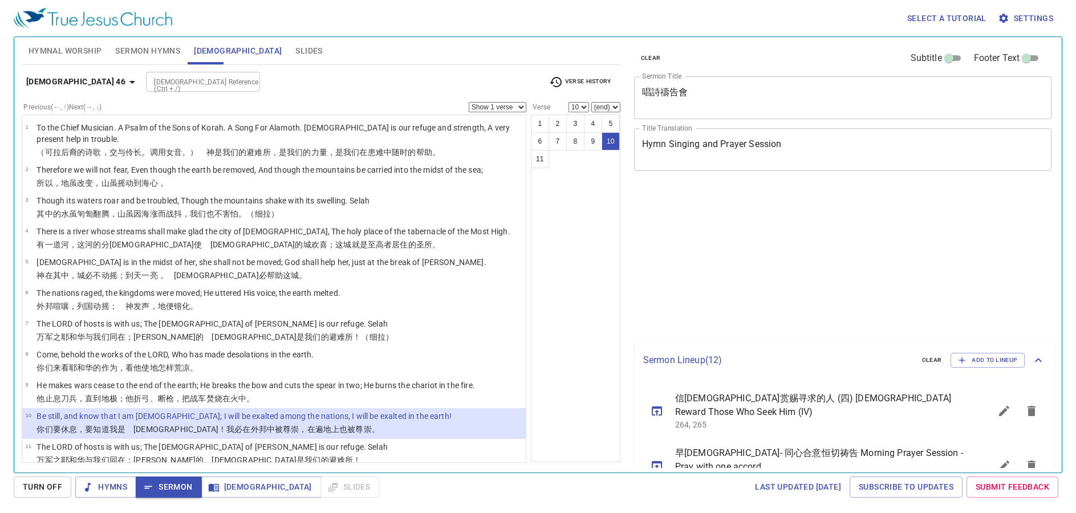
select select "10"
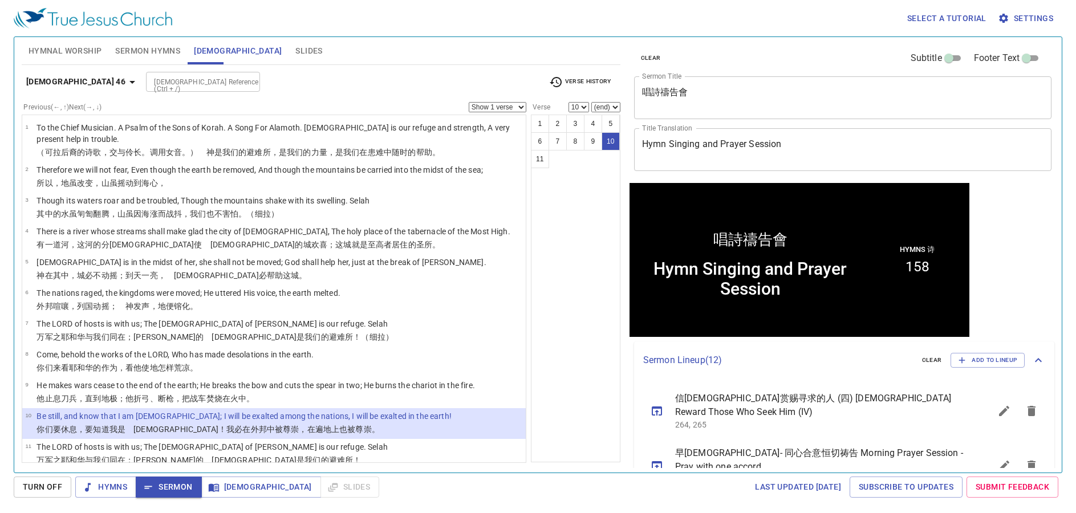
scroll to position [1, 0]
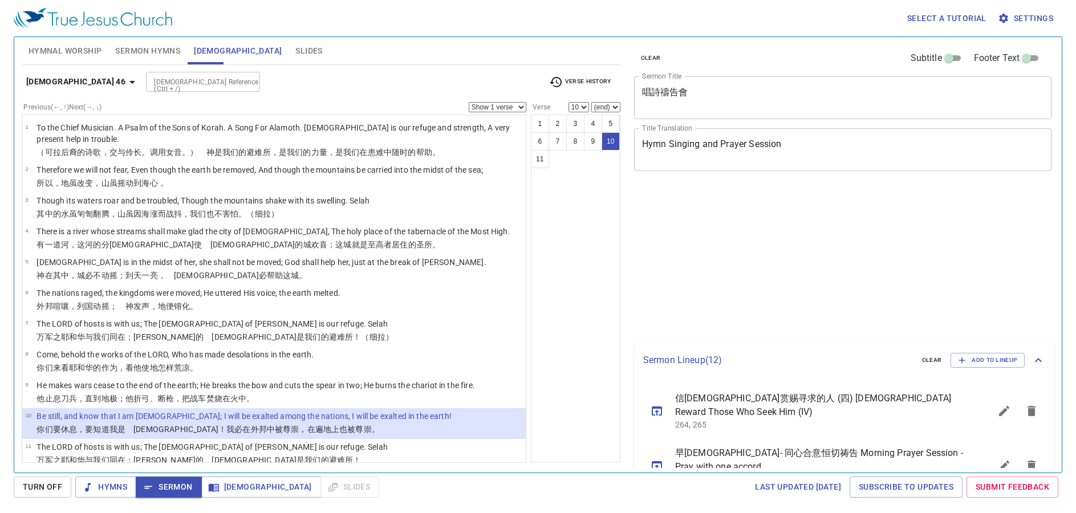
select select "10"
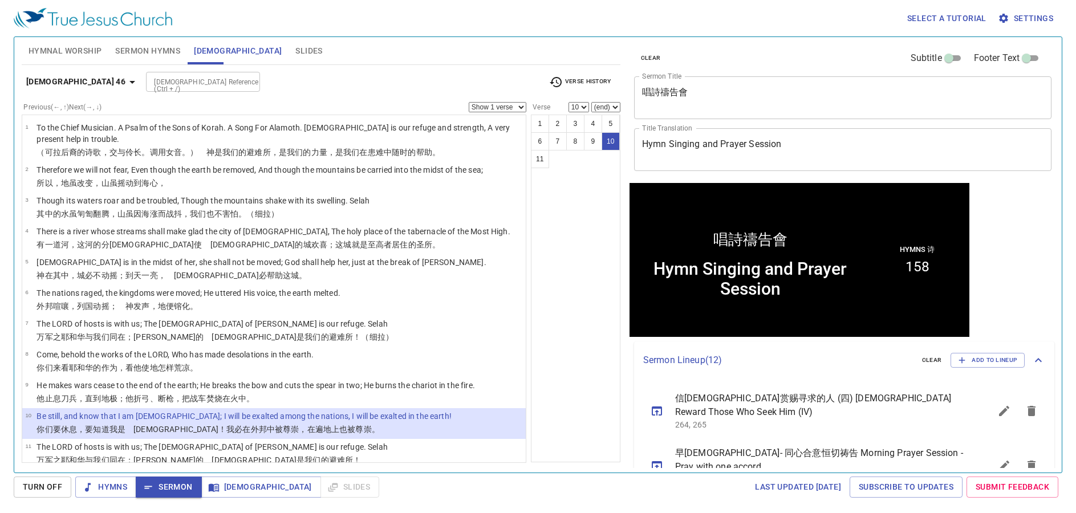
scroll to position [1, 0]
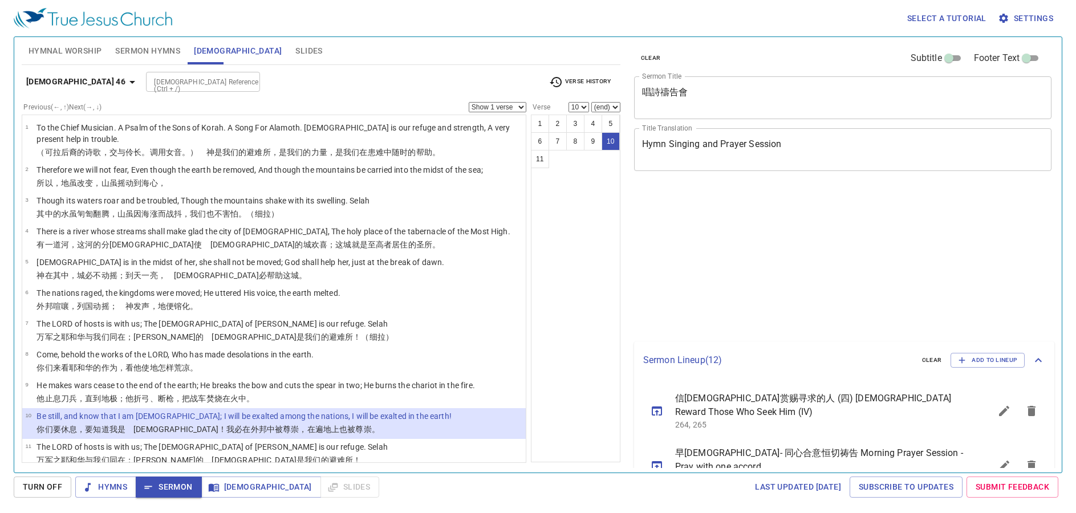
select select "10"
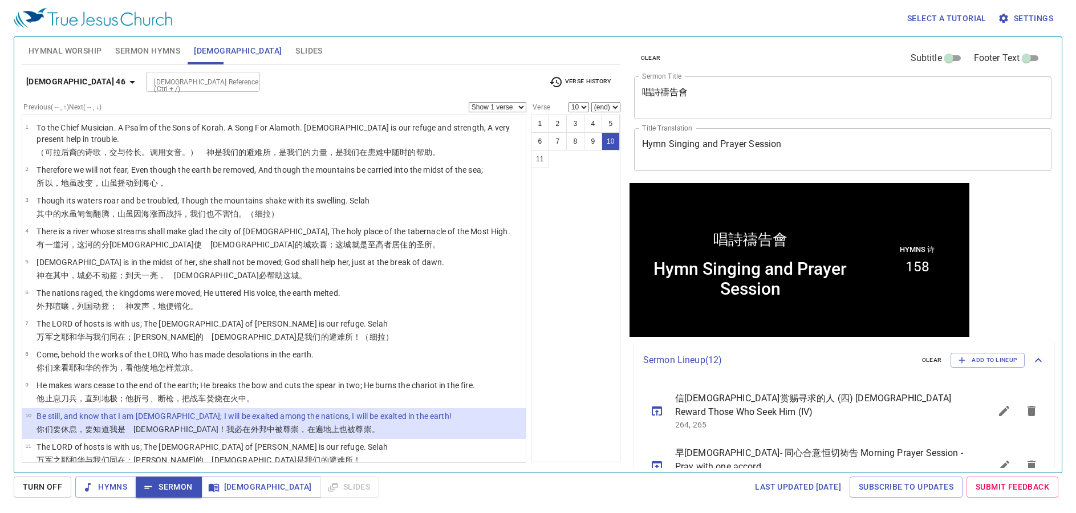
scroll to position [1, 0]
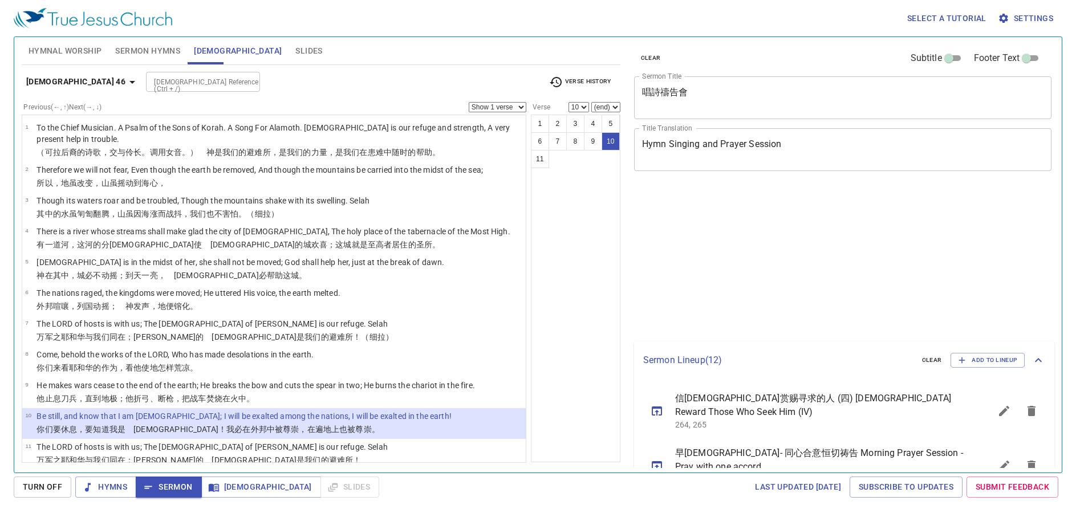
select select "10"
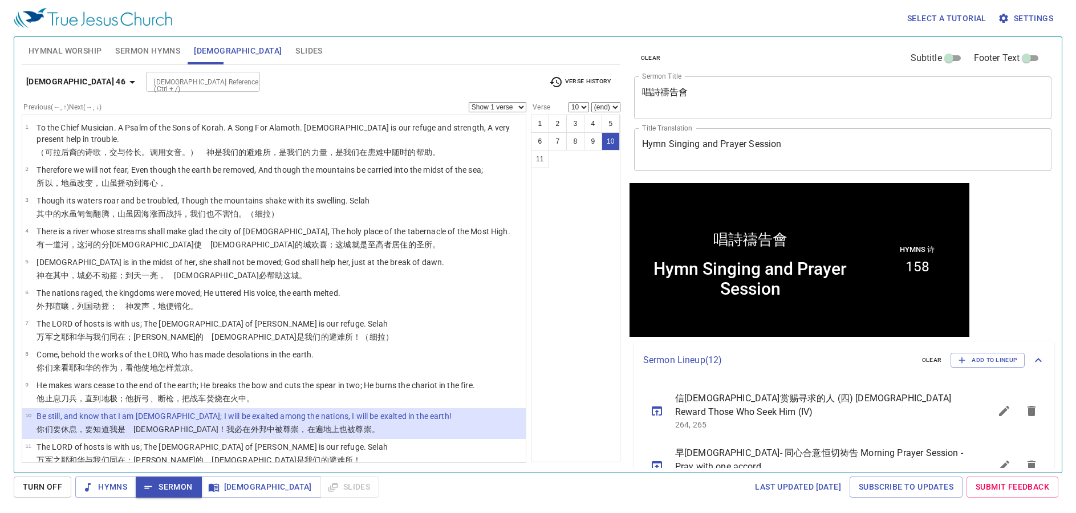
scroll to position [1, 0]
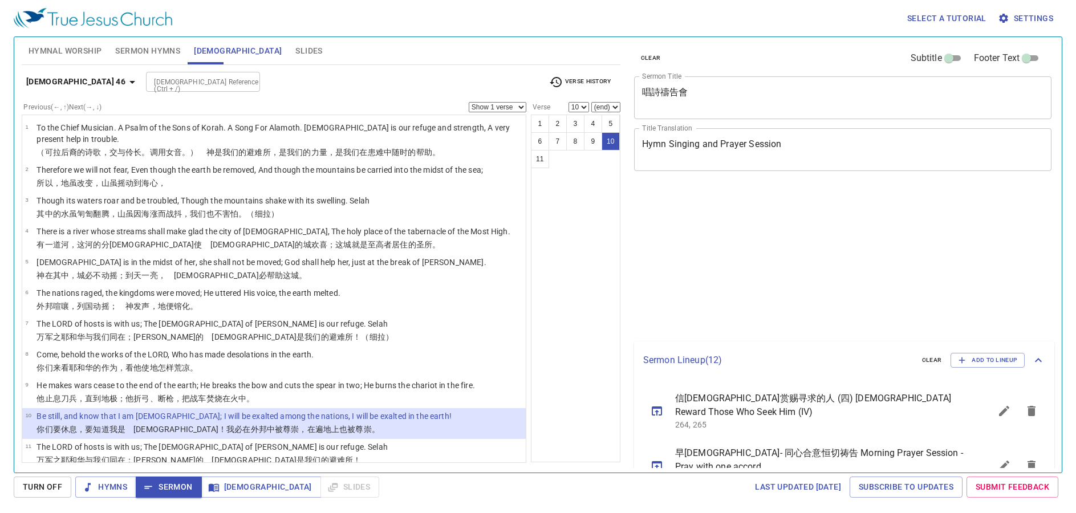
select select "10"
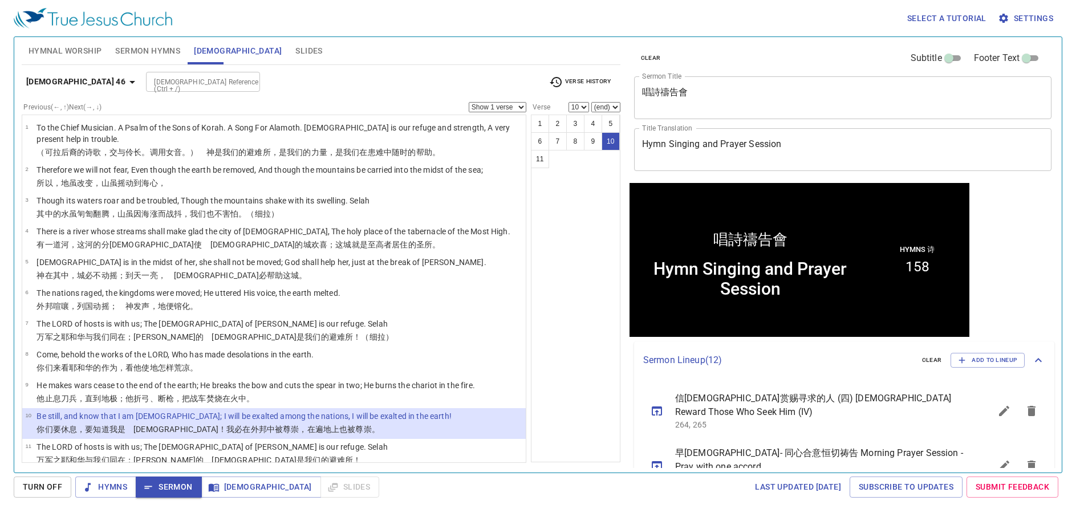
scroll to position [1, 0]
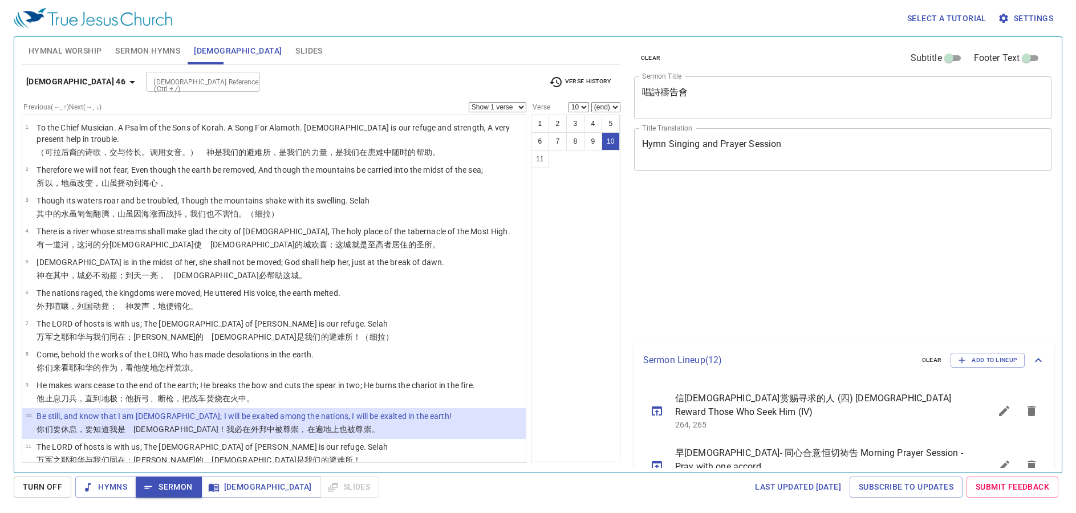
select select "10"
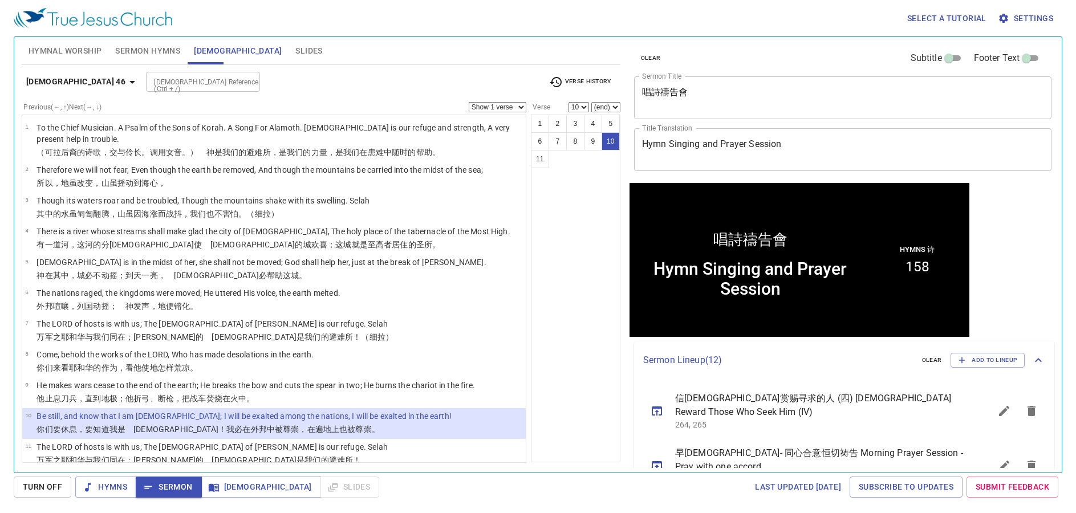
scroll to position [1, 0]
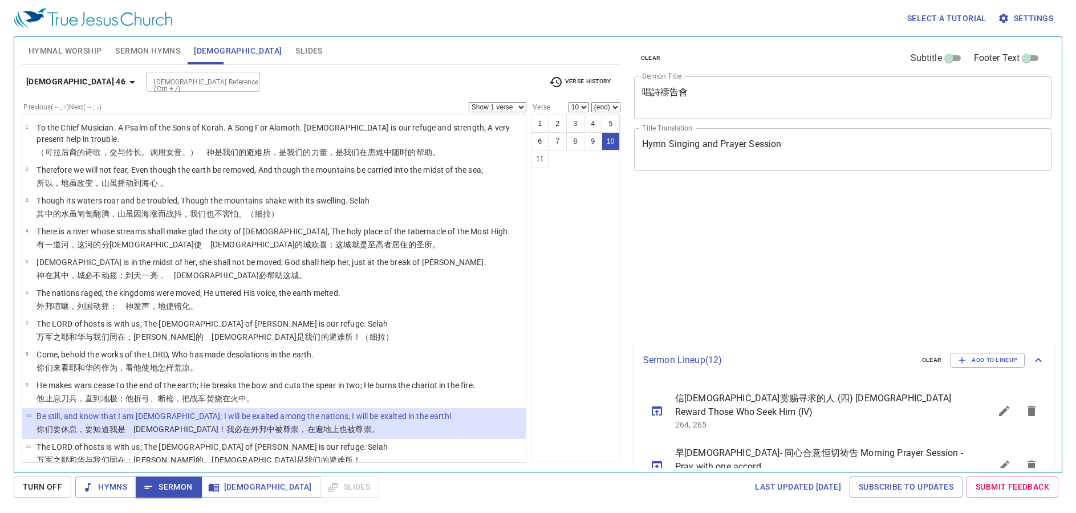
select select "10"
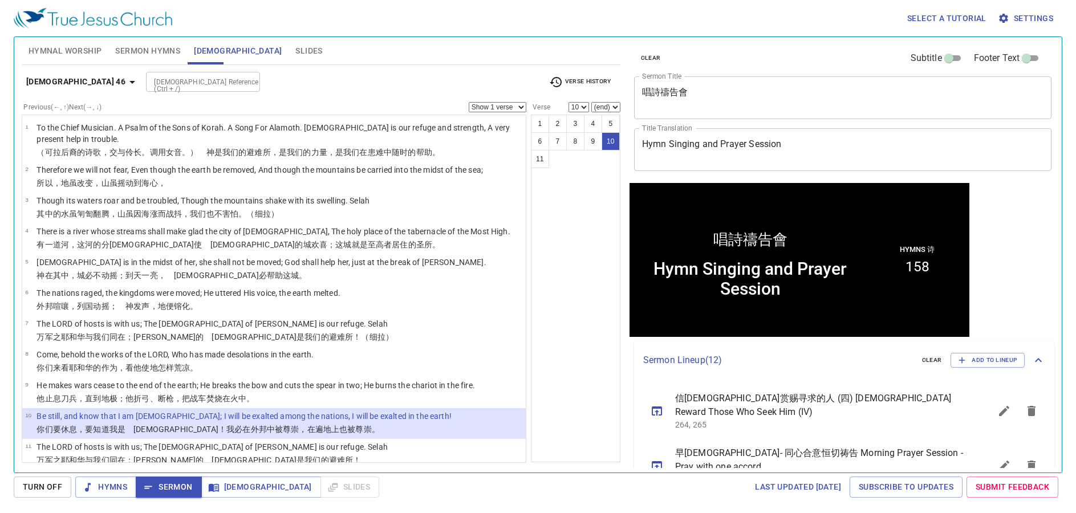
scroll to position [1, 0]
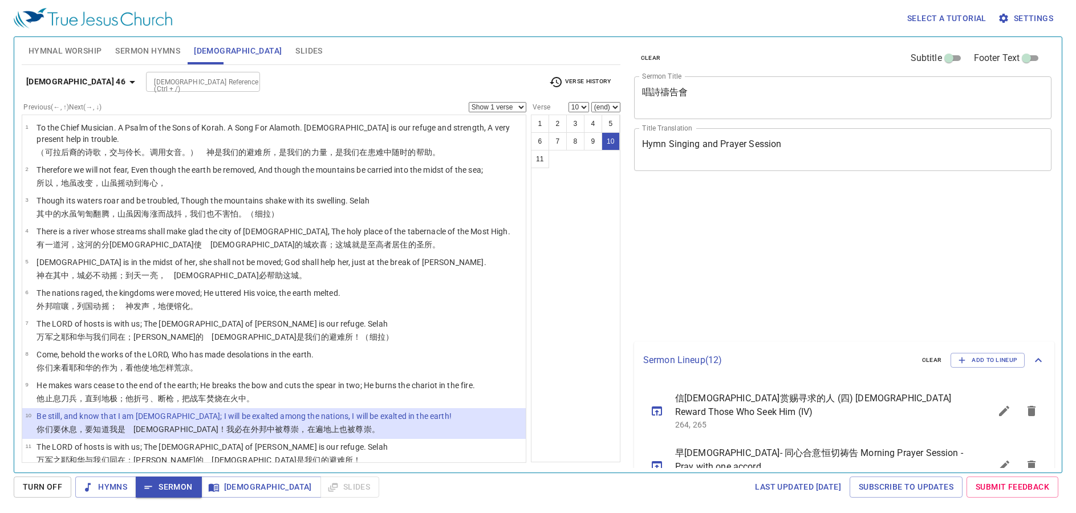
select select "10"
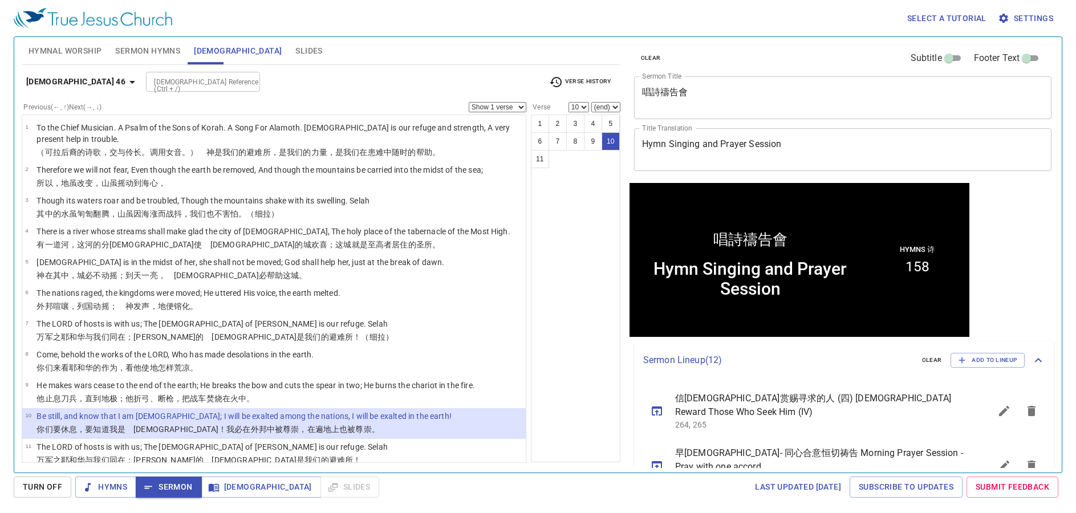
scroll to position [1, 0]
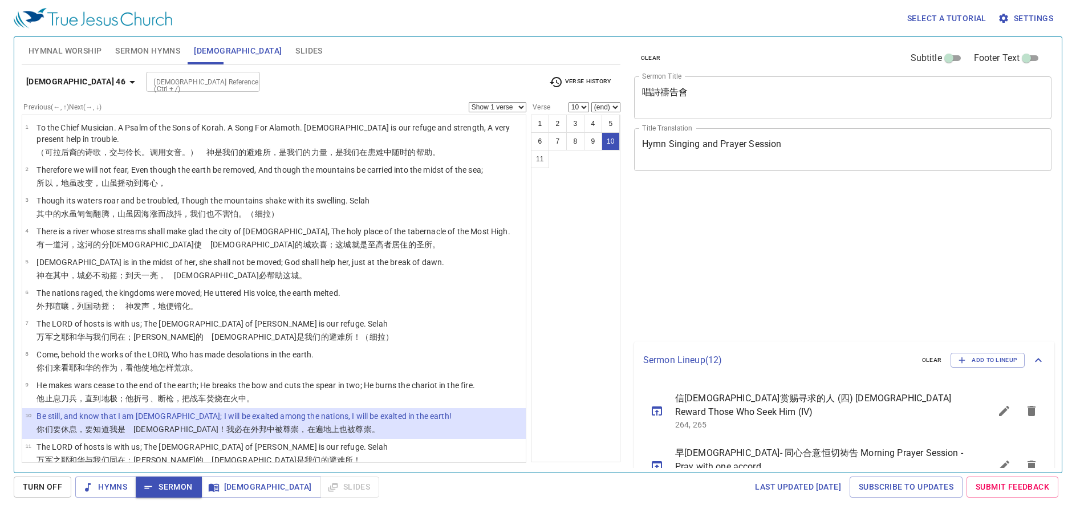
select select "10"
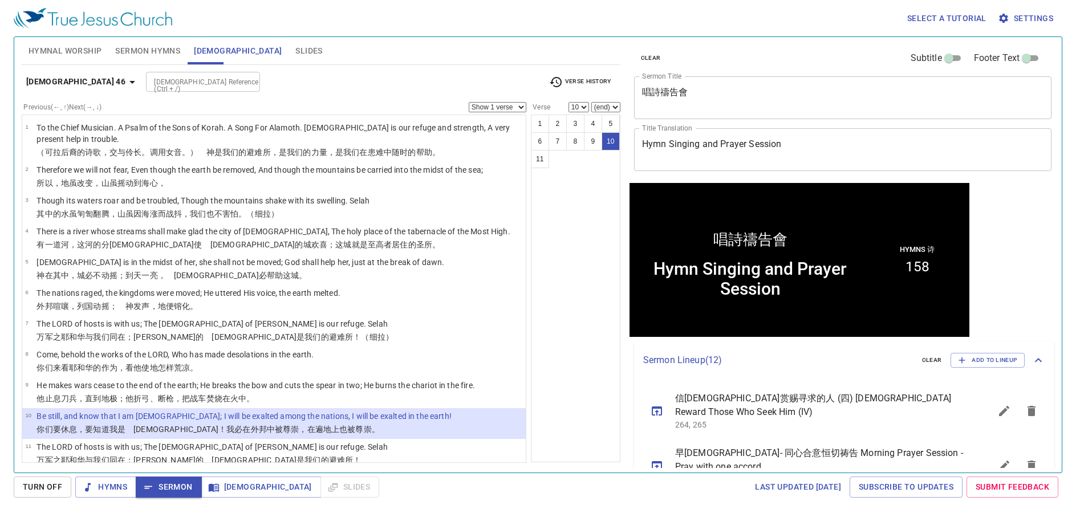
scroll to position [1, 0]
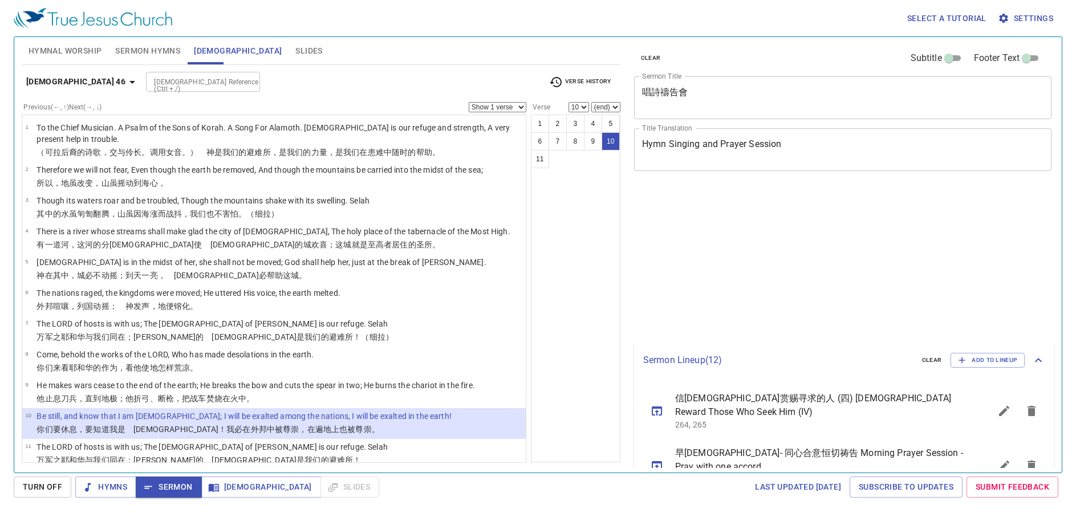
select select "10"
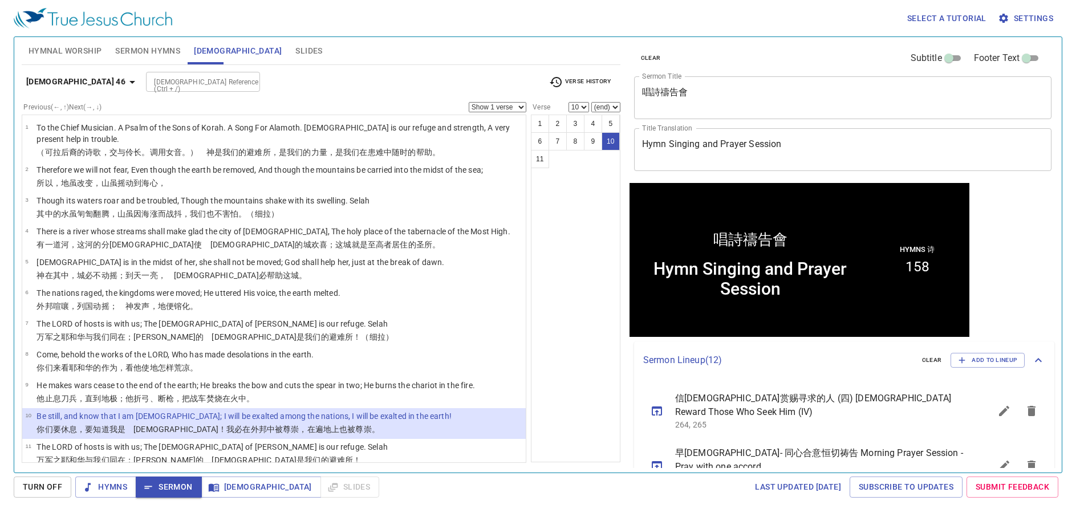
scroll to position [1, 0]
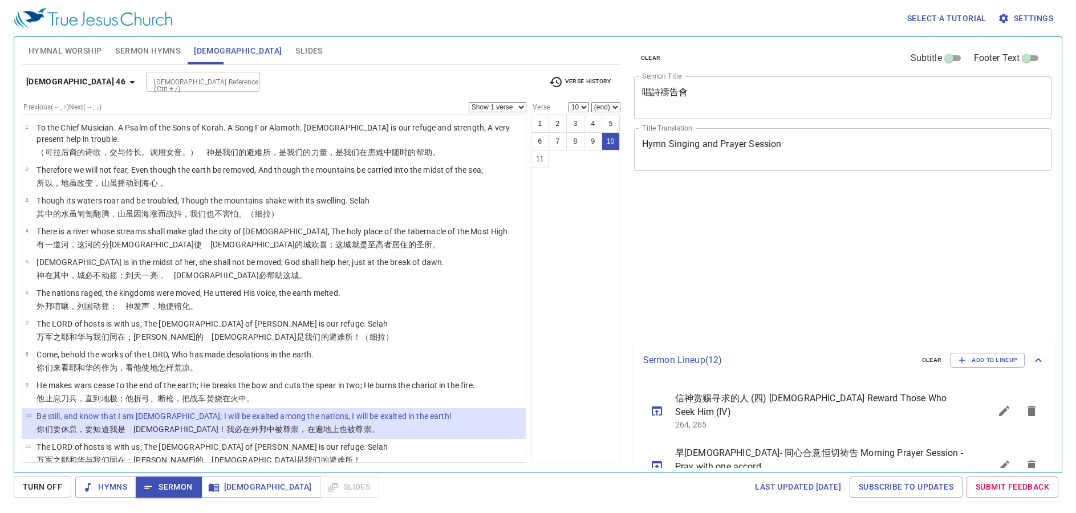
select select "10"
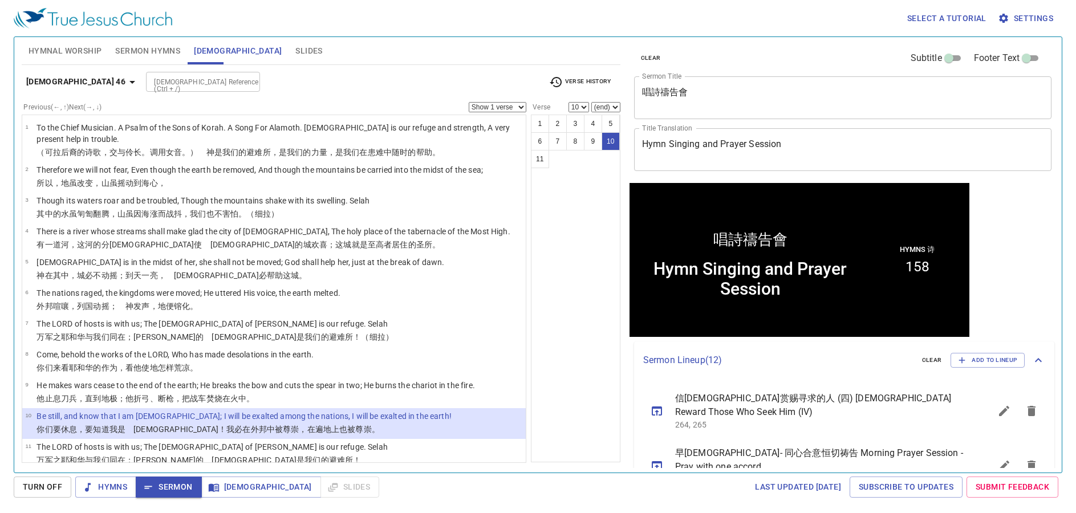
scroll to position [1, 0]
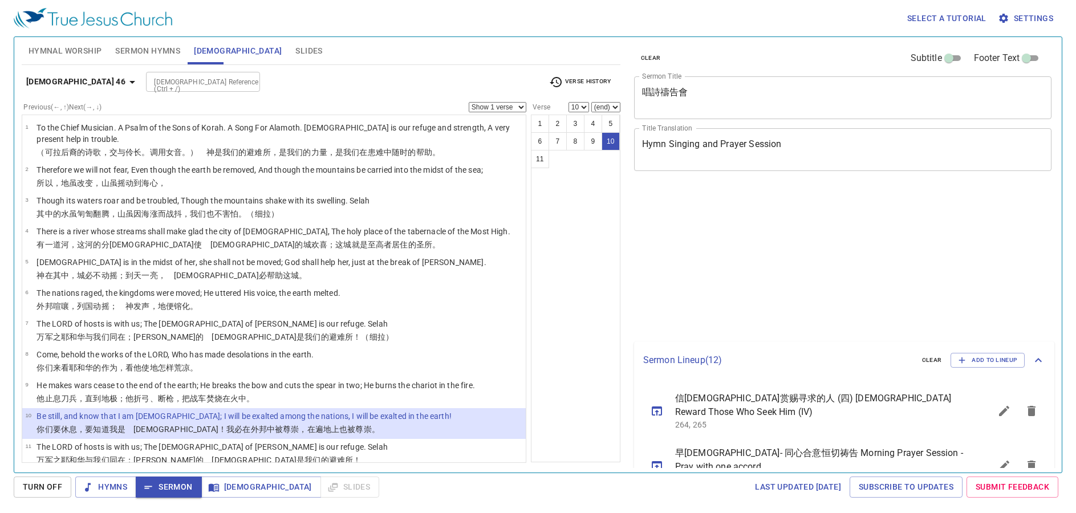
select select "10"
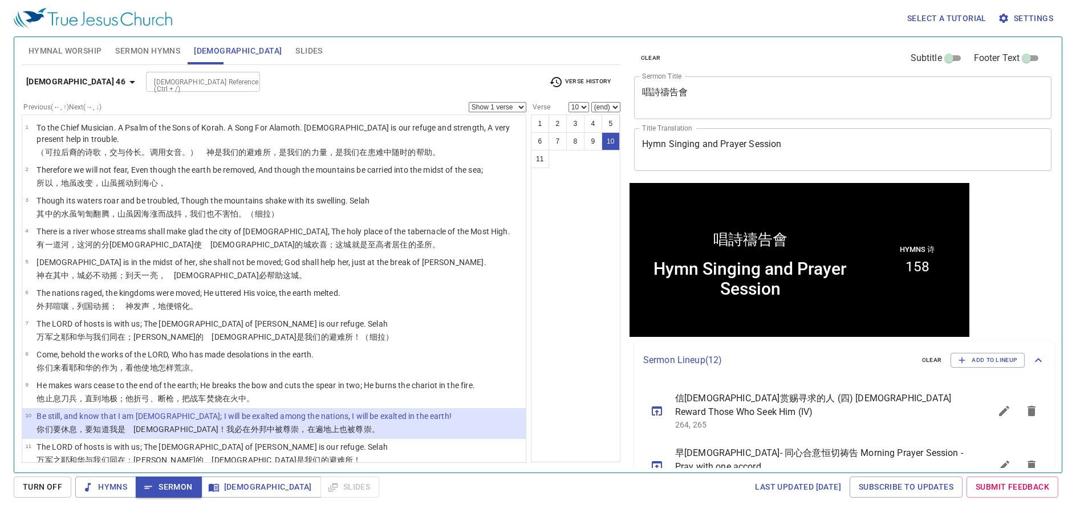
scroll to position [1, 0]
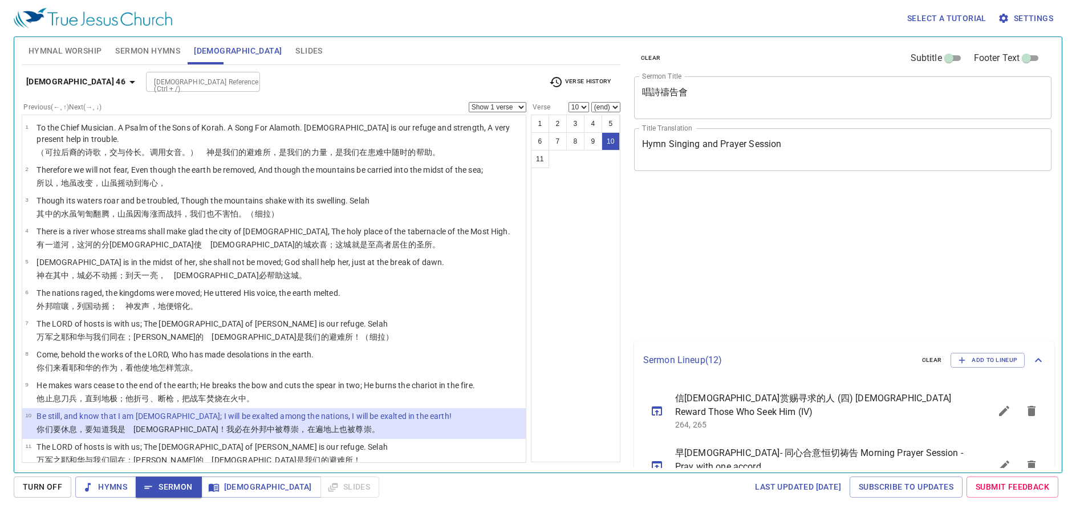
select select "10"
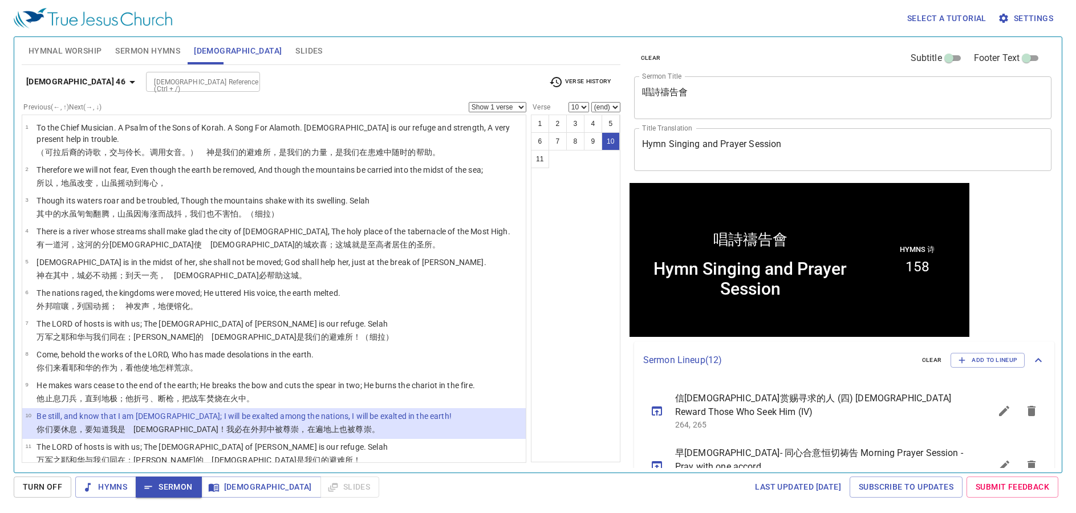
scroll to position [1, 0]
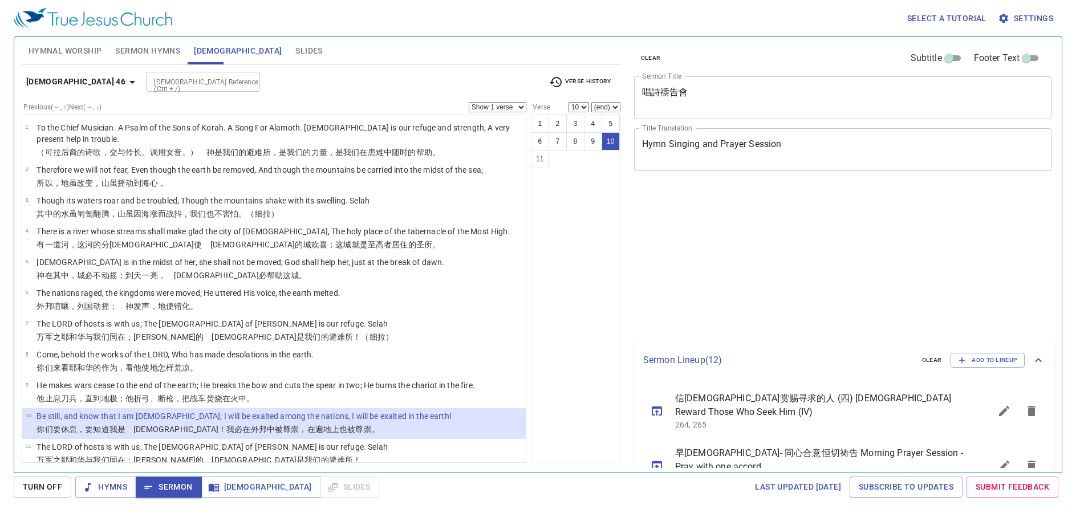
select select "10"
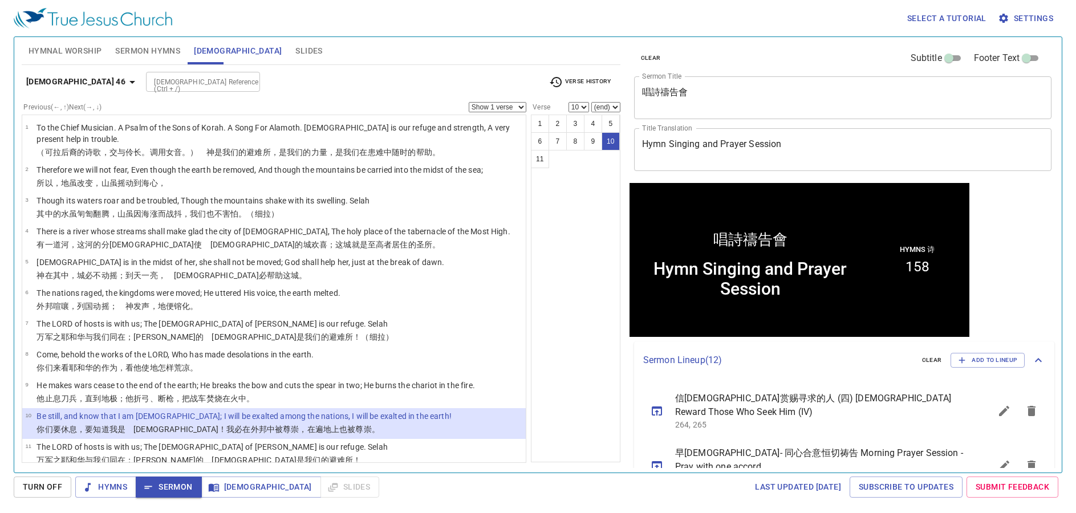
scroll to position [1, 0]
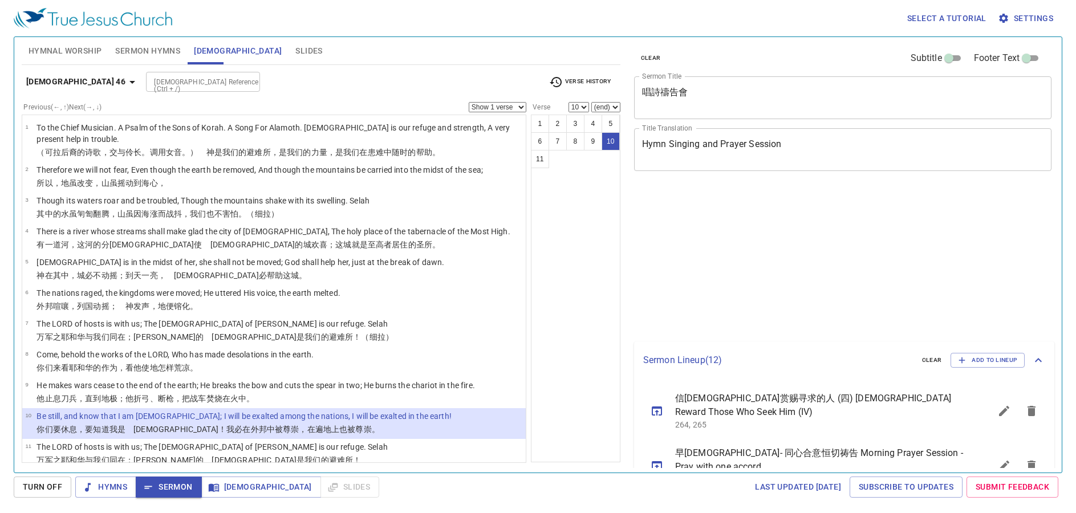
select select "10"
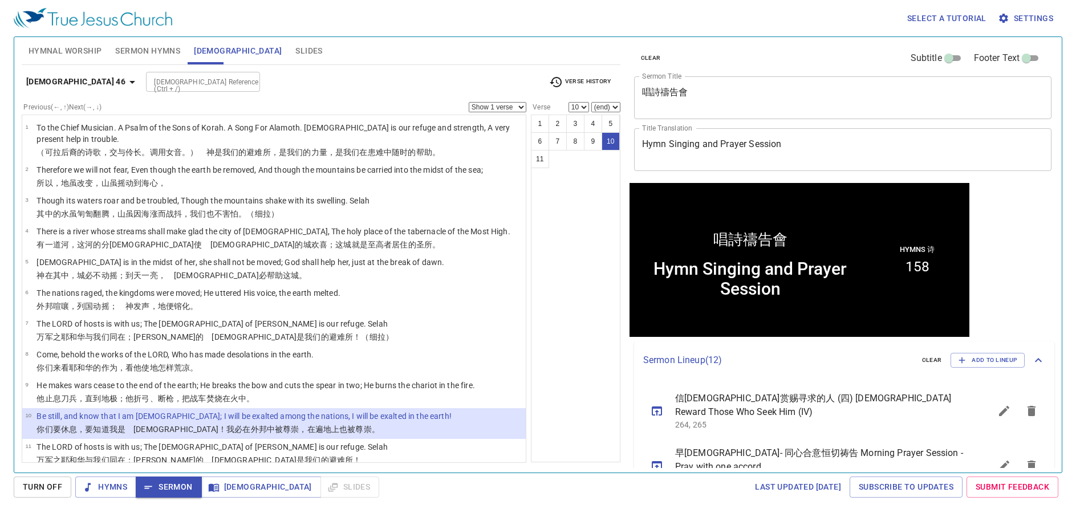
scroll to position [1, 0]
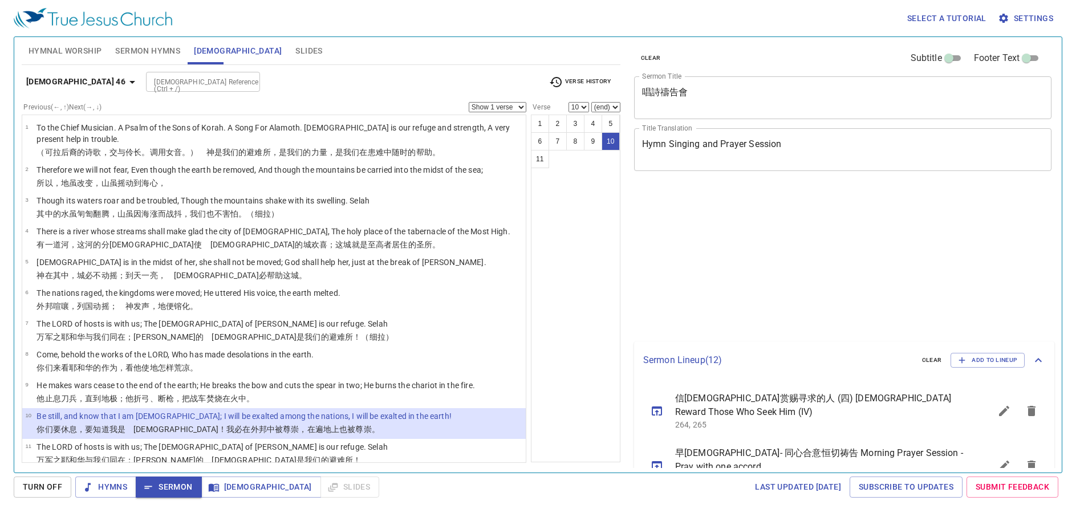
select select "10"
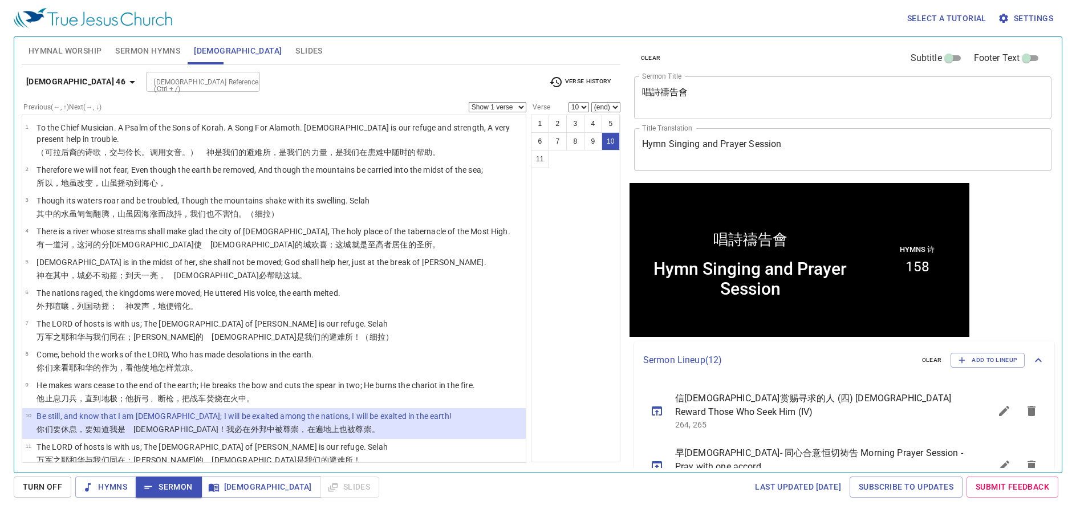
scroll to position [1, 0]
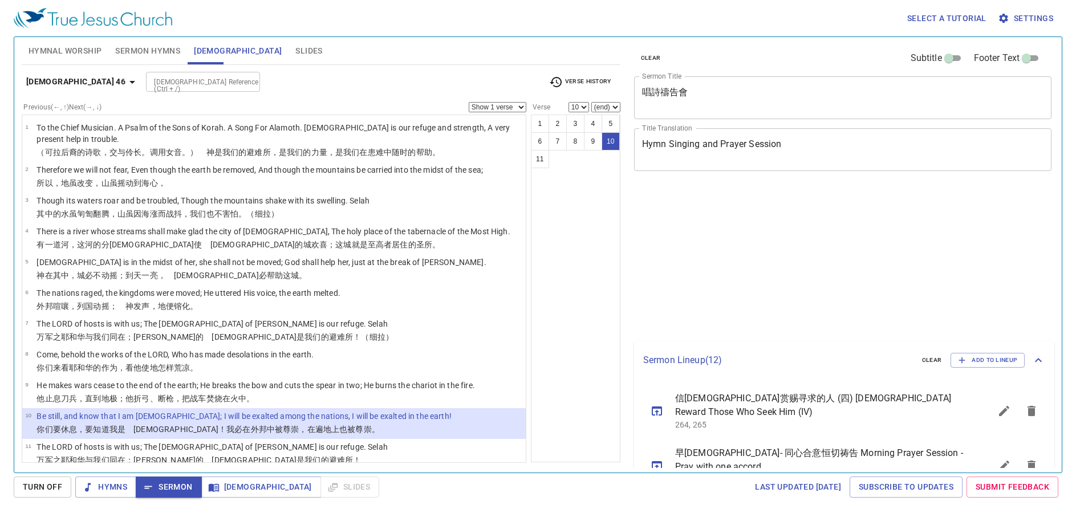
select select "10"
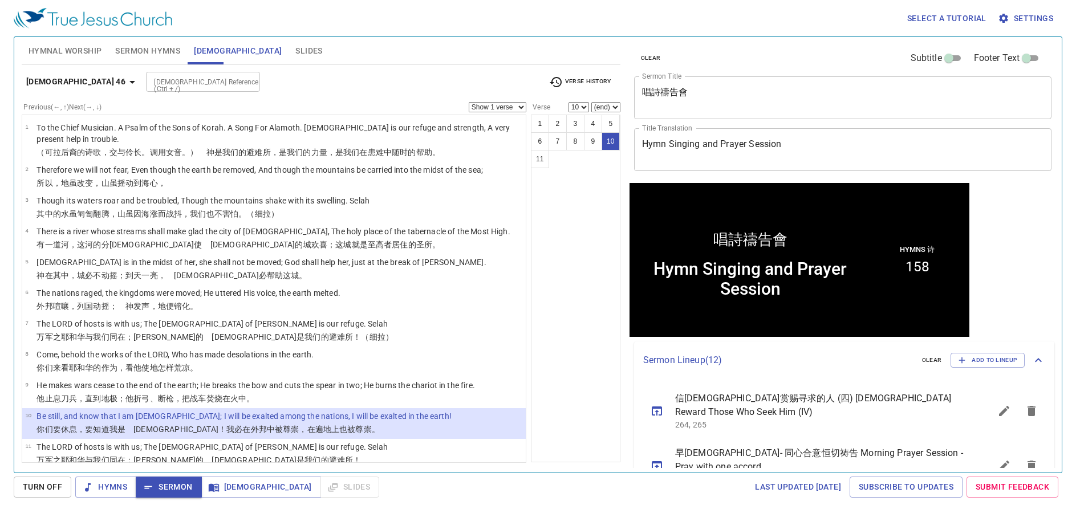
scroll to position [1, 0]
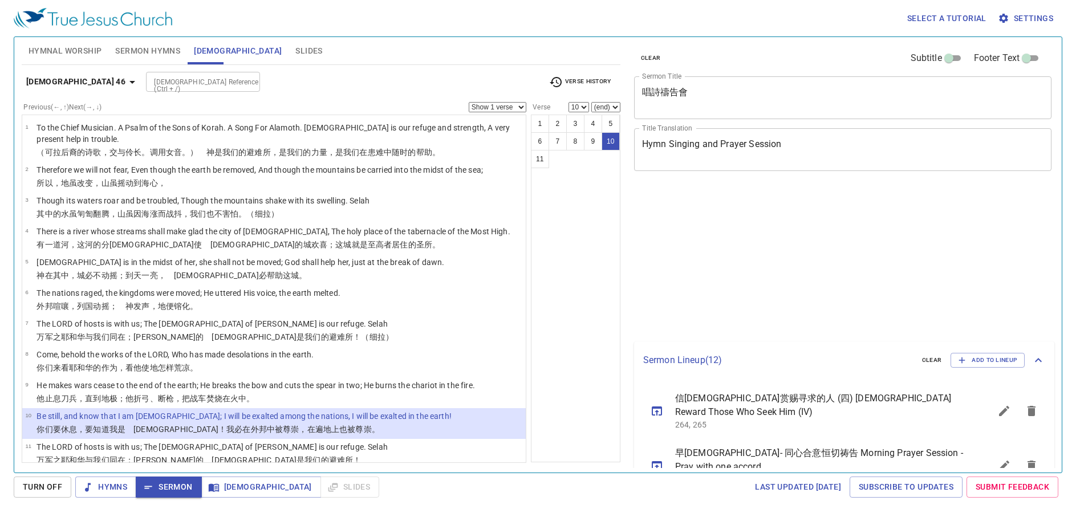
select select "10"
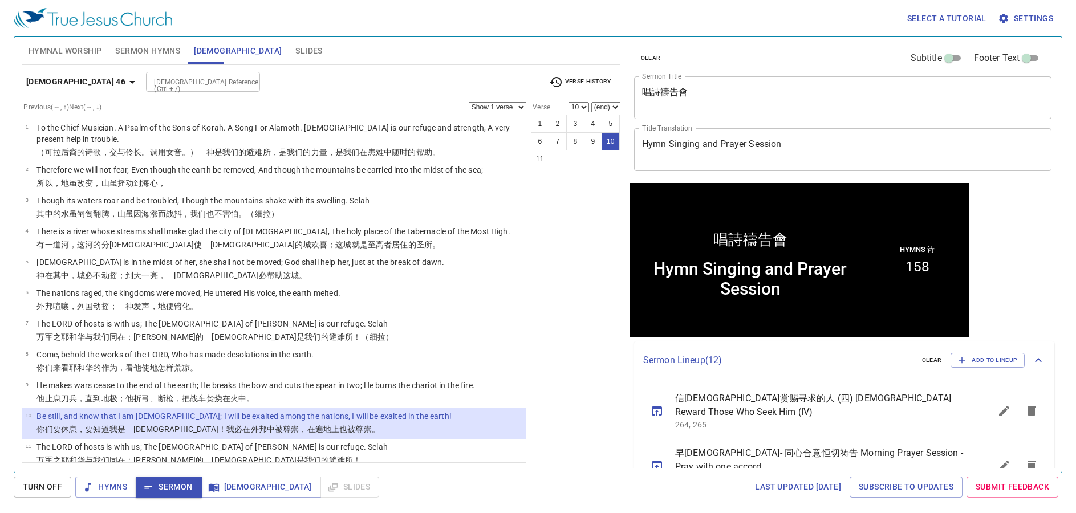
scroll to position [1, 0]
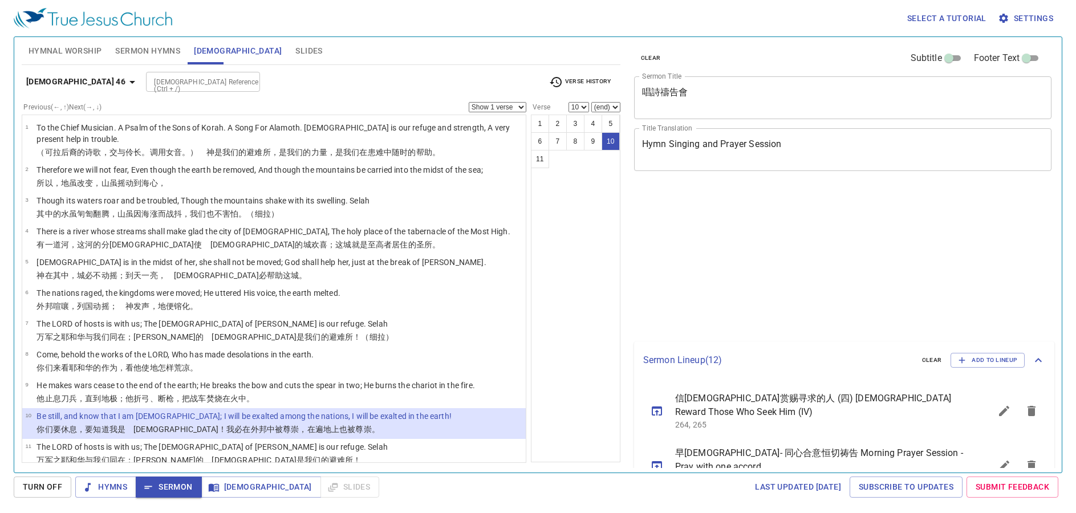
select select "10"
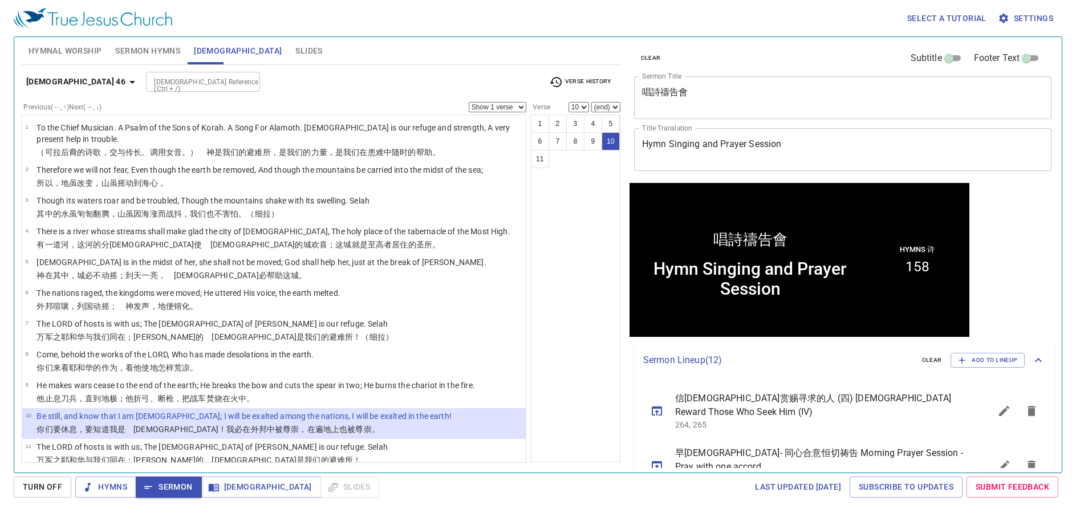
scroll to position [1, 0]
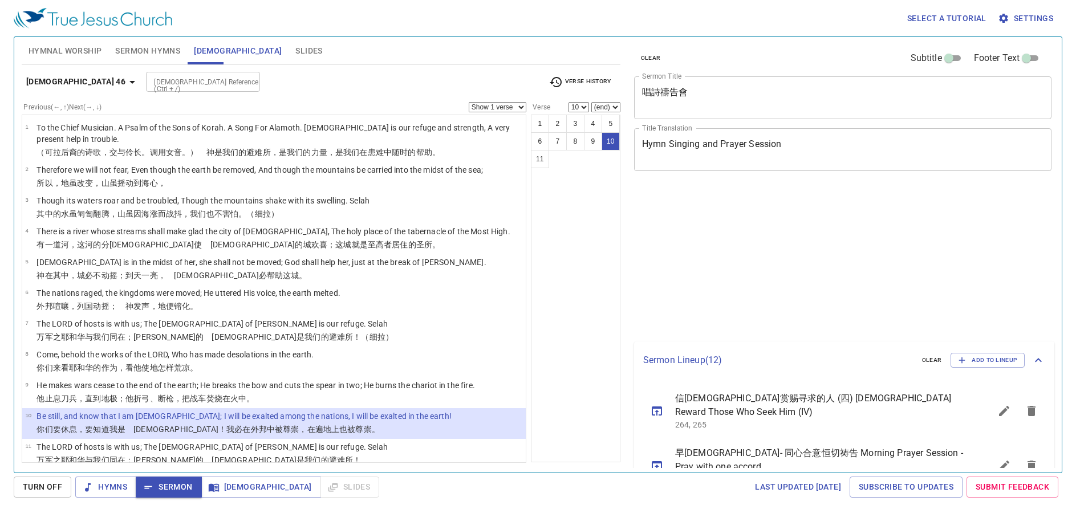
select select "10"
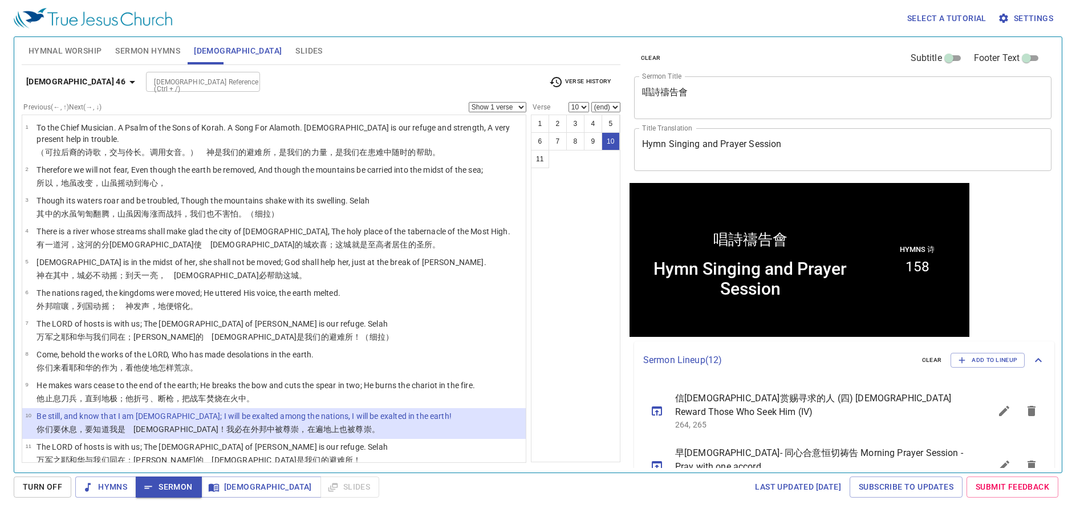
scroll to position [1, 0]
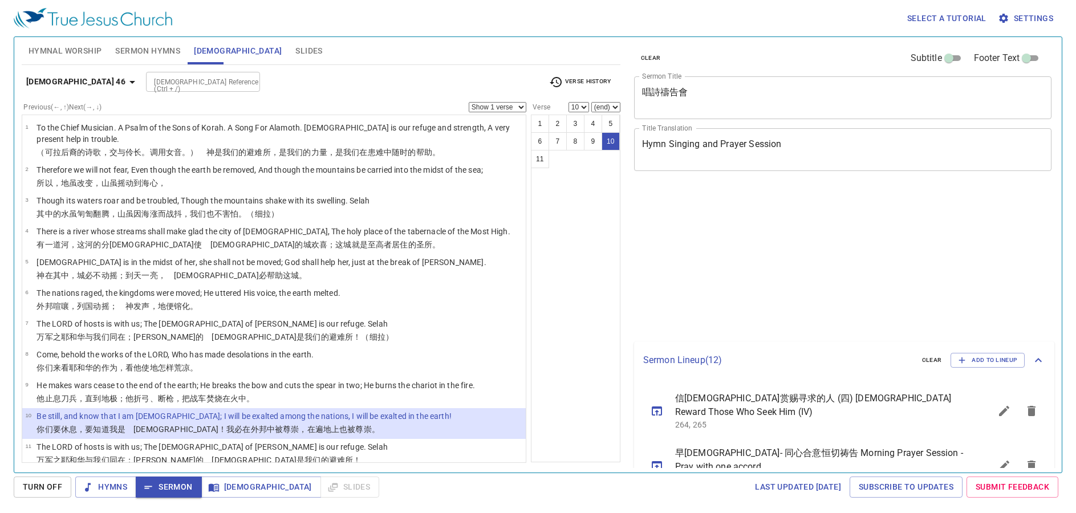
select select "10"
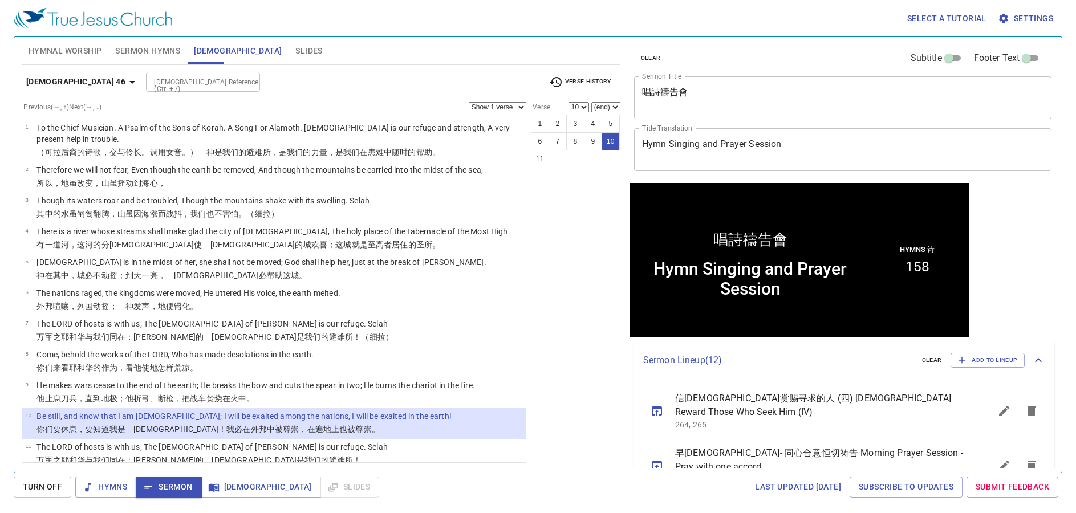
scroll to position [1, 0]
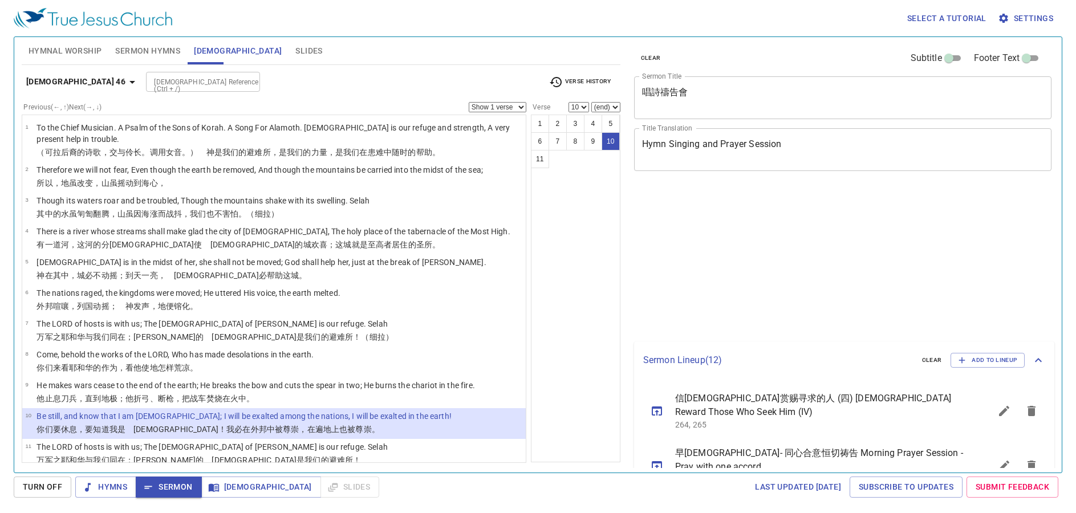
select select "10"
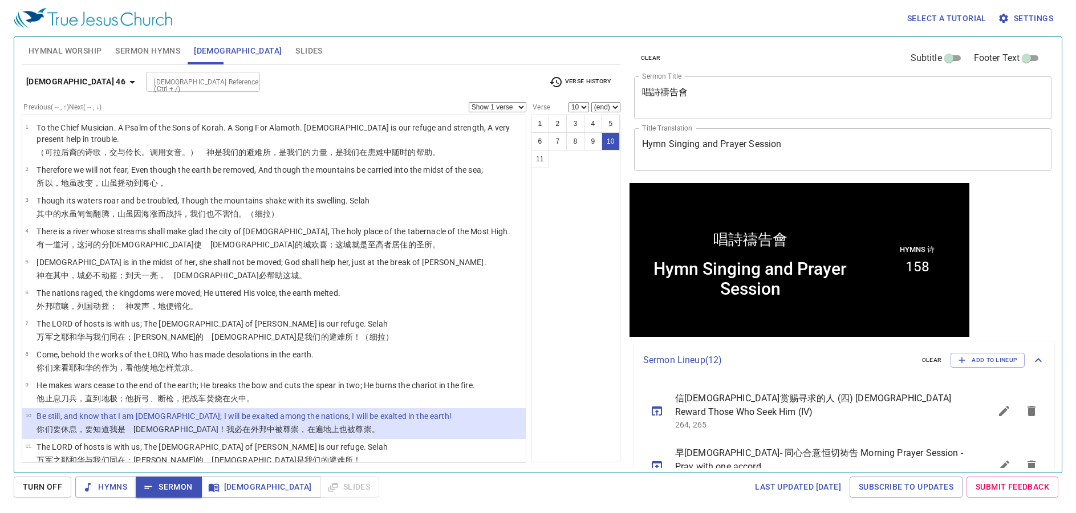
scroll to position [1, 0]
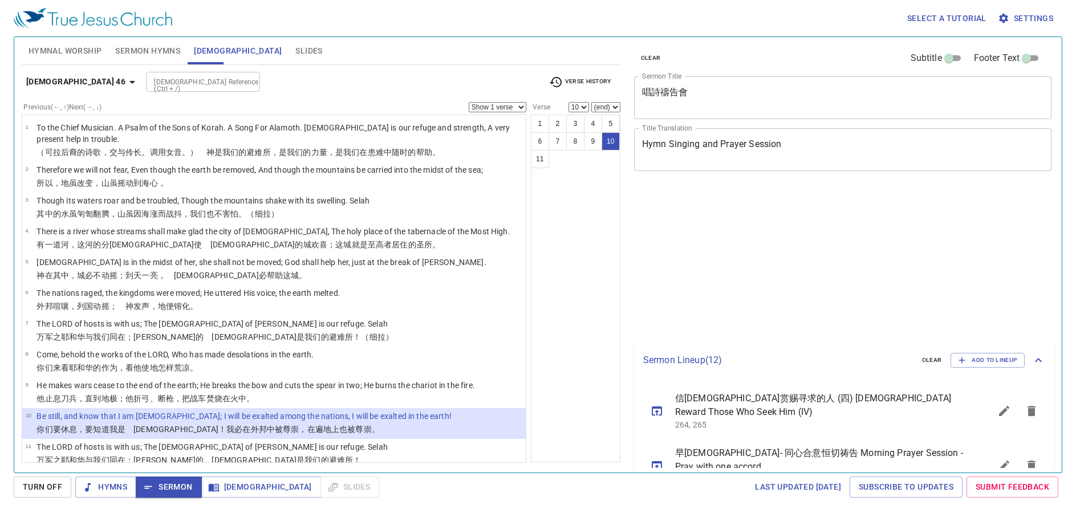
select select "10"
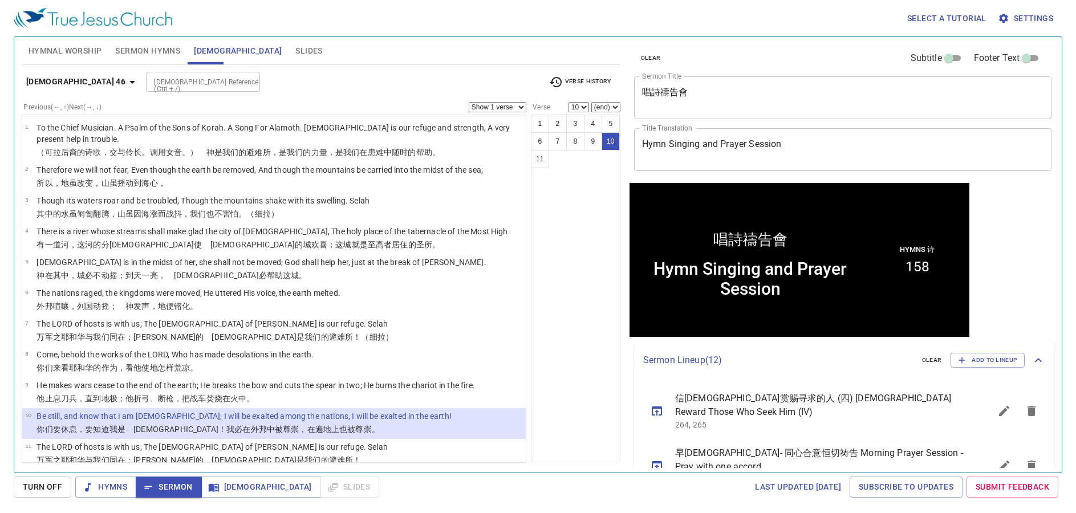
scroll to position [1, 0]
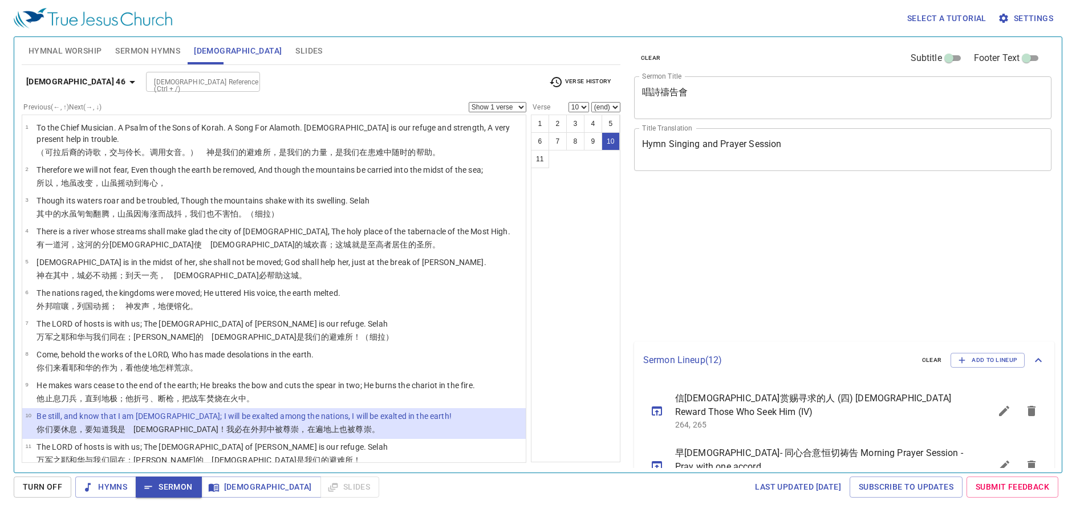
select select "10"
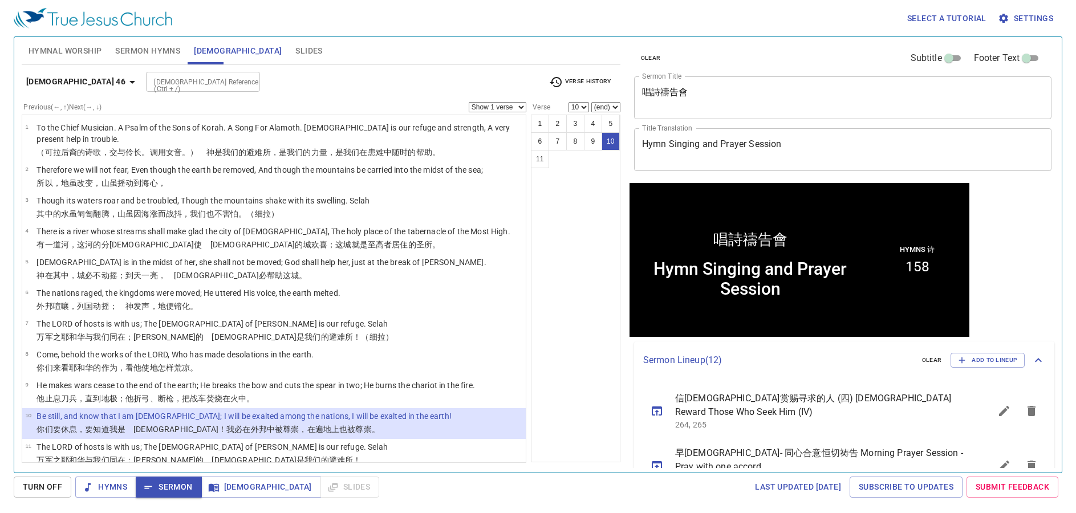
scroll to position [1, 0]
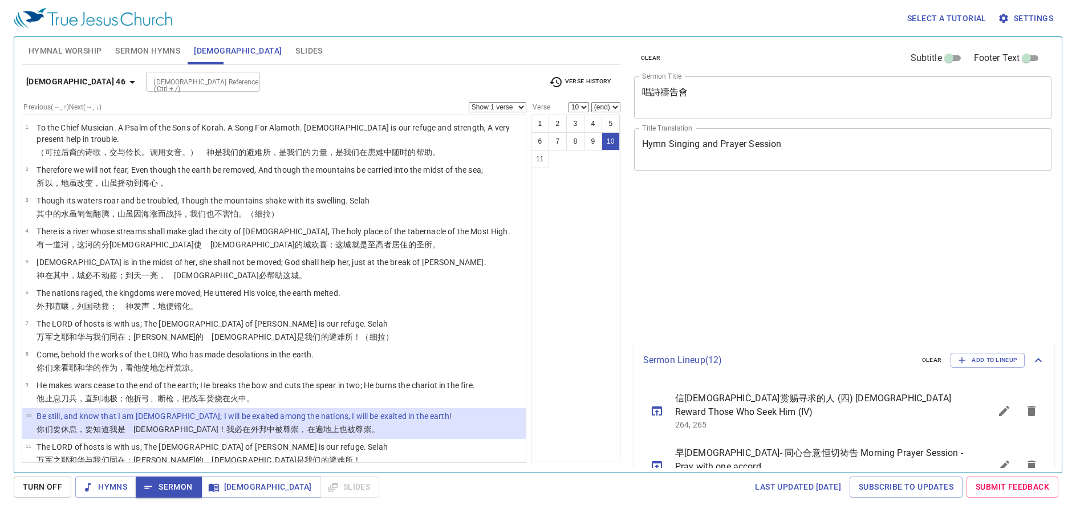
select select "10"
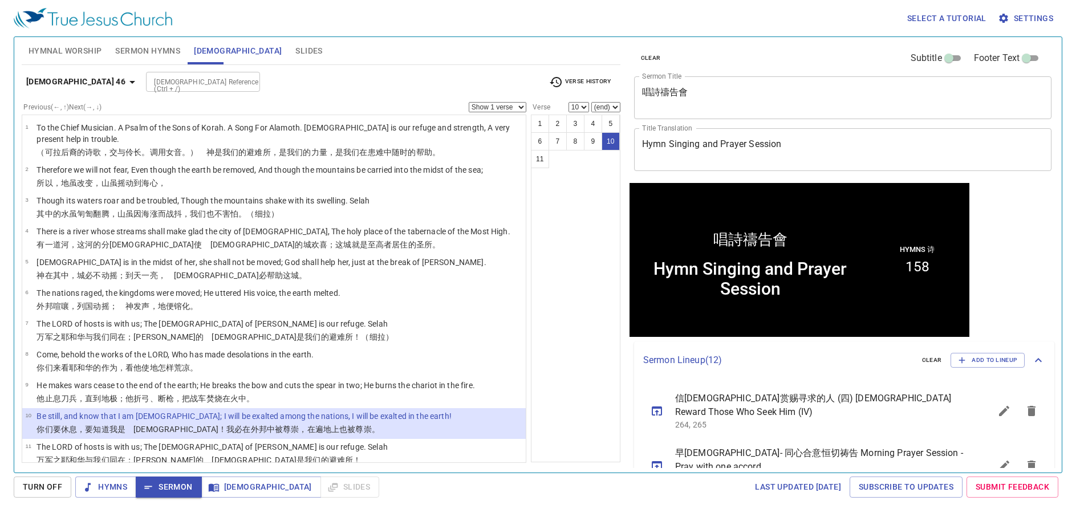
scroll to position [1, 0]
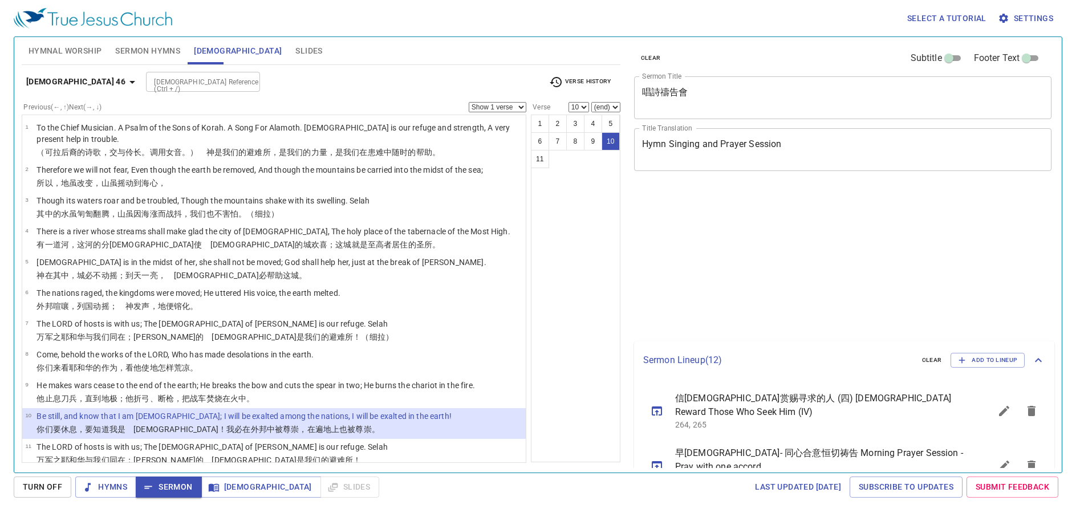
select select "10"
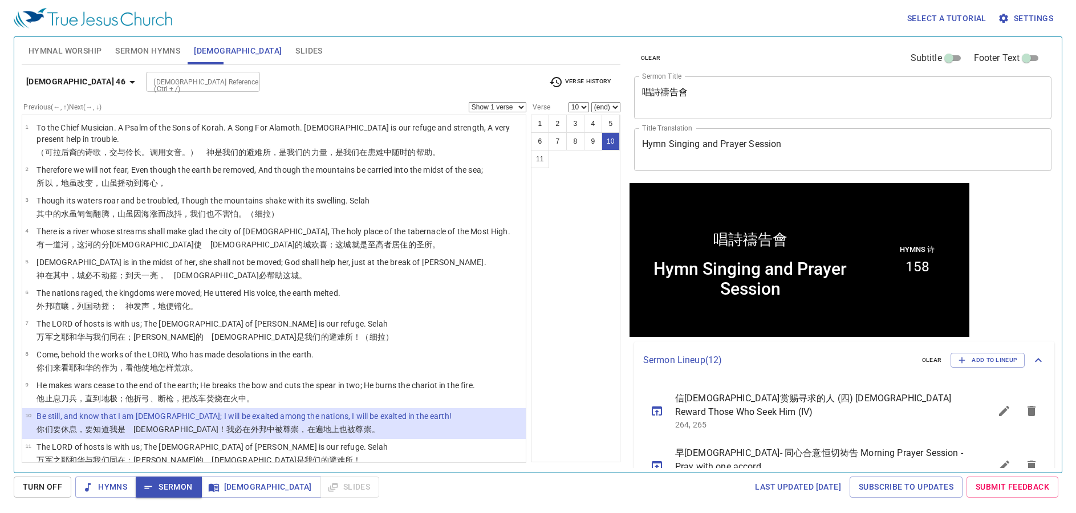
scroll to position [1, 0]
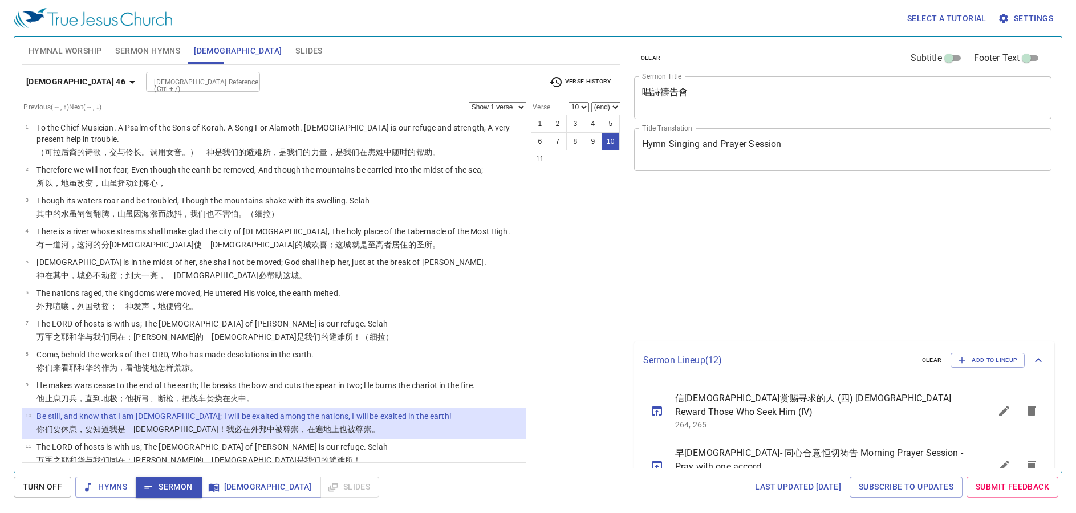
select select "10"
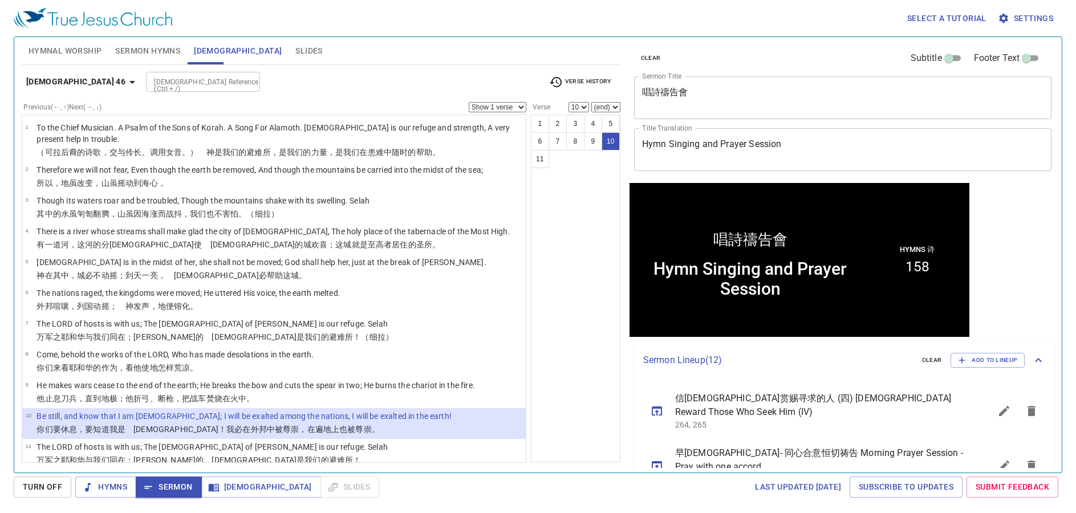
scroll to position [1, 0]
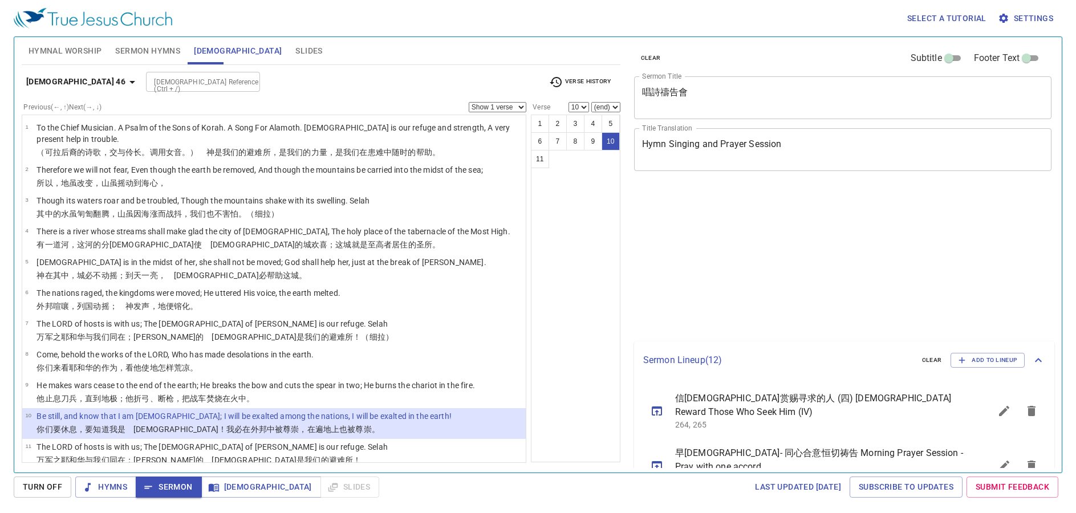
select select "10"
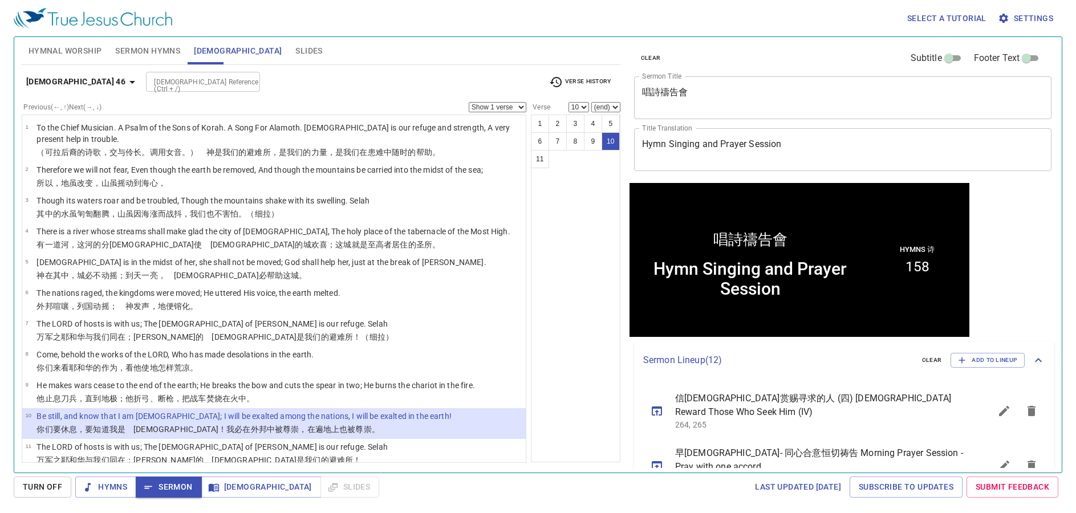
scroll to position [1, 0]
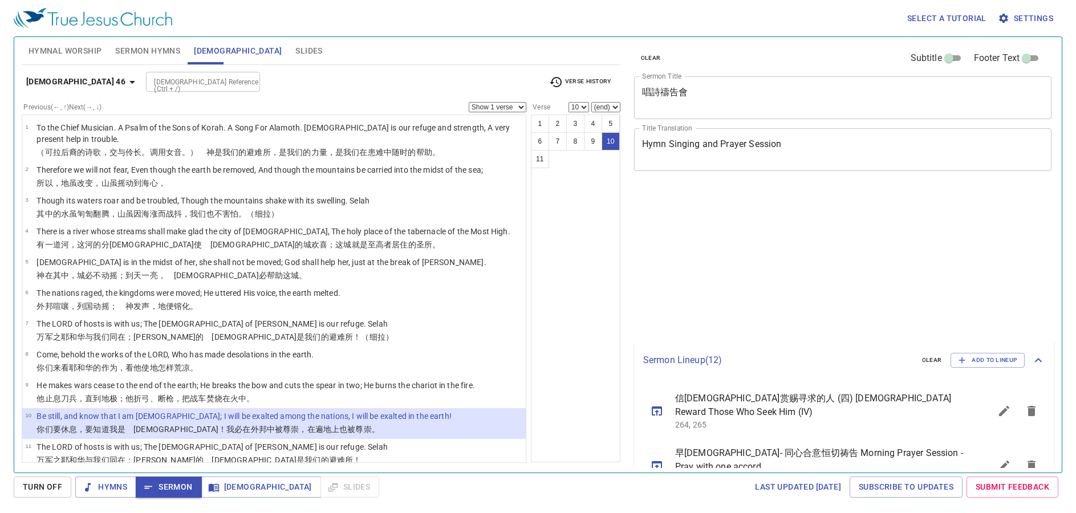
select select "10"
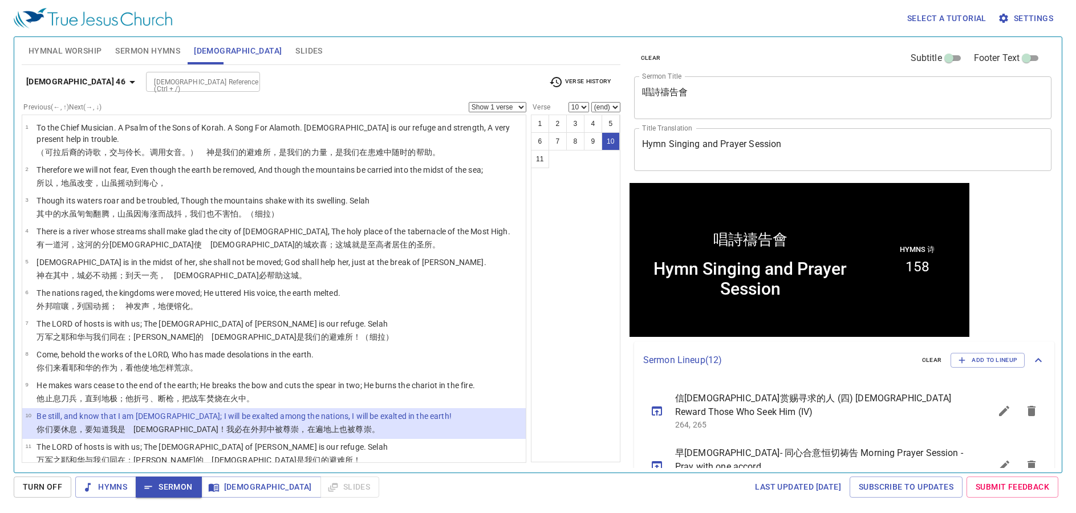
scroll to position [1, 0]
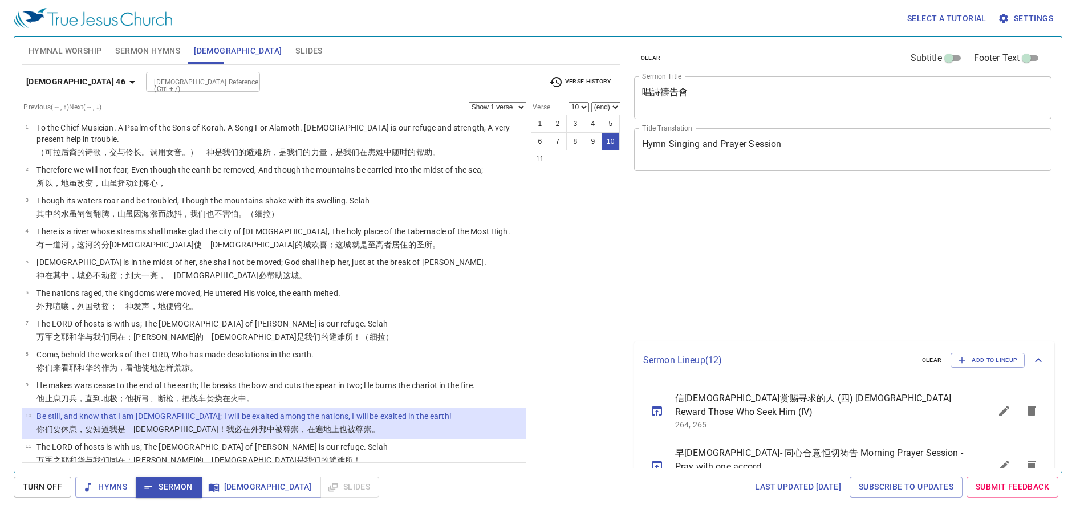
select select "10"
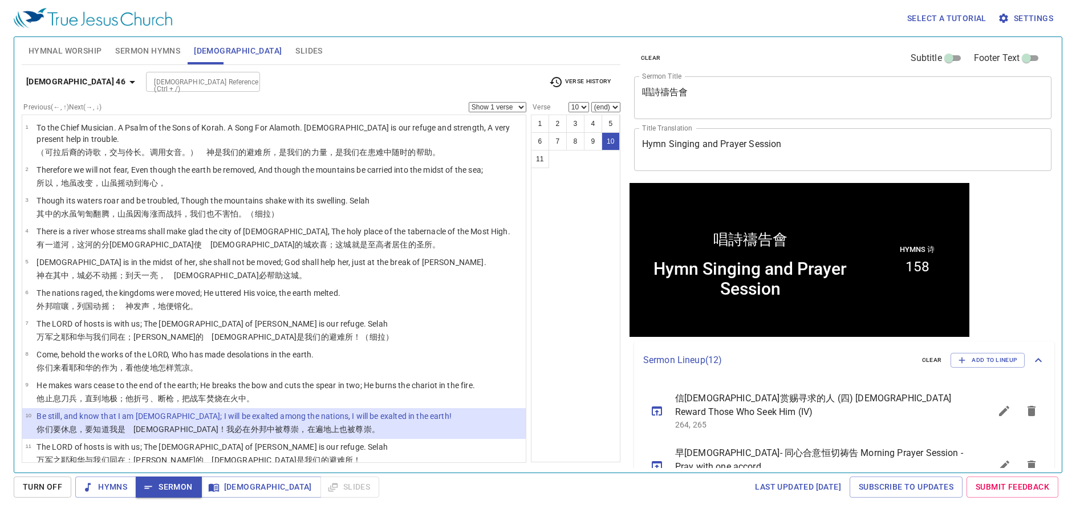
scroll to position [1, 0]
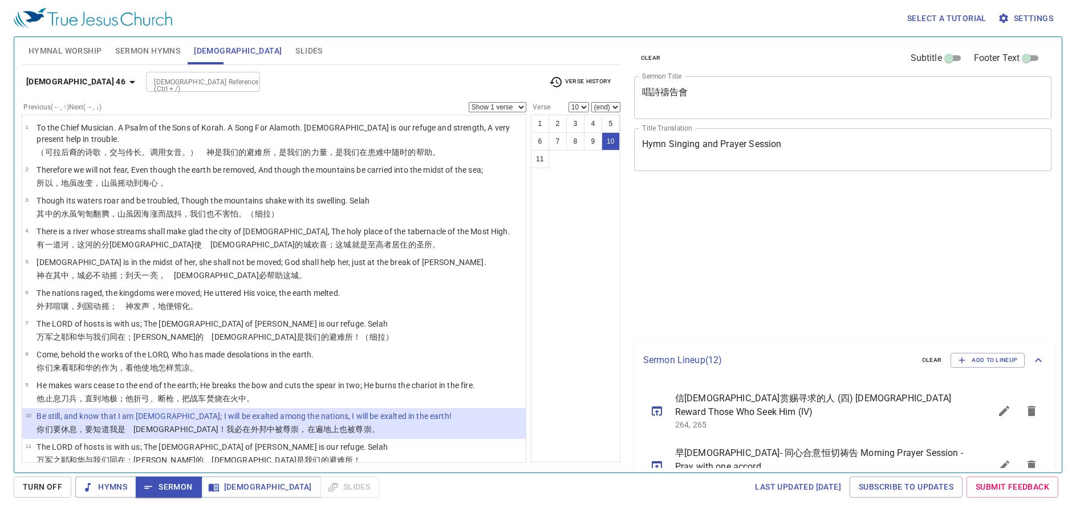
select select "10"
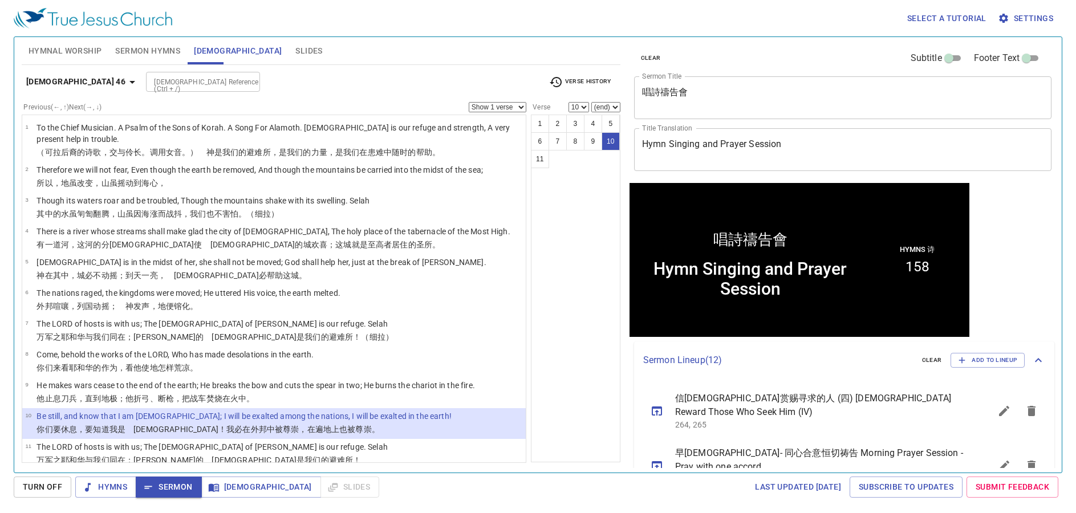
scroll to position [1, 0]
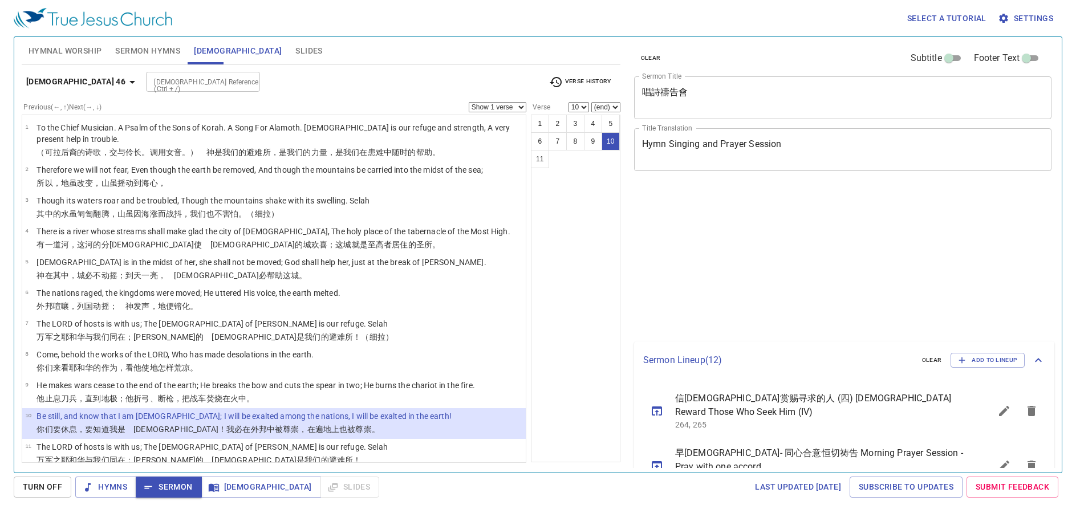
select select "10"
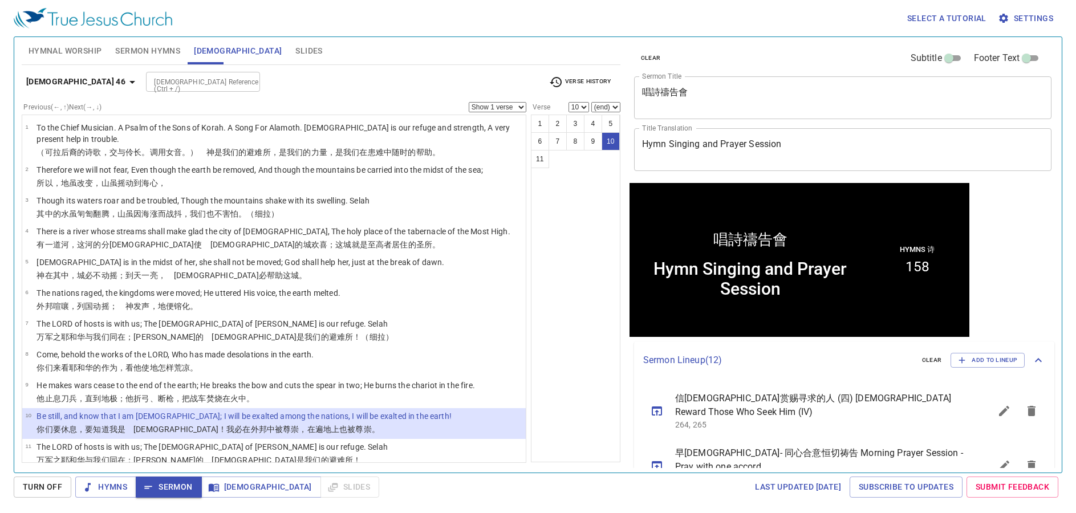
scroll to position [1, 0]
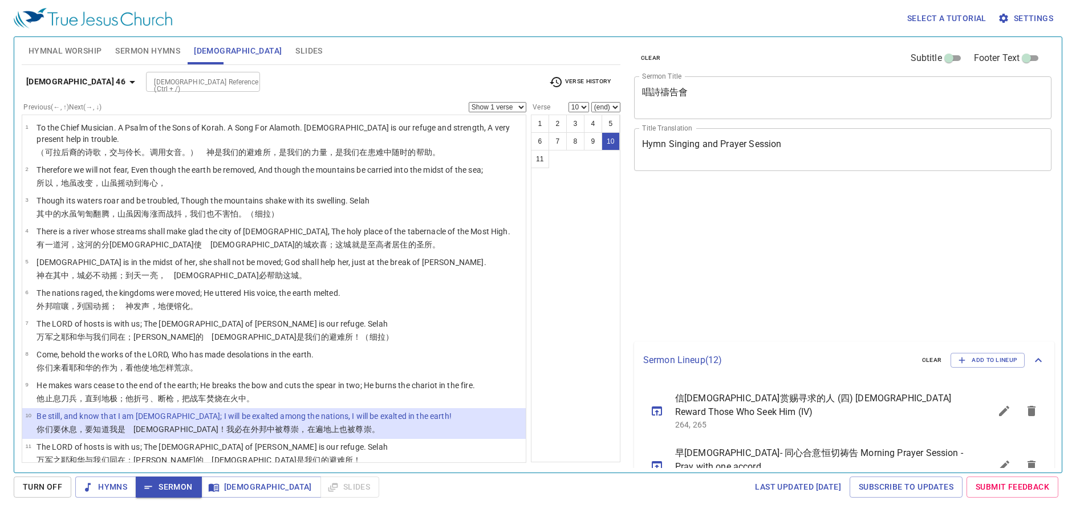
select select "10"
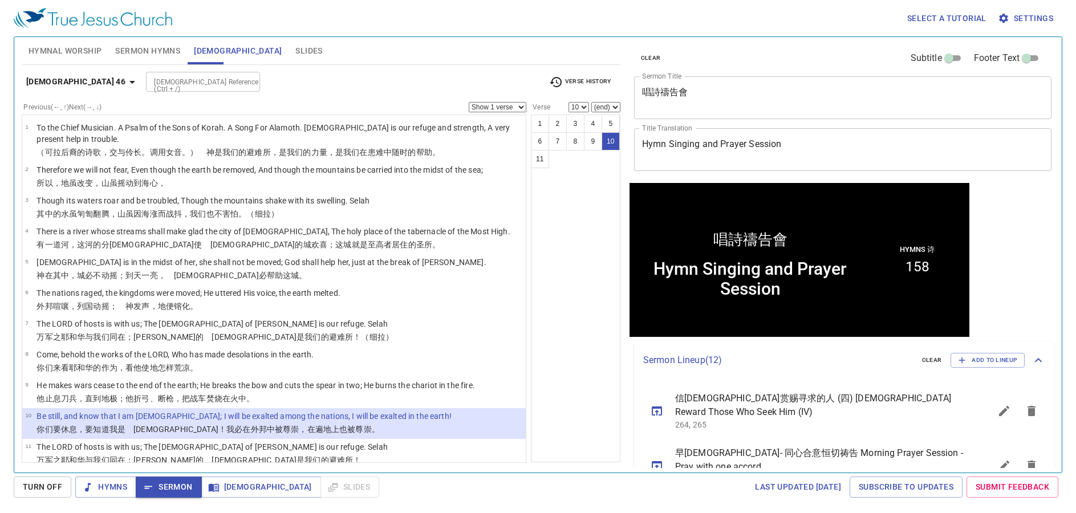
scroll to position [1, 0]
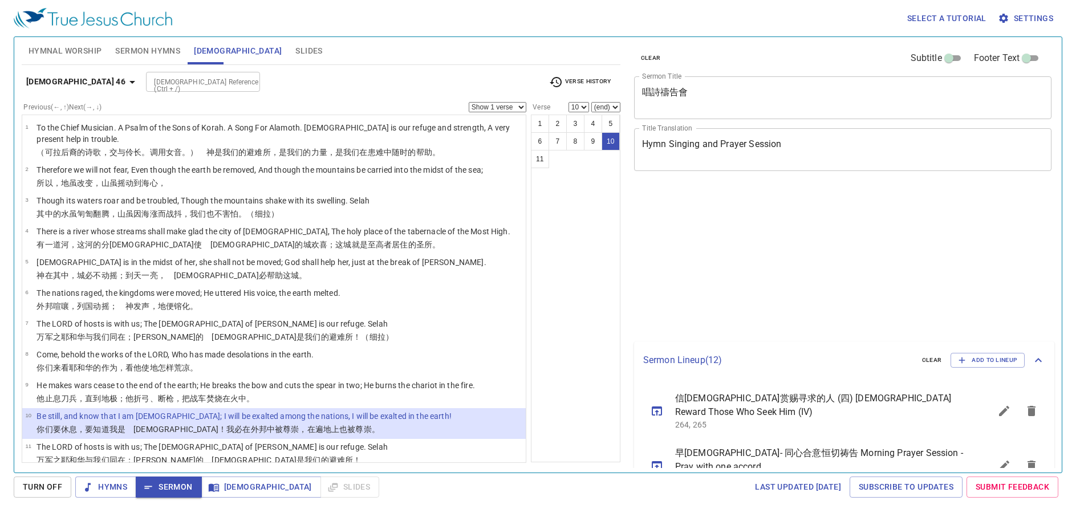
select select "10"
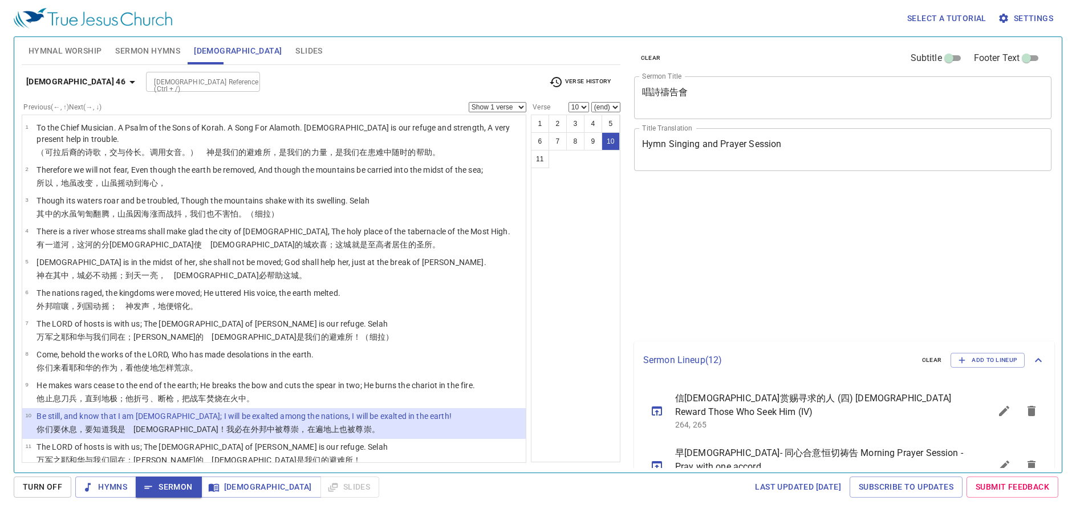
select select "10"
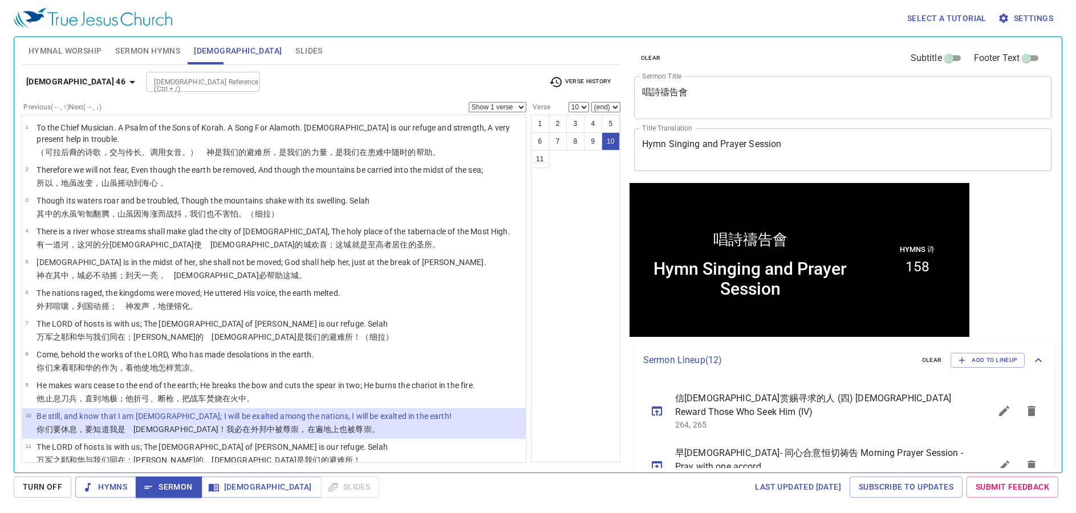
scroll to position [1, 0]
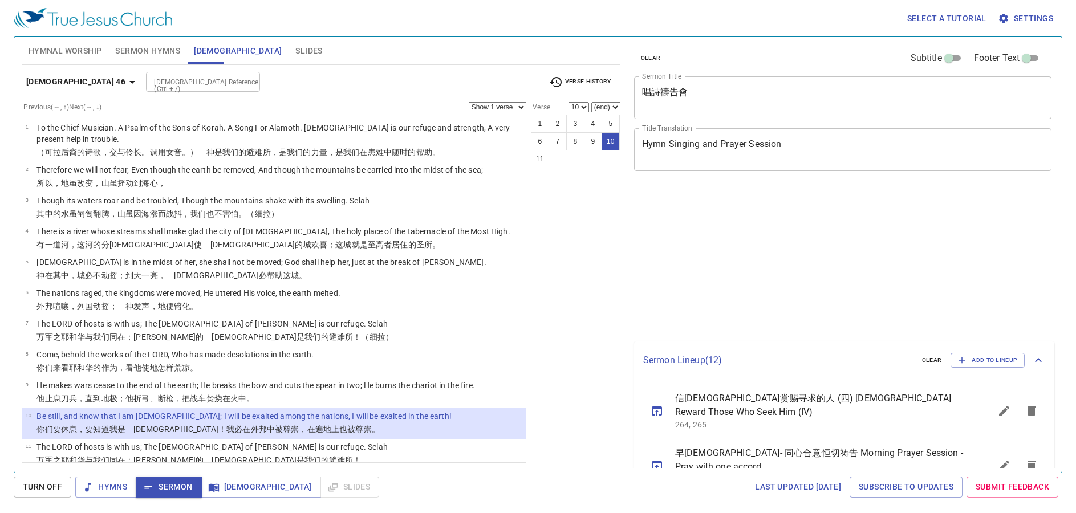
select select "10"
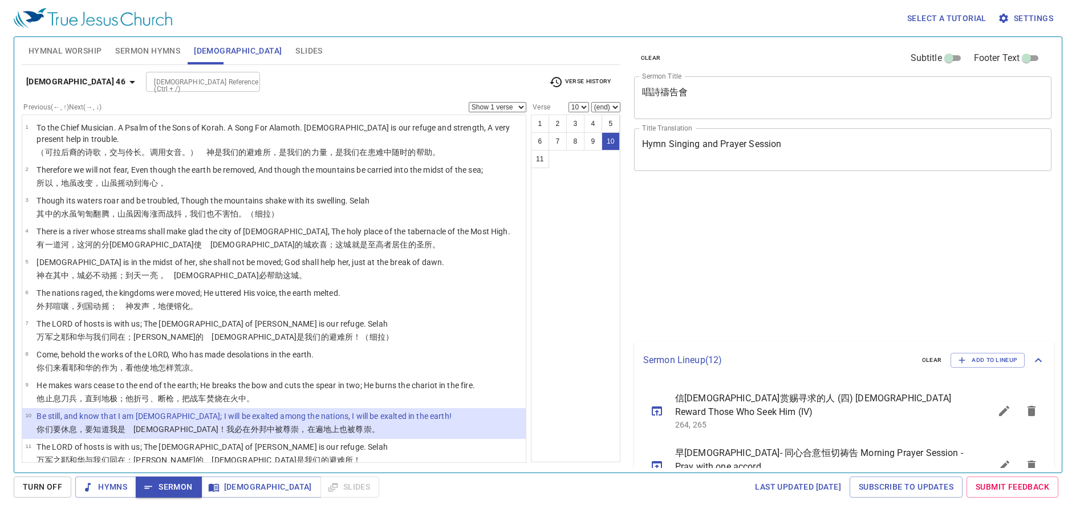
select select "10"
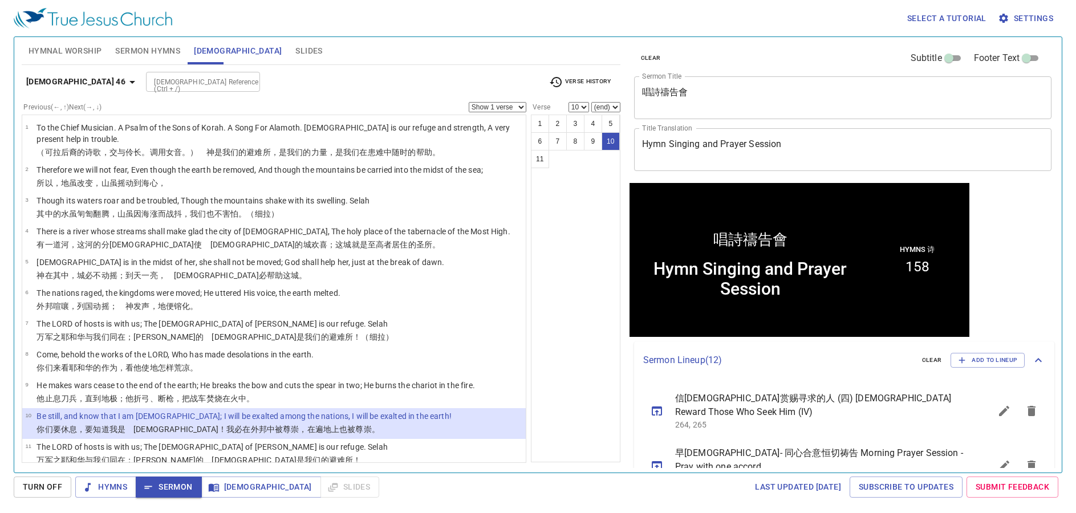
scroll to position [1, 0]
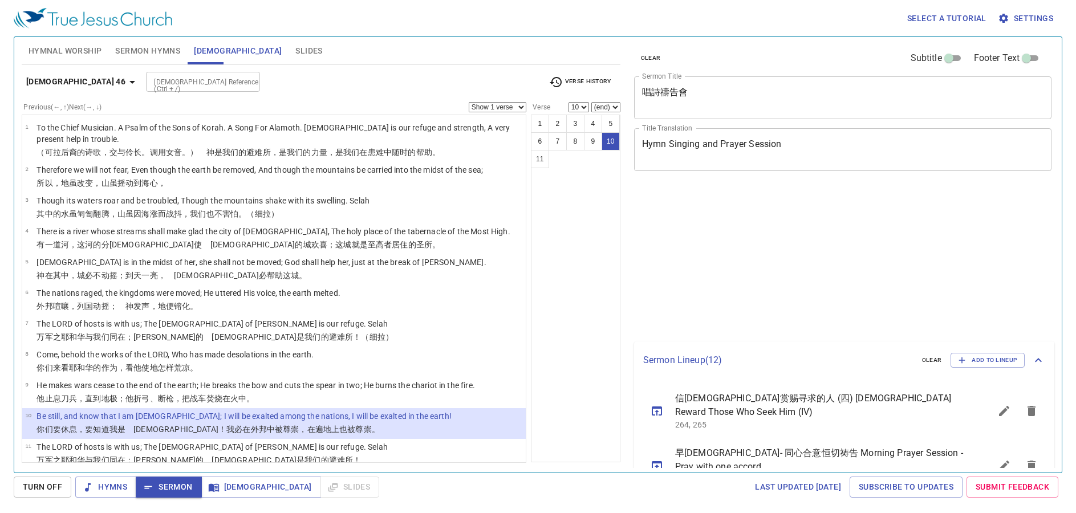
select select "10"
